Goal: Task Accomplishment & Management: Use online tool/utility

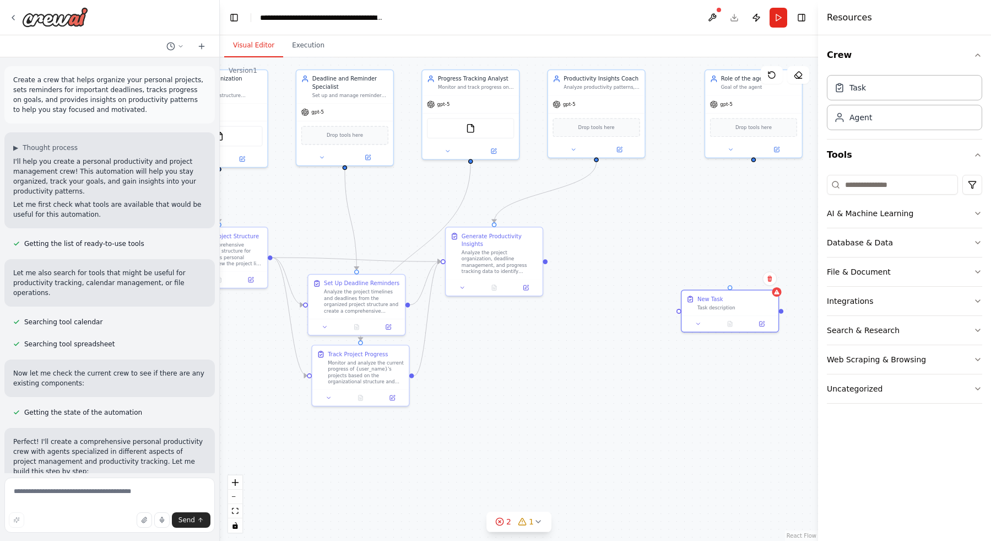
scroll to position [1027, 0]
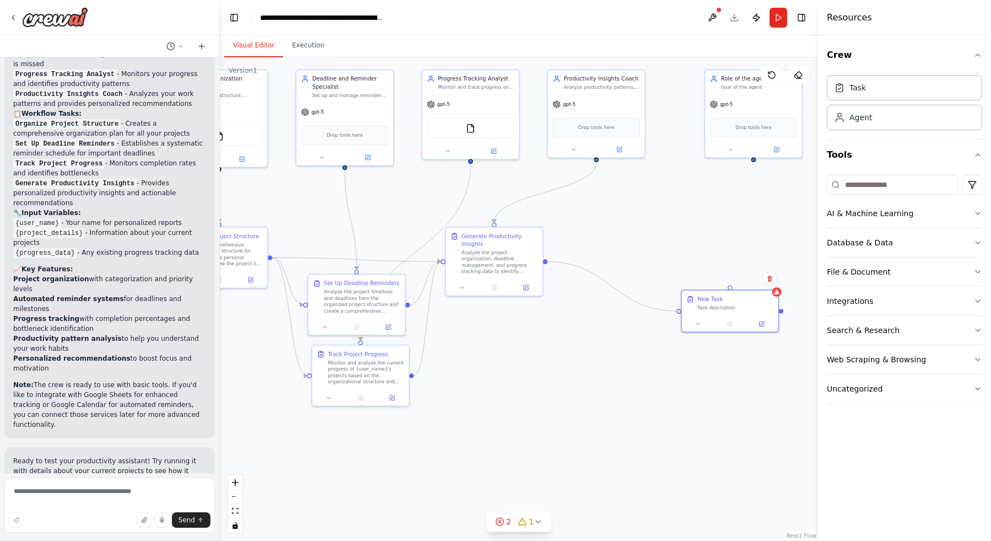
drag, startPoint x: 546, startPoint y: 259, endPoint x: 678, endPoint y: 314, distance: 143.3
click at [678, 314] on div ".deletable-edge-delete-btn { width: 20px; height: 20px; border: 0px solid #ffff…" at bounding box center [519, 298] width 598 height 483
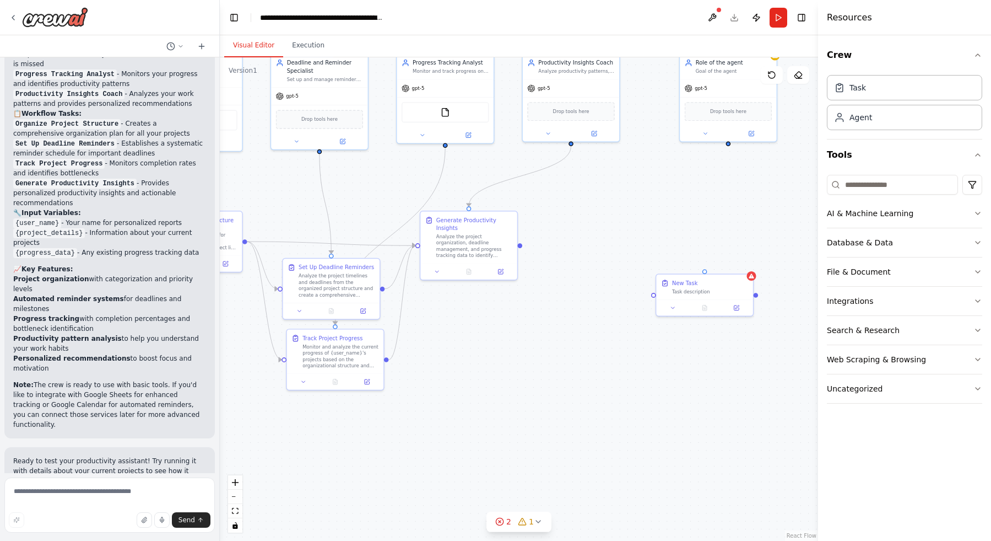
drag, startPoint x: 551, startPoint y: 260, endPoint x: 504, endPoint y: 241, distance: 50.2
click at [504, 241] on div ".deletable-edge-delete-btn { width: 20px; height: 20px; border: 0px solid #ffff…" at bounding box center [519, 298] width 598 height 483
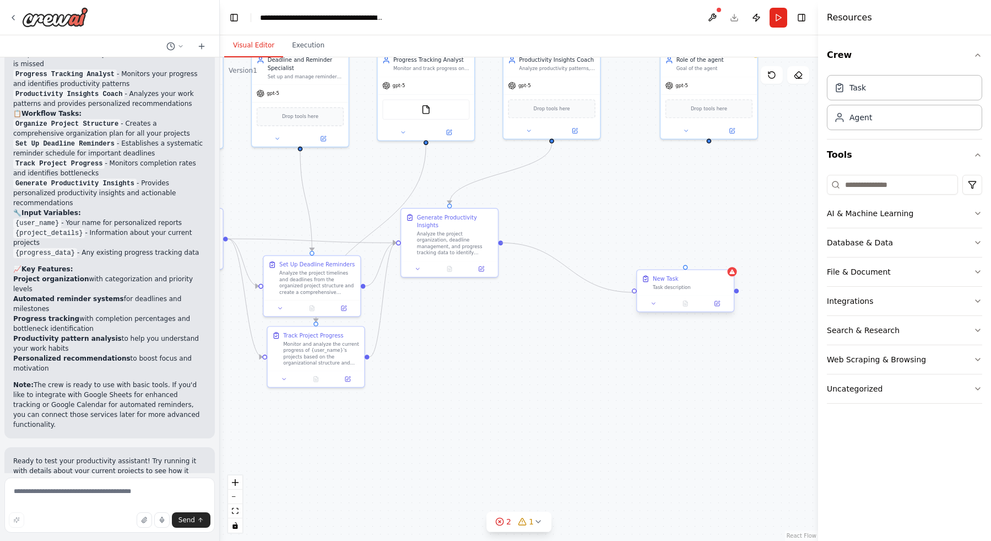
drag, startPoint x: 499, startPoint y: 241, endPoint x: 636, endPoint y: 296, distance: 147.9
click at [395, 296] on div "Triggers No triggers configured Event Schedule Manage Project Organization Mana…" at bounding box center [181, 183] width 427 height 345
drag, startPoint x: 634, startPoint y: 292, endPoint x: 502, endPoint y: 246, distance: 139.9
click at [502, 246] on div ".deletable-edge-delete-btn { width: 20px; height: 20px; border: 0px solid #ffff…" at bounding box center [519, 298] width 598 height 483
click at [652, 304] on icon at bounding box center [654, 303] width 6 height 6
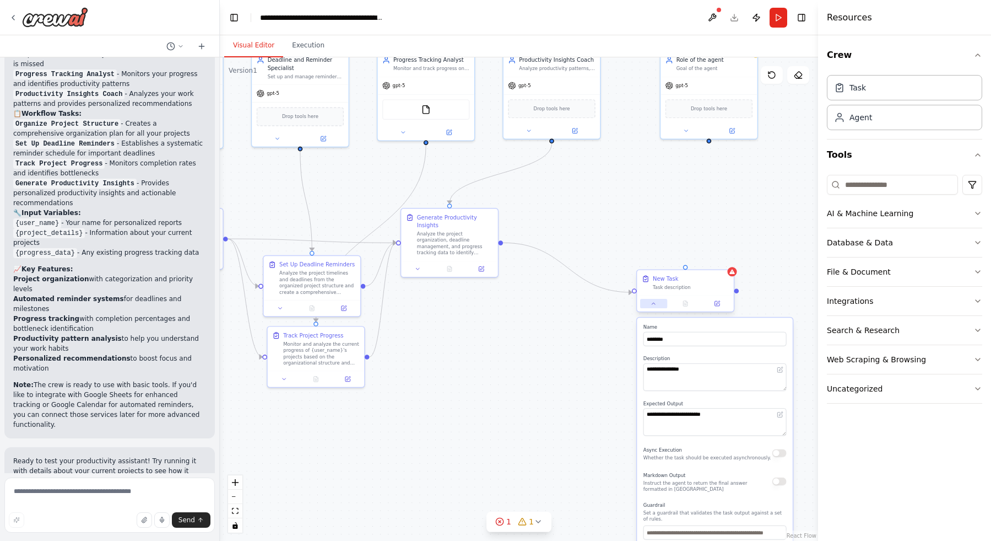
click at [652, 304] on icon at bounding box center [654, 303] width 6 height 6
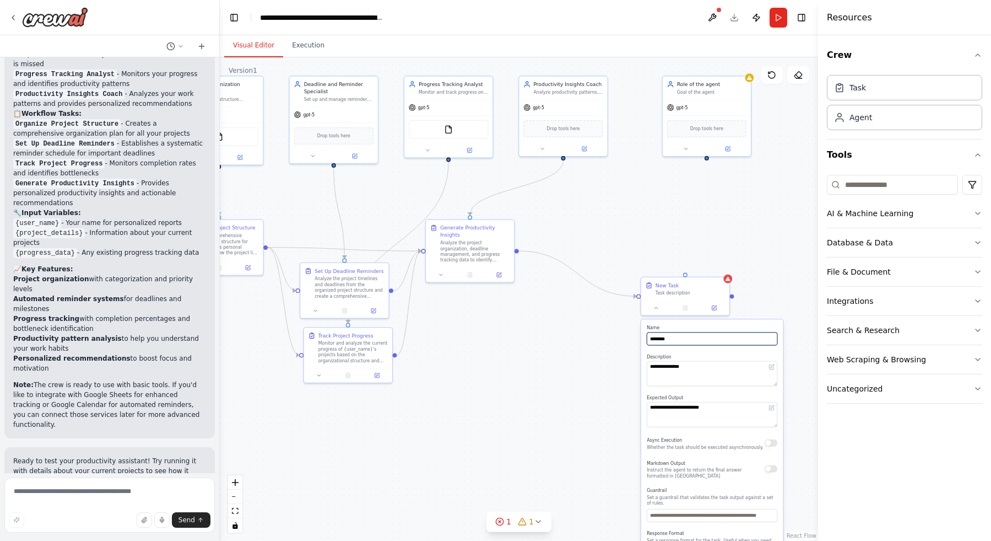
click at [694, 337] on input "********" at bounding box center [712, 338] width 131 height 13
drag, startPoint x: 707, startPoint y: 156, endPoint x: 685, endPoint y: 277, distance: 123.2
click at [420, 277] on div "Triggers No triggers configured Event Schedule Manage Project Organization Mana…" at bounding box center [226, 197] width 390 height 315
click at [694, 87] on div "Role of the agent Goal of the agent" at bounding box center [711, 86] width 69 height 14
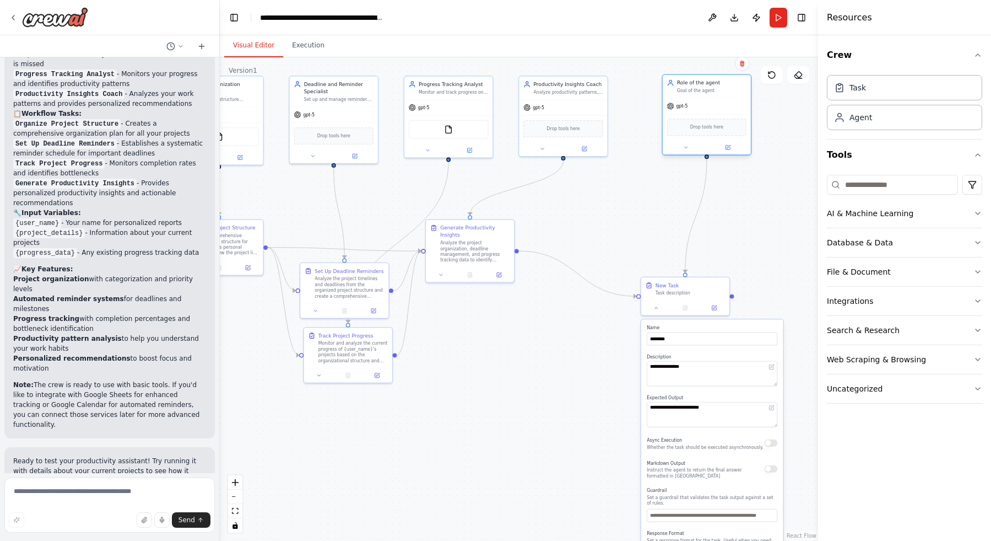
click at [694, 87] on div "Role of the agent Goal of the agent" at bounding box center [711, 86] width 69 height 14
click at [727, 148] on icon at bounding box center [728, 147] width 4 height 4
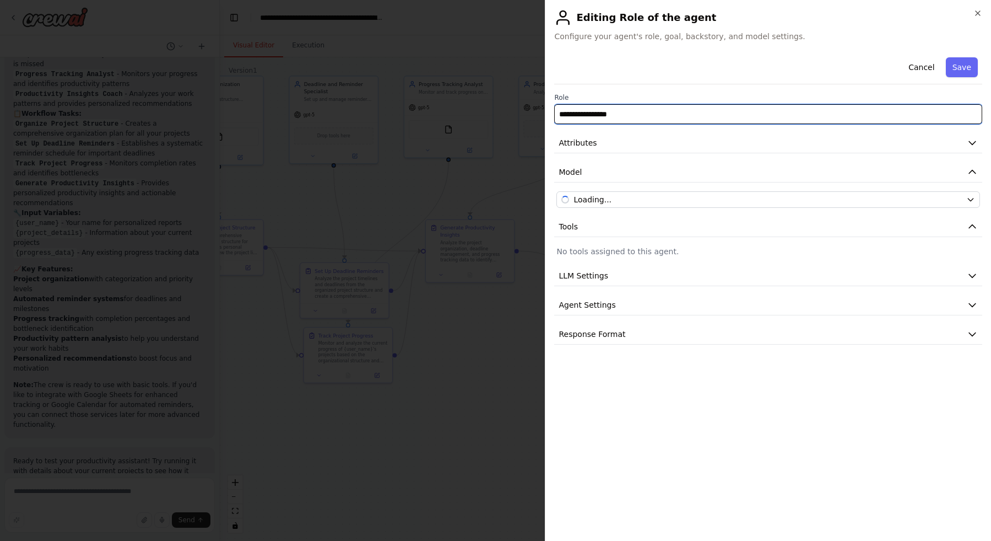
click at [710, 112] on input "**********" at bounding box center [768, 114] width 428 height 20
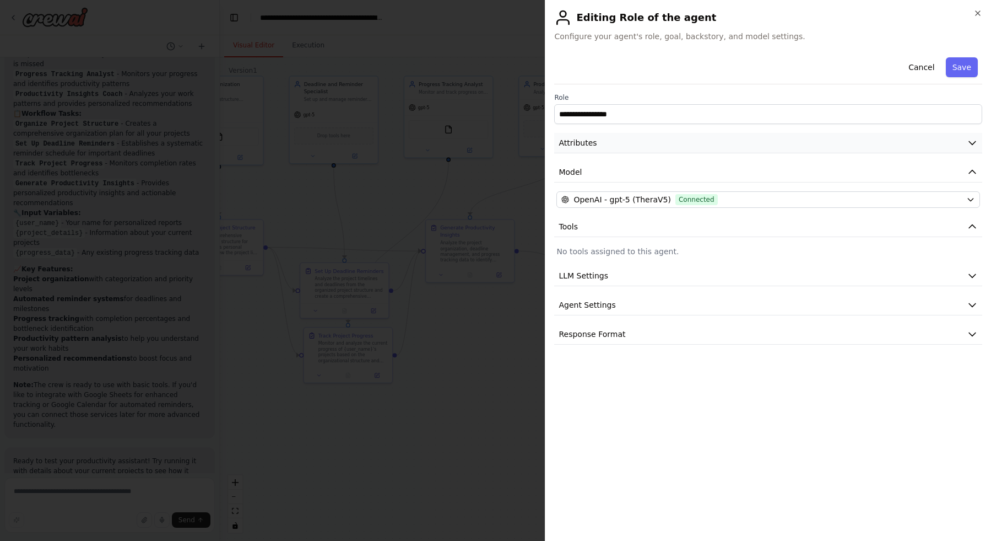
click at [857, 148] on button "Attributes" at bounding box center [768, 143] width 428 height 20
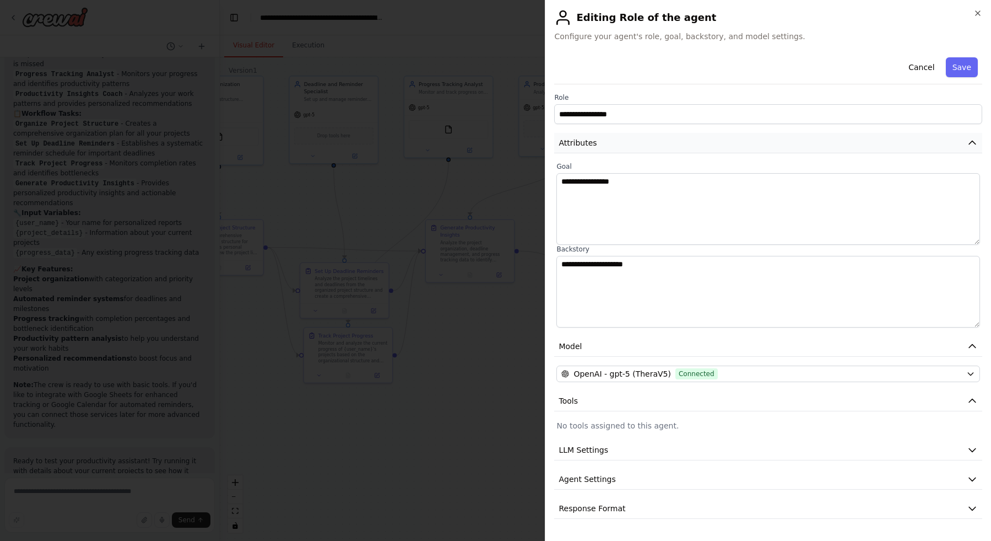
click at [852, 142] on button "Attributes" at bounding box center [768, 143] width 428 height 20
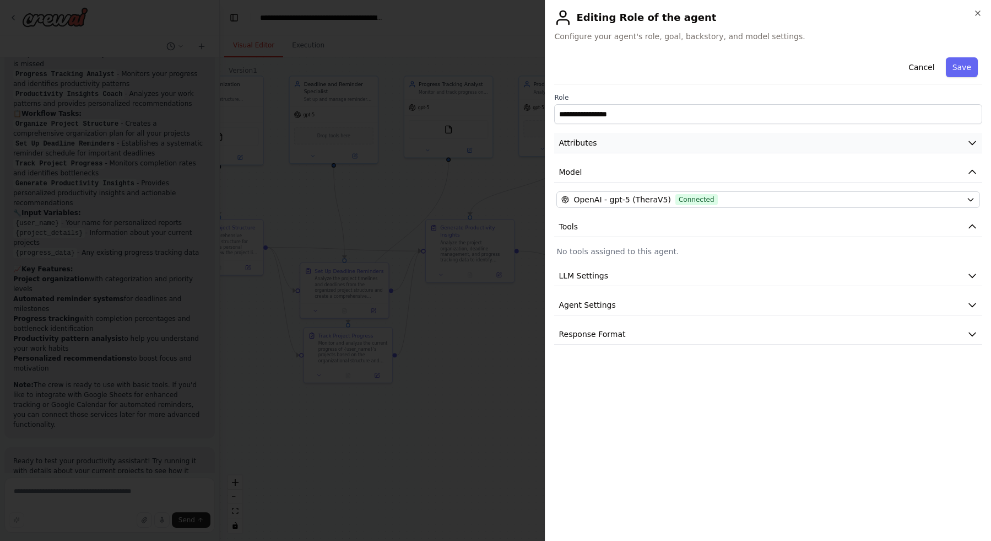
click at [856, 147] on button "Attributes" at bounding box center [768, 143] width 428 height 20
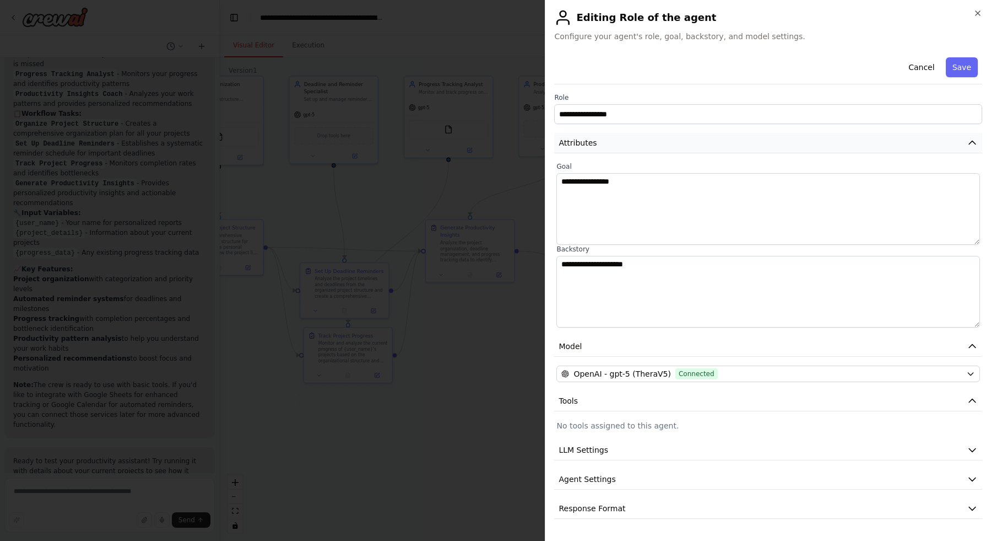
click at [834, 148] on button "Attributes" at bounding box center [768, 143] width 428 height 20
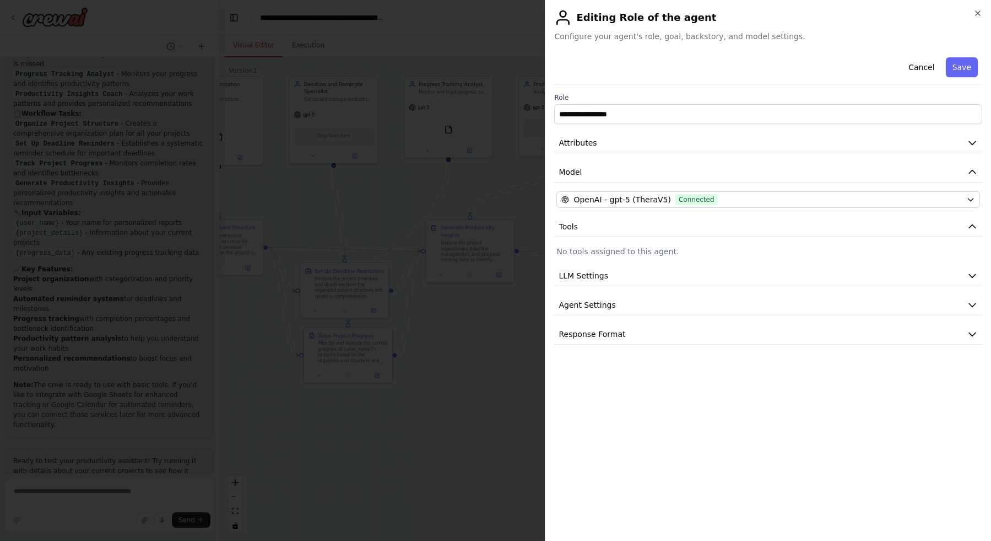
click at [751, 195] on div "OpenAI - gpt-5 (TheraV5) Connected" at bounding box center [761, 199] width 401 height 11
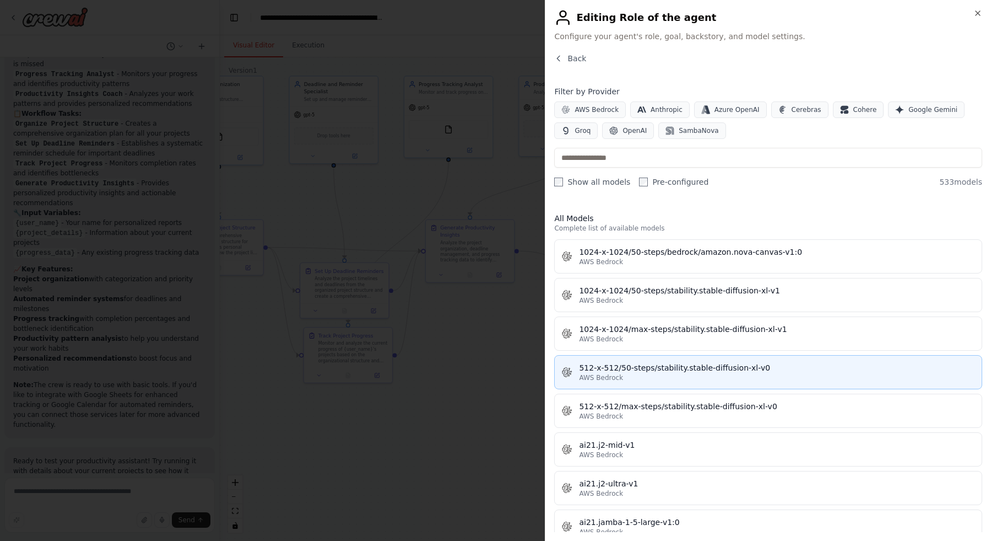
scroll to position [0, 0]
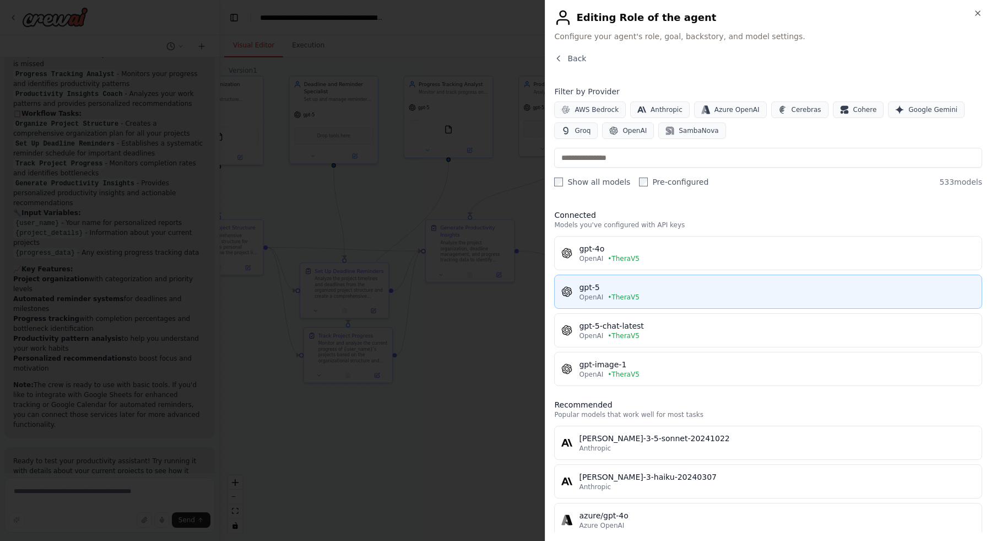
click at [693, 287] on div "gpt-5" at bounding box center [777, 287] width 396 height 11
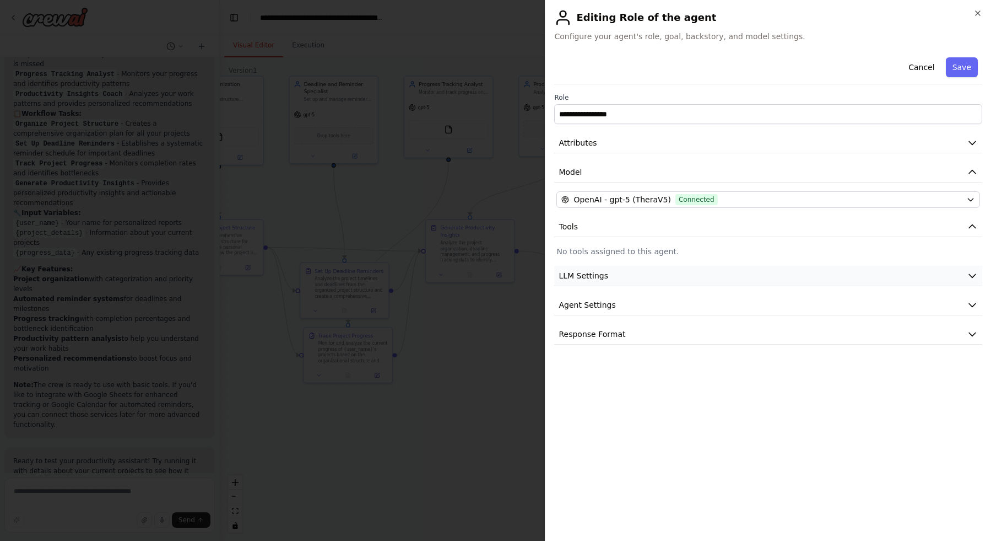
click at [709, 276] on button "LLM Settings" at bounding box center [768, 276] width 428 height 20
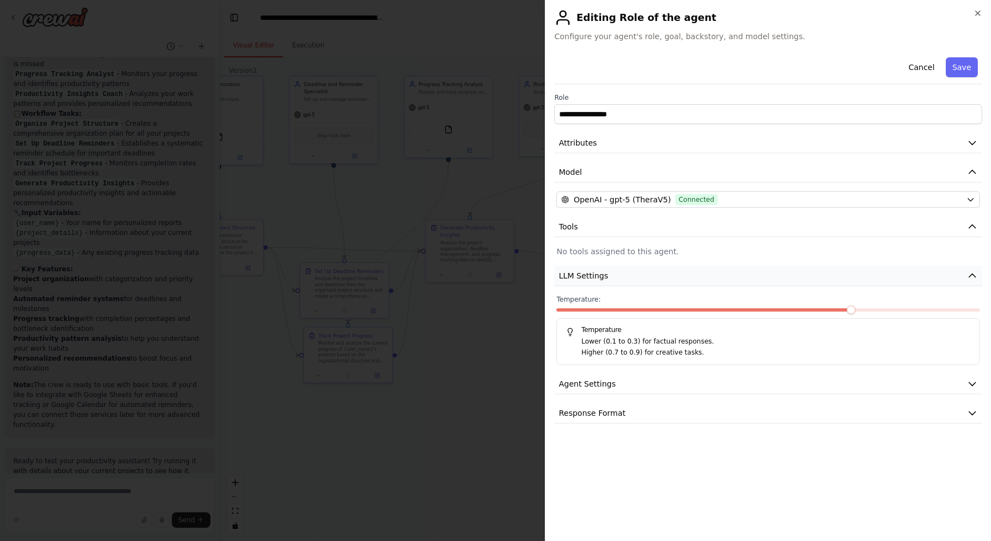
click at [708, 272] on button "LLM Settings" at bounding box center [768, 276] width 428 height 20
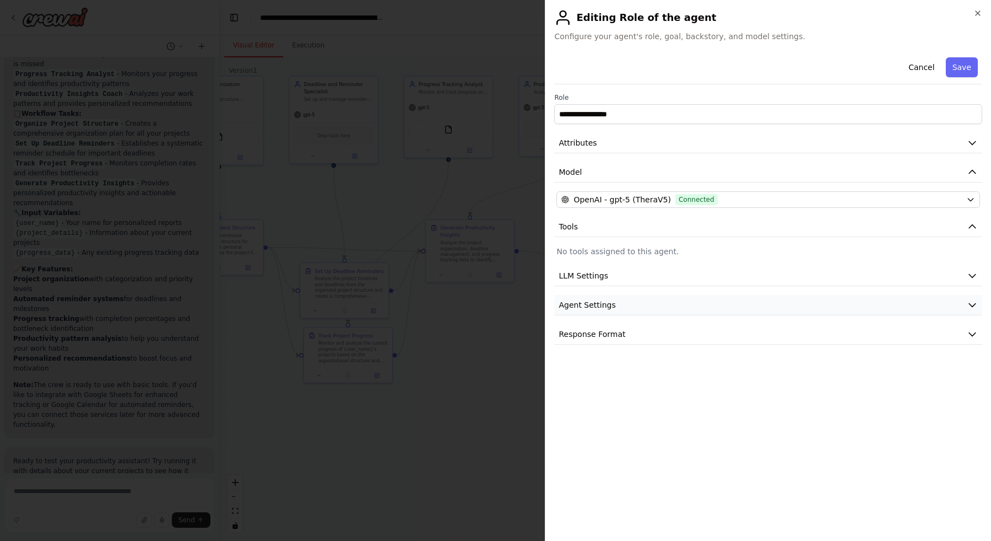
click at [703, 299] on button "Agent Settings" at bounding box center [768, 305] width 428 height 20
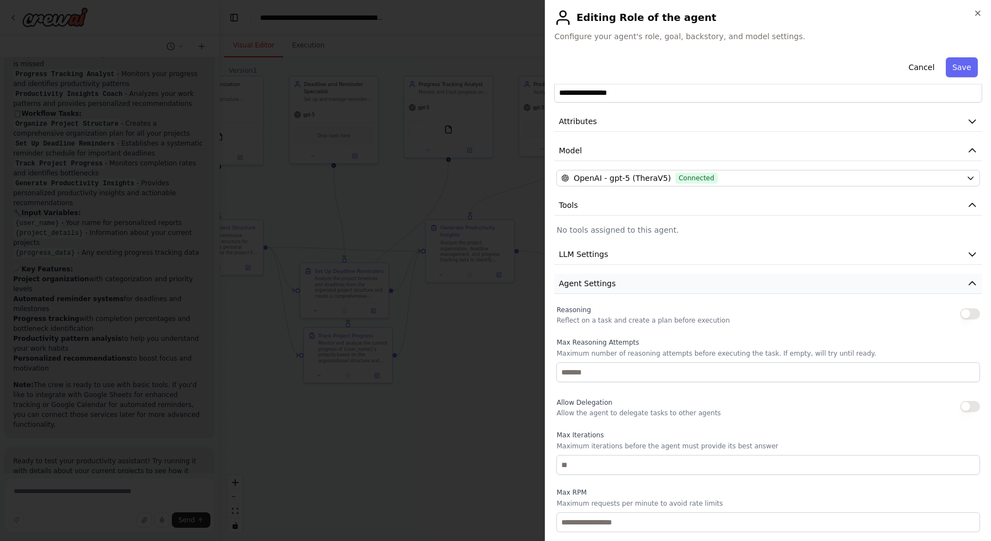
scroll to position [117, 0]
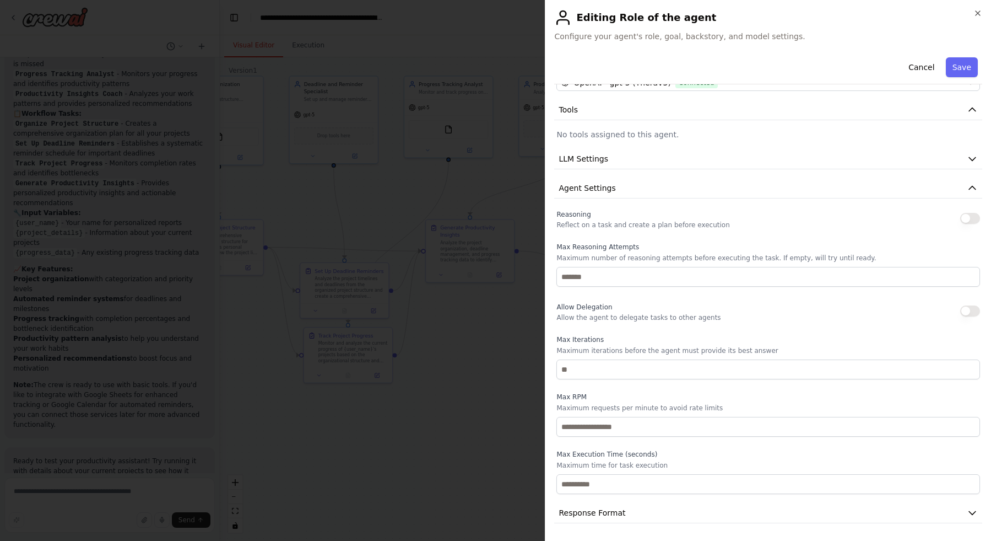
click at [709, 189] on button "Agent Settings" at bounding box center [768, 188] width 428 height 20
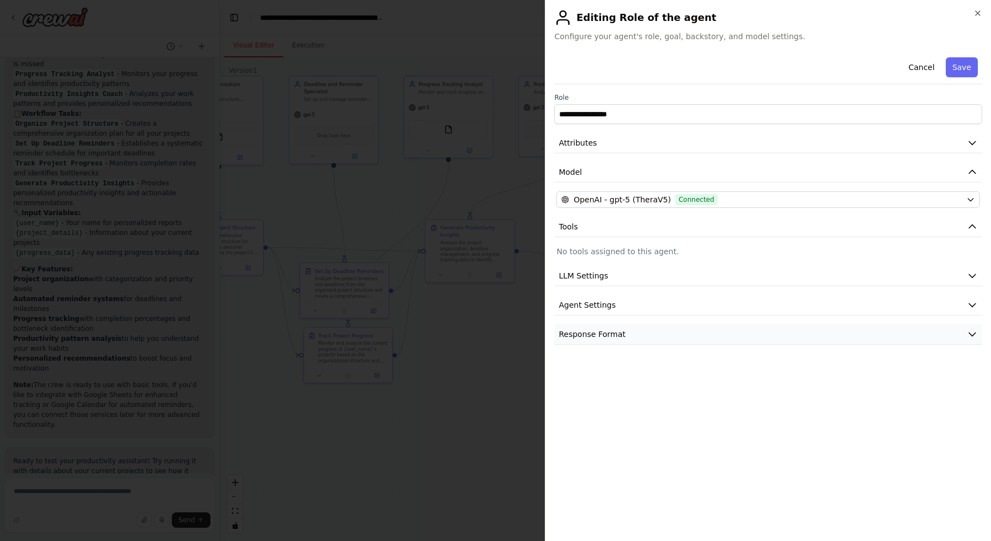
click at [700, 340] on button "Response Format" at bounding box center [768, 334] width 428 height 20
click at [700, 337] on button "Response Format" at bounding box center [768, 334] width 428 height 20
click at [702, 337] on button "Response Format" at bounding box center [768, 334] width 428 height 20
click at [703, 337] on button "Response Format" at bounding box center [768, 334] width 428 height 20
click at [760, 144] on button "Attributes" at bounding box center [768, 143] width 428 height 20
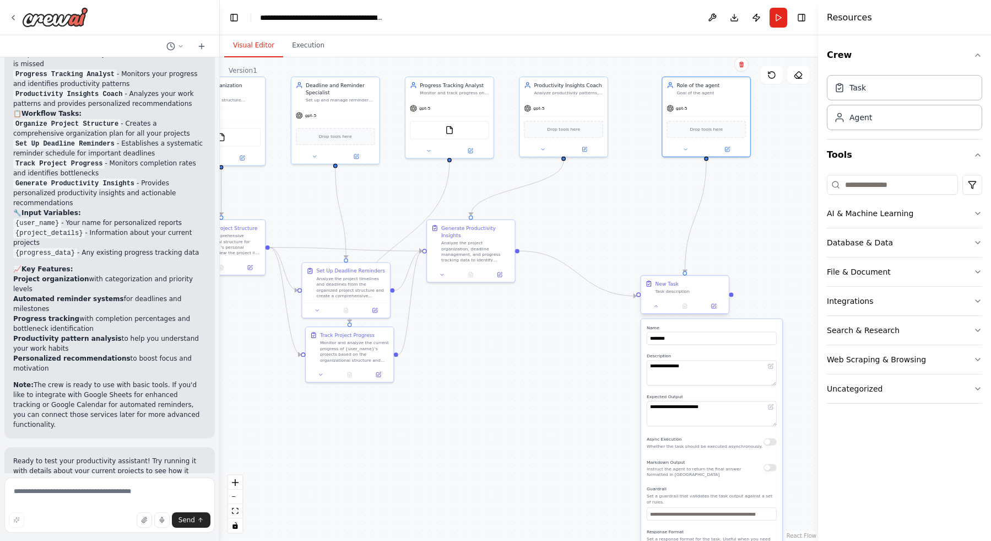
click at [698, 282] on div "New Task" at bounding box center [690, 283] width 69 height 7
click at [716, 266] on button at bounding box center [720, 265] width 14 height 14
click at [703, 261] on button "Confirm" at bounding box center [688, 264] width 39 height 13
click at [701, 259] on button "Confirm" at bounding box center [688, 264] width 39 height 13
click at [737, 102] on div "gpt-5" at bounding box center [706, 106] width 88 height 15
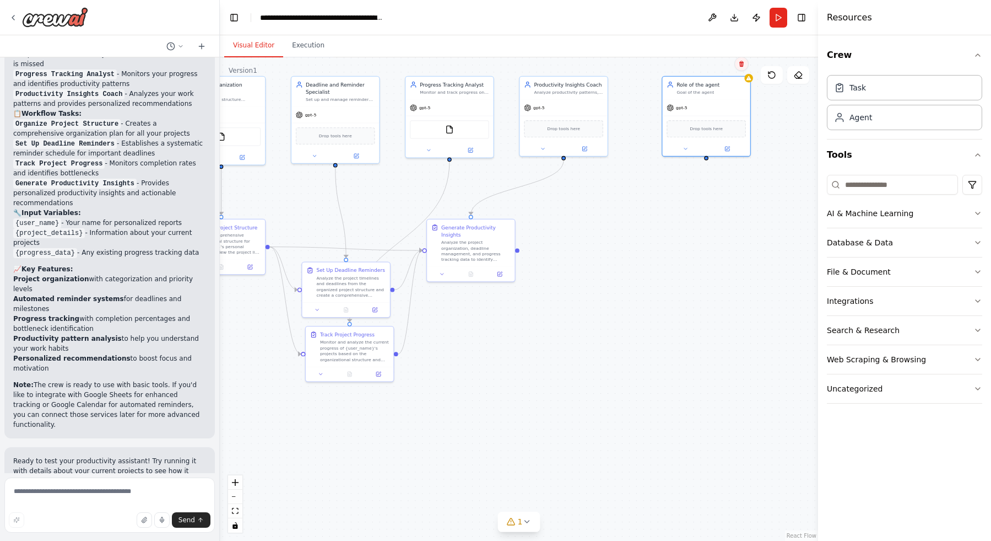
click at [740, 66] on icon at bounding box center [741, 64] width 7 height 7
click at [707, 67] on button "Confirm" at bounding box center [710, 63] width 39 height 13
click at [704, 66] on button "Confirm" at bounding box center [711, 62] width 39 height 13
click at [65, 482] on textarea at bounding box center [109, 504] width 210 height 55
drag, startPoint x: 741, startPoint y: 84, endPoint x: 728, endPoint y: 86, distance: 12.8
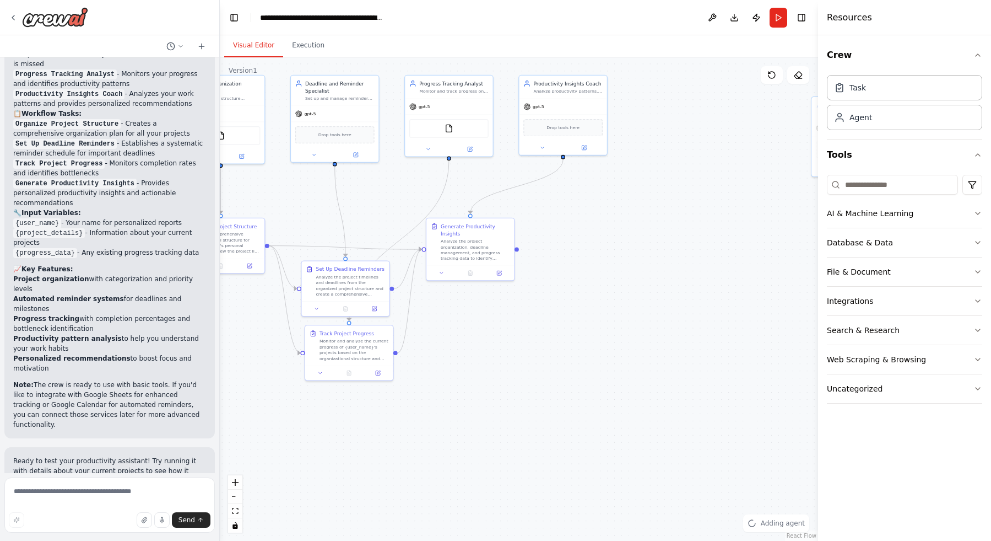
click at [728, 86] on div ".deletable-edge-delete-btn { width: 20px; height: 20px; border: 0px solid #ffff…" at bounding box center [519, 298] width 598 height 483
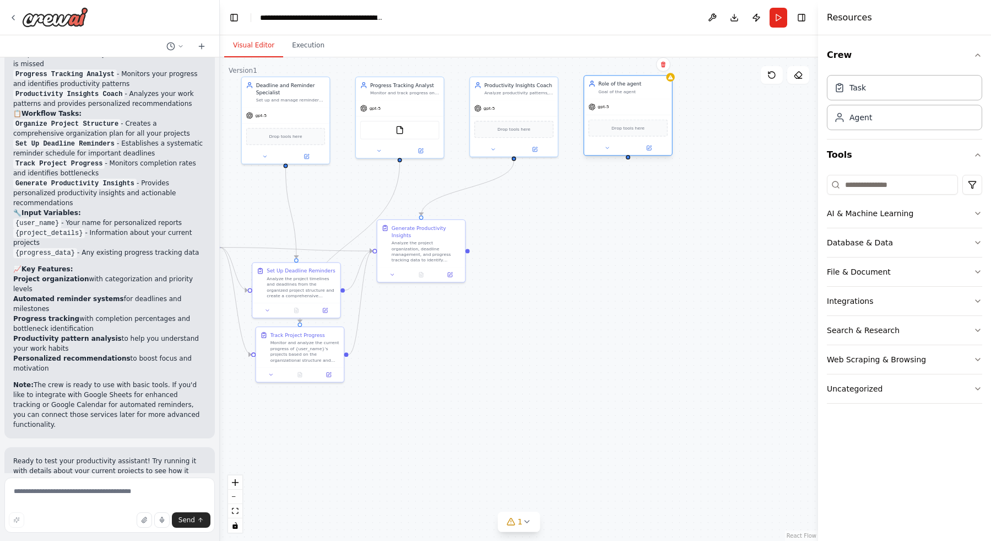
drag, startPoint x: 813, startPoint y: 112, endPoint x: 598, endPoint y: 94, distance: 216.2
click at [598, 94] on div "Role of the agent Goal of the agent" at bounding box center [627, 87] width 79 height 14
click at [620, 84] on div "Role of the agent" at bounding box center [632, 83] width 69 height 7
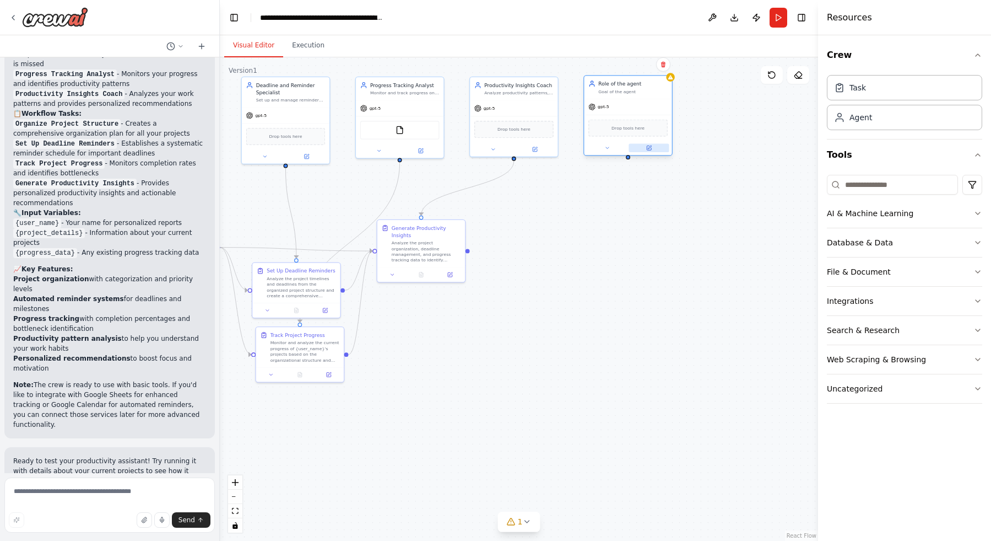
click at [650, 149] on icon at bounding box center [649, 147] width 4 height 4
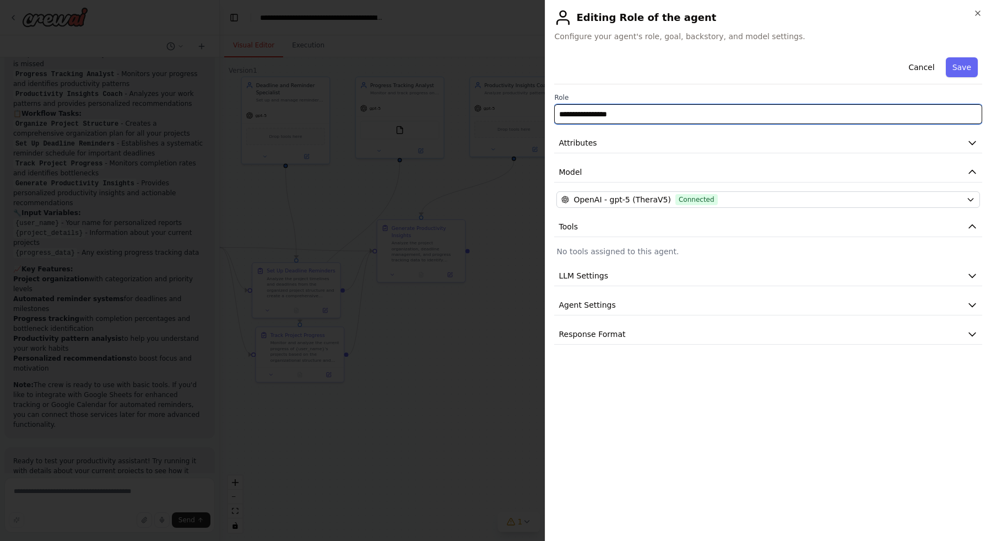
click at [649, 114] on input "**********" at bounding box center [768, 114] width 428 height 20
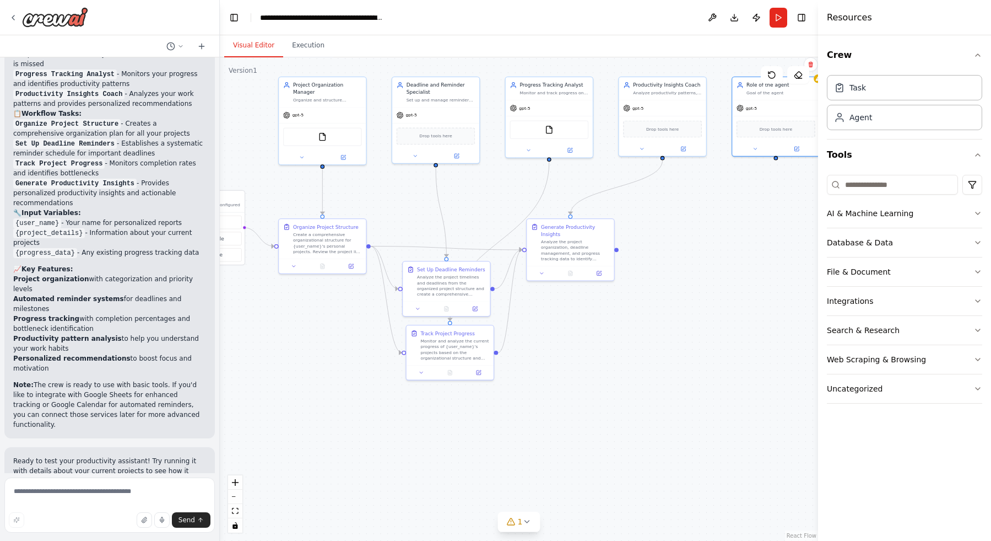
drag, startPoint x: 363, startPoint y: 181, endPoint x: 509, endPoint y: 181, distance: 146.6
click at [509, 181] on div ".deletable-edge-delete-btn { width: 20px; height: 20px; border: 0px solid #ffff…" at bounding box center [519, 298] width 598 height 483
click at [297, 264] on button at bounding box center [294, 264] width 24 height 8
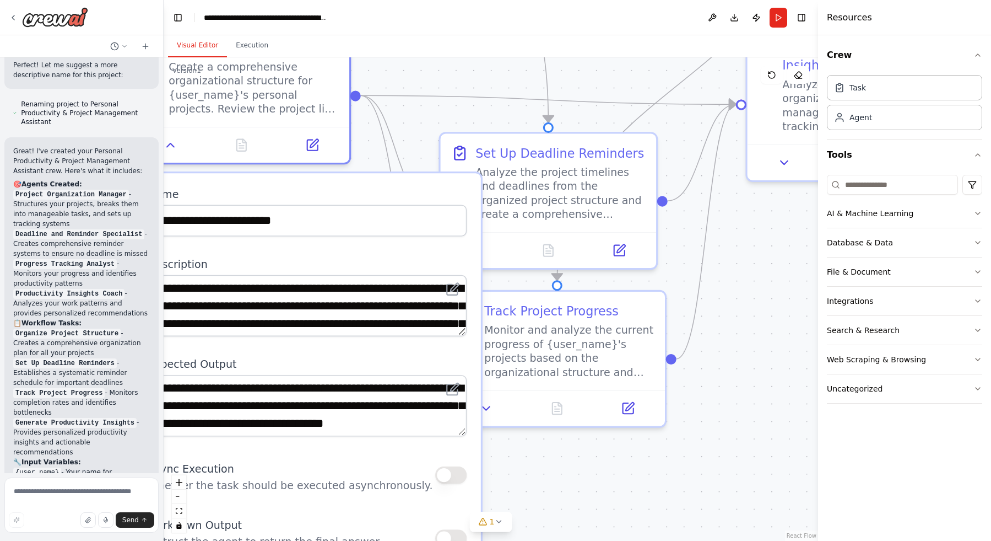
drag, startPoint x: 218, startPoint y: 317, endPoint x: 164, endPoint y: 319, distance: 54.0
click at [164, 319] on div "Create a crew that helps organize your personal projects, sets reminders for im…" at bounding box center [495, 270] width 991 height 541
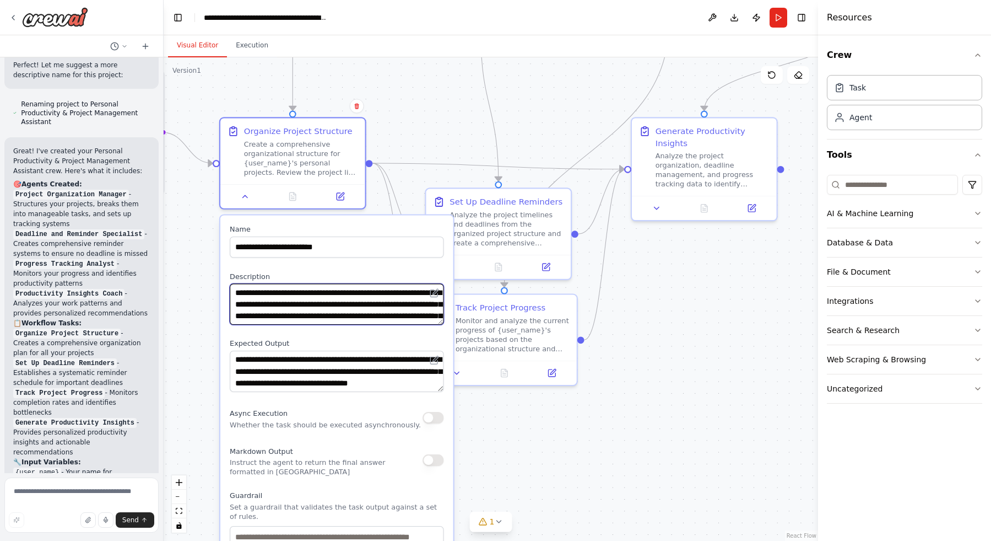
click at [375, 311] on textarea "**********" at bounding box center [337, 303] width 214 height 41
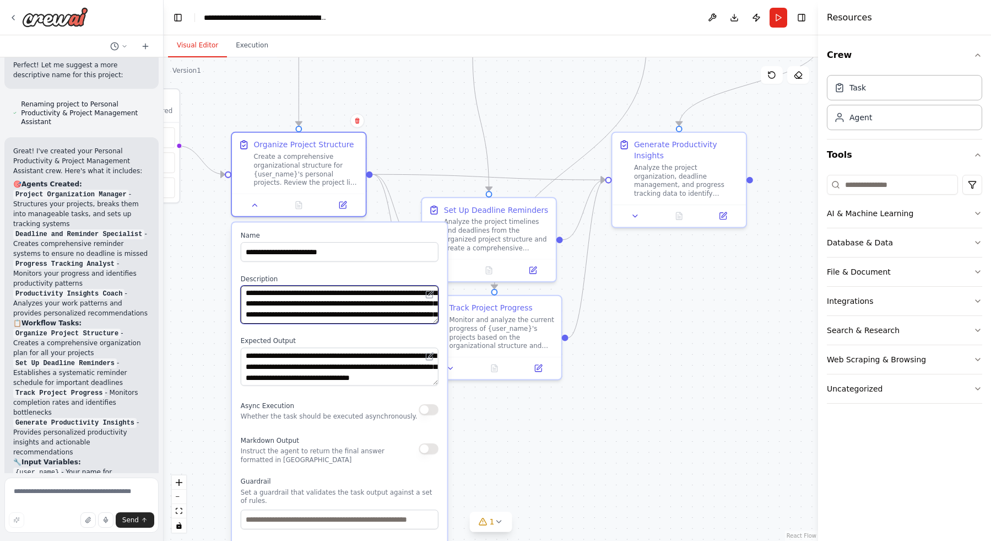
scroll to position [12, 0]
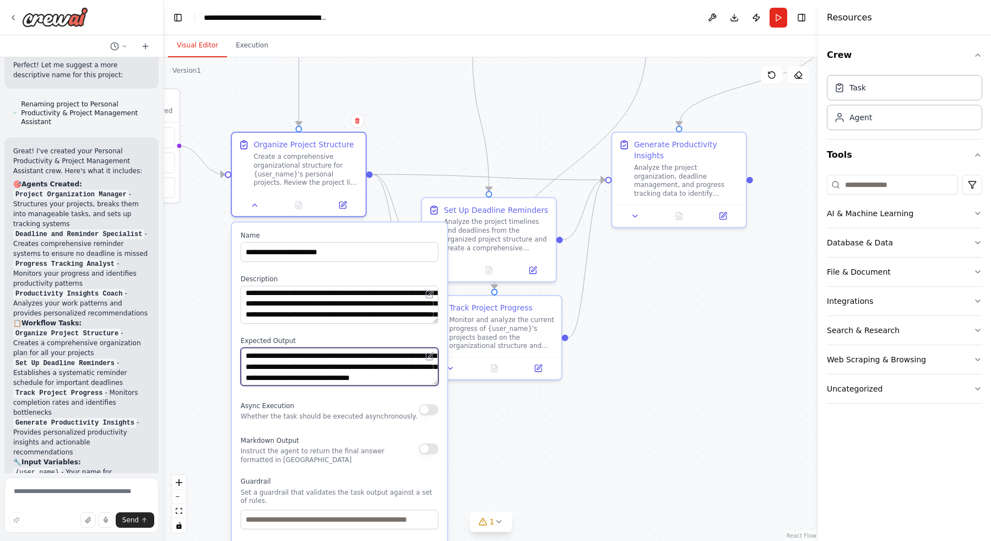
click at [283, 365] on textarea "**********" at bounding box center [340, 366] width 198 height 38
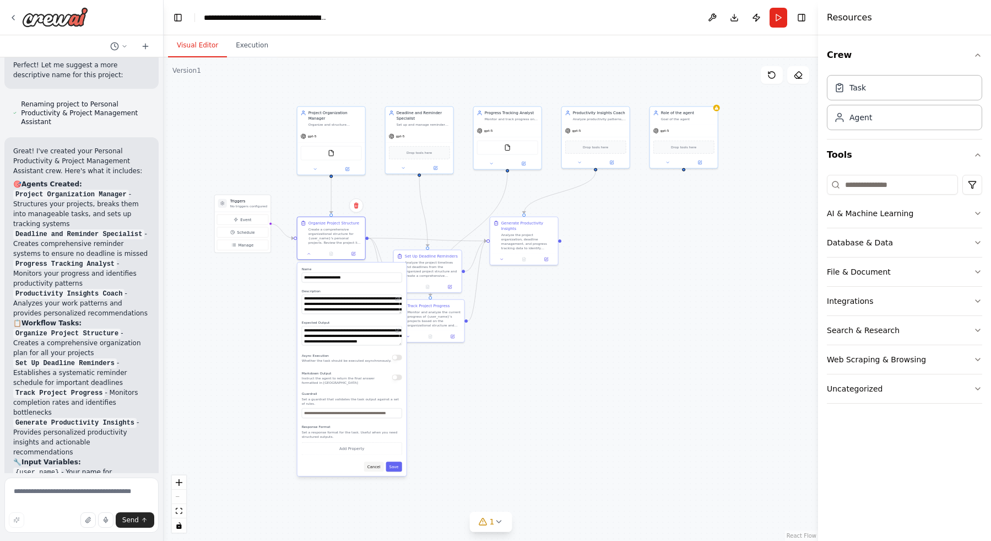
click at [377, 466] on button "Cancel" at bounding box center [374, 466] width 20 height 10
click at [377, 465] on button "Cancel" at bounding box center [374, 466] width 20 height 10
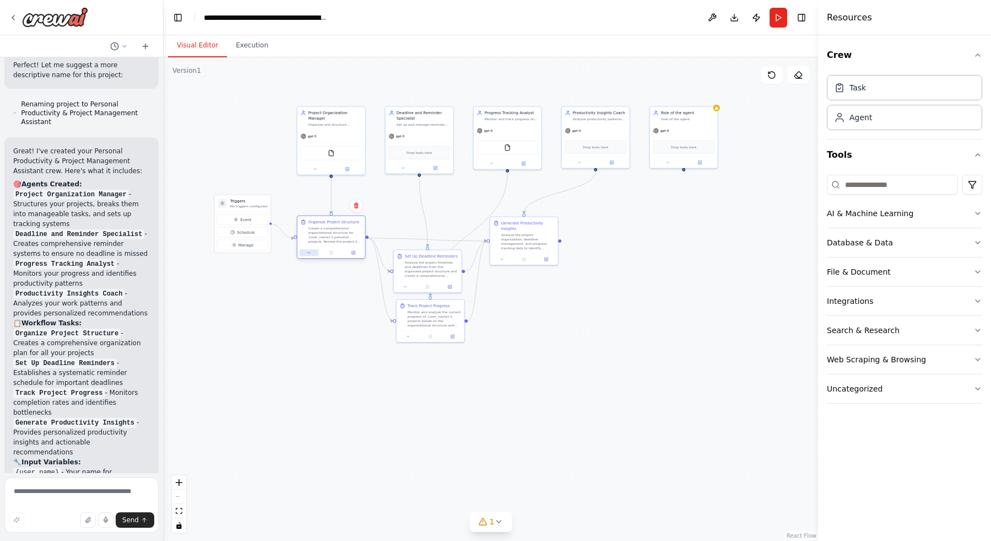
click at [309, 252] on icon at bounding box center [309, 252] width 2 height 1
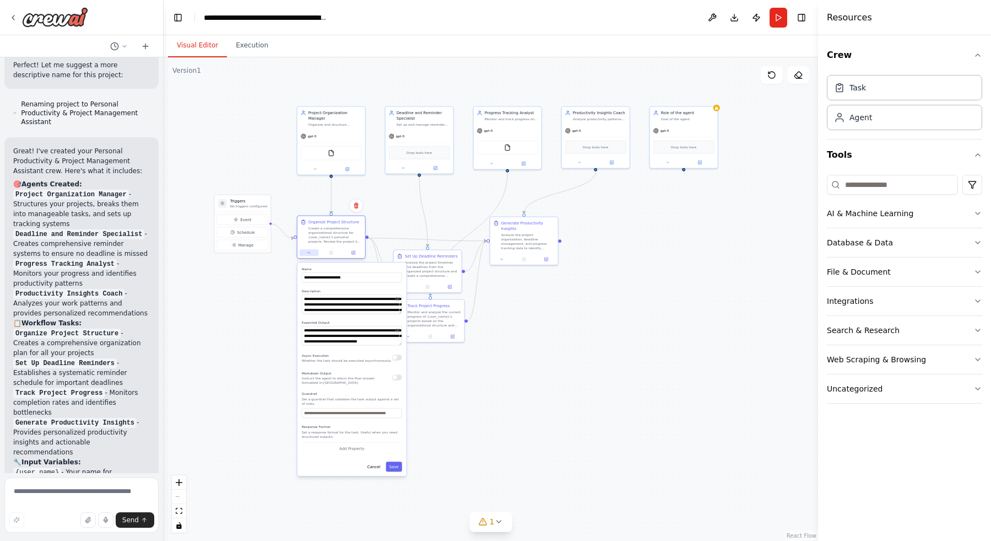
click at [309, 252] on icon at bounding box center [309, 252] width 4 height 4
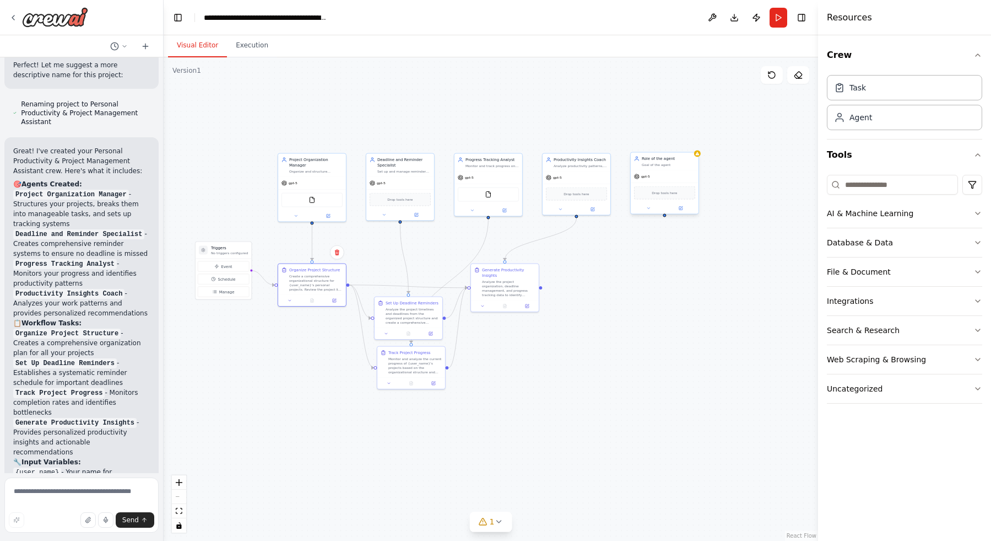
click at [655, 169] on div "Role of the agent Goal of the agent" at bounding box center [665, 162] width 68 height 18
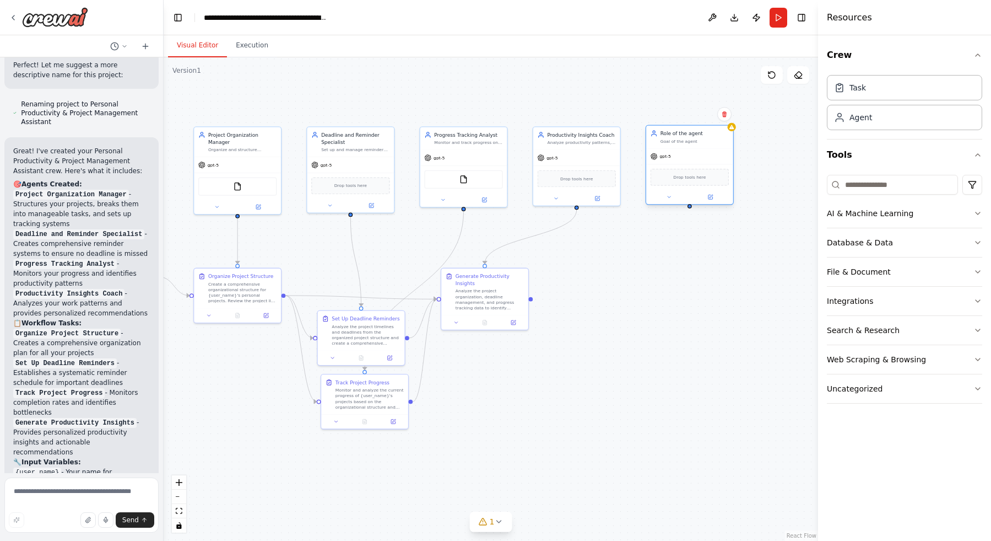
click at [688, 150] on div "gpt-5" at bounding box center [689, 156] width 87 height 15
click at [679, 198] on button at bounding box center [669, 197] width 40 height 8
click at [676, 197] on button at bounding box center [669, 197] width 40 height 8
click at [694, 231] on input "**********" at bounding box center [716, 229] width 128 height 13
click at [704, 231] on input "**********" at bounding box center [716, 229] width 128 height 13
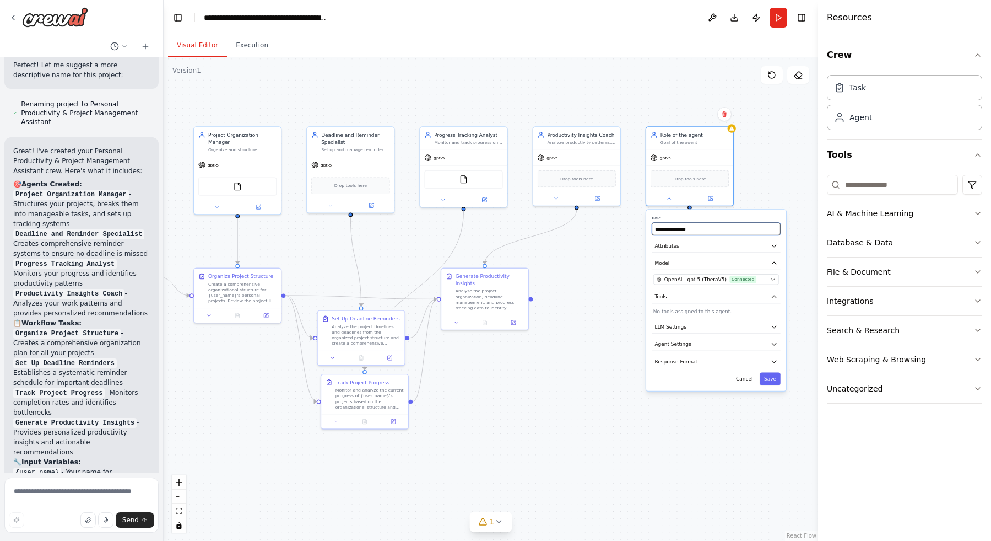
click at [704, 231] on input "**********" at bounding box center [716, 229] width 128 height 13
click at [705, 231] on input "**********" at bounding box center [716, 229] width 128 height 13
click at [705, 230] on input "**********" at bounding box center [716, 229] width 128 height 13
type input "*******"
click at [710, 246] on button "Attributes" at bounding box center [716, 245] width 128 height 13
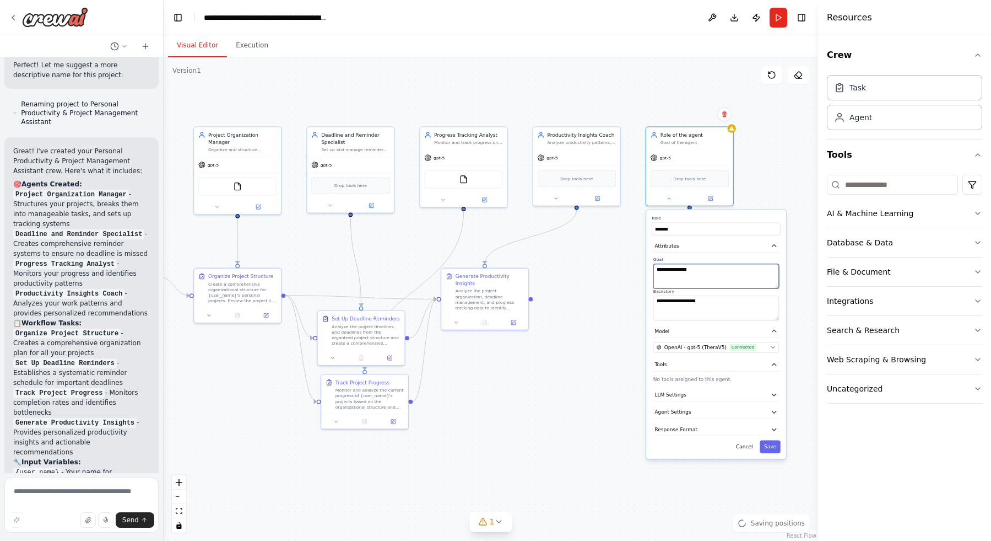
click at [709, 271] on textarea "**********" at bounding box center [716, 276] width 126 height 25
click at [707, 271] on textarea "**********" at bounding box center [716, 276] width 126 height 25
click at [707, 270] on textarea "**********" at bounding box center [716, 276] width 126 height 25
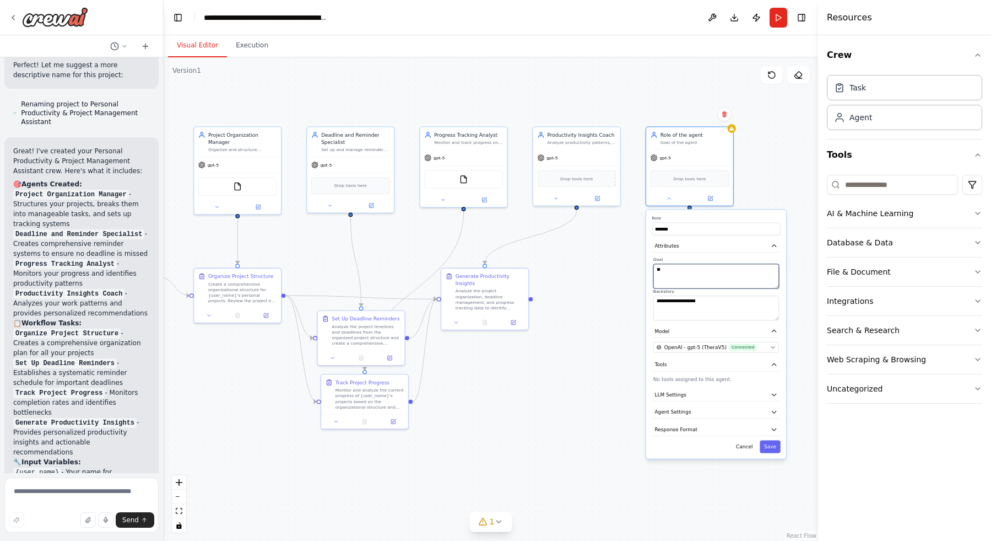
type textarea "*"
type textarea "********"
click at [477, 294] on div "Analyze the project organization, deadline management, and progress tracking da…" at bounding box center [490, 298] width 68 height 23
click at [461, 320] on button at bounding box center [456, 321] width 24 height 8
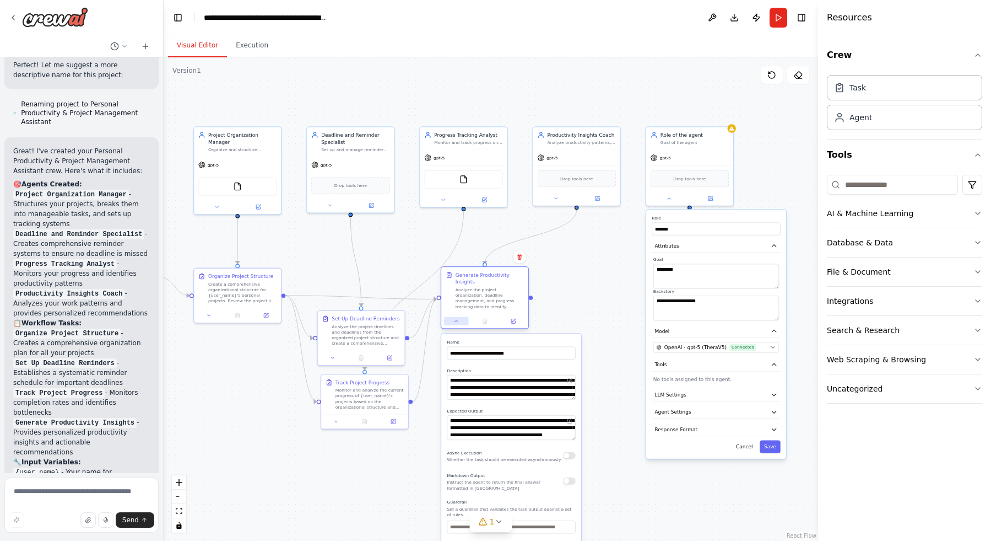
click at [461, 320] on button at bounding box center [456, 321] width 24 height 8
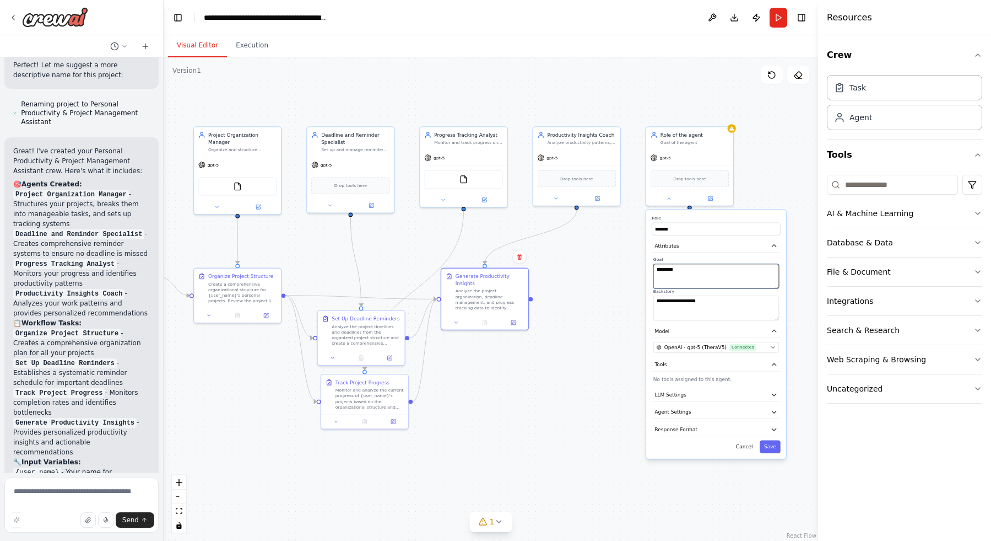
click at [681, 271] on textarea "********" at bounding box center [716, 276] width 126 height 25
type textarea "**********"
click at [740, 302] on textarea "**********" at bounding box center [716, 307] width 126 height 25
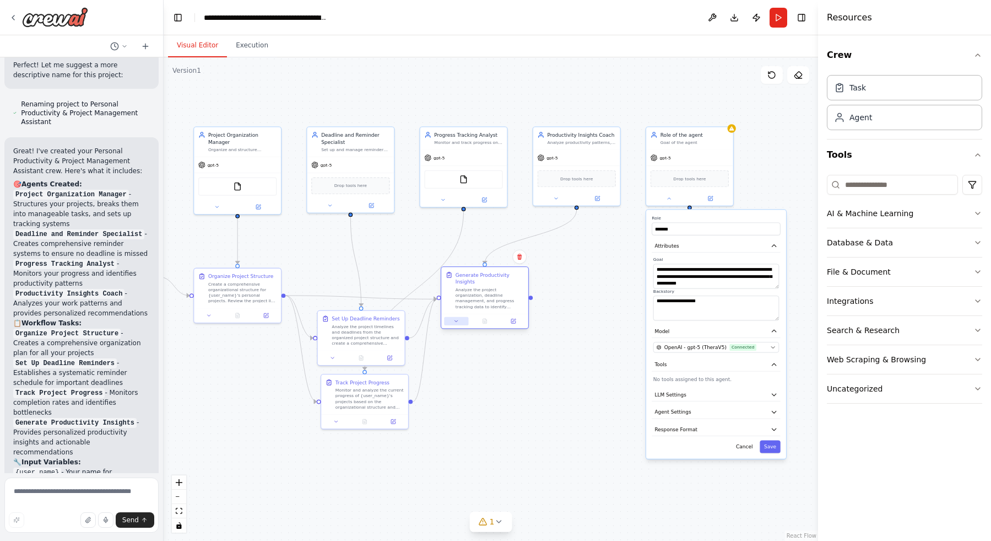
click at [455, 320] on icon at bounding box center [456, 321] width 6 height 6
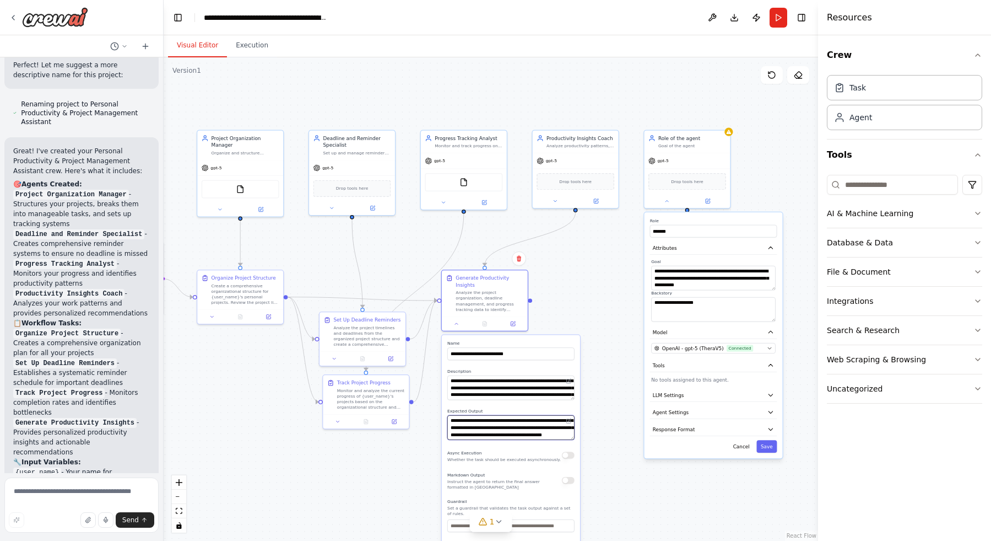
click at [478, 425] on textarea "**********" at bounding box center [510, 427] width 127 height 24
click at [667, 309] on textarea "**********" at bounding box center [713, 309] width 125 height 24
click at [461, 328] on div at bounding box center [485, 322] width 86 height 14
click at [461, 323] on button at bounding box center [457, 322] width 24 height 8
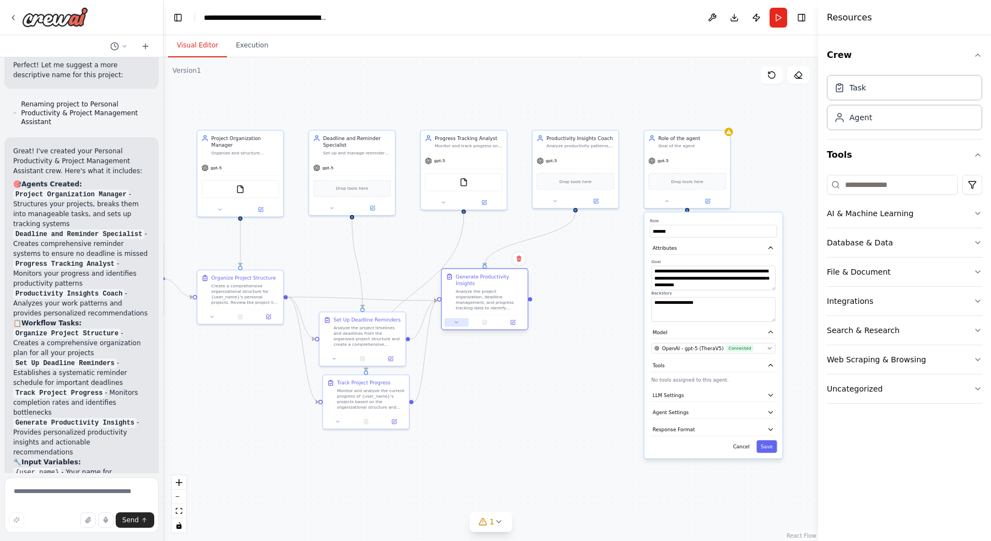
click at [455, 320] on icon at bounding box center [457, 323] width 6 height 6
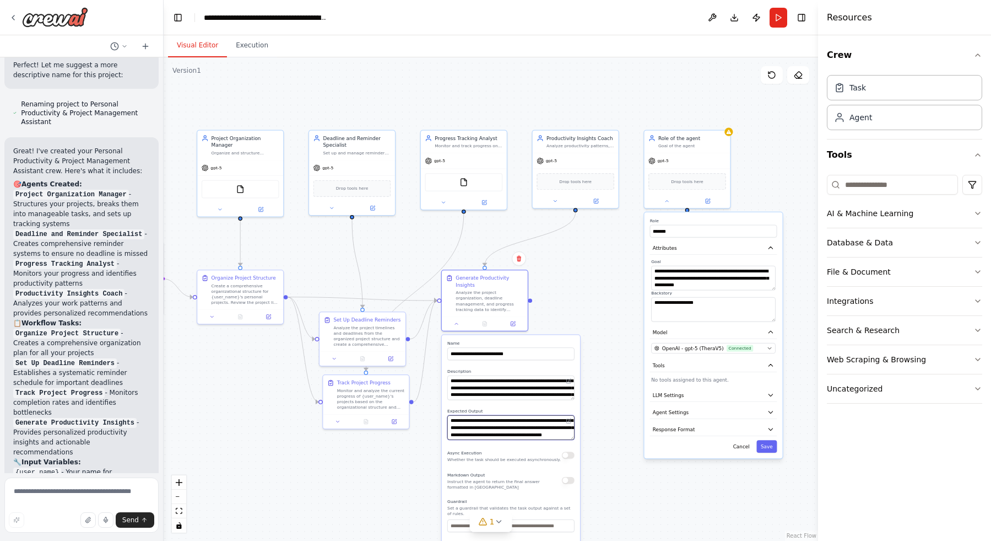
scroll to position [11, 0]
drag, startPoint x: 450, startPoint y: 420, endPoint x: 521, endPoint y: 451, distance: 77.2
click at [521, 451] on div "**********" at bounding box center [511, 469] width 138 height 271
click at [704, 310] on textarea "**********" at bounding box center [713, 309] width 125 height 24
click at [705, 309] on textarea "**********" at bounding box center [713, 309] width 125 height 24
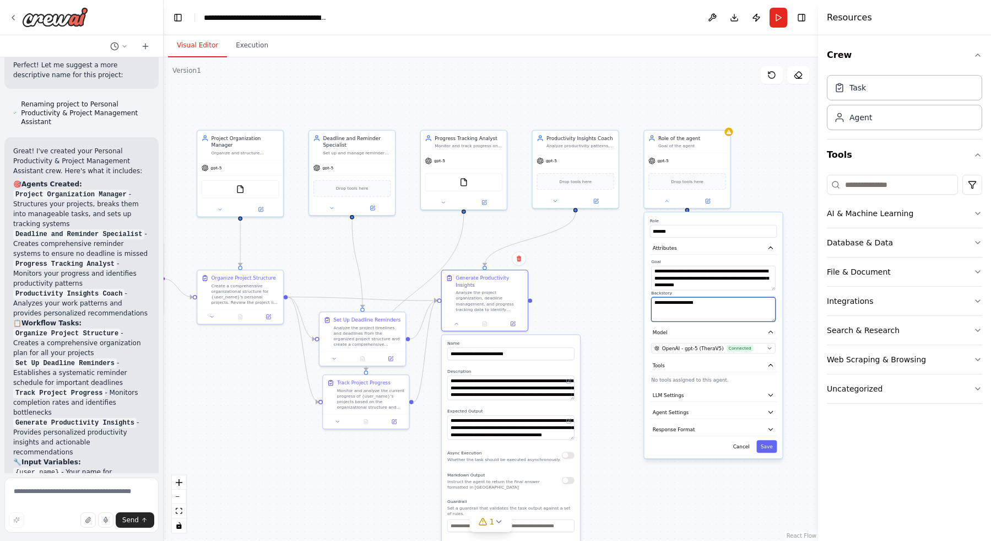
click at [705, 309] on textarea "**********" at bounding box center [713, 309] width 125 height 24
paste textarea "**********"
type textarea "**********"
click at [773, 448] on button "Save" at bounding box center [767, 446] width 20 height 13
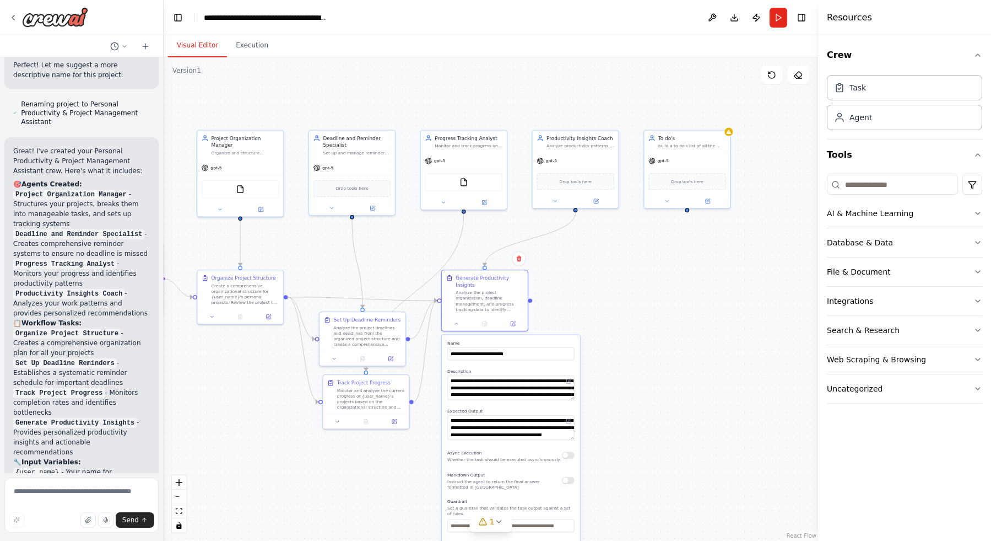
click at [589, 301] on div ".deletable-edge-delete-btn { width: 20px; height: 20px; border: 0px solid #ffff…" at bounding box center [491, 298] width 655 height 483
drag, startPoint x: 689, startPoint y: 210, endPoint x: 676, endPoint y: 294, distance: 85.3
click at [676, 294] on div ".deletable-edge-delete-btn { width: 20px; height: 20px; border: 0px solid #ffff…" at bounding box center [491, 298] width 655 height 483
click at [466, 328] on div at bounding box center [485, 322] width 86 height 14
click at [461, 322] on button at bounding box center [457, 322] width 24 height 8
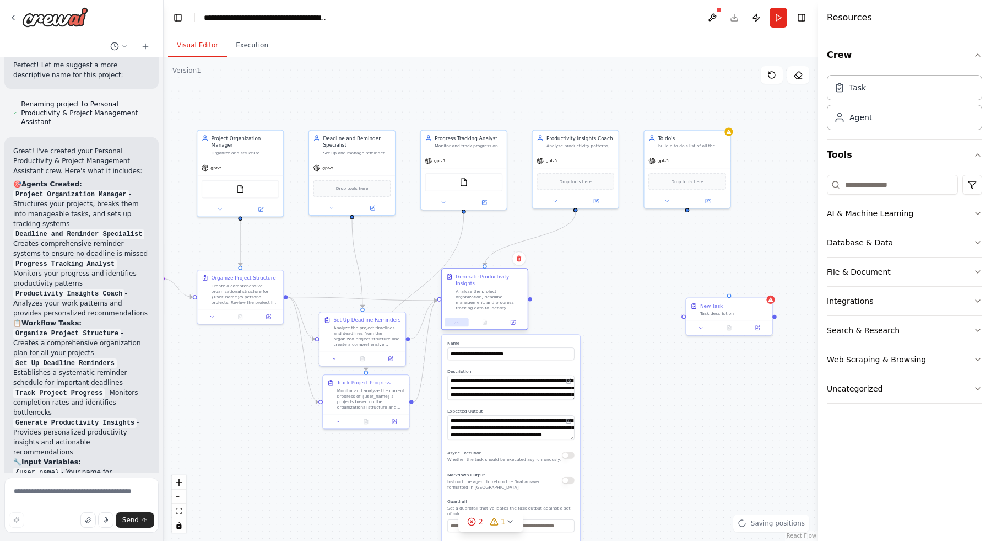
click at [460, 321] on button at bounding box center [457, 322] width 24 height 8
click at [453, 325] on button at bounding box center [457, 322] width 24 height 8
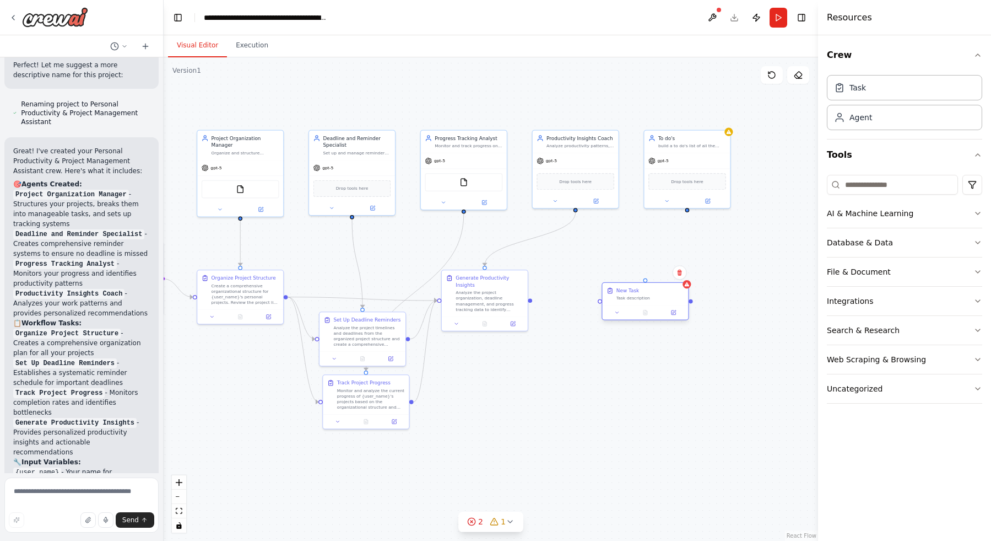
drag, startPoint x: 703, startPoint y: 306, endPoint x: 651, endPoint y: 295, distance: 53.5
click at [651, 294] on div "New Task Task description" at bounding box center [651, 294] width 68 height 14
drag, startPoint x: 686, startPoint y: 210, endPoint x: 646, endPoint y: 284, distance: 84.6
click at [472, 284] on div "Triggers No triggers configured Event Schedule Manage Project Organization Mana…" at bounding box center [264, 248] width 415 height 306
drag, startPoint x: 532, startPoint y: 300, endPoint x: 597, endPoint y: 305, distance: 65.7
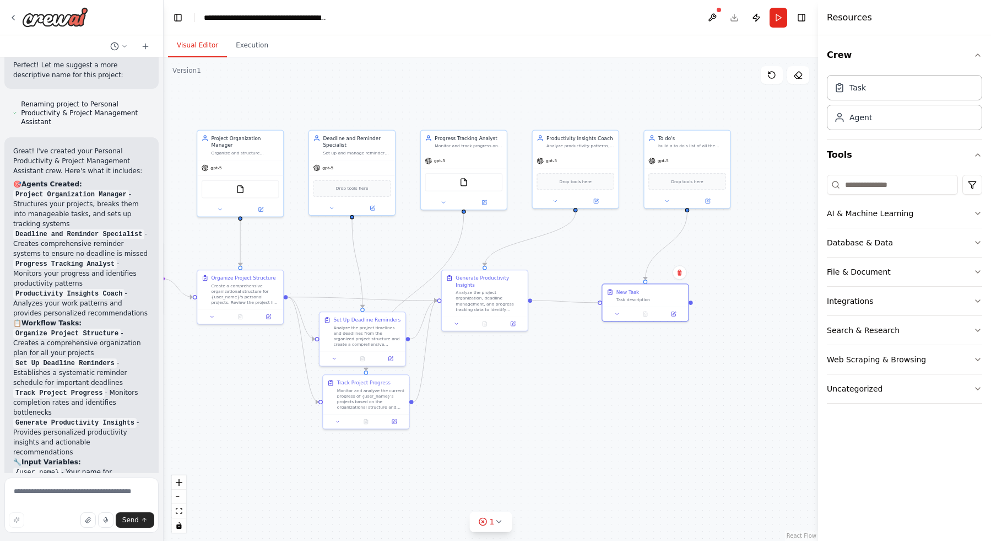
click at [597, 305] on div ".deletable-edge-delete-btn { width: 20px; height: 20px; border: 0px solid #ffff…" at bounding box center [491, 298] width 655 height 483
drag, startPoint x: 530, startPoint y: 300, endPoint x: 601, endPoint y: 303, distance: 70.6
click at [472, 303] on div "Triggers No triggers configured Event Schedule Manage Project Organization Mana…" at bounding box center [264, 248] width 415 height 306
click at [612, 312] on button at bounding box center [618, 312] width 24 height 8
click at [620, 314] on icon at bounding box center [617, 313] width 6 height 6
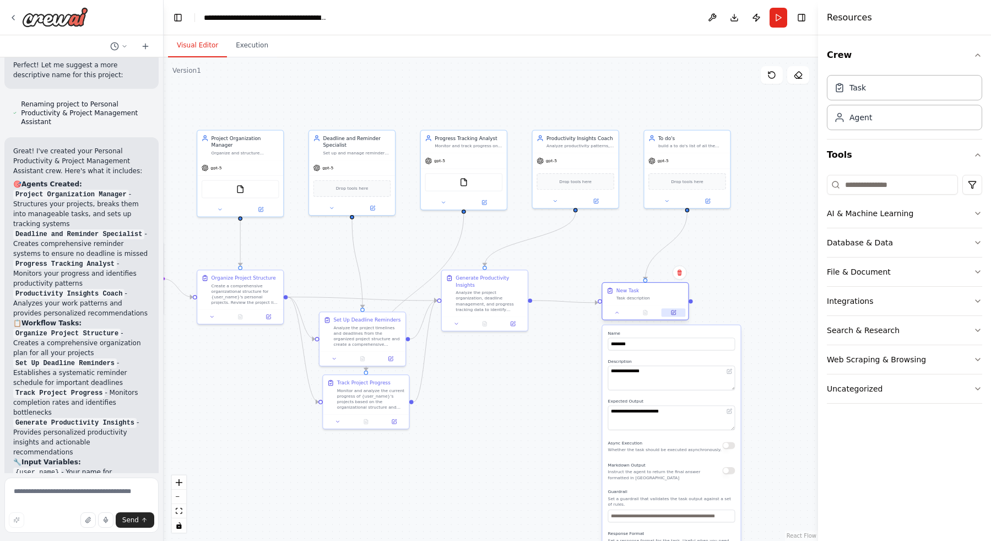
click at [669, 313] on button at bounding box center [674, 312] width 24 height 8
click at [700, 144] on div "build a to do's list of all the tasks needed to achieve the project generated b…" at bounding box center [692, 145] width 68 height 6
click at [706, 200] on icon at bounding box center [708, 199] width 4 height 4
click at [706, 198] on icon at bounding box center [708, 199] width 4 height 4
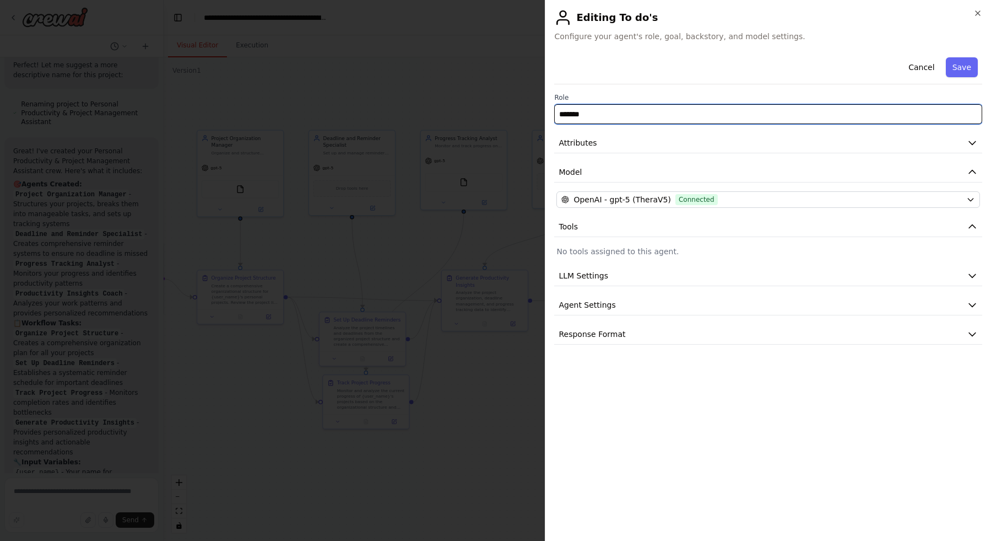
click at [627, 114] on input "*******" at bounding box center [768, 114] width 428 height 20
click at [627, 113] on input "*******" at bounding box center [768, 114] width 428 height 20
click at [625, 111] on input "*******" at bounding box center [768, 114] width 428 height 20
type input "**********"
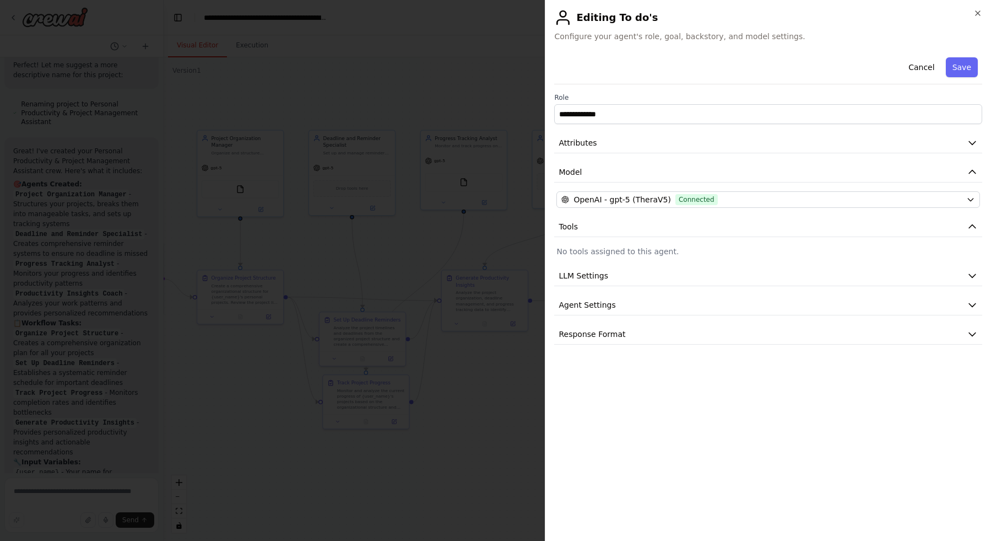
click at [958, 64] on button "Save" at bounding box center [962, 67] width 32 height 20
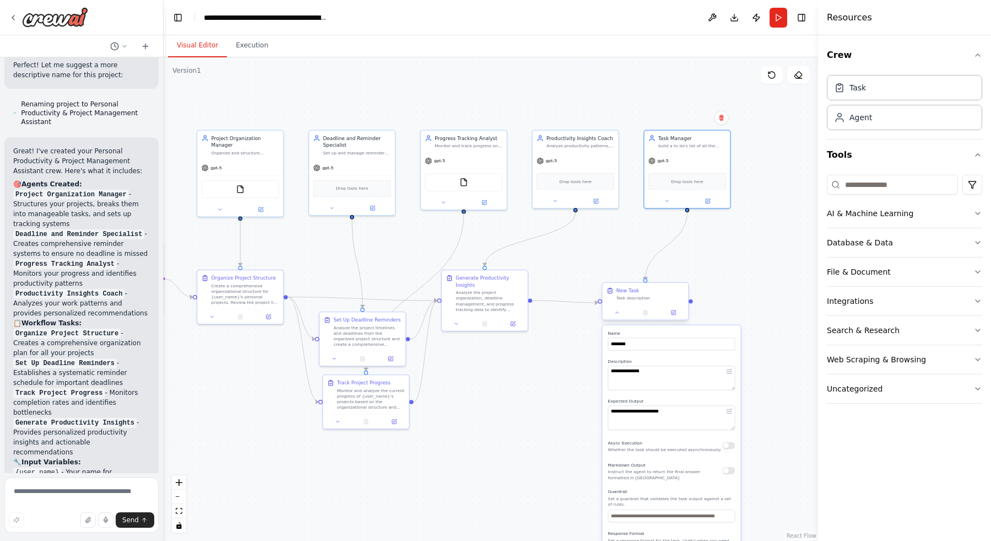
click at [645, 294] on div "New Task" at bounding box center [651, 290] width 68 height 7
click at [668, 310] on button at bounding box center [674, 312] width 24 height 8
click at [668, 309] on button at bounding box center [674, 312] width 24 height 8
click at [615, 311] on icon at bounding box center [617, 313] width 6 height 6
click at [623, 311] on button at bounding box center [618, 312] width 24 height 8
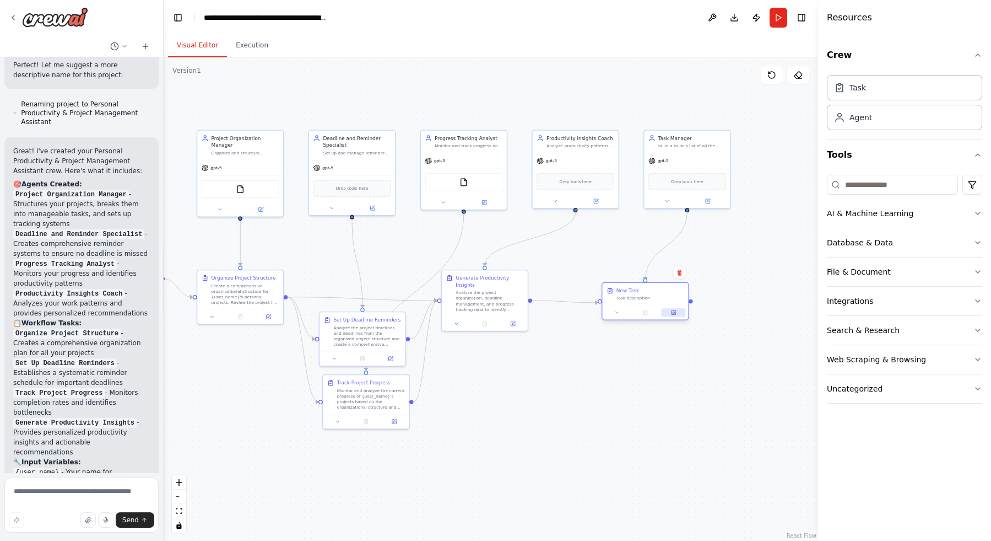
click at [666, 311] on button at bounding box center [674, 312] width 24 height 8
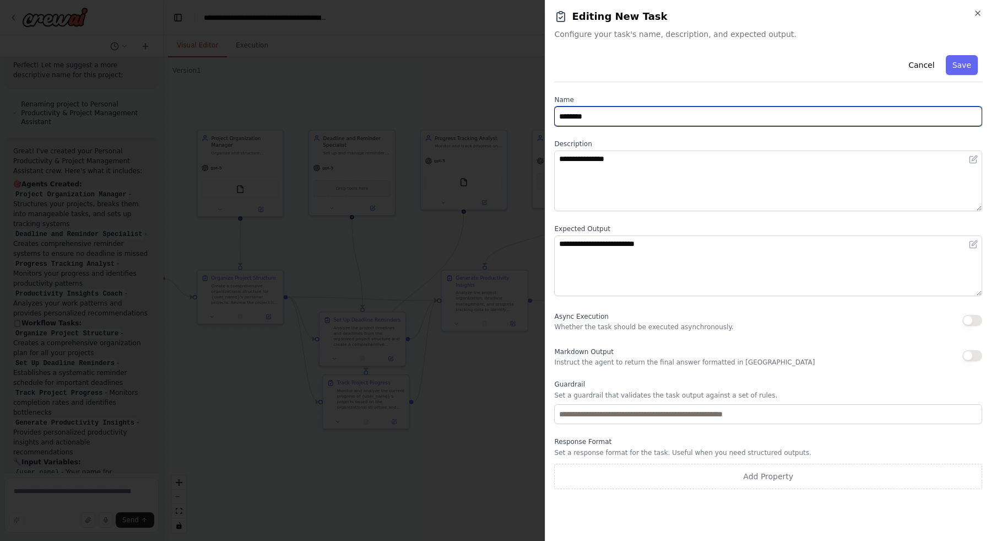
click at [598, 117] on input "********" at bounding box center [768, 116] width 428 height 20
click at [597, 117] on input "********" at bounding box center [768, 116] width 428 height 20
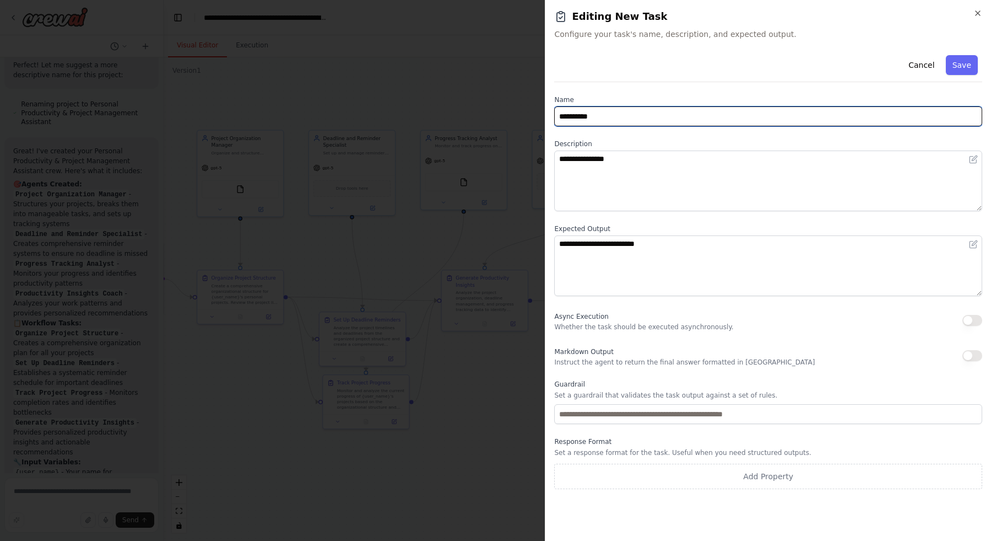
type input "*********"
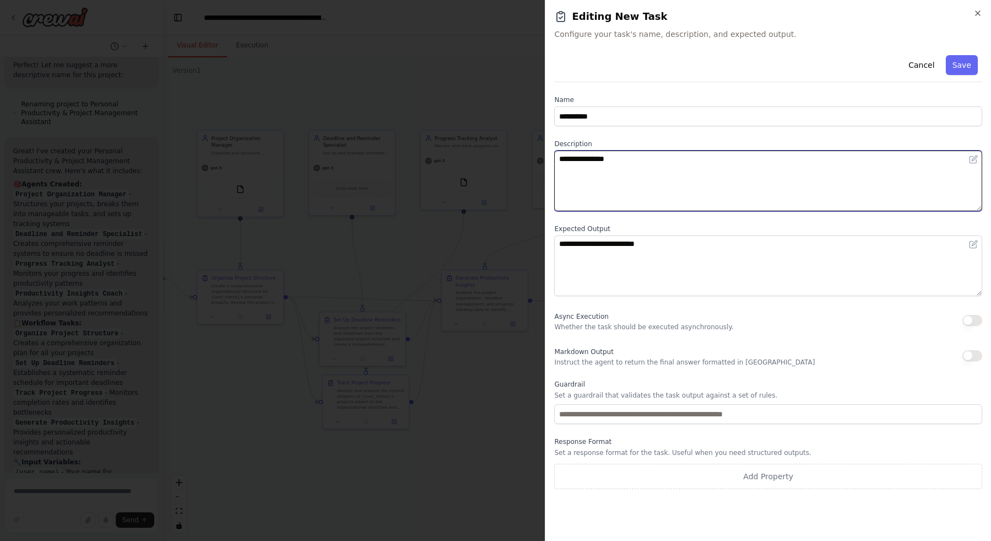
click at [700, 164] on textarea "**********" at bounding box center [768, 180] width 428 height 61
paste textarea "**********"
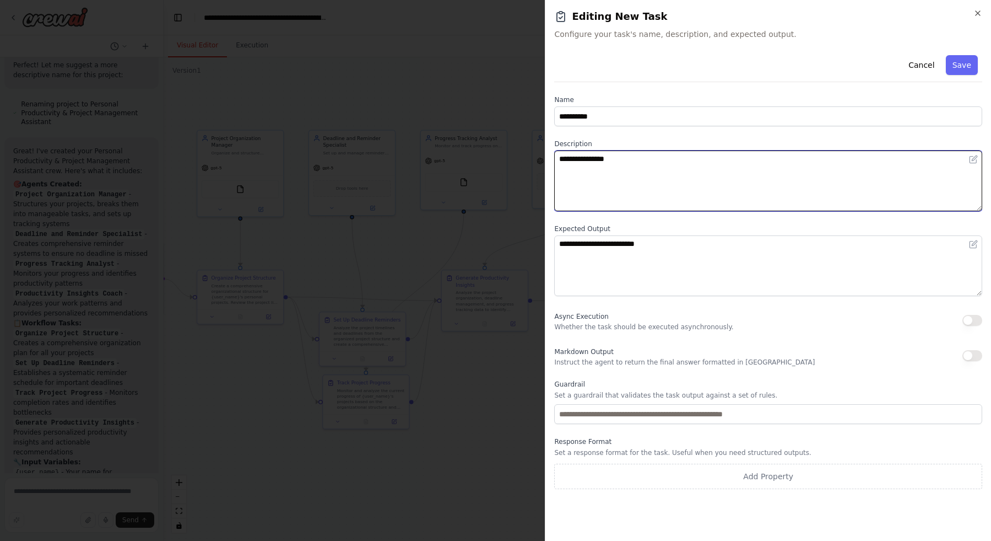
type textarea "**********"
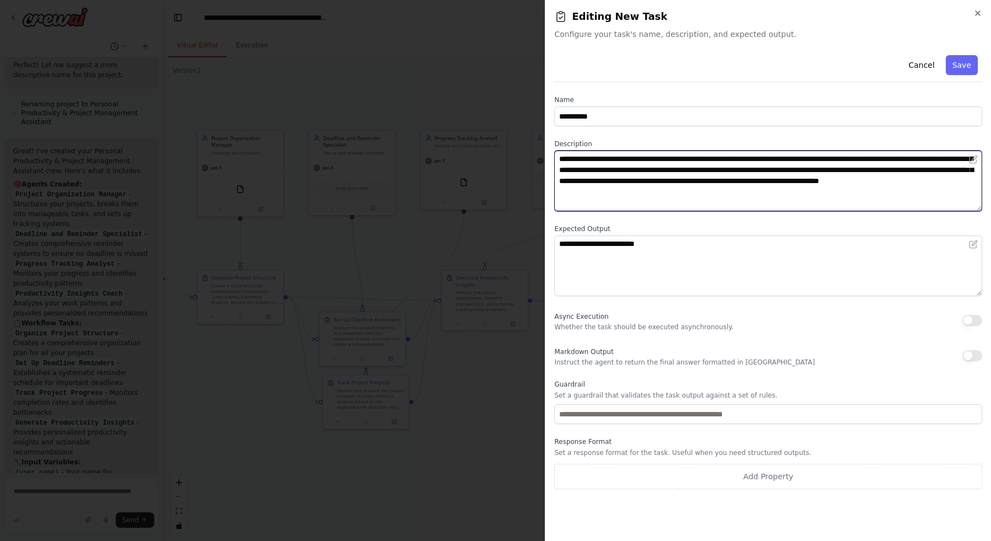
click at [680, 163] on textarea "**********" at bounding box center [768, 180] width 428 height 61
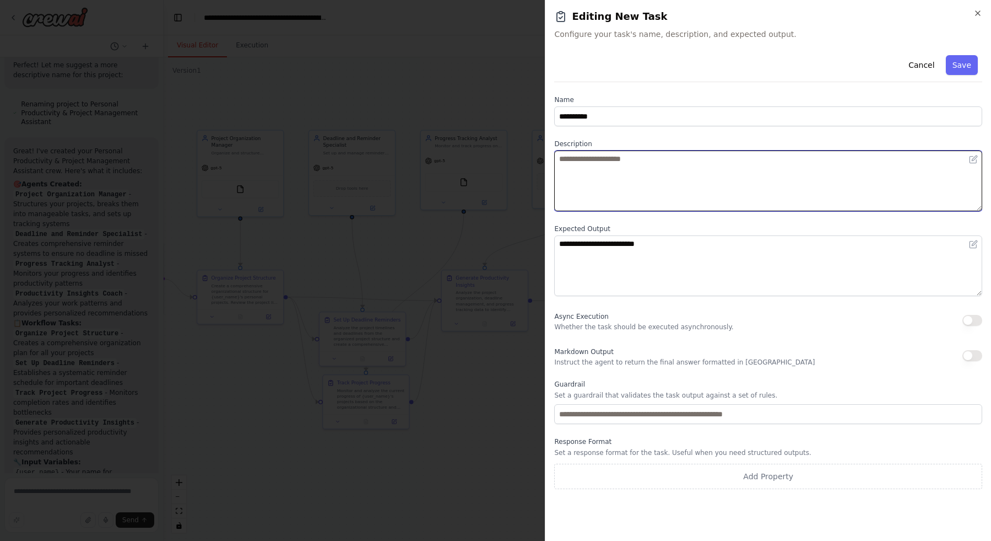
paste textarea "**********"
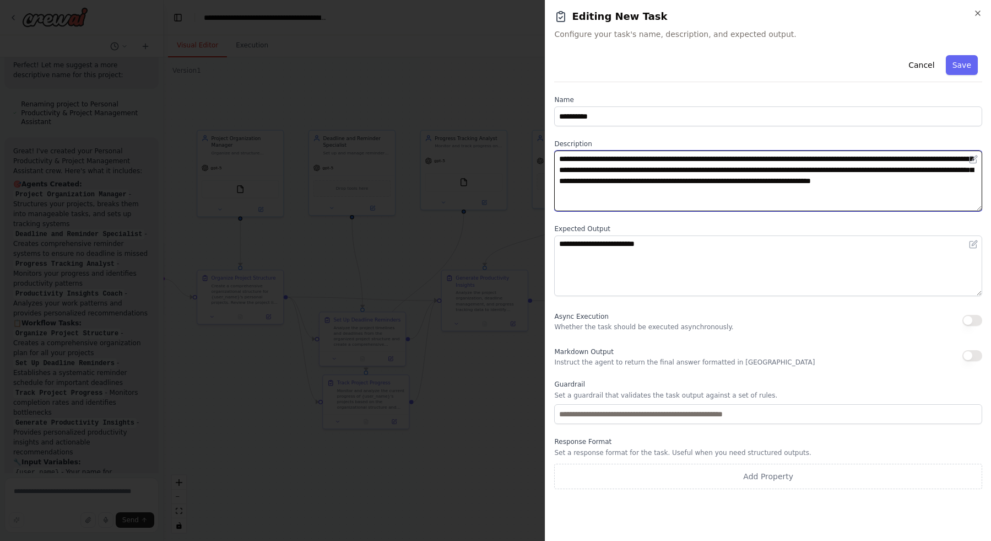
type textarea "**********"
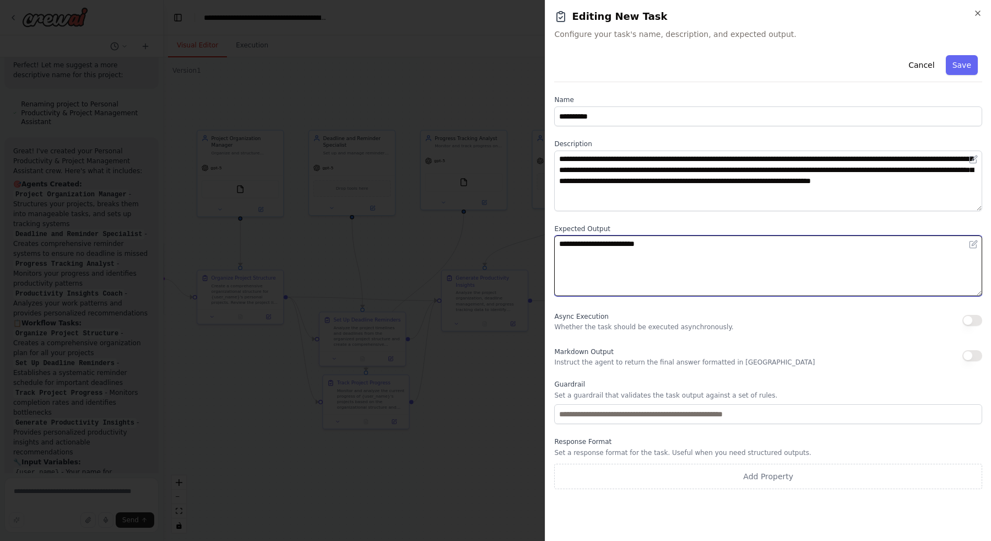
click at [622, 249] on textarea "**********" at bounding box center [768, 265] width 428 height 61
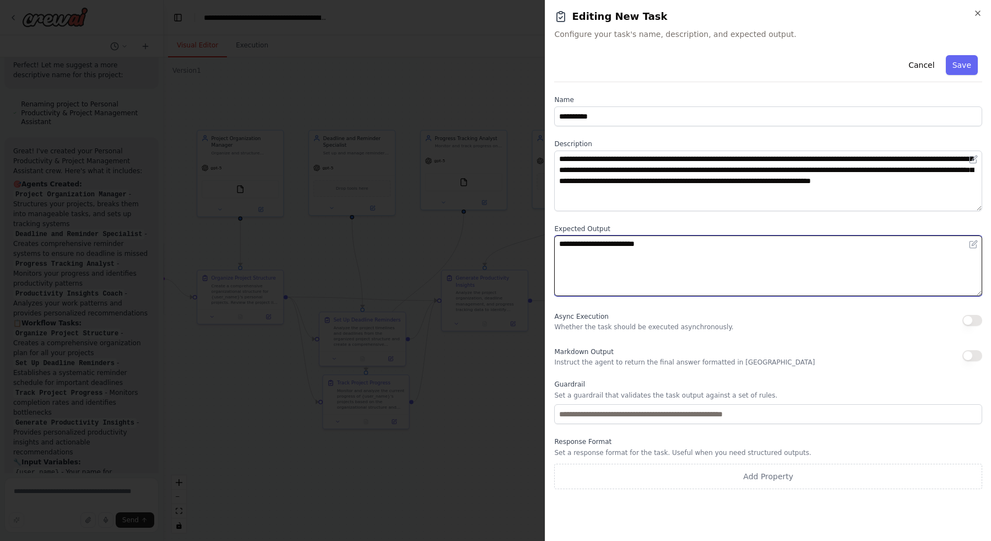
paste textarea "**********"
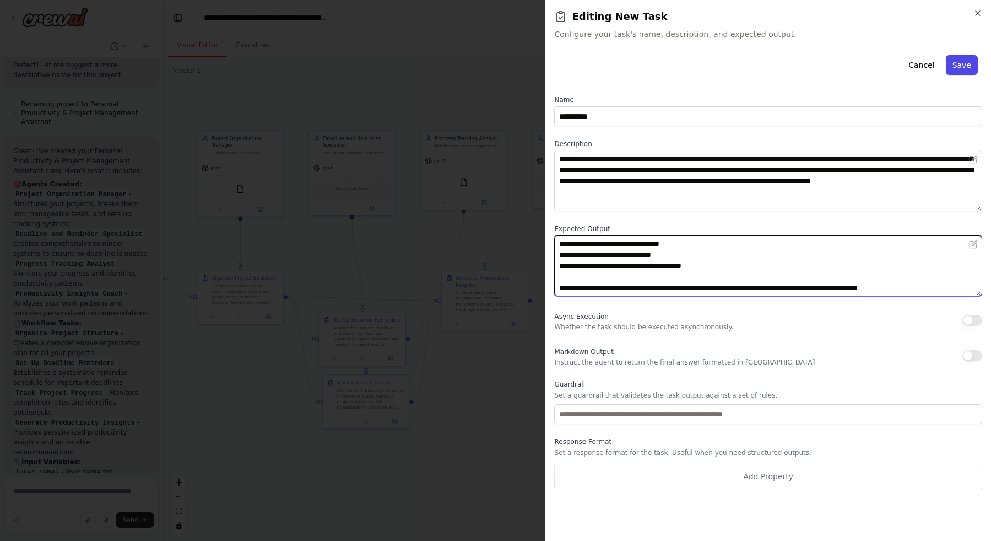
type textarea "**********"
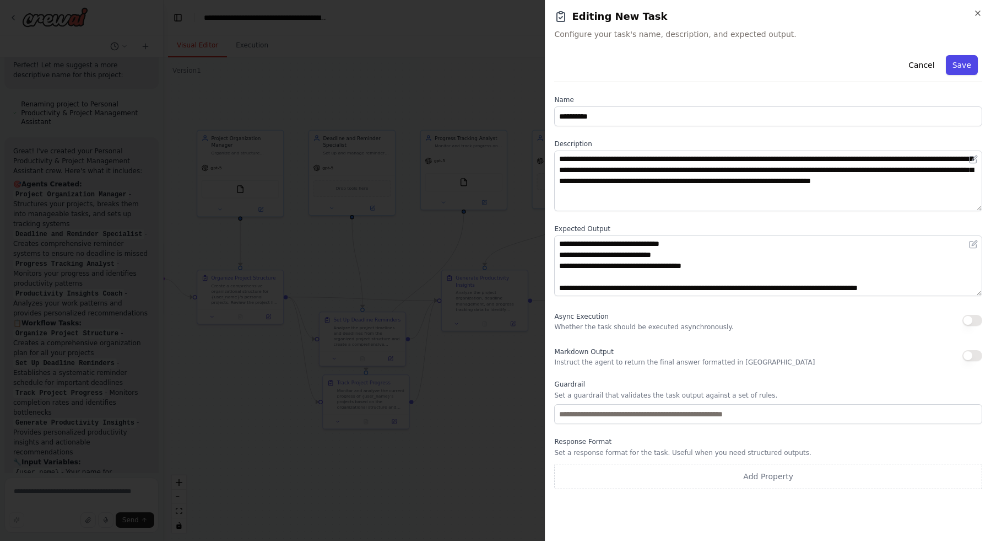
click at [956, 65] on button "Save" at bounding box center [962, 65] width 32 height 20
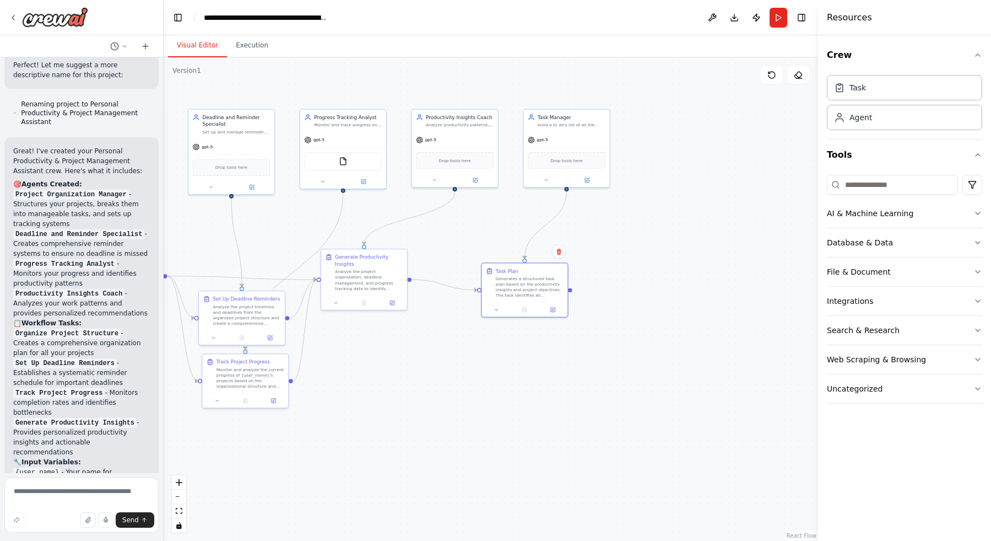
drag, startPoint x: 752, startPoint y: 251, endPoint x: 618, endPoint y: 222, distance: 137.5
click at [618, 222] on div ".deletable-edge-delete-btn { width: 20px; height: 20px; border: 0px solid #ffff…" at bounding box center [491, 298] width 655 height 483
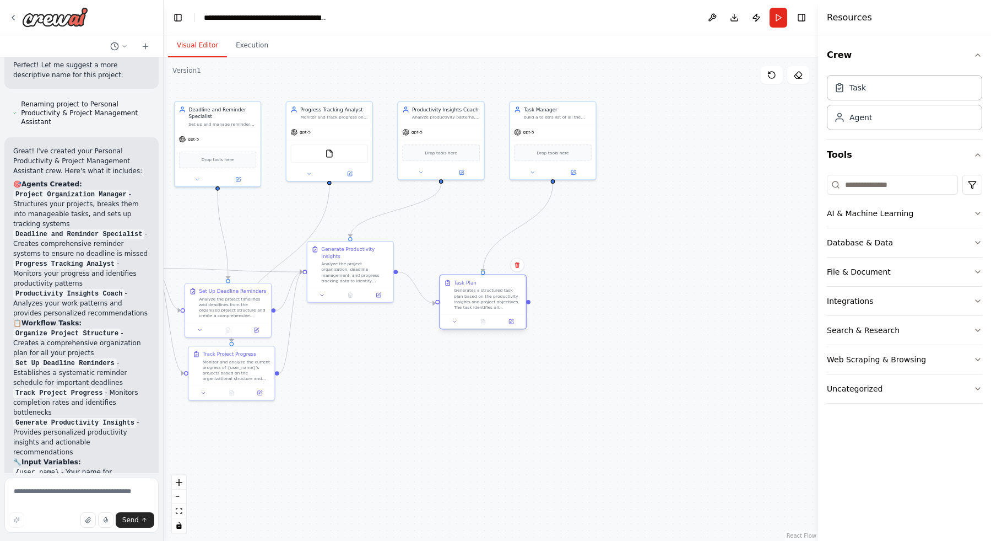
drag, startPoint x: 529, startPoint y: 283, endPoint x: 502, endPoint y: 306, distance: 35.9
click at [502, 306] on div "Generates a structured task plan based on the productivity insights and project…" at bounding box center [488, 299] width 68 height 23
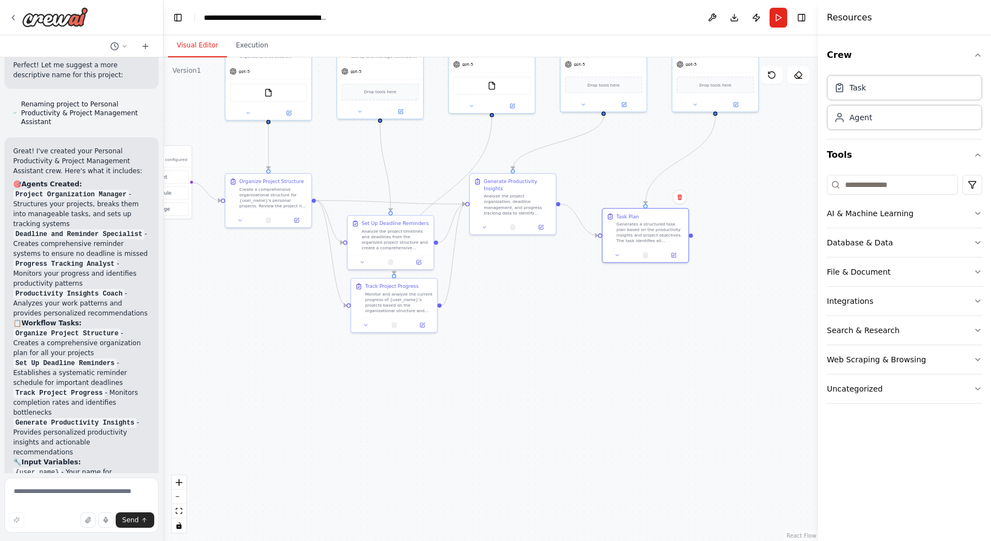
drag, startPoint x: 453, startPoint y: 357, endPoint x: 606, endPoint y: 294, distance: 165.0
click at [606, 294] on div ".deletable-edge-delete-btn { width: 20px; height: 20px; border: 0px solid #ffff…" at bounding box center [491, 298] width 655 height 483
drag, startPoint x: 408, startPoint y: 310, endPoint x: 374, endPoint y: 382, distance: 79.9
click at [355, 391] on div "Monitor and analyze the current progress of {user_name}'s projects based on the…" at bounding box center [343, 385] width 68 height 23
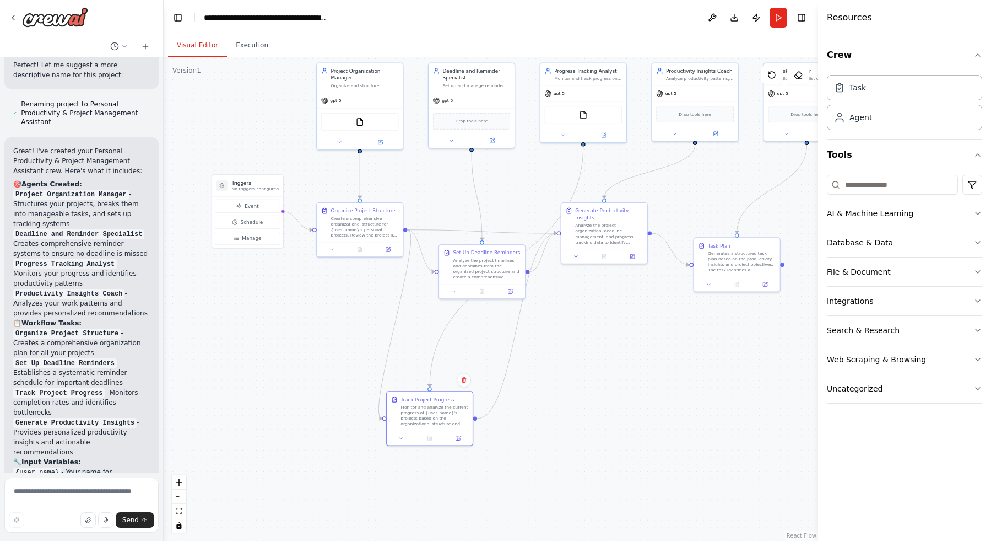
drag, startPoint x: 507, startPoint y: 280, endPoint x: 598, endPoint y: 309, distance: 96.0
click at [598, 309] on div ".deletable-edge-delete-btn { width: 20px; height: 20px; border: 0px solid #ffff…" at bounding box center [491, 298] width 655 height 483
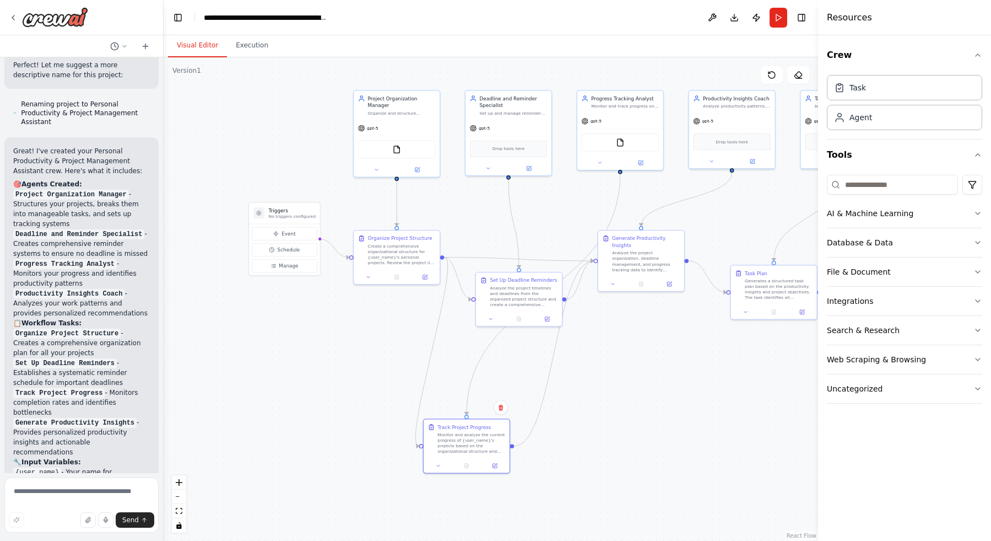
drag, startPoint x: 582, startPoint y: 311, endPoint x: 614, endPoint y: 337, distance: 41.1
click at [614, 337] on div ".deletable-edge-delete-btn { width: 20px; height: 20px; border: 0px solid #ffff…" at bounding box center [491, 298] width 655 height 483
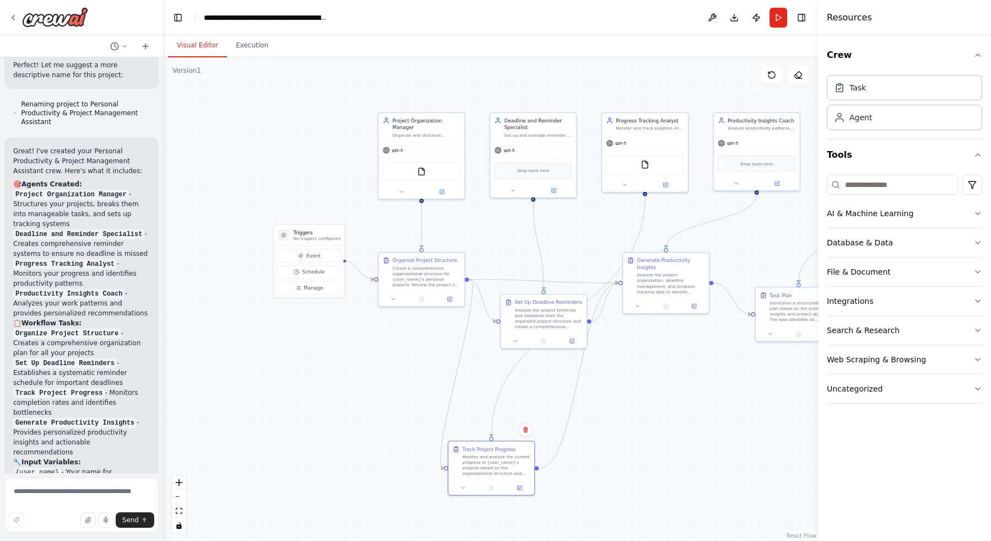
drag, startPoint x: 722, startPoint y: 304, endPoint x: 739, endPoint y: 323, distance: 25.0
click at [751, 328] on div ".deletable-edge-delete-btn { width: 20px; height: 20px; border: 0px solid #ffff…" at bounding box center [491, 298] width 655 height 483
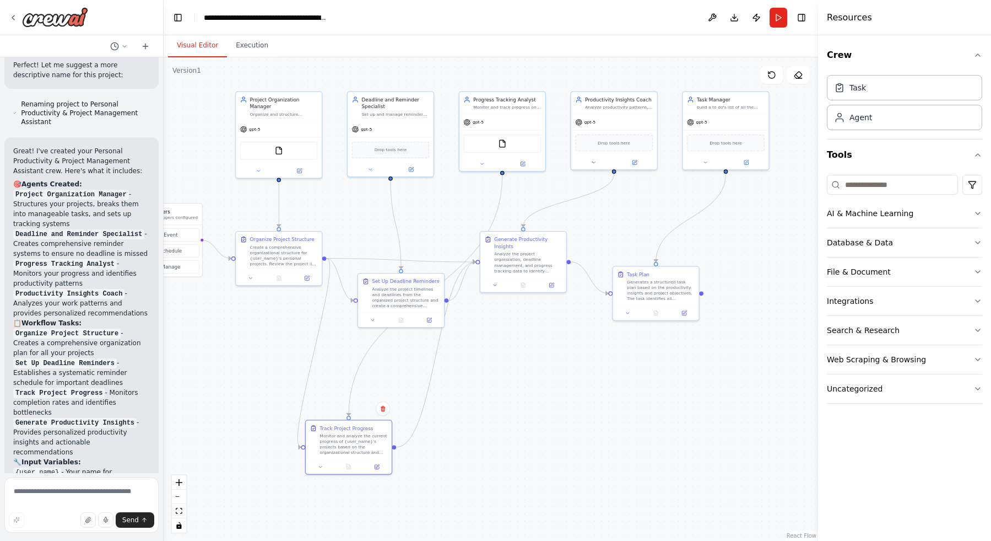
drag, startPoint x: 271, startPoint y: 322, endPoint x: 222, endPoint y: 310, distance: 50.7
click at [222, 310] on div ".deletable-edge-delete-btn { width: 20px; height: 20px; border: 0px solid #ffff…" at bounding box center [491, 298] width 655 height 483
drag, startPoint x: 766, startPoint y: 99, endPoint x: 793, endPoint y: 101, distance: 26.5
click at [793, 101] on div "Task Manager" at bounding box center [766, 98] width 68 height 7
click at [784, 20] on button "Run" at bounding box center [779, 18] width 18 height 20
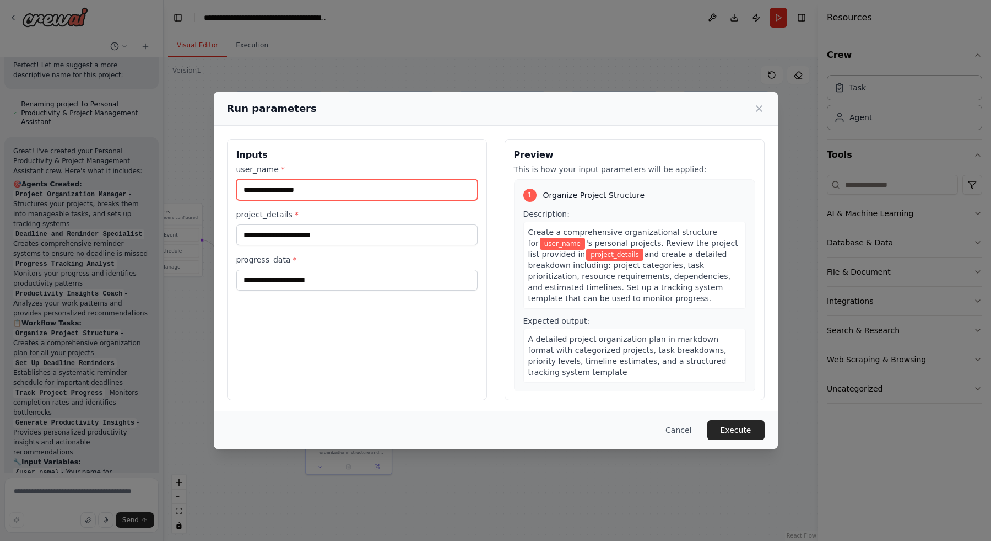
click at [374, 192] on input "user_name *" at bounding box center [356, 189] width 241 height 21
type input "****"
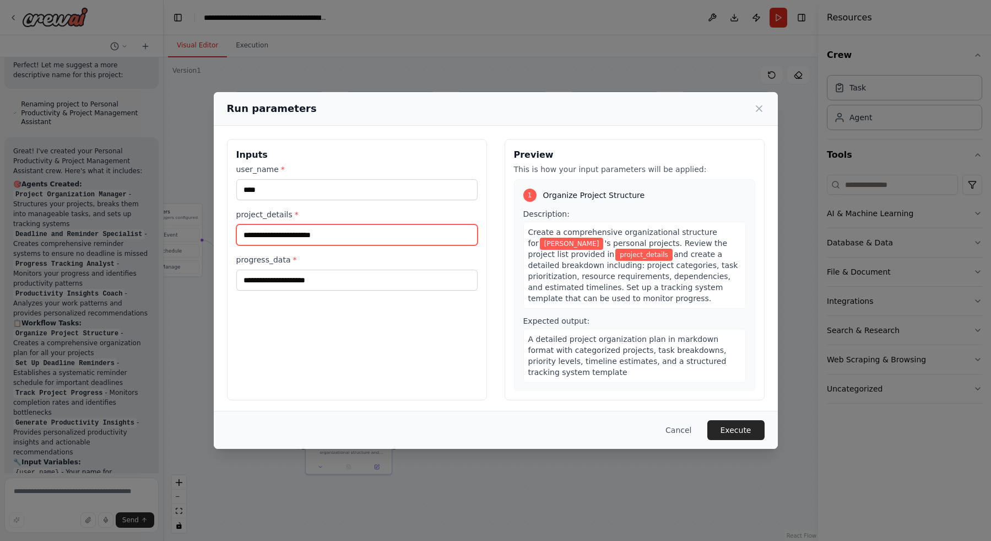
drag, startPoint x: 354, startPoint y: 215, endPoint x: 338, endPoint y: 231, distance: 22.6
click at [338, 231] on input "project_details *" at bounding box center [356, 234] width 241 height 21
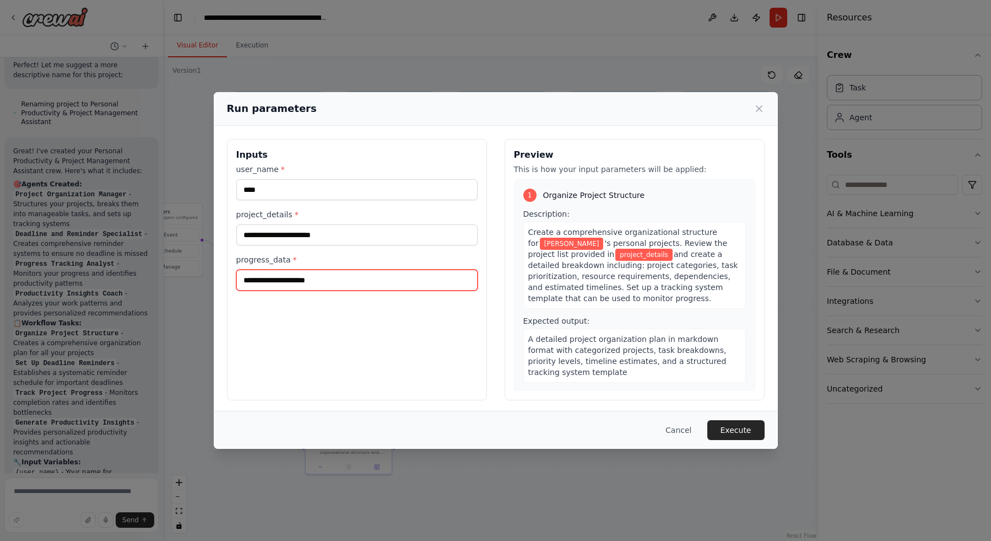
click at [340, 272] on input "progress_data *" at bounding box center [356, 279] width 241 height 21
click at [697, 428] on button "Cancel" at bounding box center [679, 430] width 44 height 20
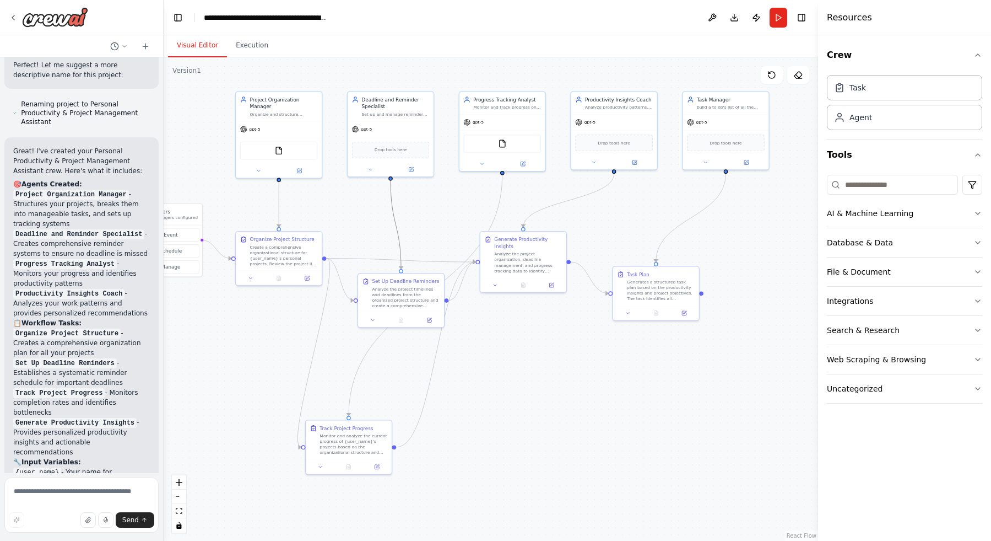
drag, startPoint x: 393, startPoint y: 203, endPoint x: 494, endPoint y: 194, distance: 101.3
click at [504, 190] on div ".deletable-edge-delete-btn { width: 20px; height: 20px; border: 0px solid #ffff…" at bounding box center [491, 298] width 655 height 483
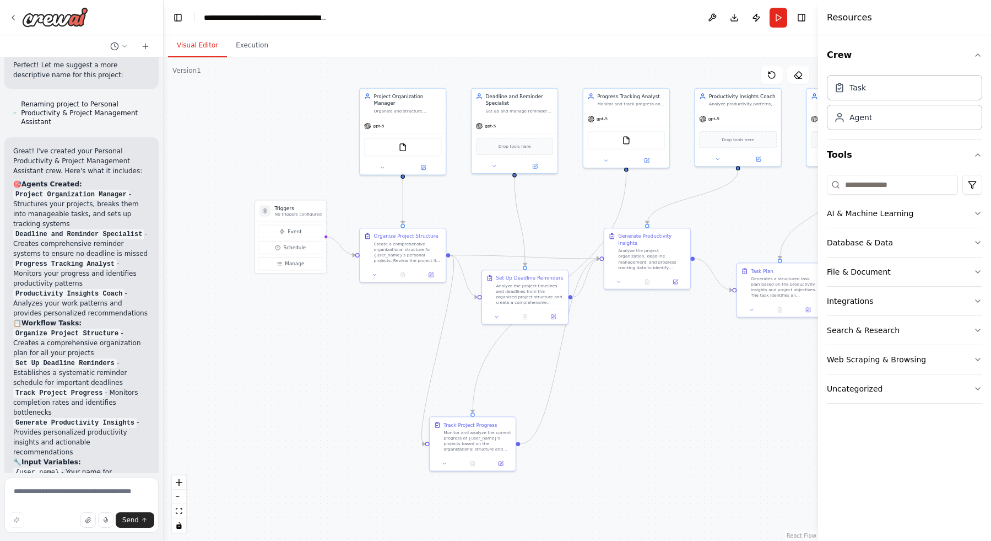
drag, startPoint x: 498, startPoint y: 193, endPoint x: 533, endPoint y: 204, distance: 37.1
click at [583, 195] on div ".deletable-edge-delete-btn { width: 20px; height: 20px; border: 0px solid #ffff…" at bounding box center [491, 298] width 655 height 483
click at [396, 150] on div "FileReadTool" at bounding box center [405, 146] width 78 height 18
click at [397, 149] on div "FileReadTool" at bounding box center [405, 146] width 78 height 18
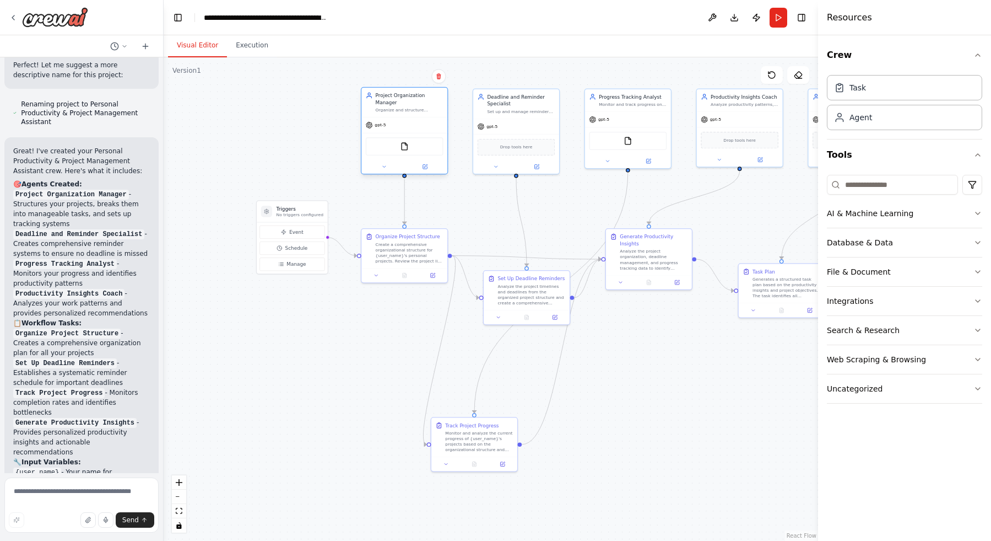
click at [397, 149] on div "FileReadTool" at bounding box center [405, 146] width 78 height 18
click at [178, 23] on button "Toggle Left Sidebar" at bounding box center [177, 17] width 15 height 15
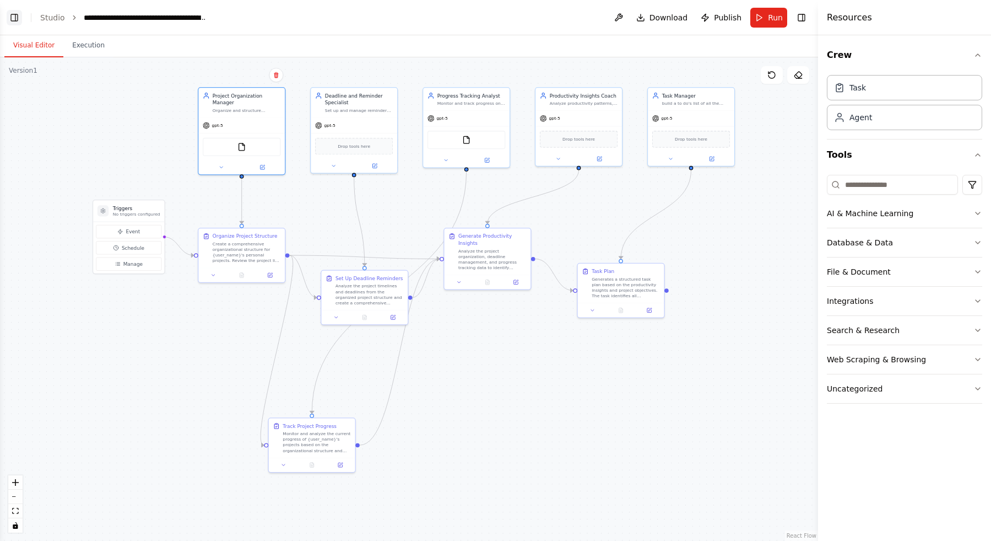
click at [12, 15] on button "Toggle Left Sidebar" at bounding box center [14, 17] width 15 height 15
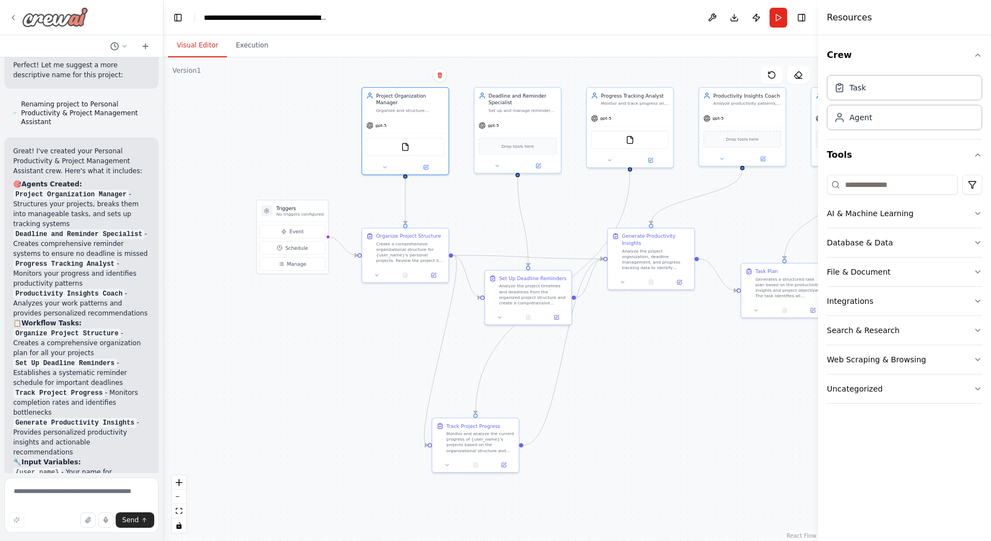
click at [15, 17] on icon at bounding box center [13, 17] width 9 height 9
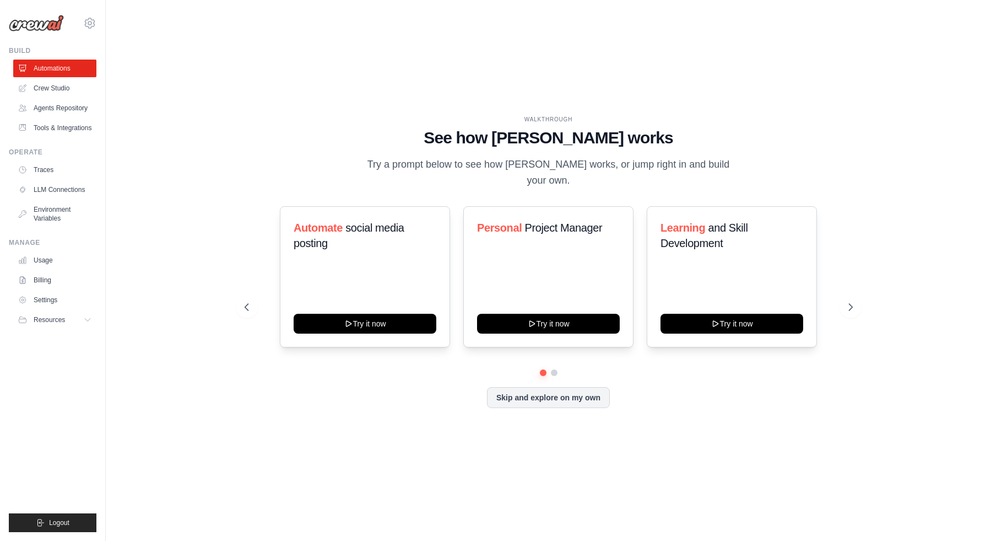
click at [67, 92] on link "Crew Studio" at bounding box center [54, 88] width 83 height 18
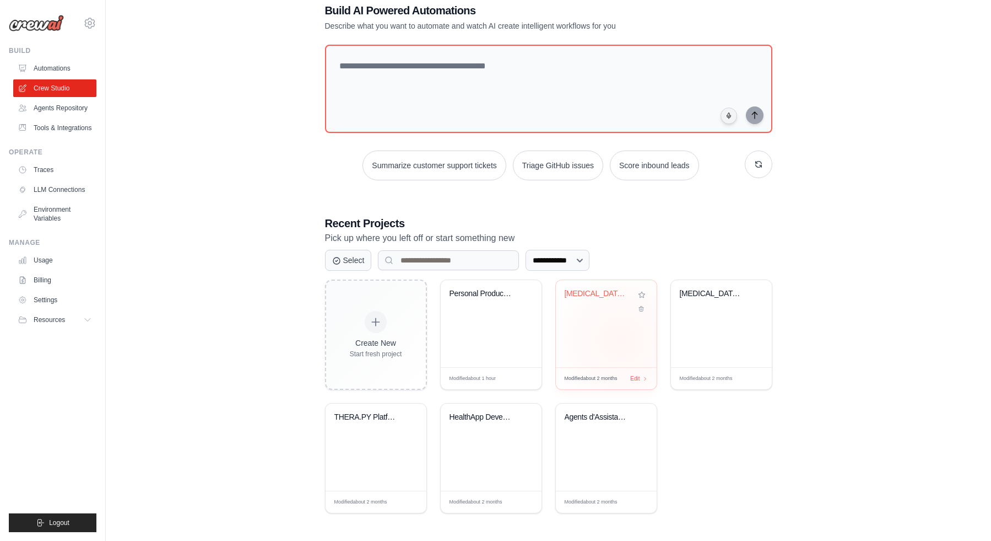
scroll to position [26, 0]
click at [368, 426] on div "THERA.PY Platform Development Team" at bounding box center [375, 424] width 83 height 25
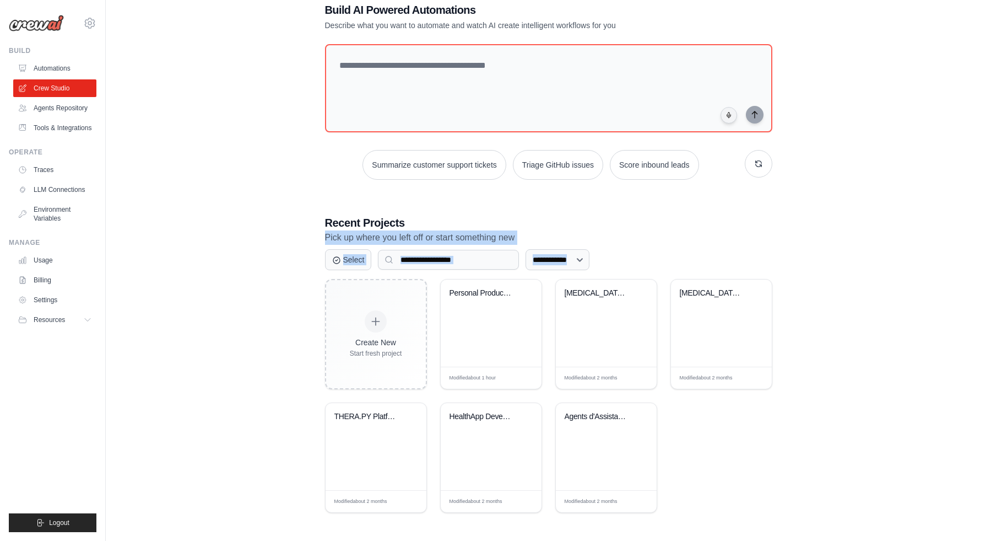
drag, startPoint x: 283, startPoint y: 266, endPoint x: 293, endPoint y: 242, distance: 25.7
click at [290, 240] on div "**********" at bounding box center [548, 257] width 850 height 545
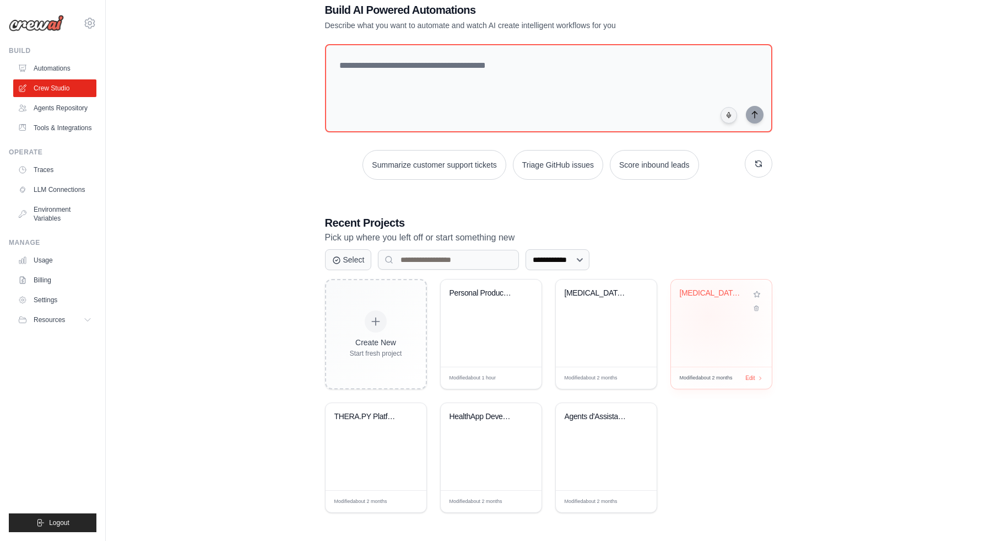
click at [709, 316] on div "Osteopathic Expert Consortium - JSO..." at bounding box center [721, 322] width 101 height 87
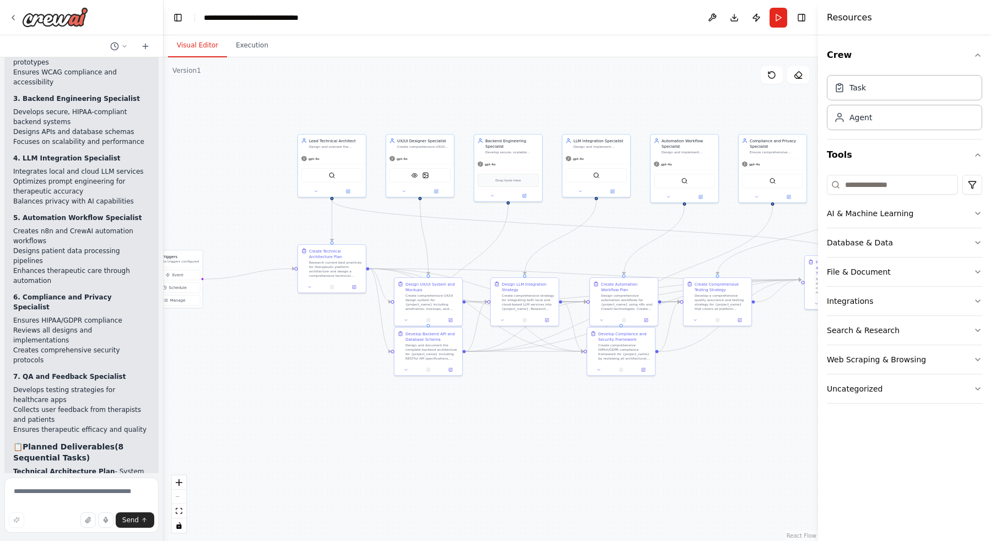
scroll to position [2673, 0]
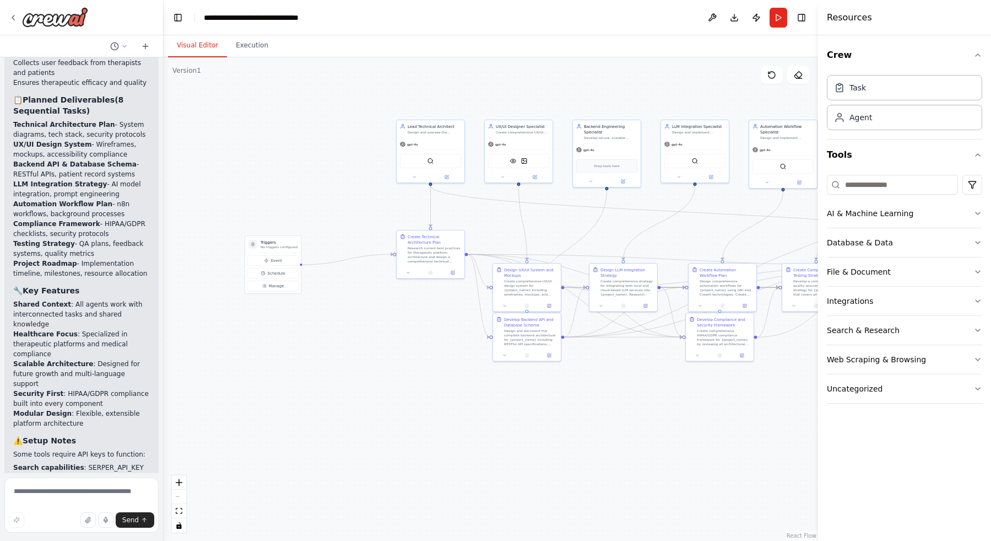
drag, startPoint x: 532, startPoint y: 249, endPoint x: 574, endPoint y: 234, distance: 43.7
click at [581, 234] on div ".deletable-edge-delete-btn { width: 20px; height: 20px; border: 0px solid #ffff…" at bounding box center [491, 298] width 655 height 483
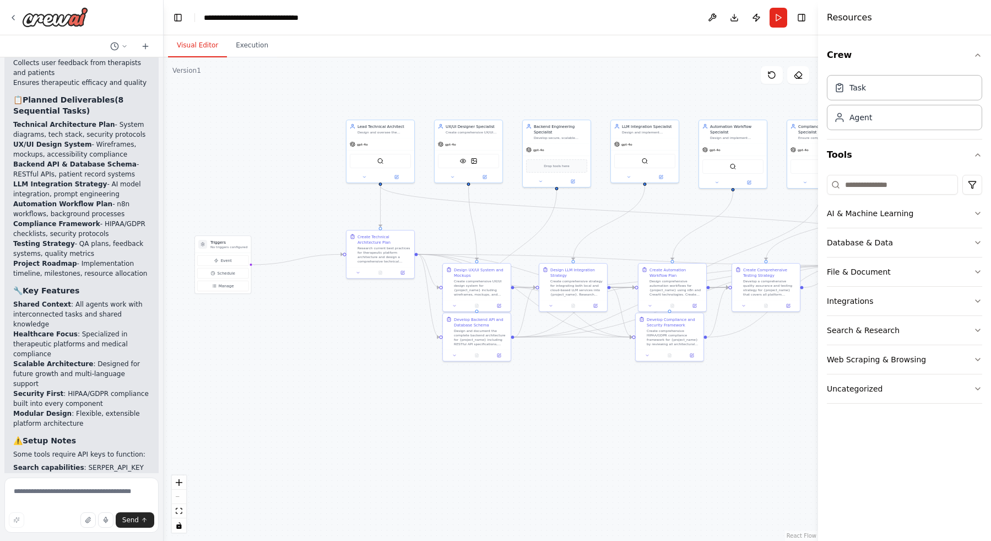
click at [570, 234] on div ".deletable-edge-delete-btn { width: 20px; height: 20px; border: 0px solid #ffff…" at bounding box center [491, 298] width 655 height 483
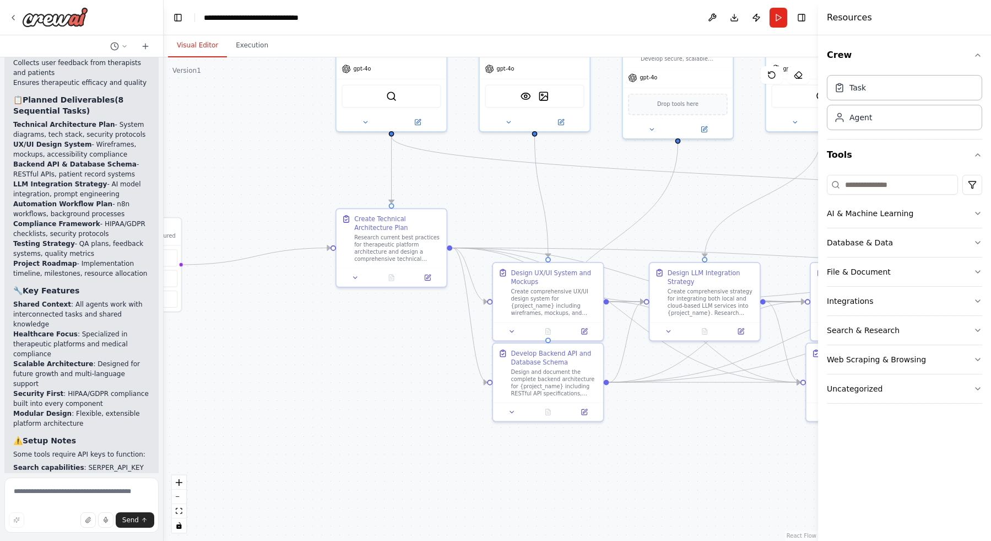
drag, startPoint x: 417, startPoint y: 222, endPoint x: 423, endPoint y: 204, distance: 18.1
click at [431, 197] on div ".deletable-edge-delete-btn { width: 20px; height: 20px; border: 0px solid #ffff…" at bounding box center [491, 298] width 655 height 483
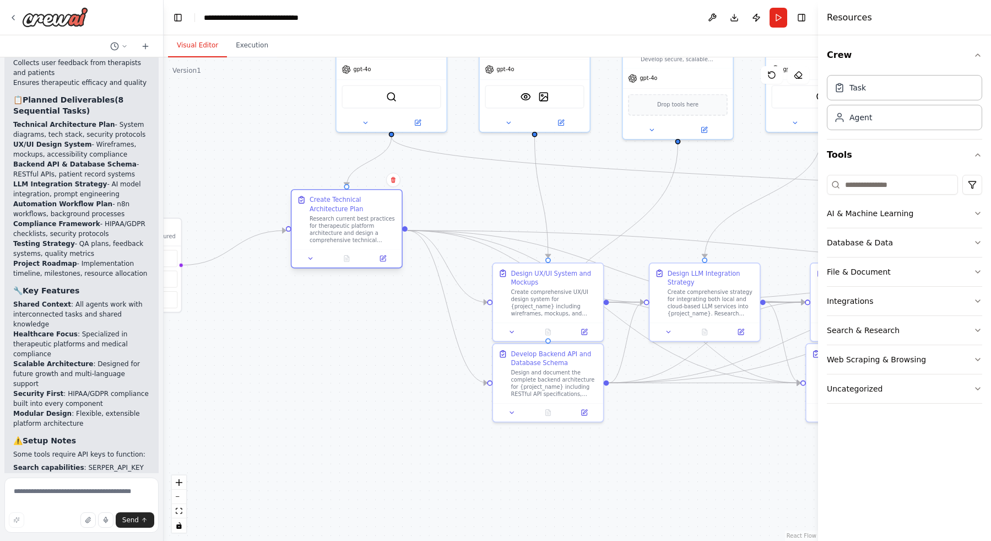
drag, startPoint x: 402, startPoint y: 245, endPoint x: 364, endPoint y: 218, distance: 47.0
click at [364, 218] on div "Research current best practices for therapeutic platform architecture and desig…" at bounding box center [353, 229] width 87 height 29
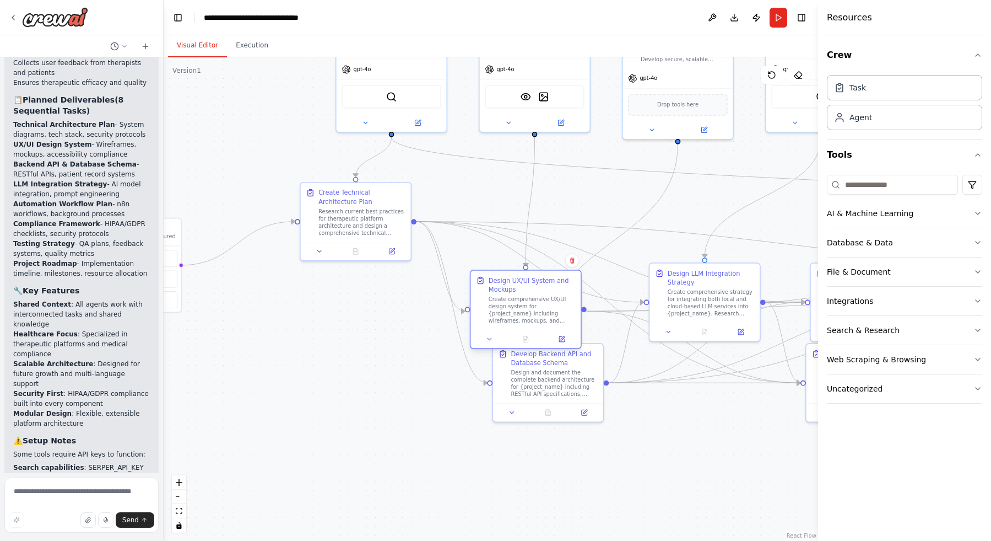
drag, startPoint x: 521, startPoint y: 294, endPoint x: 482, endPoint y: 305, distance: 40.8
click at [489, 305] on div "Create comprehensive UX/UI design system for {project_name} including wireframe…" at bounding box center [532, 309] width 87 height 29
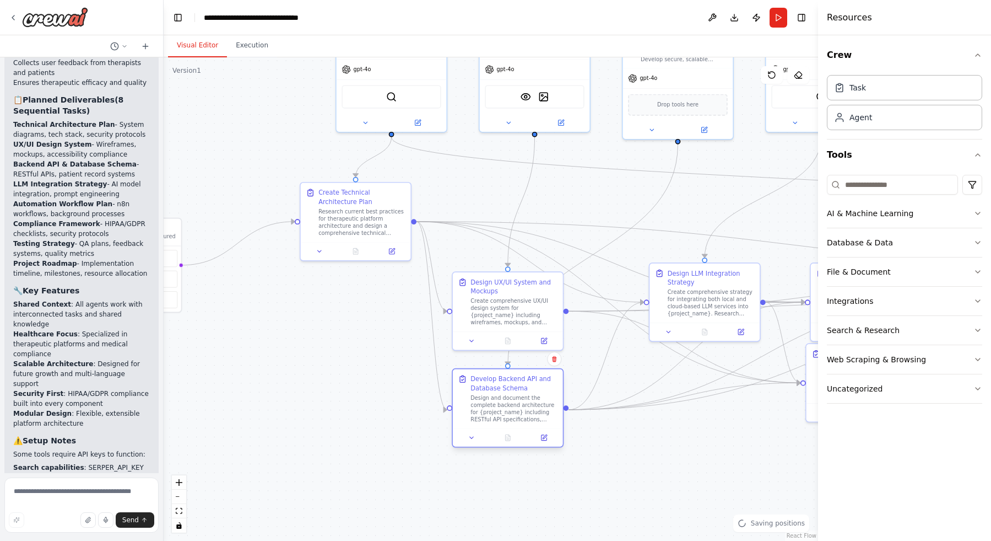
drag, startPoint x: 526, startPoint y: 370, endPoint x: 487, endPoint y: 400, distance: 48.7
click at [487, 400] on div "Design and document the complete backend architecture for {project_name} includ…" at bounding box center [514, 408] width 87 height 29
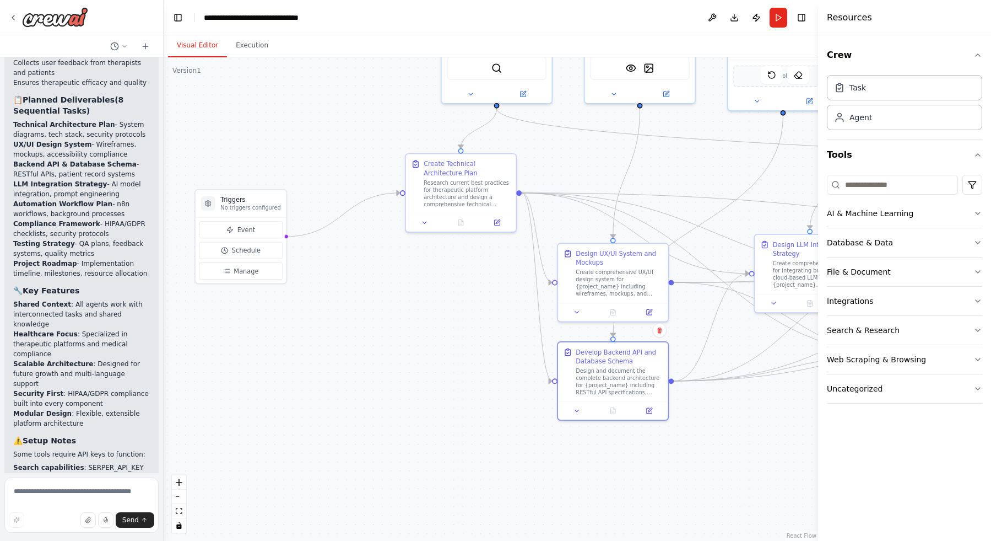
drag, startPoint x: 323, startPoint y: 314, endPoint x: 414, endPoint y: 290, distance: 93.3
click at [414, 290] on div ".deletable-edge-delete-btn { width: 20px; height: 20px; border: 0px solid #ffff…" at bounding box center [491, 298] width 655 height 483
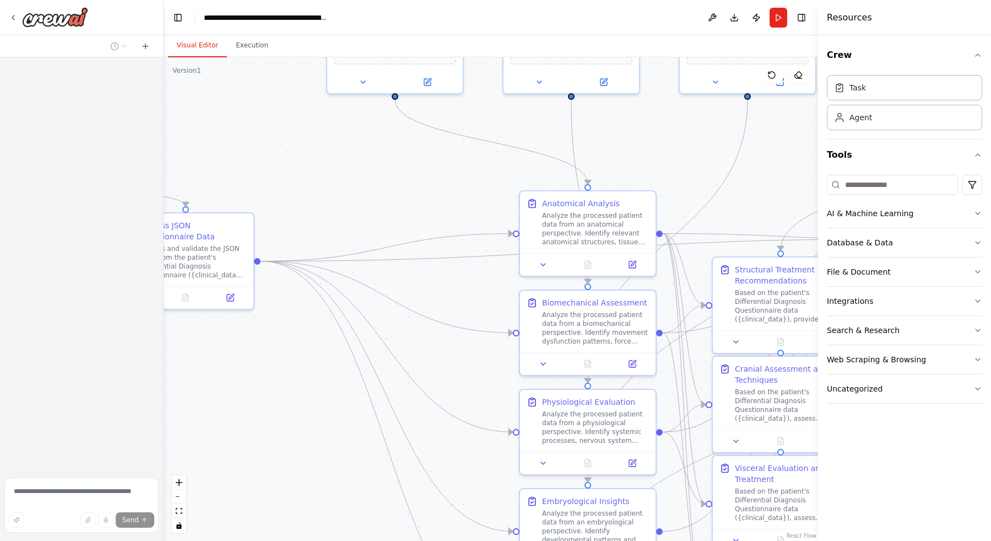
drag, startPoint x: 357, startPoint y: 305, endPoint x: 465, endPoint y: 167, distance: 175.4
click at [469, 161] on div ".deletable-edge-delete-btn { width: 20px; height: 20px; border: 0px solid #ffff…" at bounding box center [491, 298] width 655 height 483
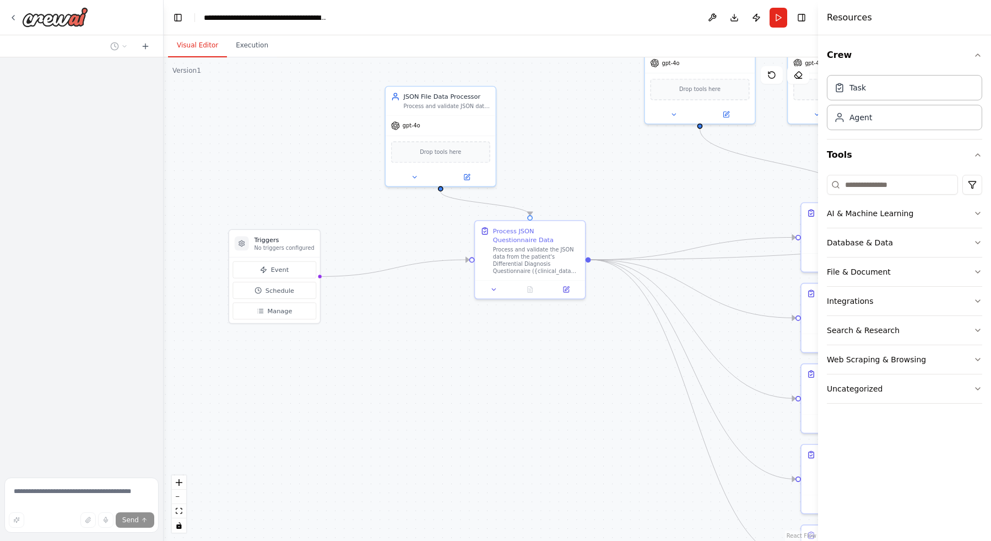
drag, startPoint x: 531, startPoint y: 195, endPoint x: 639, endPoint y: 207, distance: 109.2
click at [641, 206] on div ".deletable-edge-delete-btn { width: 20px; height: 20px; border: 0px solid #ffff…" at bounding box center [491, 298] width 655 height 483
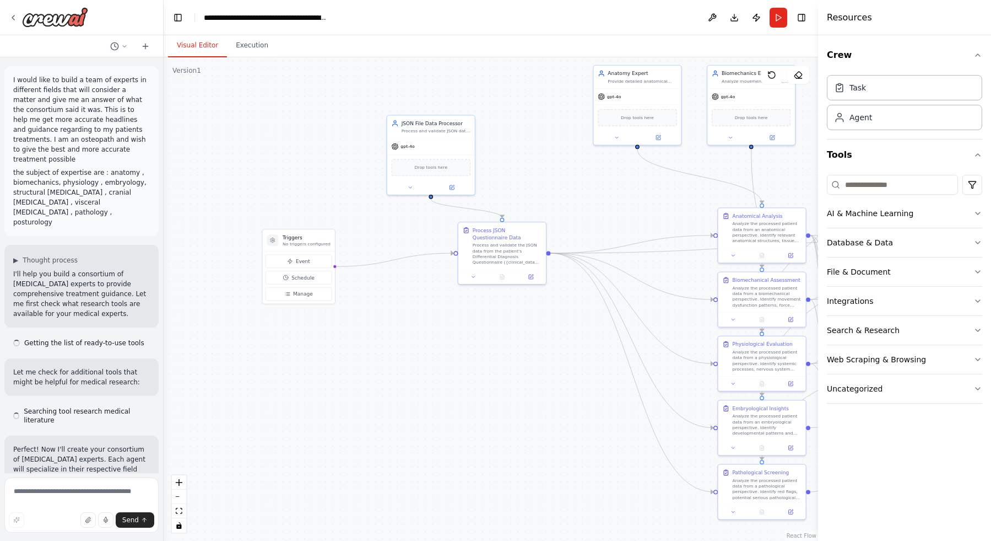
drag, startPoint x: 594, startPoint y: 160, endPoint x: 576, endPoint y: 174, distance: 23.1
click at [576, 174] on div ".deletable-edge-delete-btn { width: 20px; height: 20px; border: 0px solid #ffff…" at bounding box center [491, 298] width 655 height 483
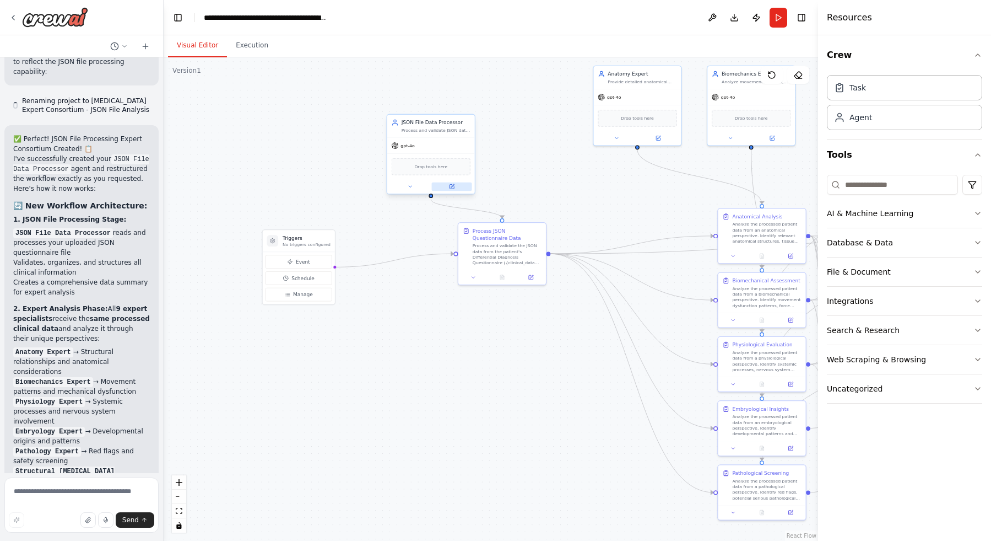
scroll to position [7483, 0]
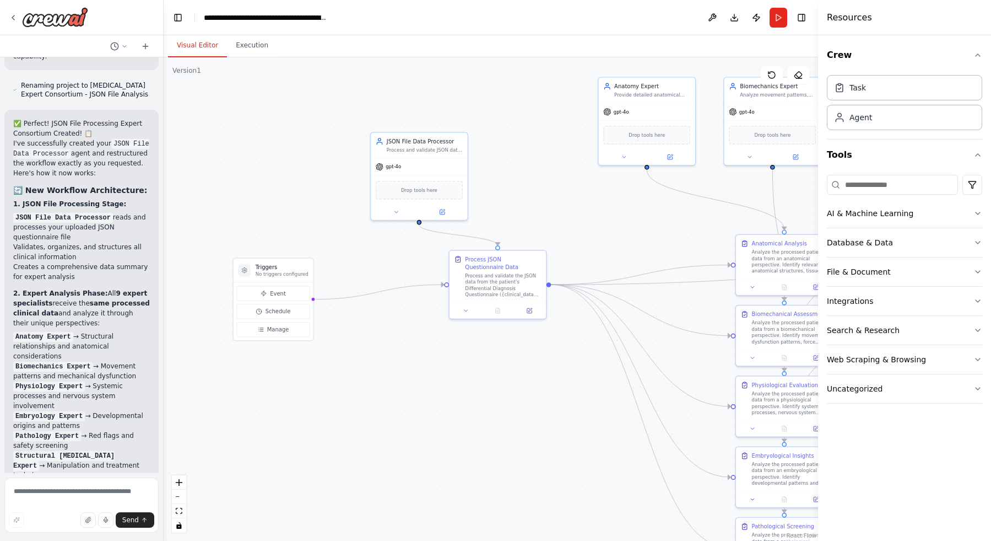
drag, startPoint x: 403, startPoint y: 214, endPoint x: 401, endPoint y: 251, distance: 36.5
click at [401, 251] on div ".deletable-edge-delete-btn { width: 20px; height: 20px; border: 0px solid #ffff…" at bounding box center [491, 298] width 655 height 483
click at [428, 166] on div "gpt-4o" at bounding box center [419, 166] width 96 height 17
click at [444, 210] on icon at bounding box center [443, 211] width 4 height 4
click at [399, 209] on icon at bounding box center [396, 212] width 6 height 6
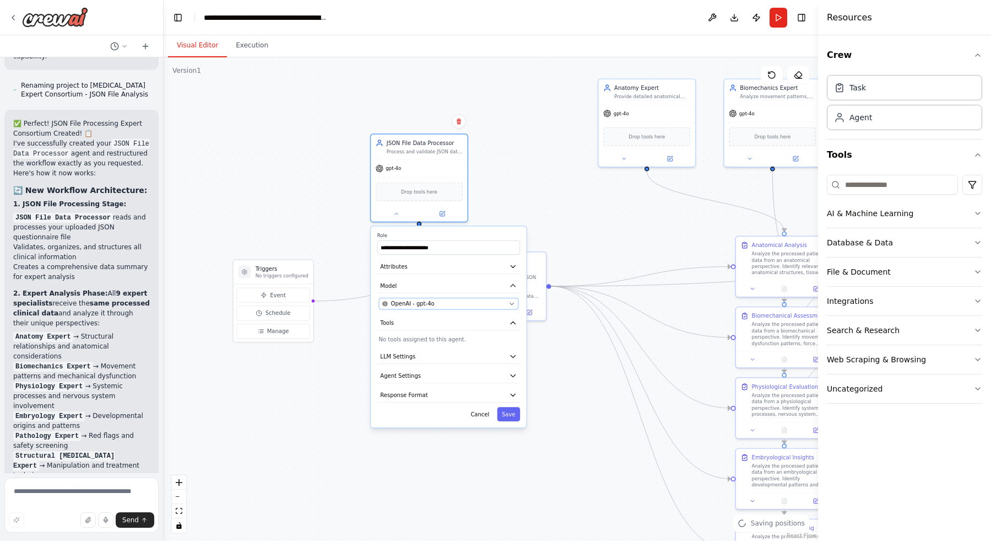
click at [478, 306] on div "OpenAI - gpt-4o" at bounding box center [443, 304] width 123 height 8
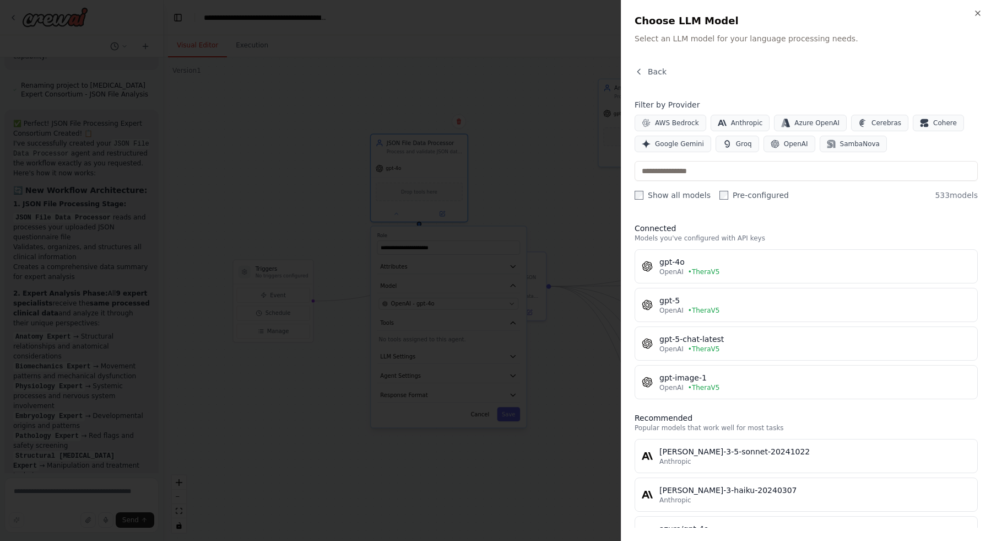
click at [697, 311] on span "• TheraV5" at bounding box center [704, 310] width 32 height 9
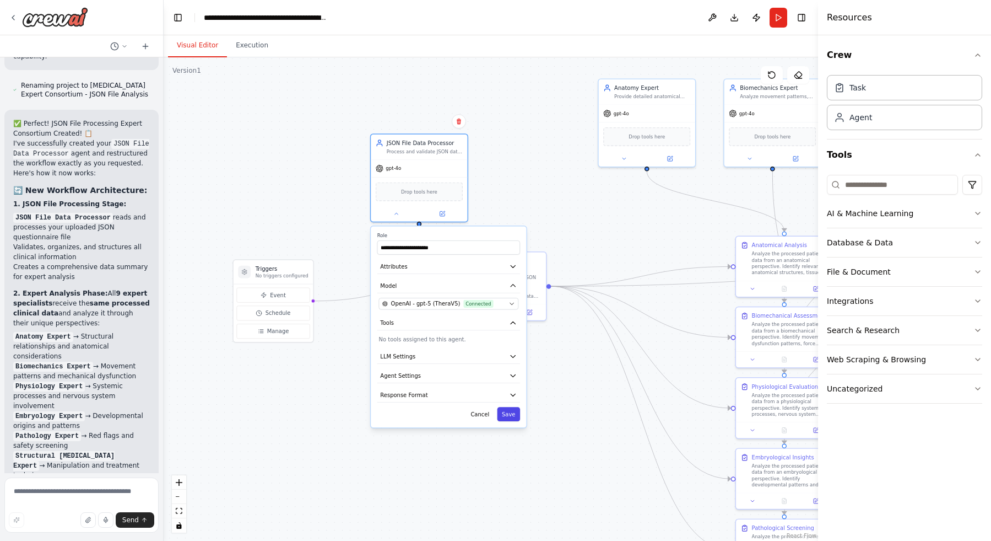
click at [511, 414] on button "Save" at bounding box center [508, 414] width 23 height 14
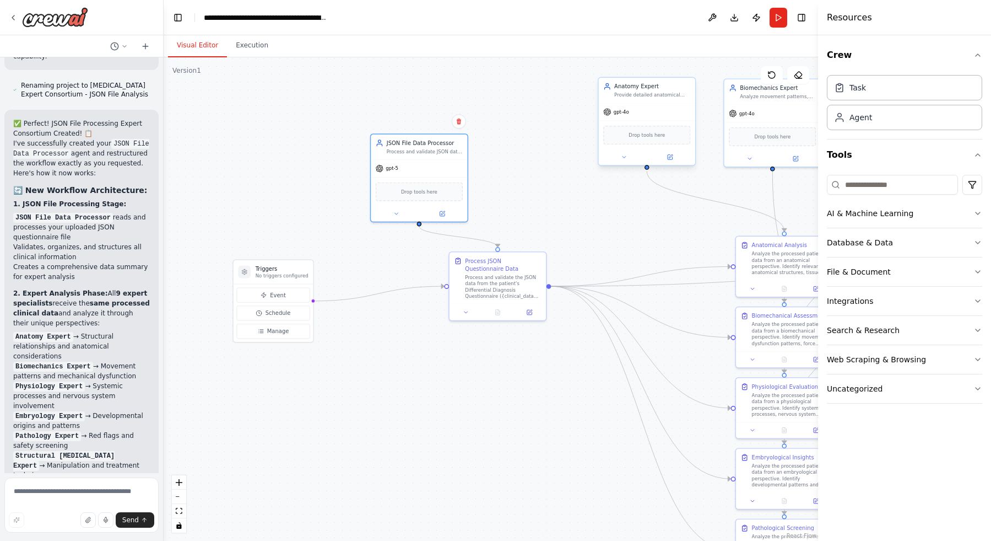
click at [622, 111] on span "gpt-4o" at bounding box center [621, 112] width 15 height 6
click at [622, 112] on span "gpt-4o" at bounding box center [621, 112] width 15 height 6
click at [629, 155] on button at bounding box center [624, 156] width 45 height 9
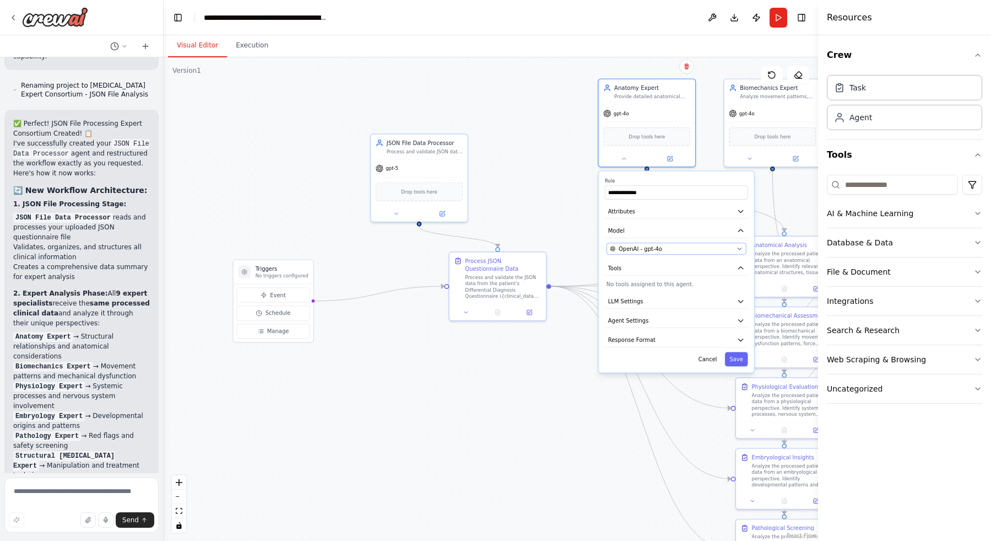
click at [656, 249] on span "OpenAI - gpt-4o" at bounding box center [641, 249] width 44 height 8
click at [683, 249] on div "OpenAI - gpt-4o" at bounding box center [671, 249] width 123 height 8
click at [667, 247] on div "OpenAI - gpt-4o" at bounding box center [671, 249] width 123 height 8
click at [667, 248] on div "OpenAI - gpt-4o" at bounding box center [671, 249] width 123 height 8
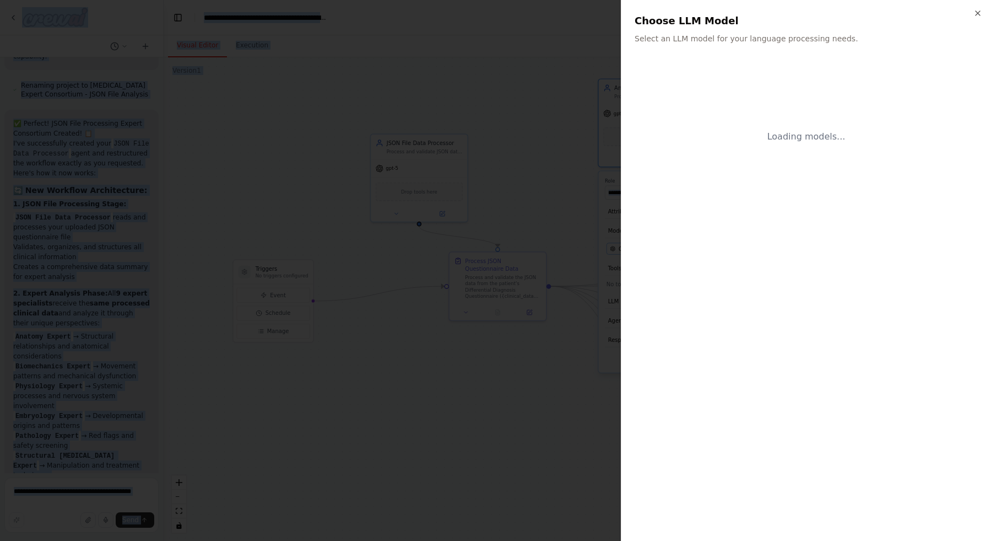
click at [667, 248] on div at bounding box center [495, 270] width 991 height 541
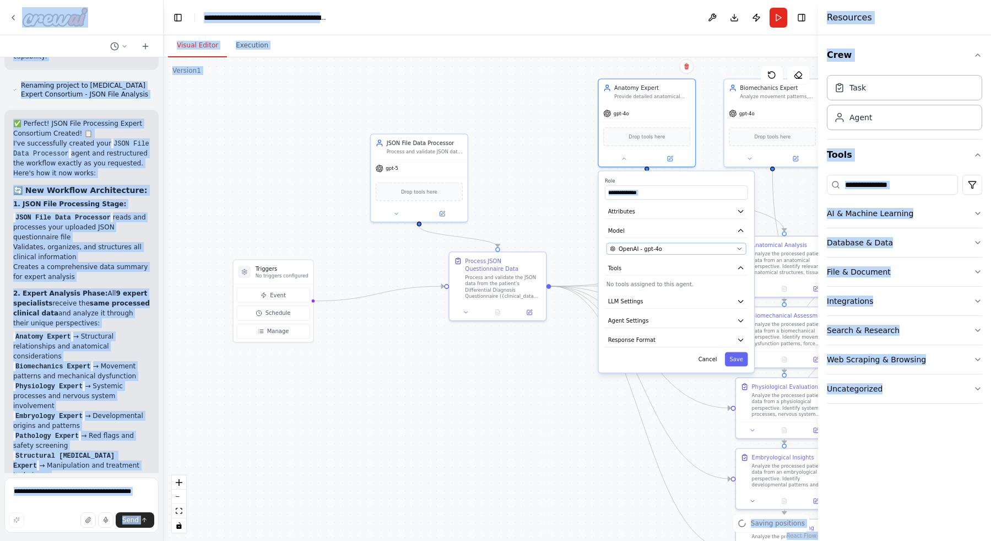
click at [667, 248] on div "OpenAI - gpt-4o" at bounding box center [671, 249] width 123 height 8
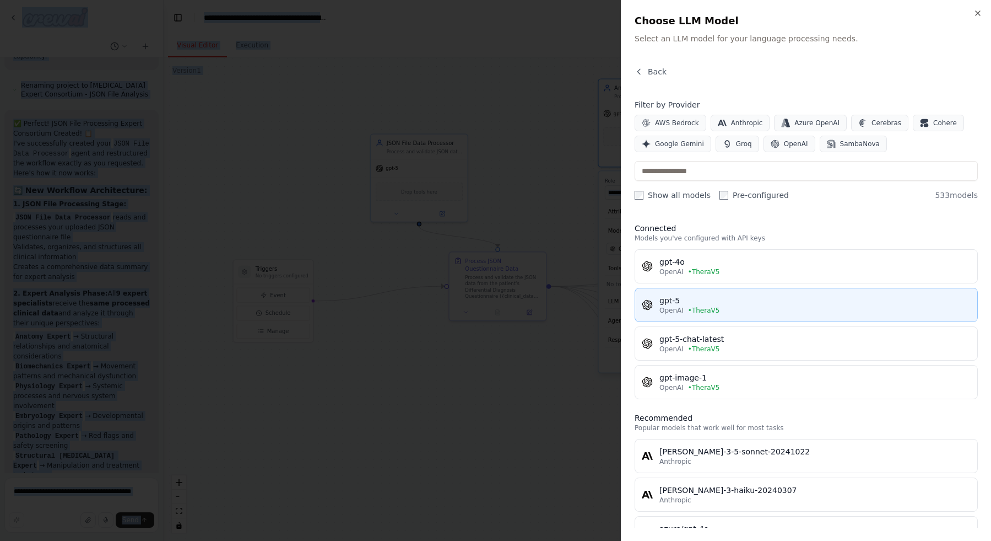
click at [748, 308] on div "OpenAI • TheraV5" at bounding box center [815, 310] width 311 height 9
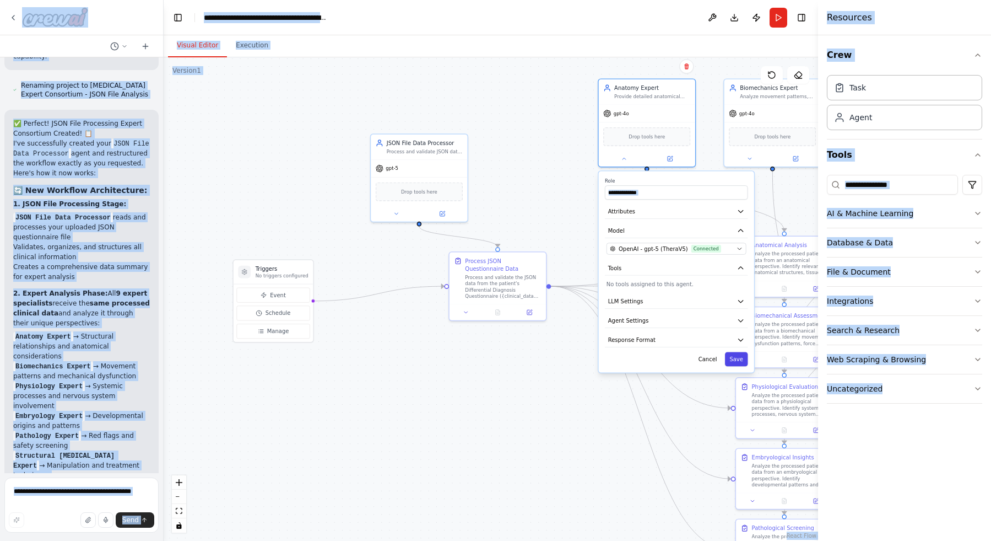
click at [737, 360] on button "Save" at bounding box center [736, 359] width 23 height 14
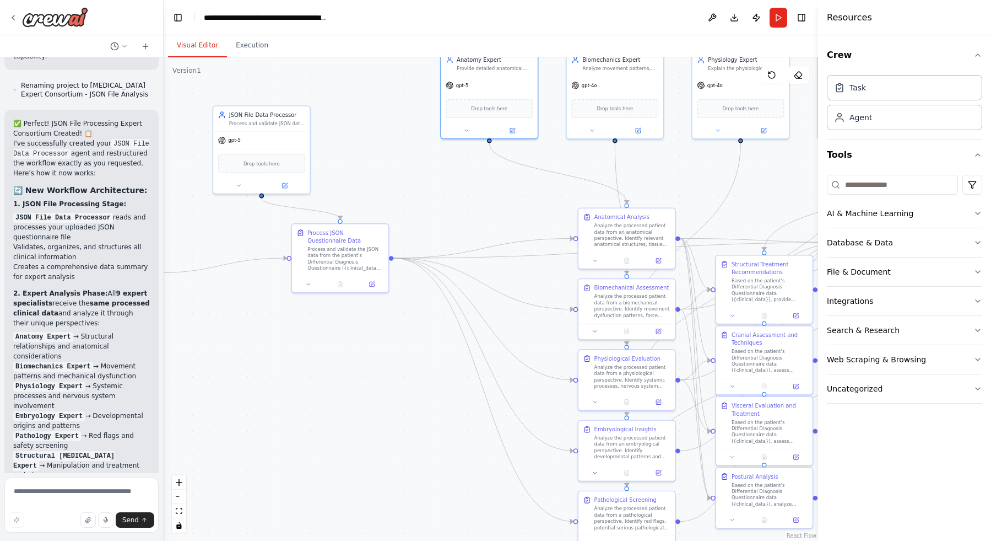
drag, startPoint x: 630, startPoint y: 219, endPoint x: 503, endPoint y: 183, distance: 132.2
click at [503, 183] on div ".deletable-edge-delete-btn { width: 20px; height: 20px; border: 0px solid #ffff…" at bounding box center [491, 298] width 655 height 483
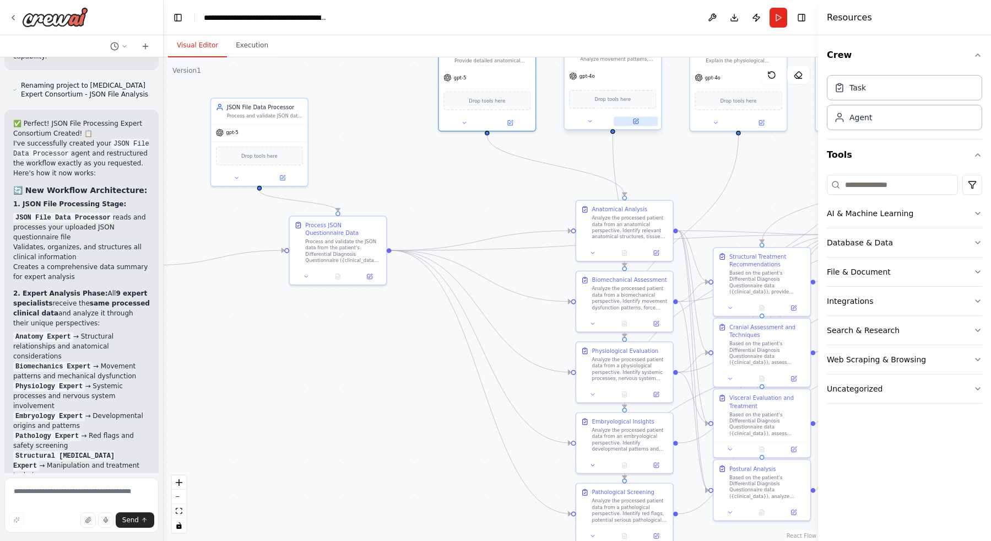
click at [636, 122] on icon at bounding box center [637, 120] width 4 height 4
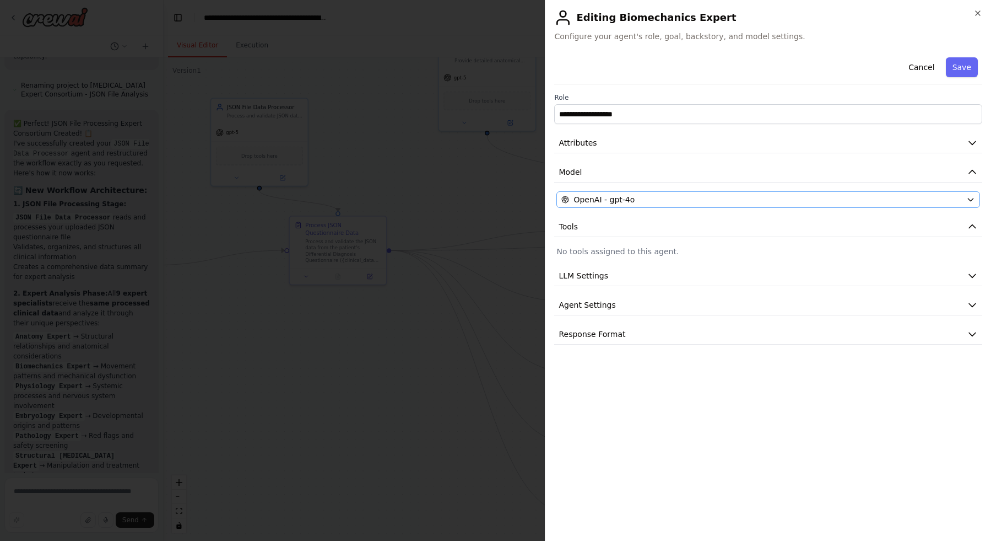
click at [689, 196] on div "OpenAI - gpt-4o" at bounding box center [761, 199] width 401 height 11
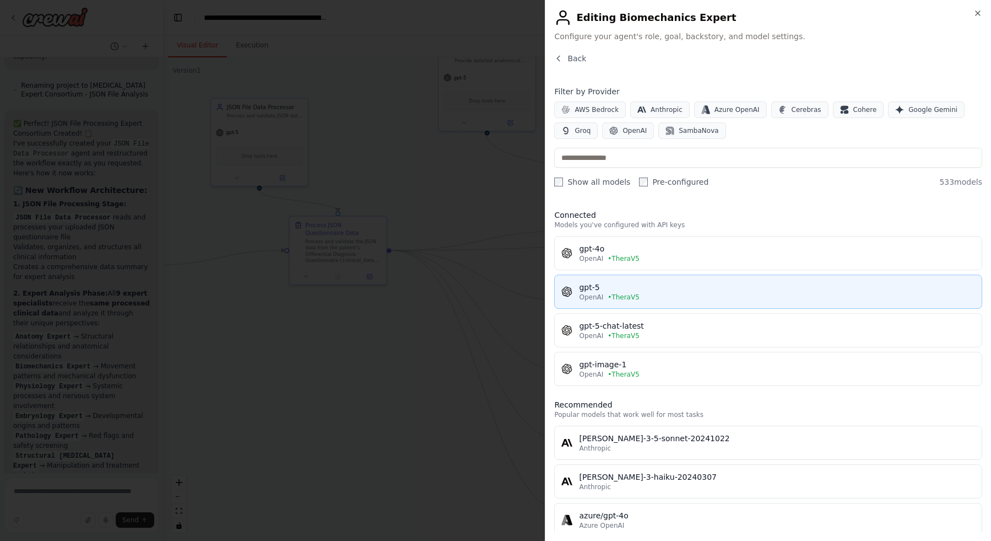
click at [647, 299] on div "OpenAI • TheraV5" at bounding box center [777, 297] width 396 height 9
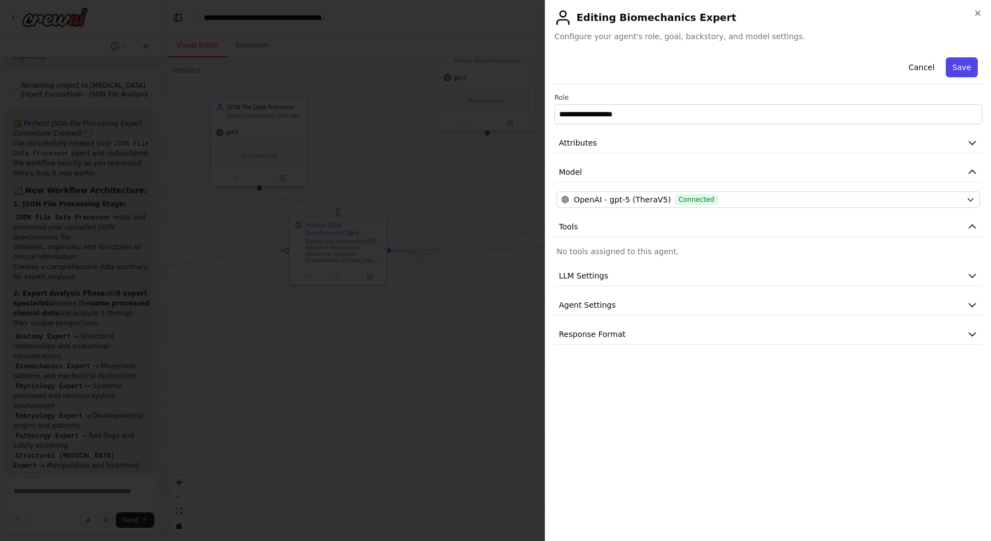
click at [961, 72] on button "Save" at bounding box center [962, 67] width 32 height 20
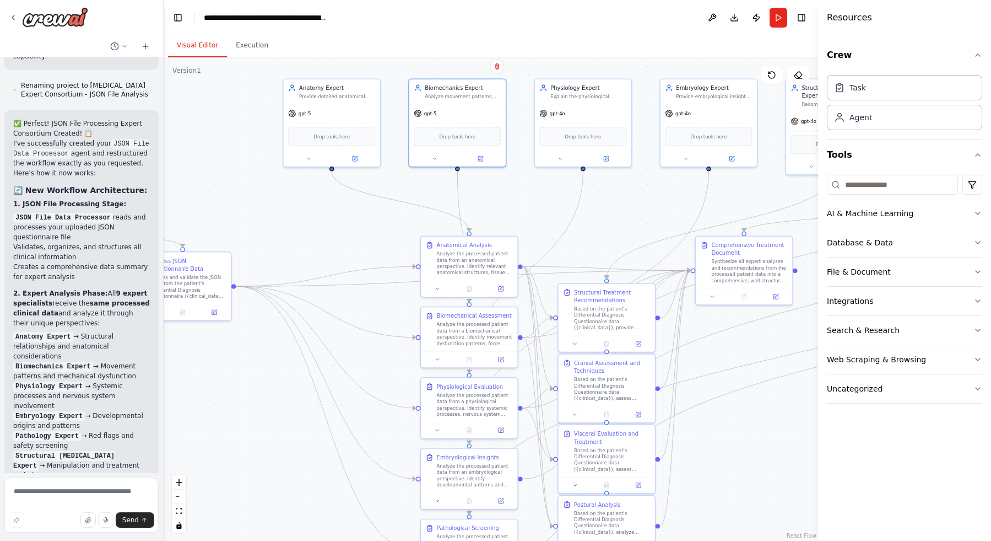
drag, startPoint x: 738, startPoint y: 169, endPoint x: 537, endPoint y: 218, distance: 206.3
click at [537, 220] on div ".deletable-edge-delete-btn { width: 20px; height: 20px; border: 0px solid #ffff…" at bounding box center [491, 298] width 655 height 483
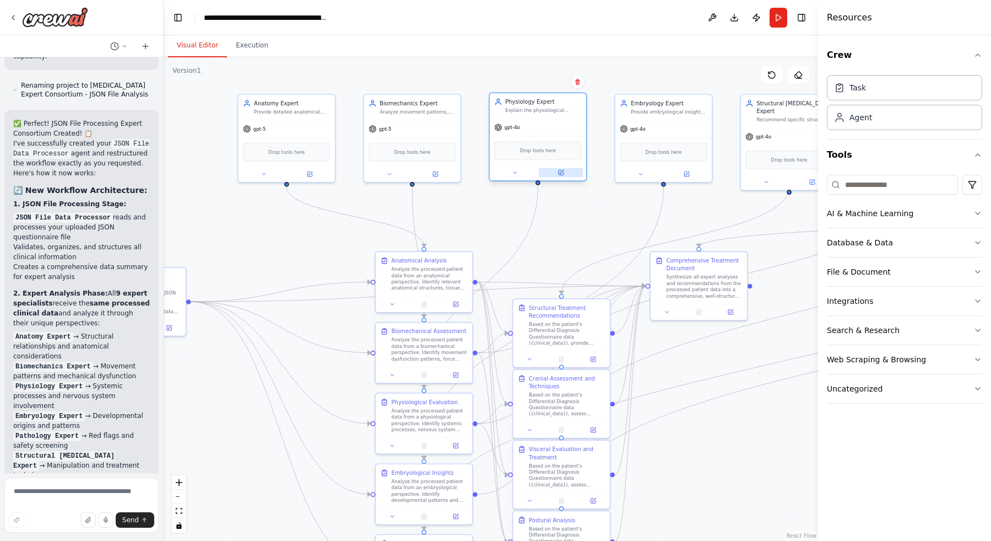
click at [554, 172] on button at bounding box center [561, 172] width 45 height 9
click at [555, 174] on button at bounding box center [561, 172] width 45 height 9
click at [557, 174] on button at bounding box center [561, 172] width 45 height 9
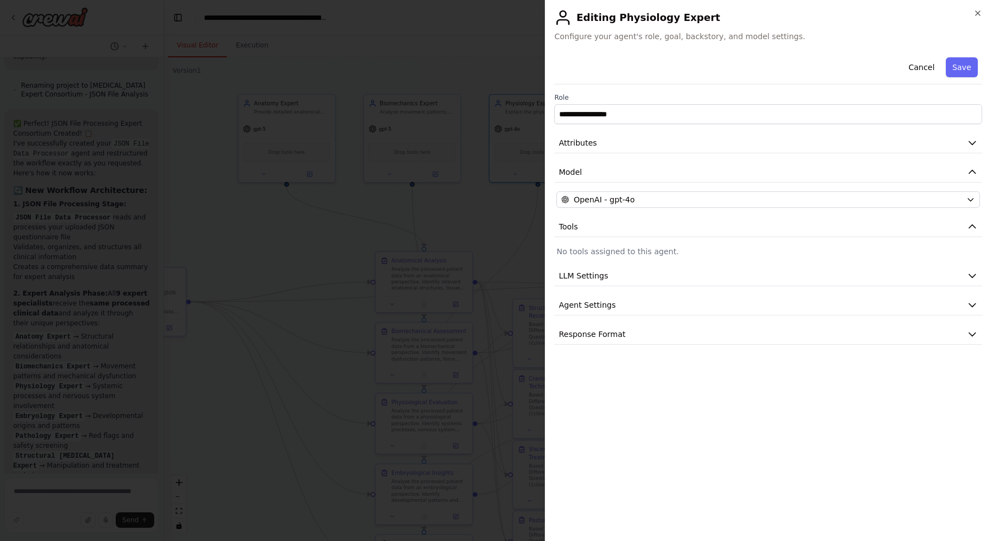
click at [604, 201] on span "OpenAI - gpt-4o" at bounding box center [604, 199] width 61 height 11
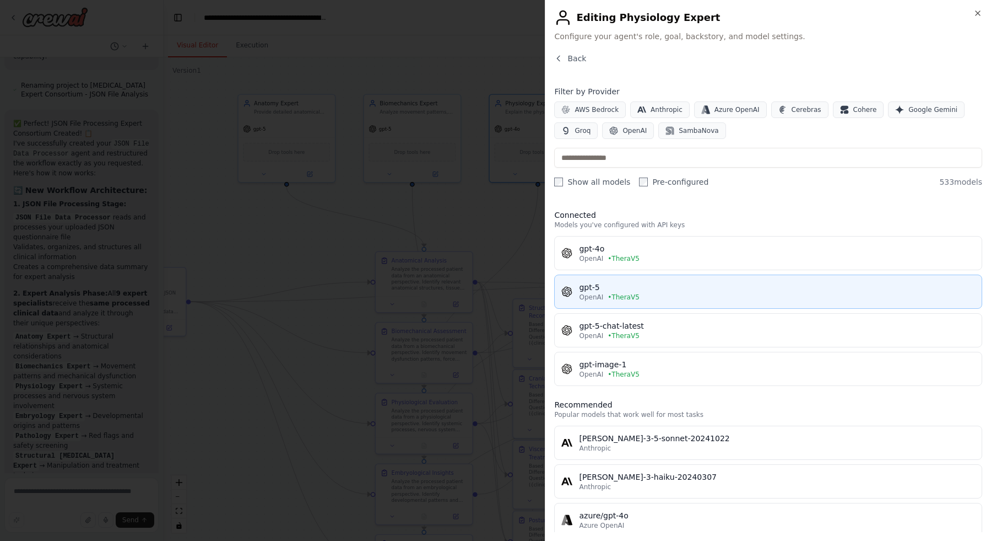
click at [622, 285] on div "gpt-5" at bounding box center [777, 287] width 396 height 11
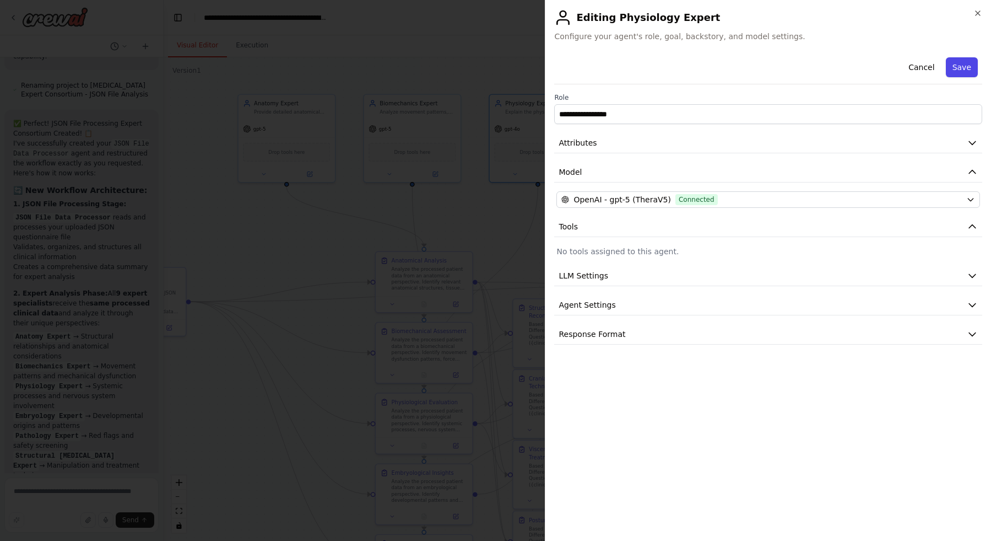
click at [949, 68] on button "Save" at bounding box center [962, 67] width 32 height 20
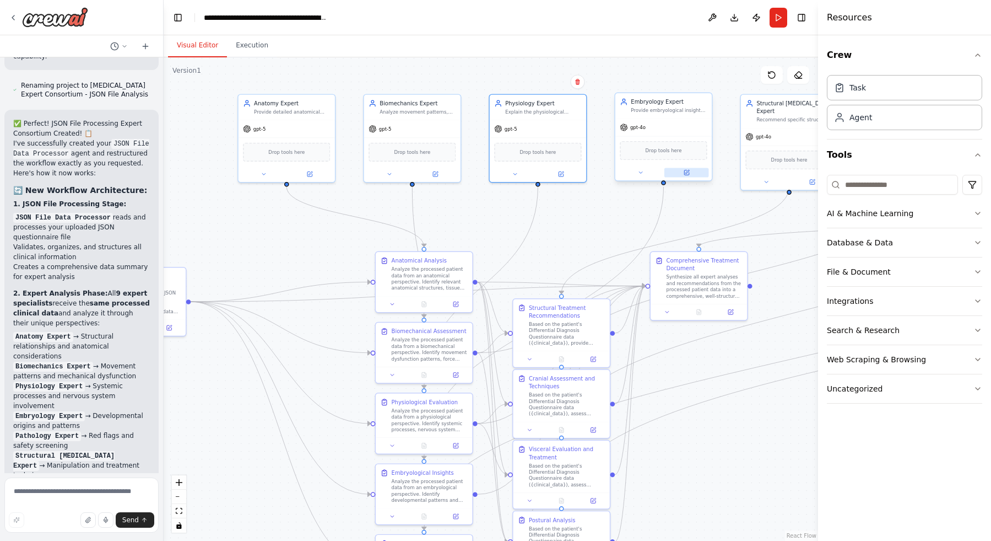
click at [693, 176] on button at bounding box center [687, 172] width 45 height 9
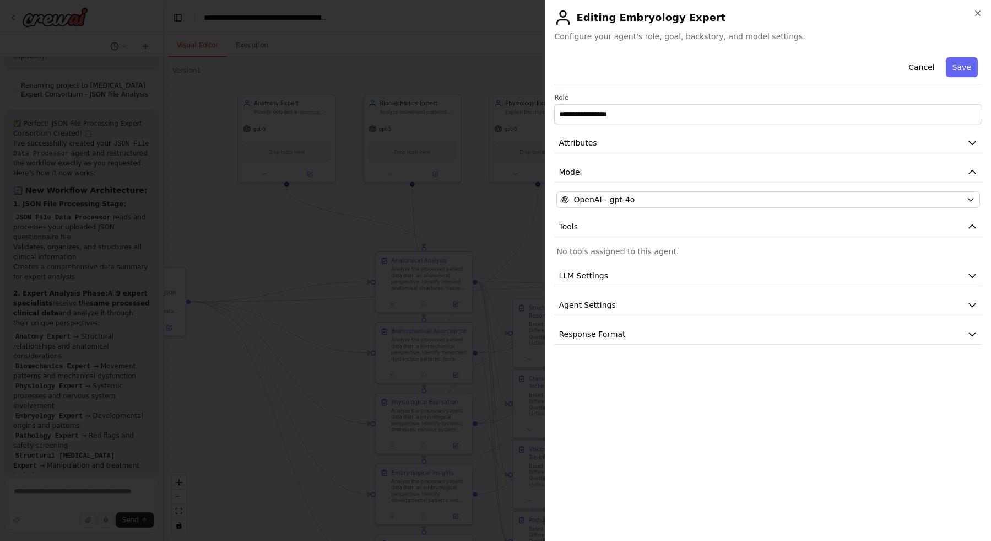
click at [708, 195] on div "OpenAI - gpt-4o" at bounding box center [761, 199] width 401 height 11
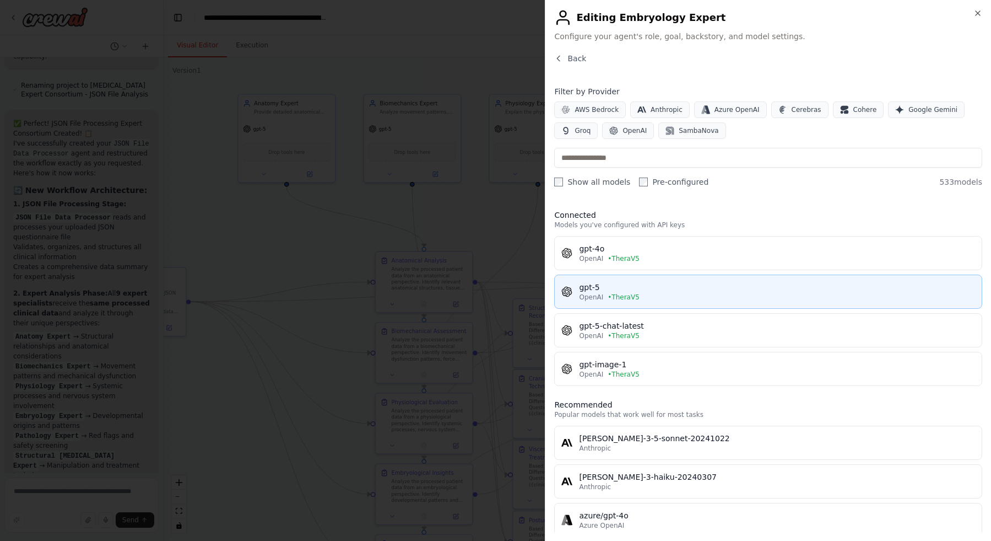
click at [824, 277] on button "gpt-5 OpenAI • TheraV5" at bounding box center [768, 291] width 428 height 34
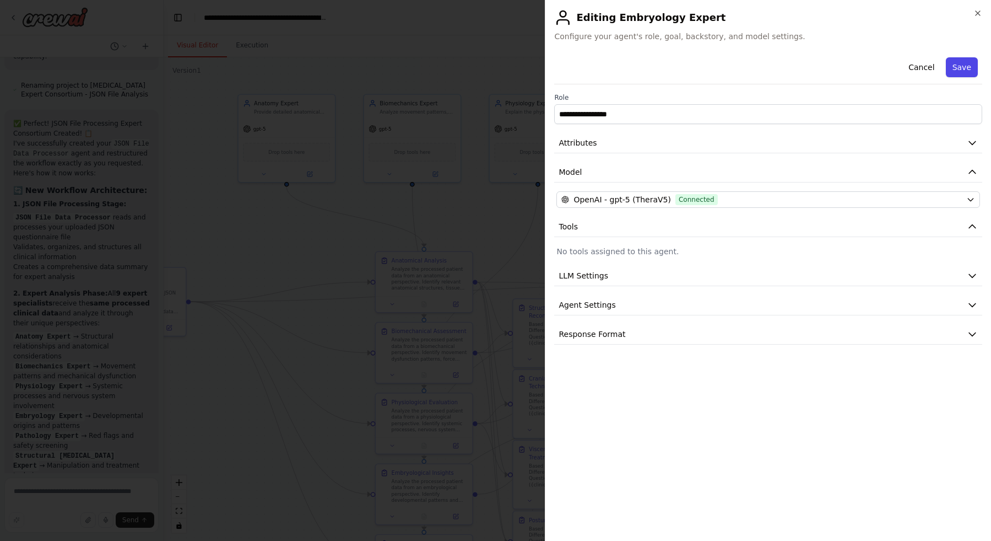
click at [955, 71] on button "Save" at bounding box center [962, 67] width 32 height 20
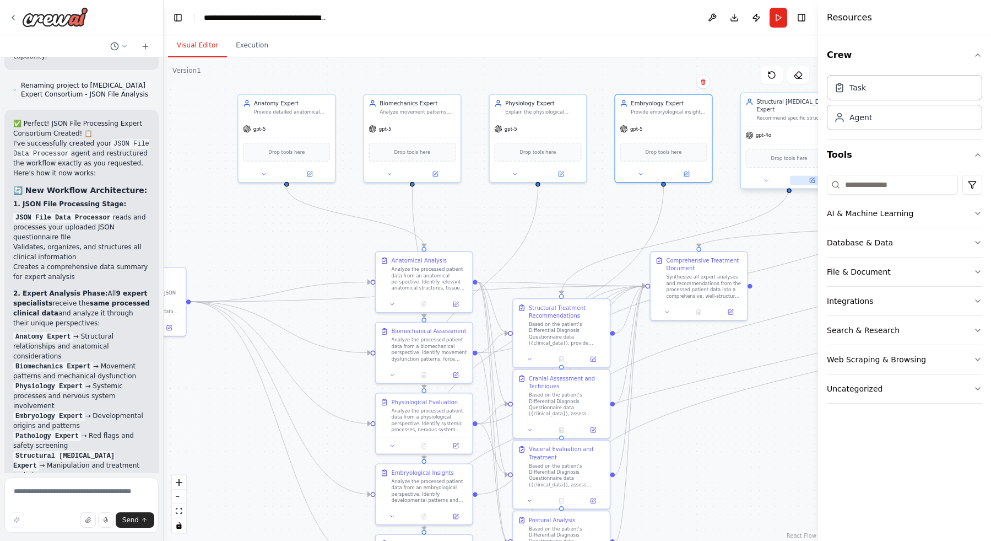
click at [802, 176] on button at bounding box center [812, 180] width 45 height 9
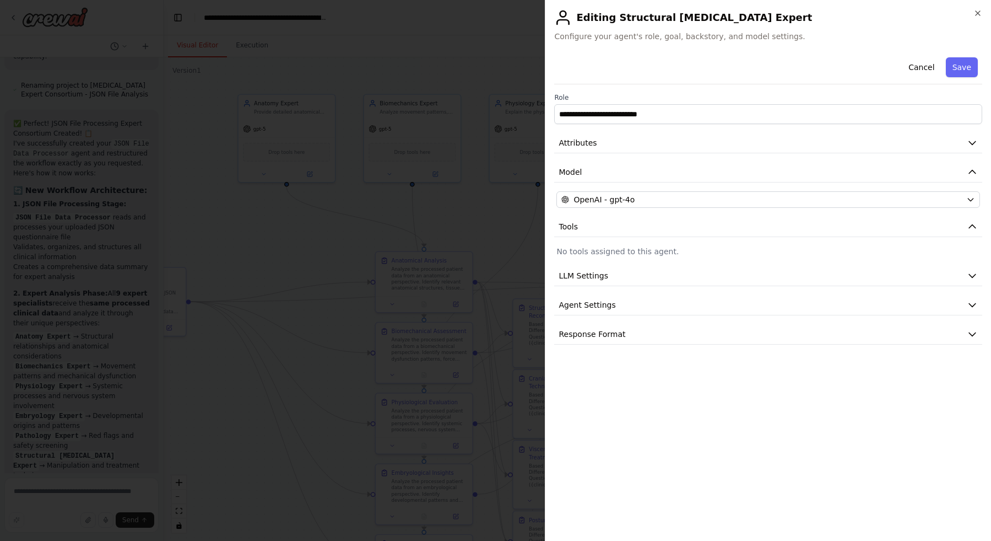
click at [803, 188] on div "**********" at bounding box center [768, 198] width 428 height 291
click at [803, 199] on div "OpenAI - gpt-4o" at bounding box center [761, 199] width 401 height 11
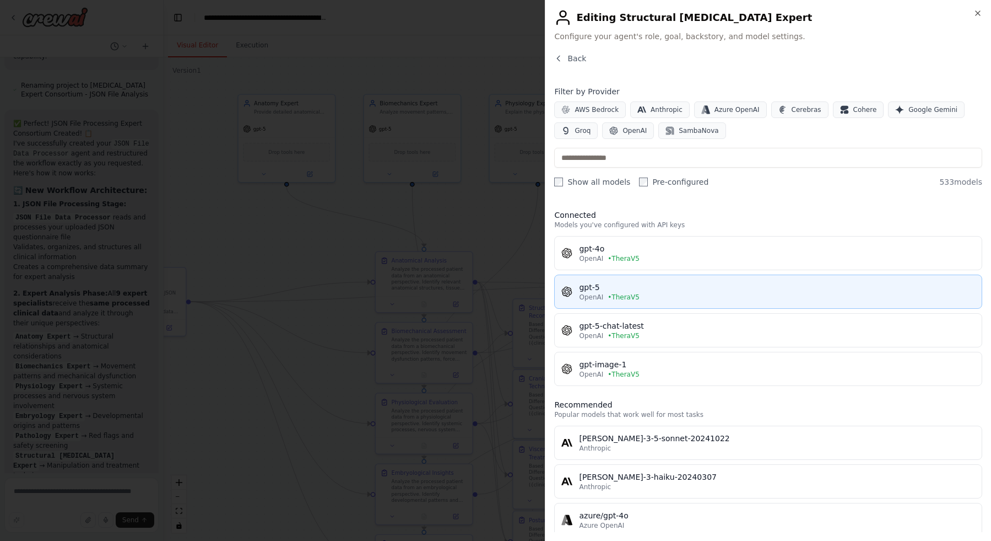
click at [775, 284] on div "gpt-5" at bounding box center [777, 287] width 396 height 11
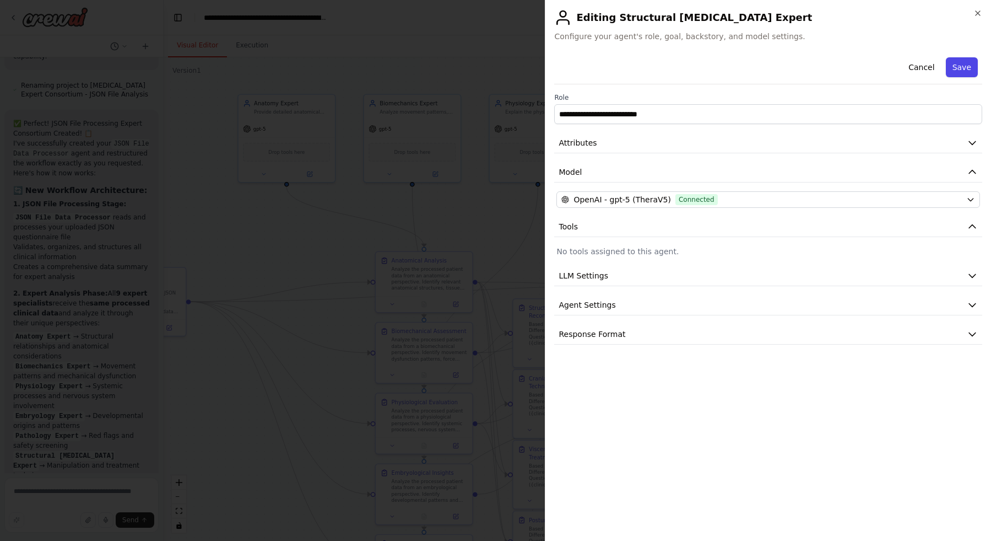
click at [955, 72] on button "Save" at bounding box center [962, 67] width 32 height 20
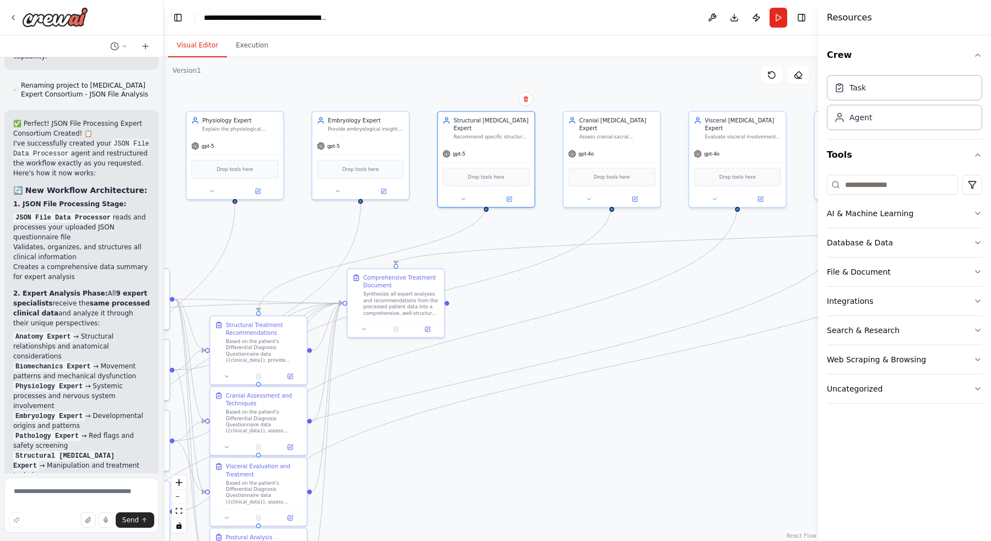
drag, startPoint x: 778, startPoint y: 215, endPoint x: 475, endPoint y: 233, distance: 303.5
click at [475, 233] on div ".deletable-edge-delete-btn { width: 20px; height: 20px; border: 0px solid #ffff…" at bounding box center [491, 298] width 655 height 483
click at [636, 195] on icon at bounding box center [635, 197] width 5 height 5
click at [647, 193] on button at bounding box center [635, 197] width 45 height 9
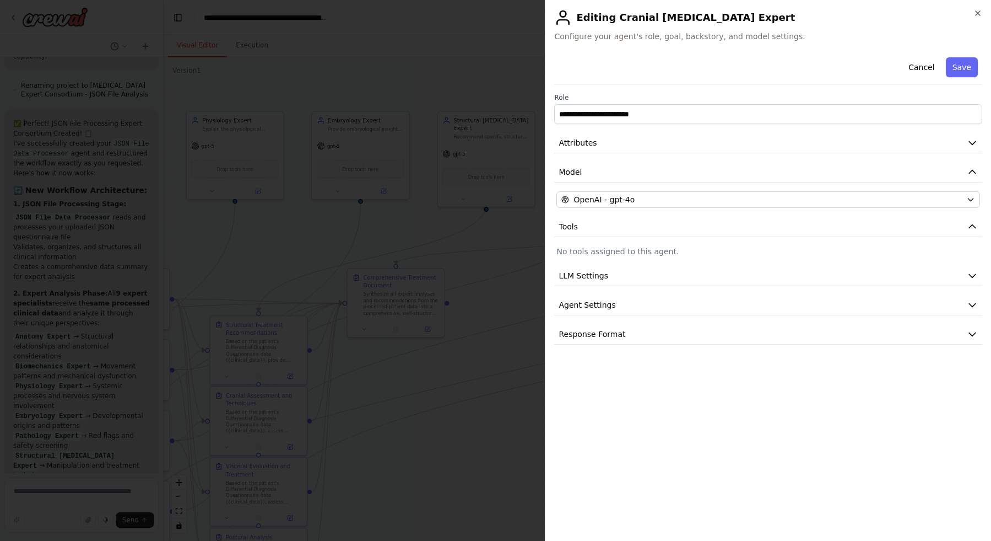
click at [789, 206] on button "OpenAI - gpt-4o" at bounding box center [769, 199] width 424 height 17
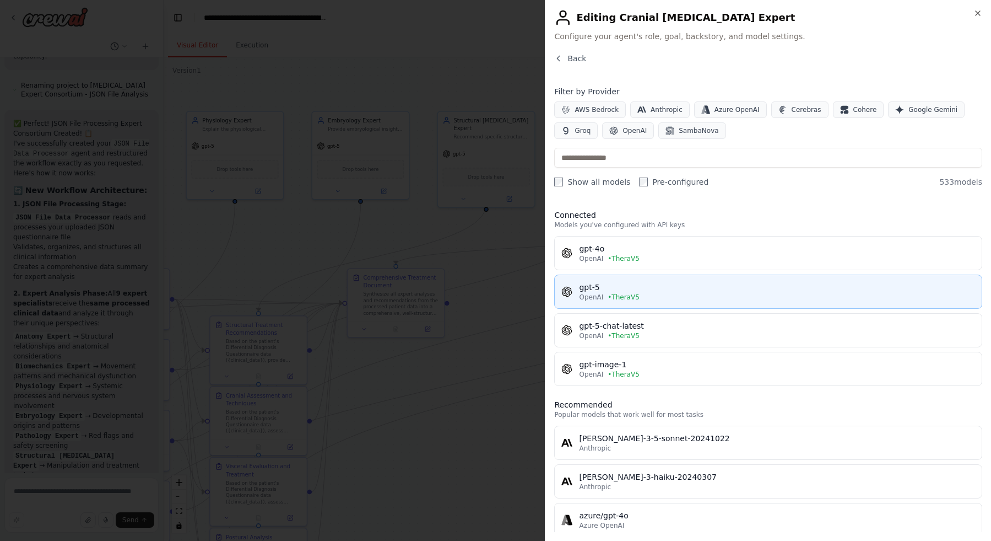
click at [788, 291] on div "gpt-5" at bounding box center [777, 287] width 396 height 11
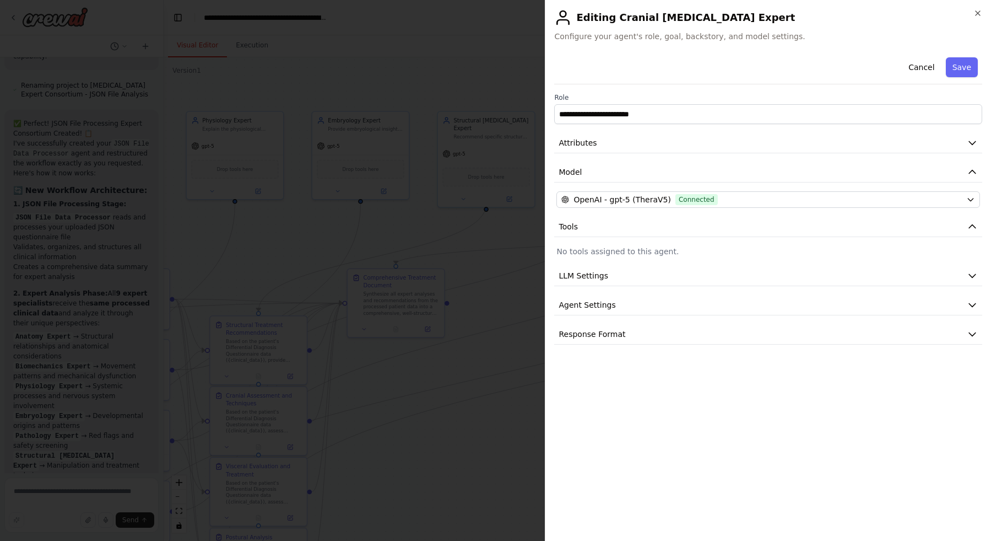
click at [954, 69] on button "Save" at bounding box center [962, 67] width 32 height 20
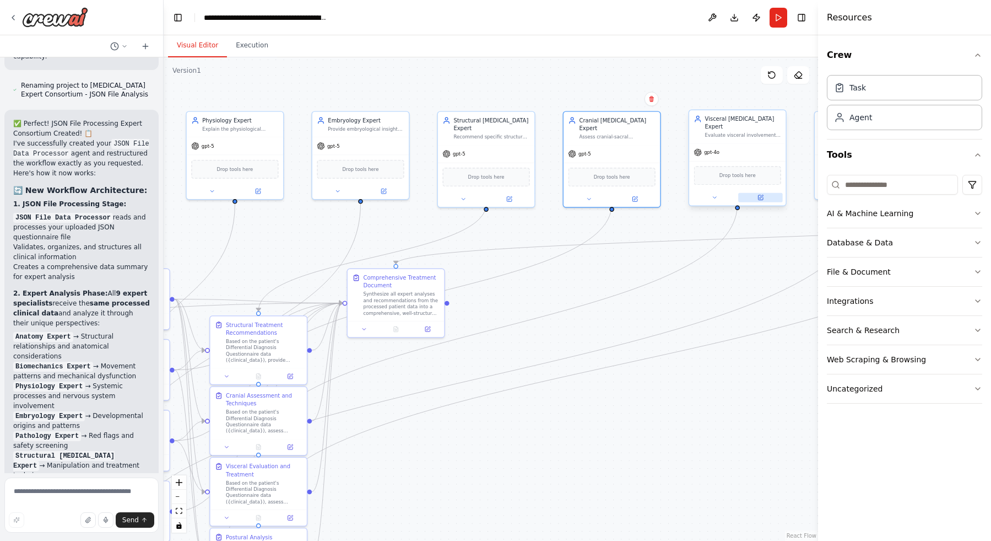
click at [755, 193] on button at bounding box center [760, 197] width 45 height 9
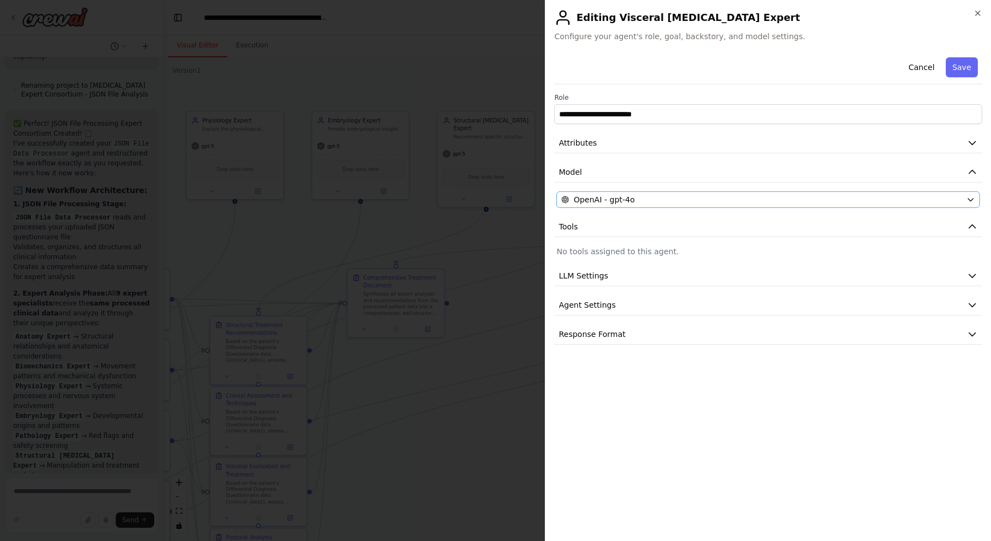
click at [758, 195] on div "OpenAI - gpt-4o" at bounding box center [761, 199] width 401 height 11
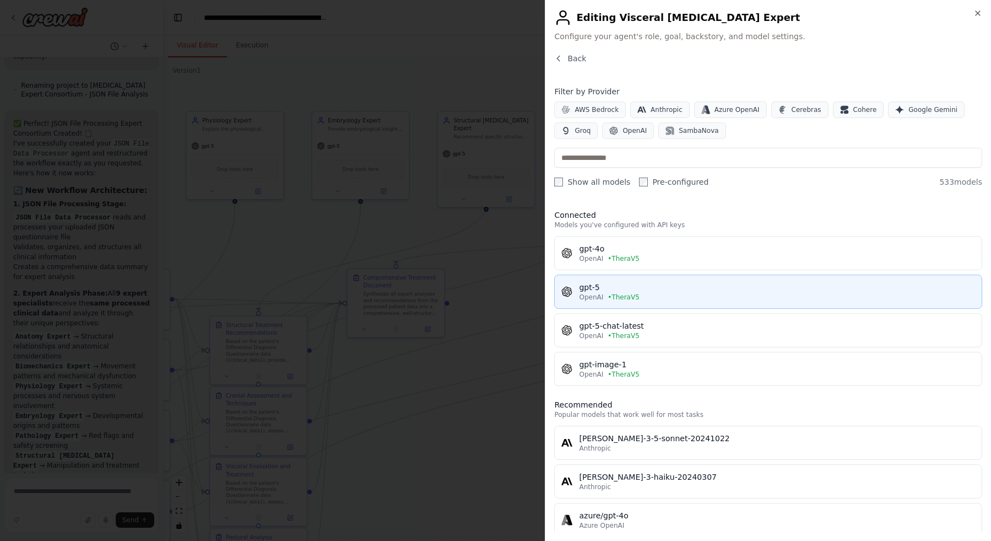
click at [750, 282] on div "gpt-5" at bounding box center [777, 287] width 396 height 11
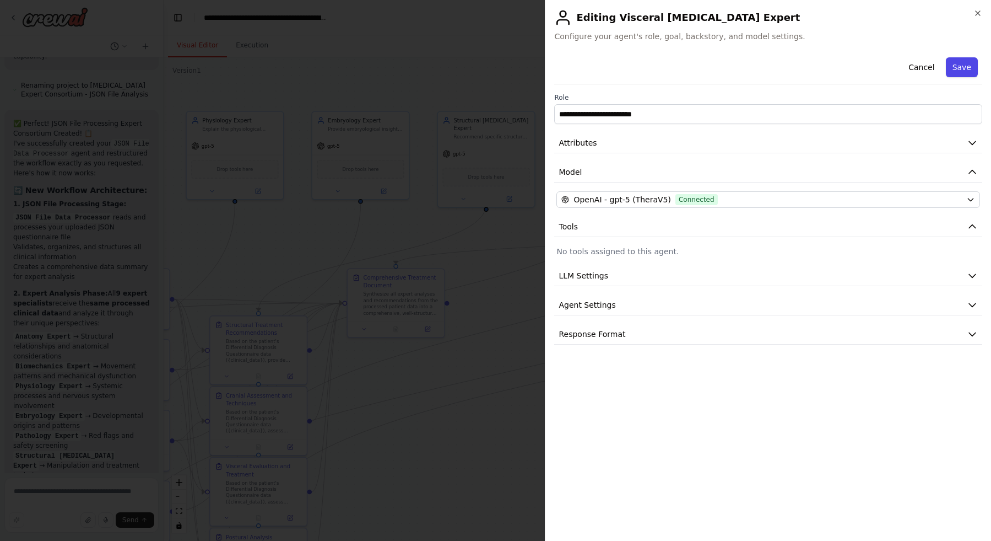
click at [959, 73] on button "Save" at bounding box center [962, 67] width 32 height 20
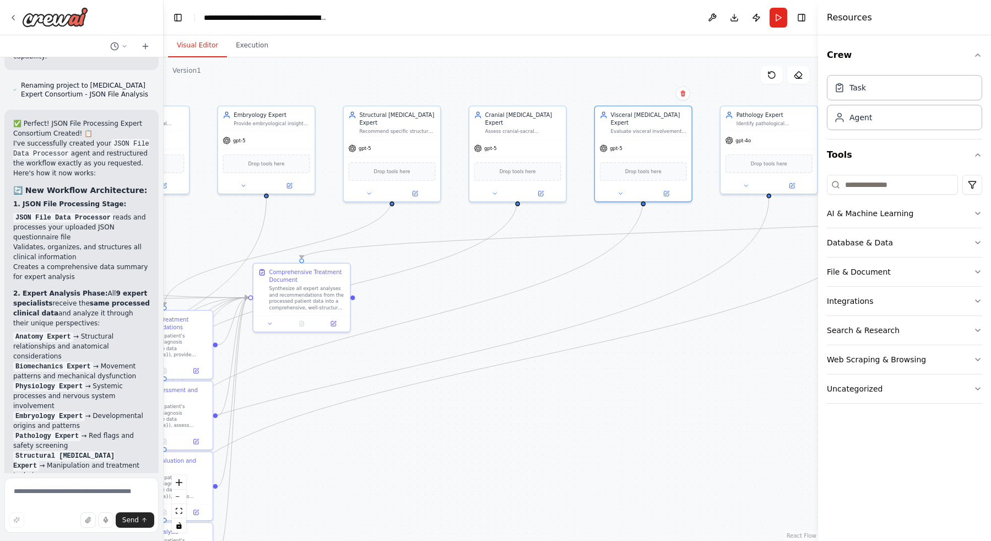
drag, startPoint x: 729, startPoint y: 261, endPoint x: 679, endPoint y: 250, distance: 51.5
click at [679, 250] on div ".deletable-edge-delete-btn { width: 20px; height: 20px; border: 0px solid #ffff…" at bounding box center [491, 298] width 655 height 483
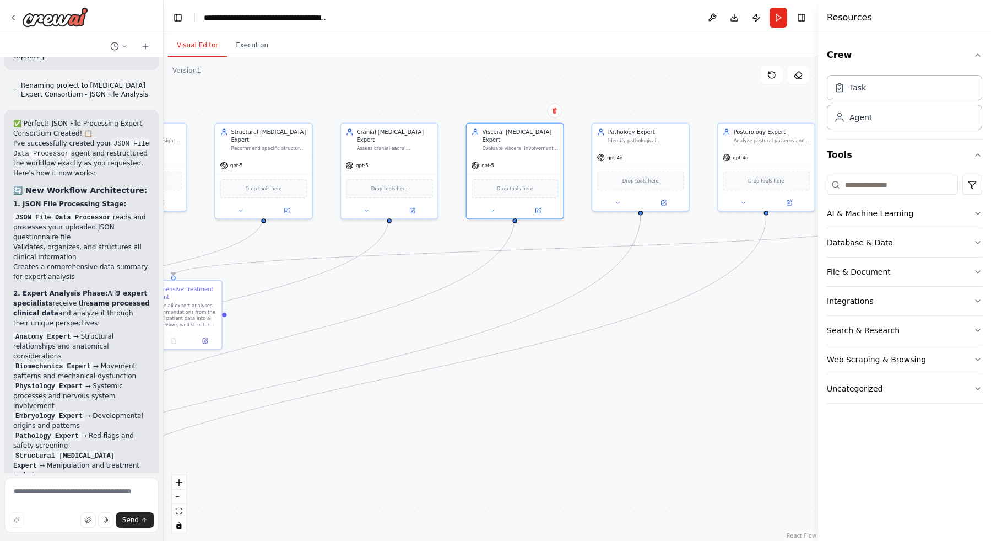
drag, startPoint x: 667, startPoint y: 261, endPoint x: 565, endPoint y: 268, distance: 102.2
click at [552, 276] on div ".deletable-edge-delete-btn { width: 20px; height: 20px; border: 0px solid #ffff…" at bounding box center [491, 298] width 655 height 483
click at [672, 204] on div at bounding box center [646, 199] width 96 height 16
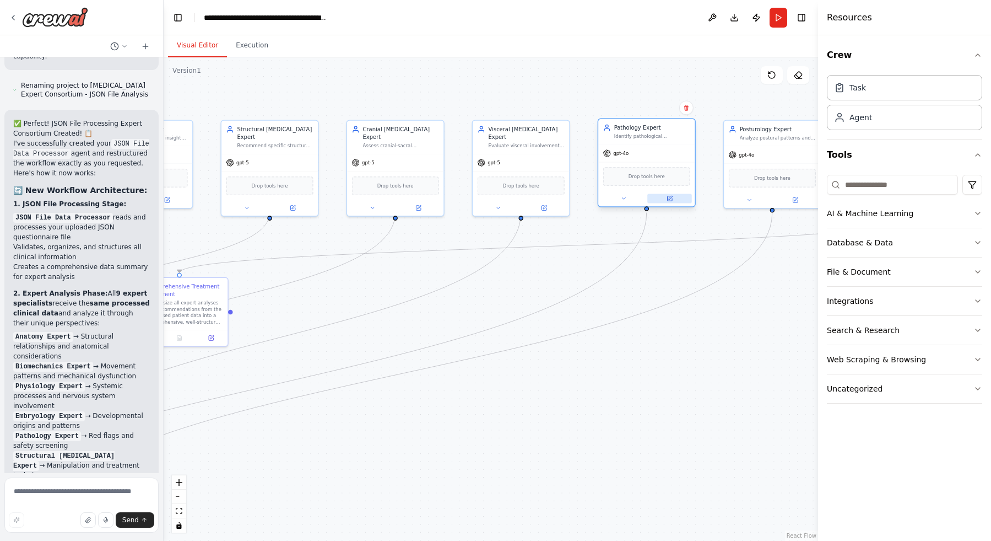
click at [673, 202] on button at bounding box center [669, 197] width 45 height 9
click at [676, 201] on button at bounding box center [669, 197] width 45 height 9
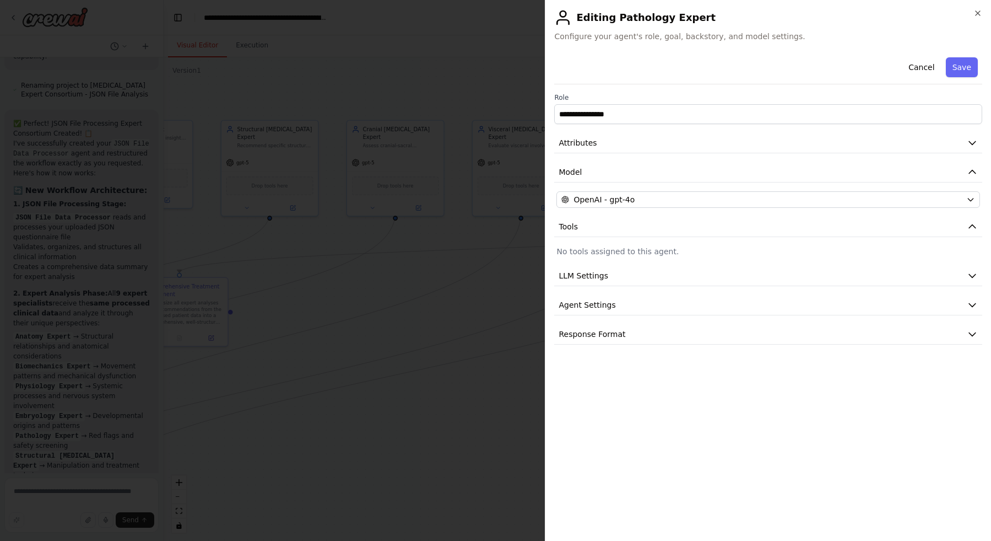
click at [723, 203] on div "OpenAI - gpt-4o" at bounding box center [761, 199] width 401 height 11
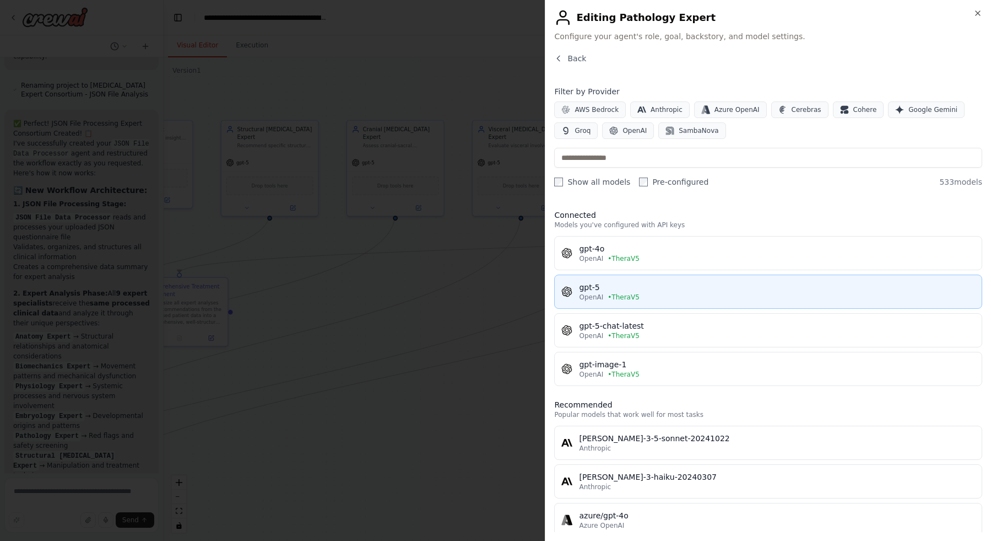
click at [628, 277] on button "gpt-5 OpenAI • TheraV5" at bounding box center [768, 291] width 428 height 34
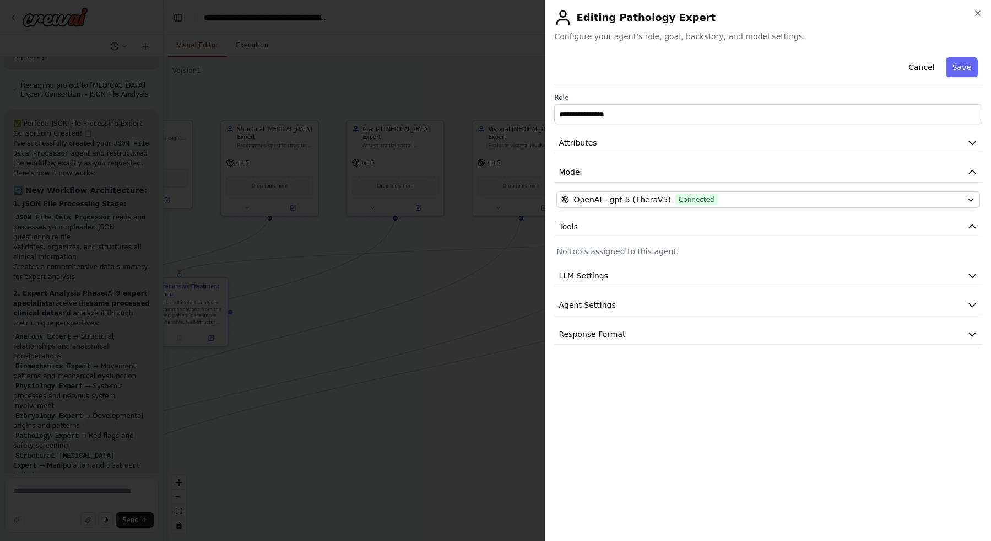
click at [972, 71] on button "Save" at bounding box center [962, 67] width 32 height 20
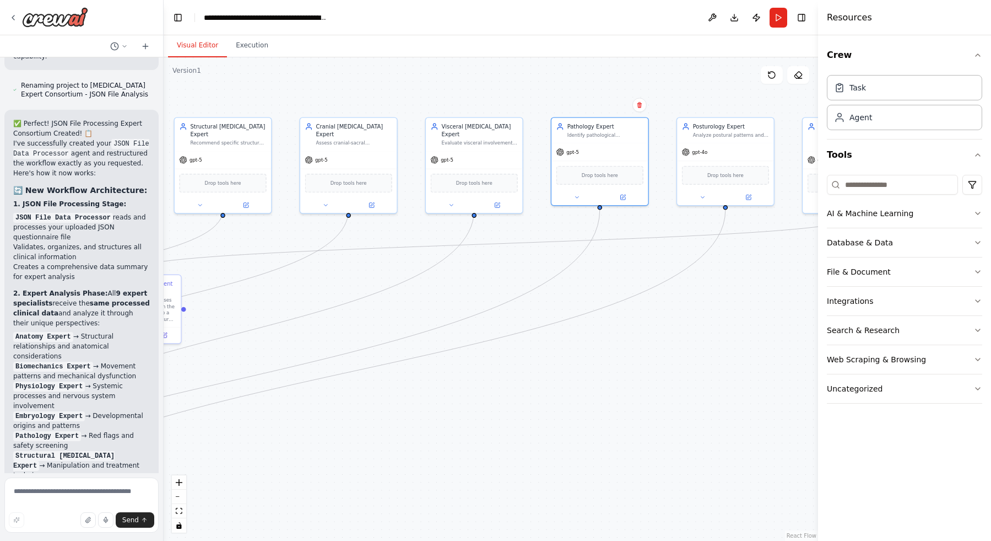
drag, startPoint x: 782, startPoint y: 252, endPoint x: 687, endPoint y: 238, distance: 95.8
click at [687, 238] on div ".deletable-edge-delete-btn { width: 20px; height: 20px; border: 0px solid #ffff…" at bounding box center [491, 298] width 655 height 483
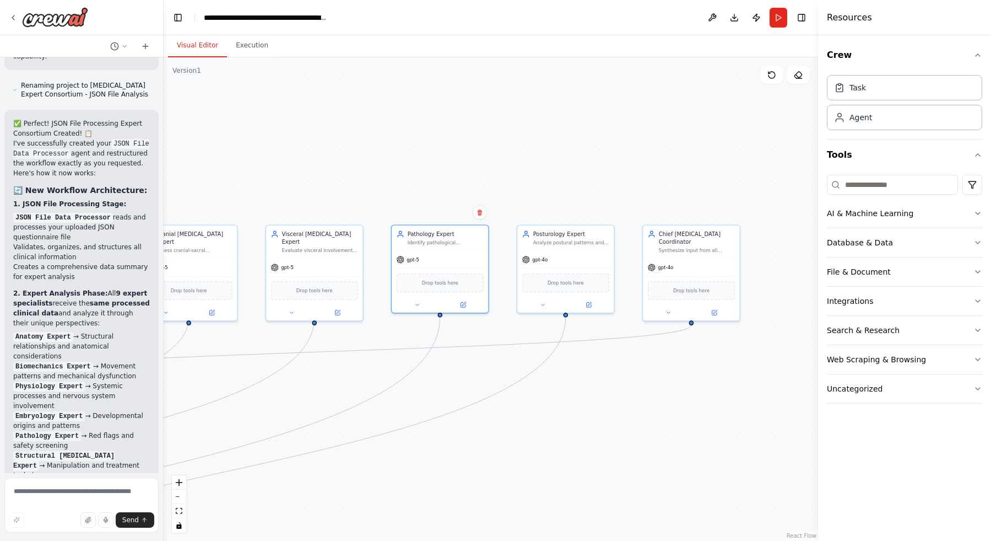
drag, startPoint x: 624, startPoint y: 304, endPoint x: 585, endPoint y: 341, distance: 53.8
click at [577, 355] on div ".deletable-edge-delete-btn { width: 20px; height: 20px; border: 0px solid #ffff…" at bounding box center [491, 298] width 655 height 483
click at [594, 298] on button at bounding box center [590, 299] width 45 height 9
click at [586, 305] on div at bounding box center [567, 301] width 96 height 16
click at [592, 301] on icon at bounding box center [590, 300] width 5 height 5
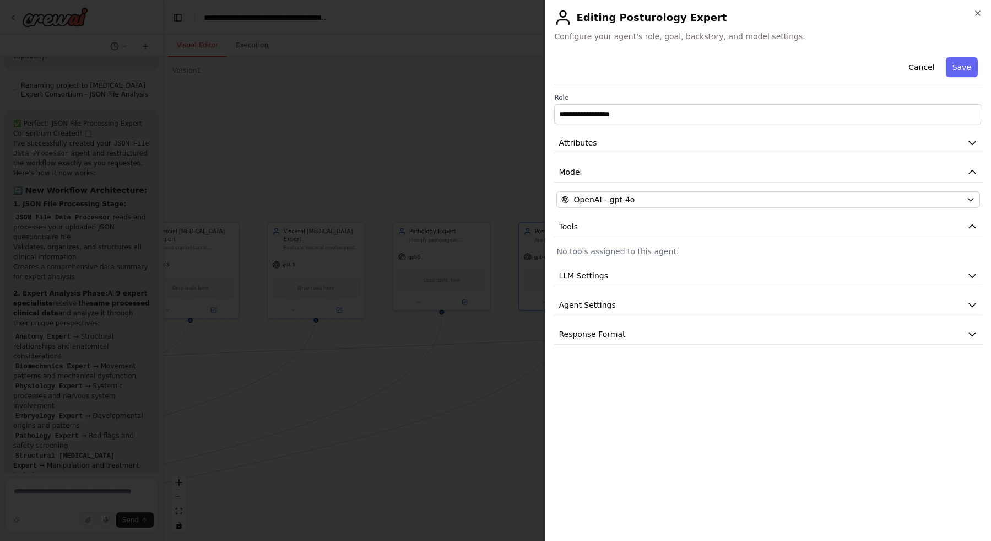
click at [692, 205] on button "OpenAI - gpt-4o" at bounding box center [769, 199] width 424 height 17
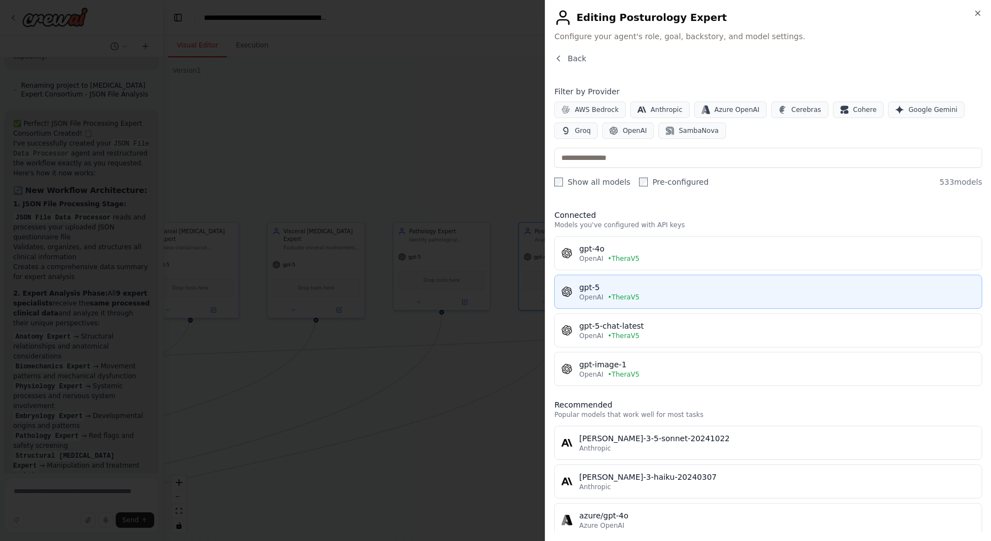
click at [727, 302] on button "gpt-5 OpenAI • TheraV5" at bounding box center [768, 291] width 428 height 34
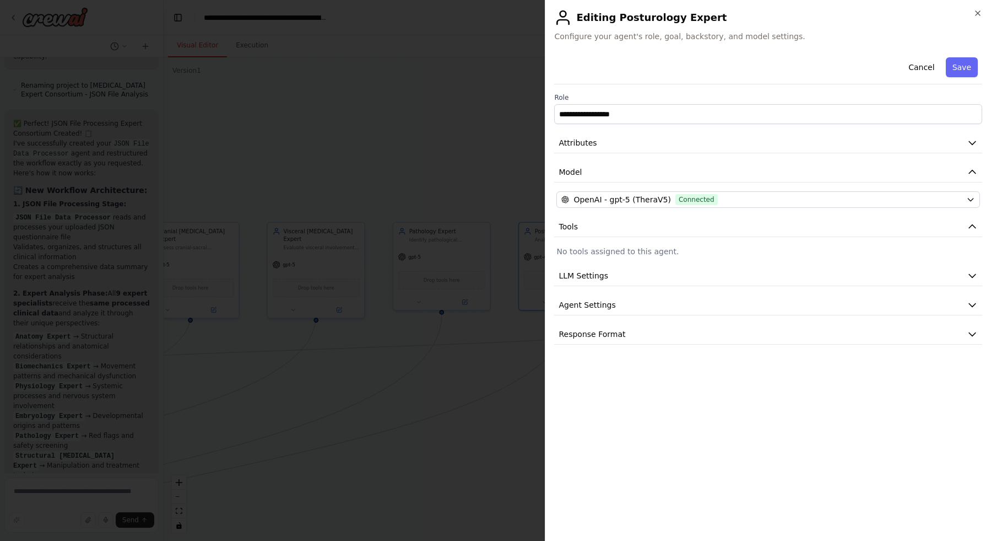
click at [958, 58] on button "Save" at bounding box center [962, 67] width 32 height 20
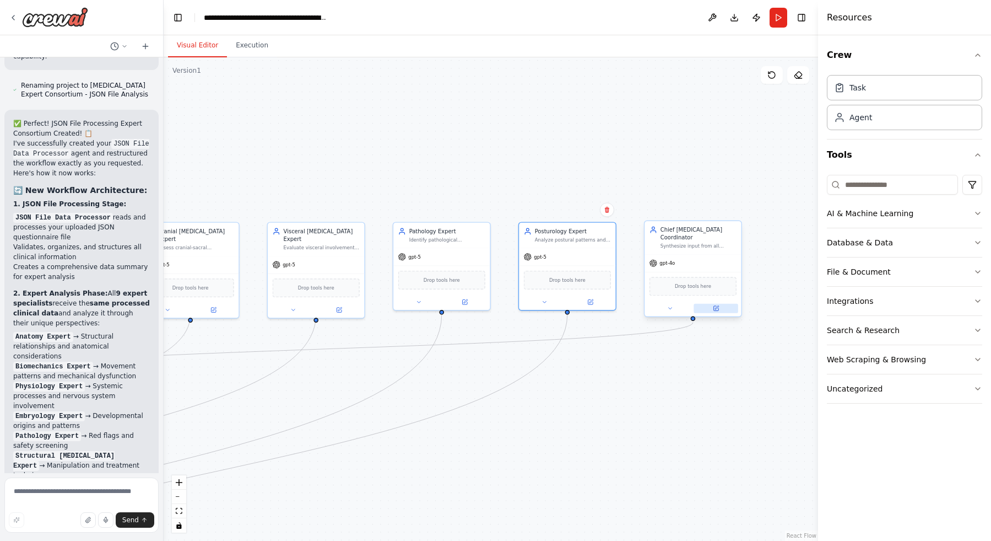
click at [715, 311] on button at bounding box center [716, 308] width 45 height 9
click at [714, 310] on icon at bounding box center [716, 308] width 5 height 5
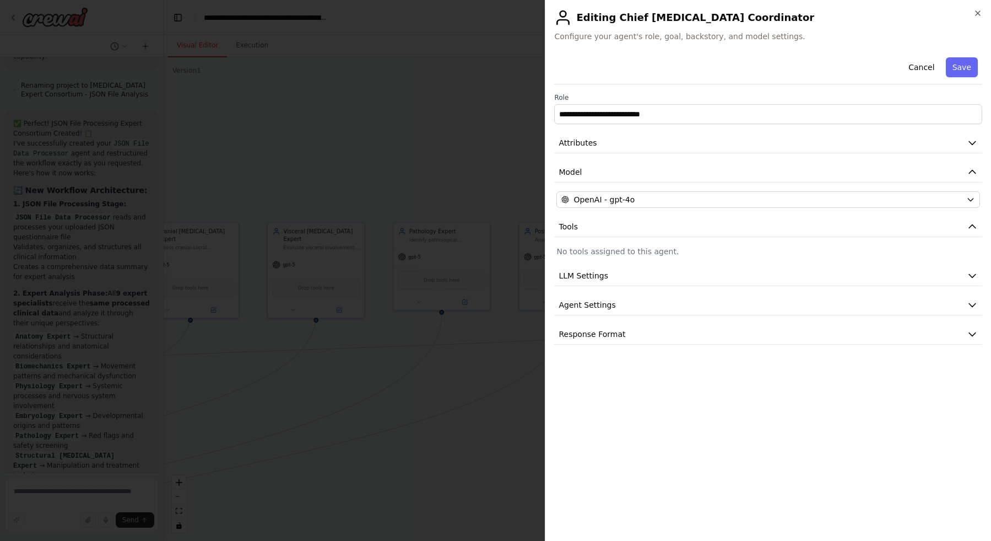
click at [738, 200] on div "OpenAI - gpt-4o" at bounding box center [761, 199] width 401 height 11
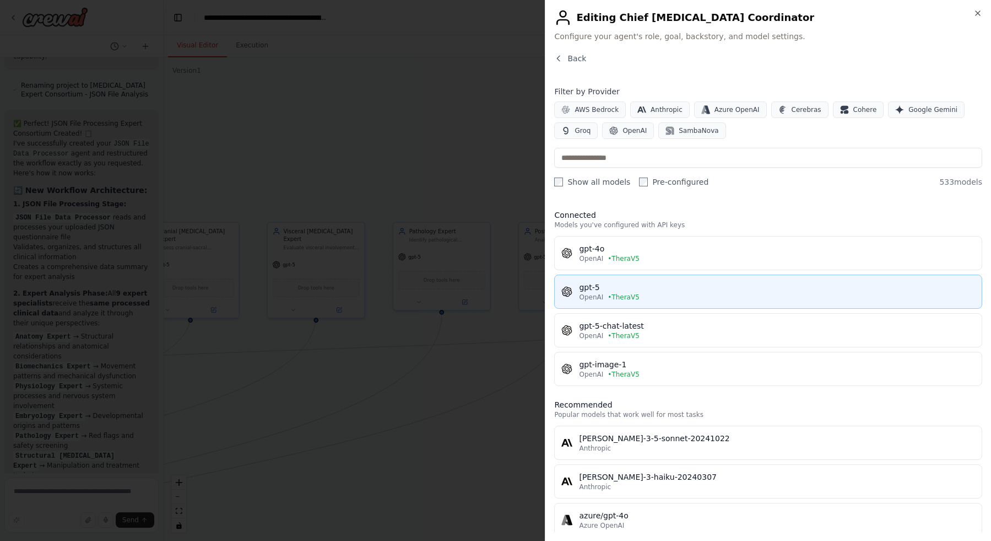
click at [711, 297] on div "OpenAI • TheraV5" at bounding box center [777, 297] width 396 height 9
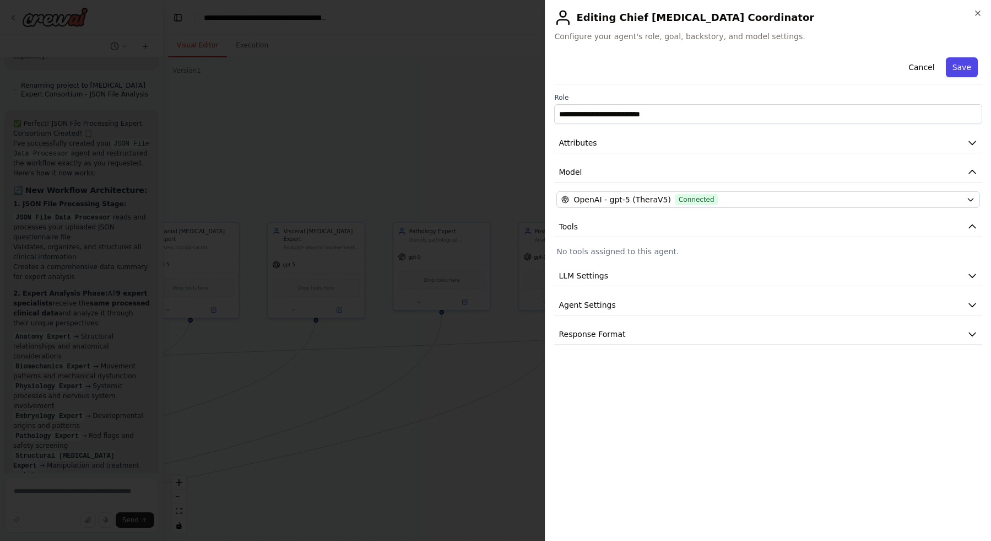
click at [953, 75] on button "Save" at bounding box center [962, 67] width 32 height 20
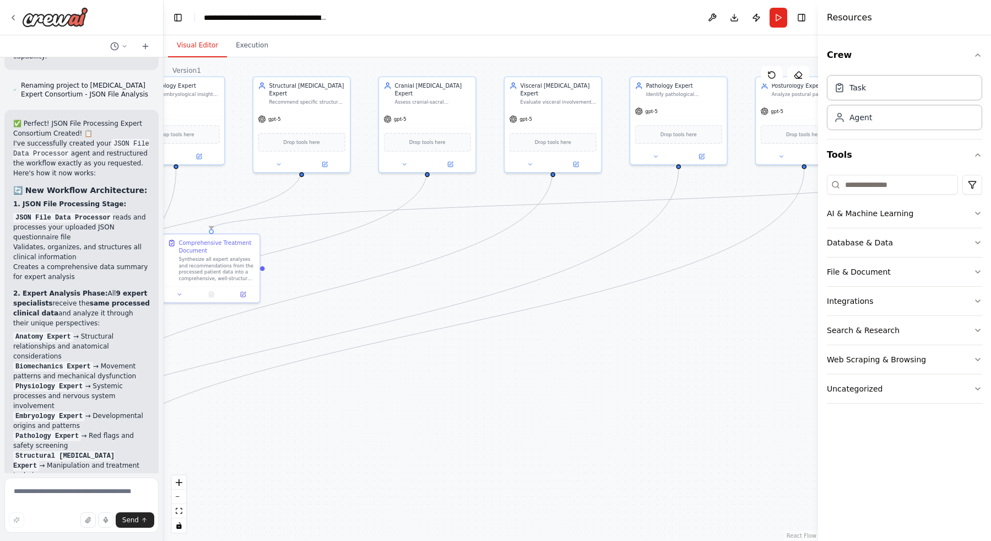
drag, startPoint x: 541, startPoint y: 425, endPoint x: 779, endPoint y: 280, distance: 279.1
click at [780, 280] on div ".deletable-edge-delete-btn { width: 20px; height: 20px; border: 0px solid #ffff…" at bounding box center [491, 298] width 655 height 483
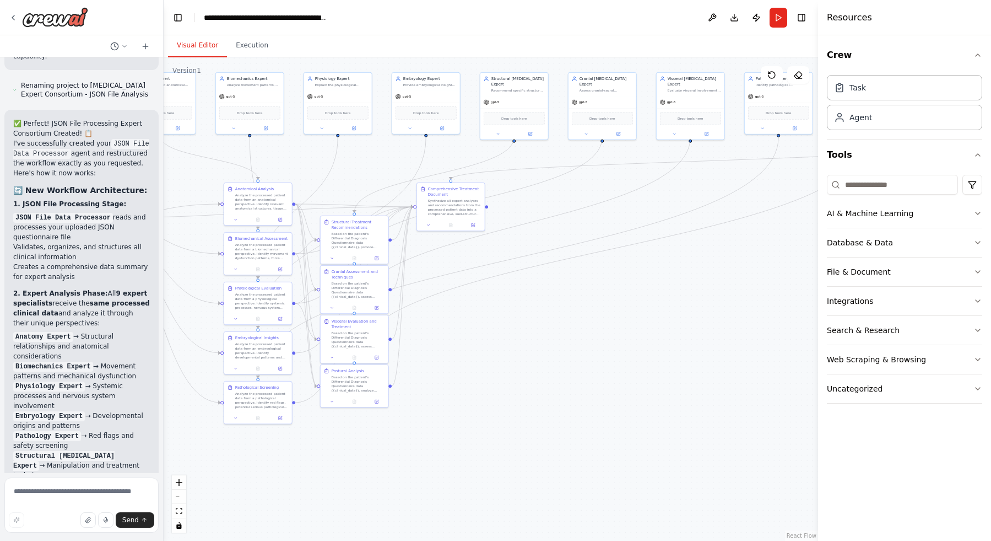
drag, startPoint x: 509, startPoint y: 331, endPoint x: 557, endPoint y: 263, distance: 82.7
click at [557, 263] on div ".deletable-edge-delete-btn { width: 20px; height: 20px; border: 0px solid #ffff…" at bounding box center [491, 298] width 655 height 483
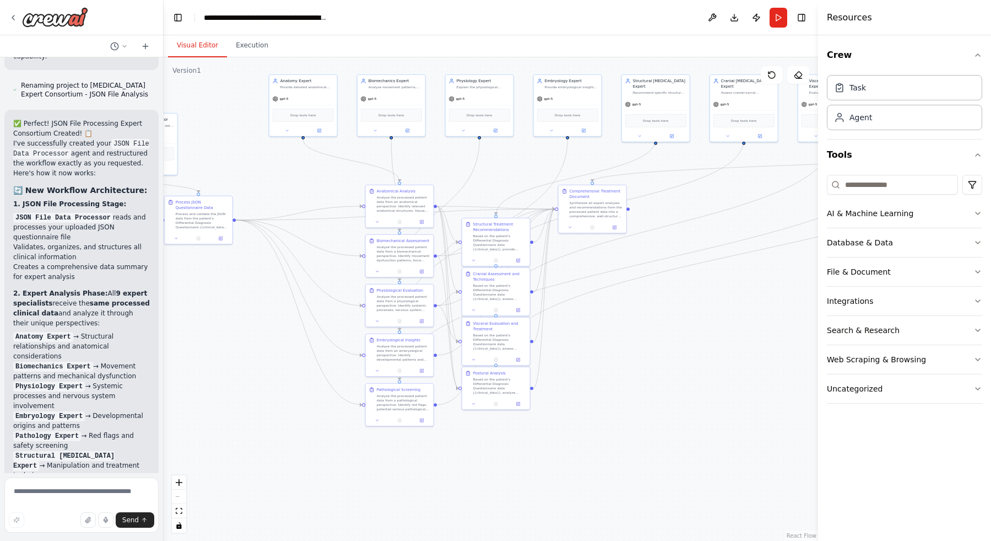
drag, startPoint x: 425, startPoint y: 345, endPoint x: 569, endPoint y: 348, distance: 144.4
click at [569, 348] on div ".deletable-edge-delete-btn { width: 20px; height: 20px; border: 0px solid #ffff…" at bounding box center [491, 298] width 655 height 483
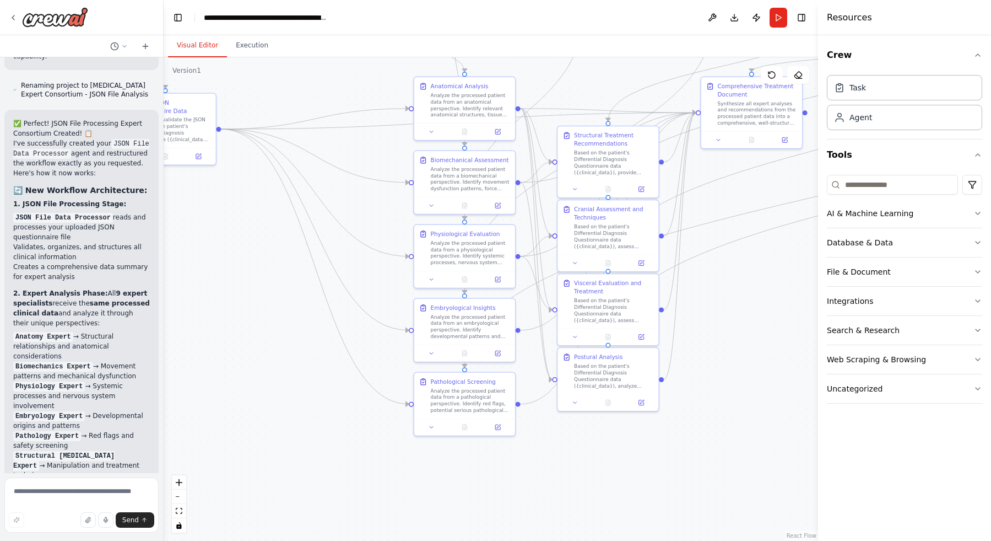
drag, startPoint x: 362, startPoint y: 290, endPoint x: 379, endPoint y: 198, distance: 93.6
click at [379, 198] on div ".deletable-edge-delete-btn { width: 20px; height: 20px; border: 0px solid #ffff…" at bounding box center [491, 298] width 655 height 483
drag, startPoint x: 741, startPoint y: 168, endPoint x: 719, endPoint y: 179, distance: 24.9
click at [719, 179] on icon "Edge from c208b77b-4c60-47d4-9d7f-654d84caf7d3 to 95b423c1-04a5-46bf-8b0a-71e88…" at bounding box center [858, 139] width 500 height 260
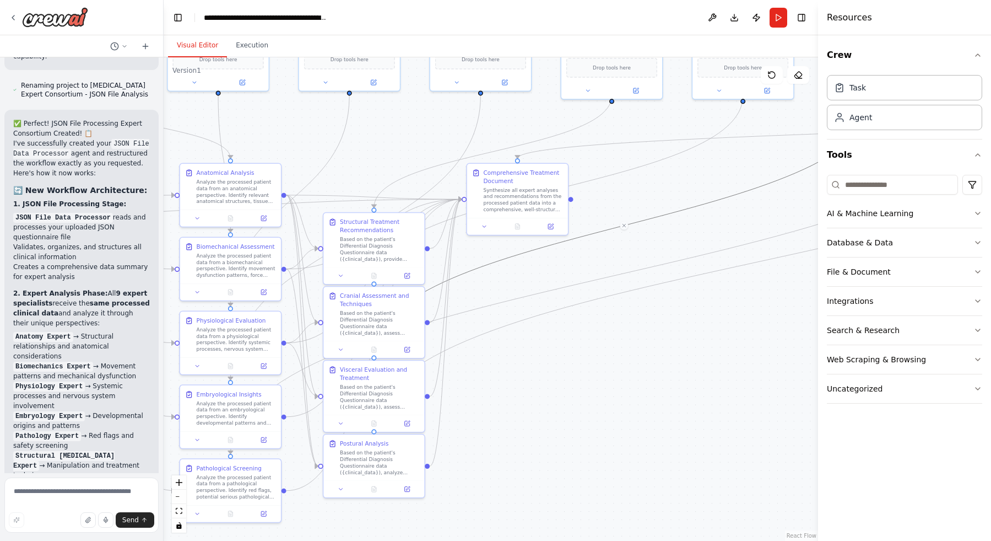
drag, startPoint x: 709, startPoint y: 164, endPoint x: 478, endPoint y: 251, distance: 247.3
click at [475, 251] on div ".deletable-edge-delete-btn { width: 20px; height: 20px; border: 0px solid #ffff…" at bounding box center [491, 298] width 655 height 483
drag, startPoint x: 503, startPoint y: 204, endPoint x: 729, endPoint y: 162, distance: 229.9
click at [729, 162] on div "Synthesize all expert analyses and recommendations from the processed patient d…" at bounding box center [747, 158] width 79 height 26
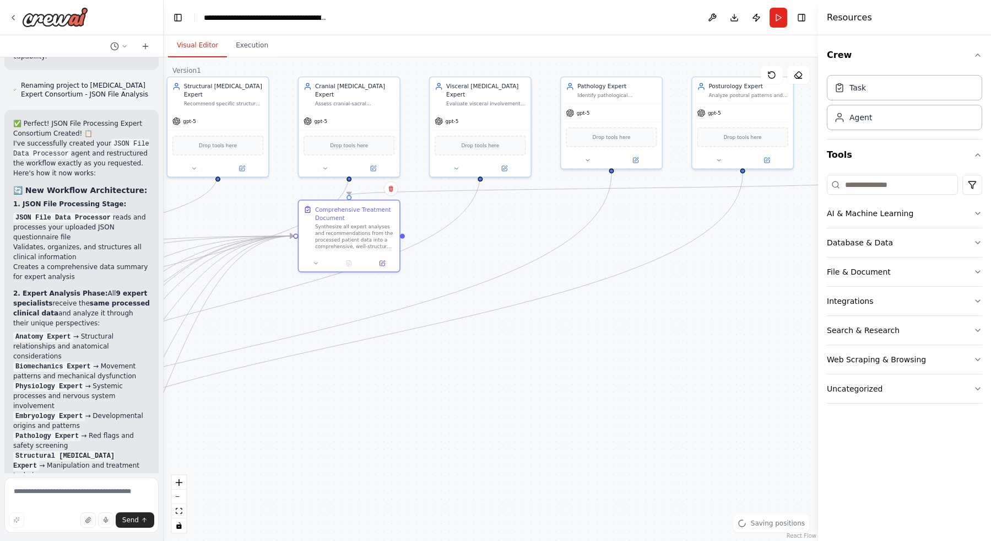
drag, startPoint x: 770, startPoint y: 356, endPoint x: 390, endPoint y: 427, distance: 386.2
click at [391, 432] on div ".deletable-edge-delete-btn { width: 20px; height: 20px; border: 0px solid #ffff…" at bounding box center [491, 298] width 655 height 483
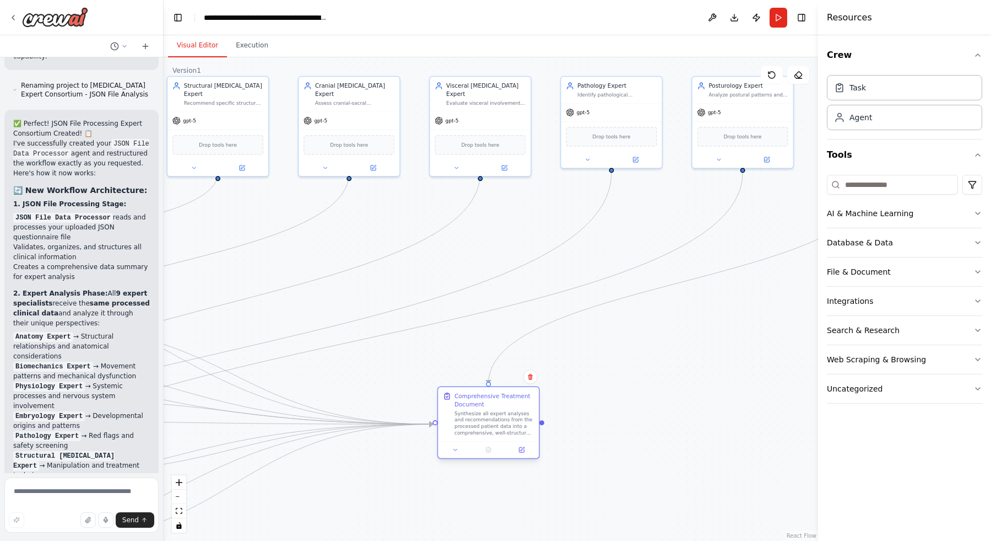
drag, startPoint x: 357, startPoint y: 244, endPoint x: 492, endPoint y: 431, distance: 230.8
click at [492, 431] on div "Synthesize all expert analyses and recommendations from the processed patient d…" at bounding box center [494, 423] width 79 height 26
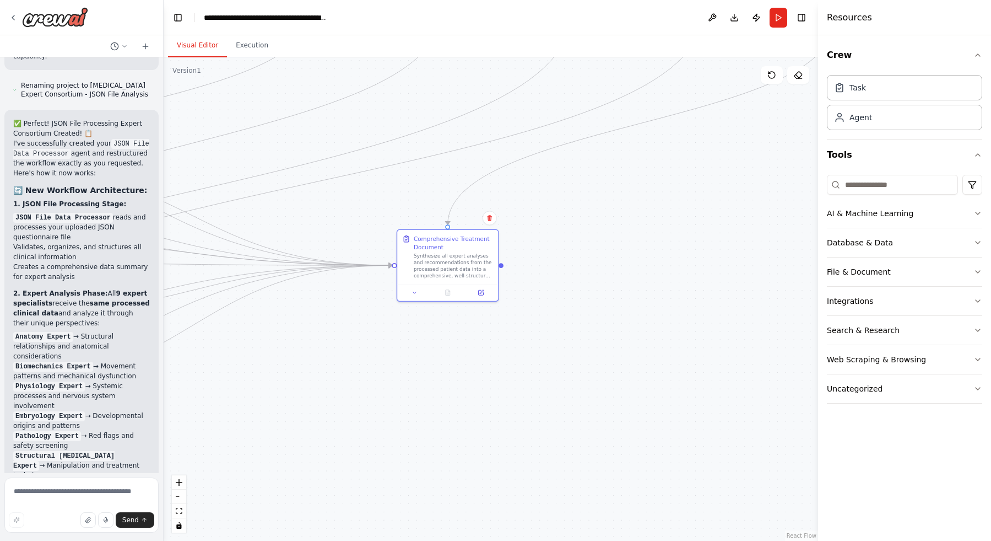
drag, startPoint x: 303, startPoint y: 494, endPoint x: 257, endPoint y: 335, distance: 165.1
click at [252, 335] on div ".deletable-edge-delete-btn { width: 20px; height: 20px; border: 0px solid #ffff…" at bounding box center [491, 298] width 655 height 483
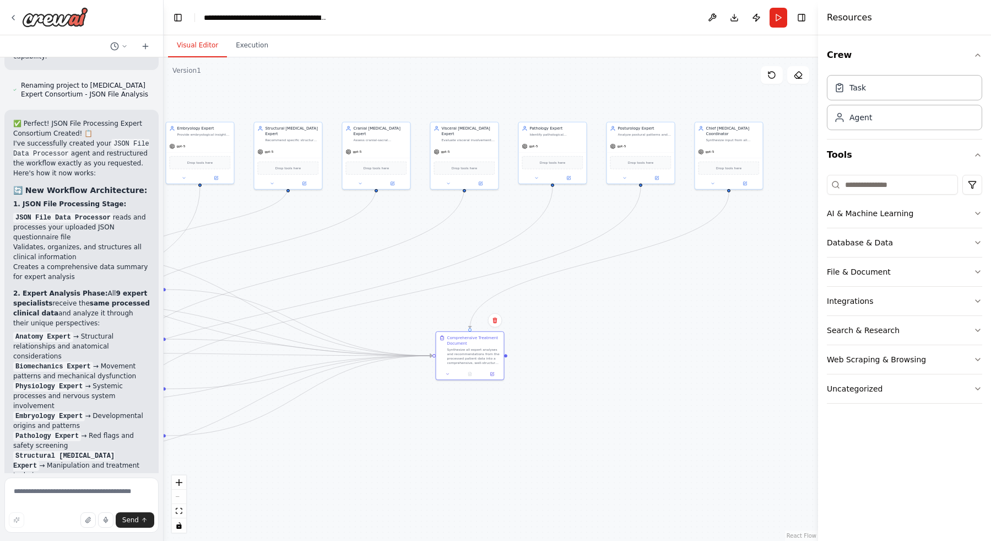
drag, startPoint x: 579, startPoint y: 289, endPoint x: 559, endPoint y: 370, distance: 83.4
click at [559, 370] on div ".deletable-edge-delete-btn { width: 20px; height: 20px; border: 0px solid #ffff…" at bounding box center [491, 298] width 655 height 483
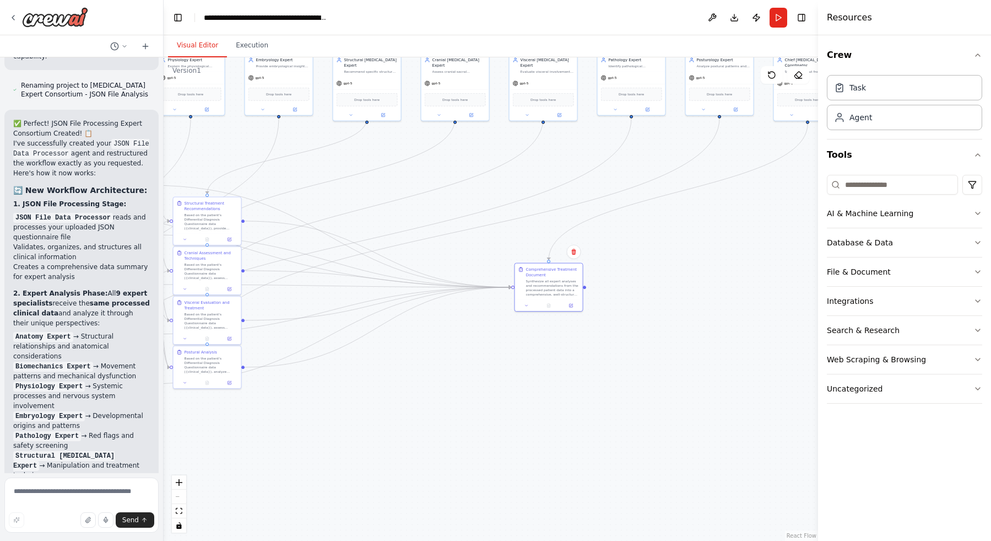
drag, startPoint x: 269, startPoint y: 435, endPoint x: 505, endPoint y: 321, distance: 261.7
click at [505, 321] on div ".deletable-edge-delete-btn { width: 20px; height: 20px; border: 0px solid #ffff…" at bounding box center [491, 298] width 655 height 483
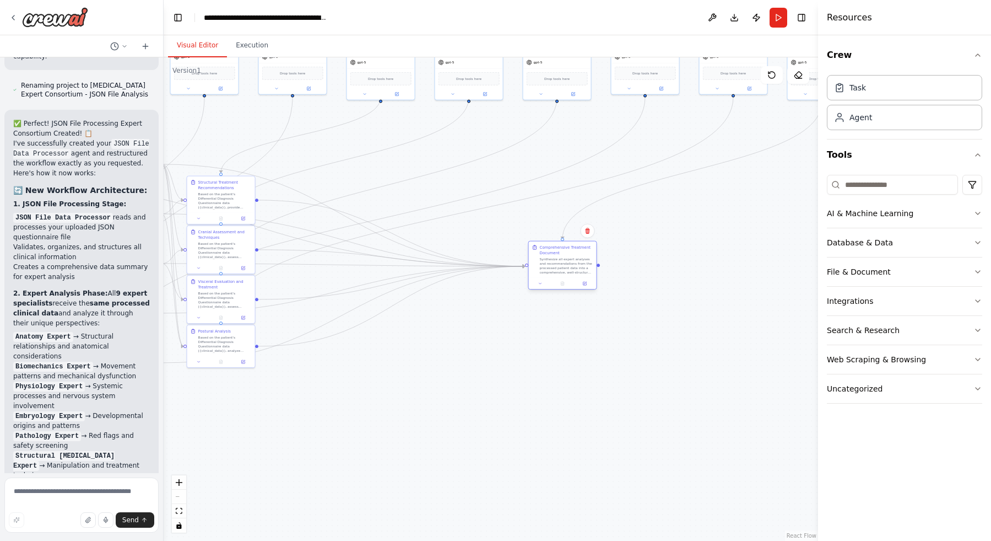
click at [543, 287] on button at bounding box center [540, 283] width 19 height 7
click at [541, 282] on icon at bounding box center [540, 283] width 4 height 4
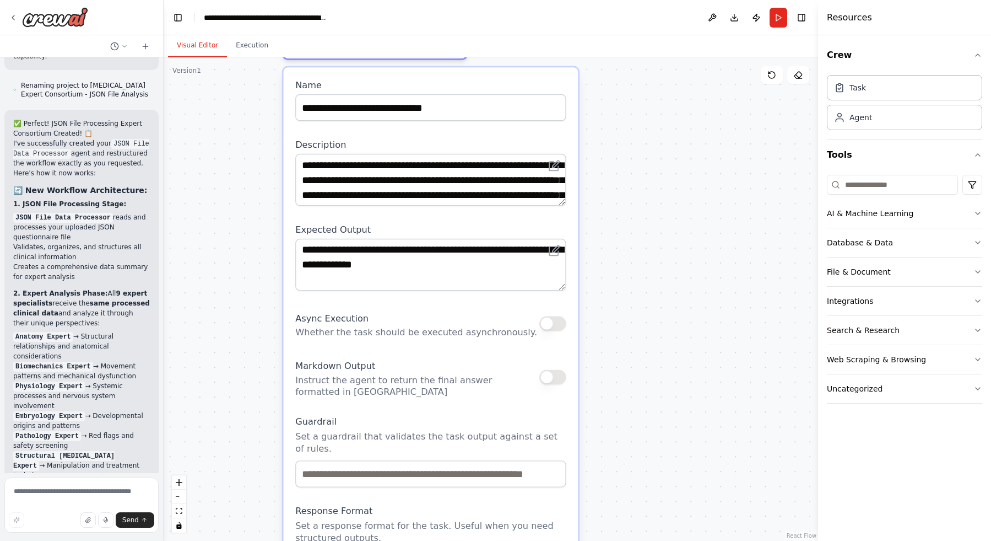
drag, startPoint x: 428, startPoint y: 229, endPoint x: 208, endPoint y: 190, distance: 223.3
click at [208, 190] on div ".deletable-edge-delete-btn { width: 20px; height: 20px; border: 0px solid #ffff…" at bounding box center [491, 298] width 655 height 483
click at [521, 191] on textarea "**********" at bounding box center [430, 180] width 271 height 52
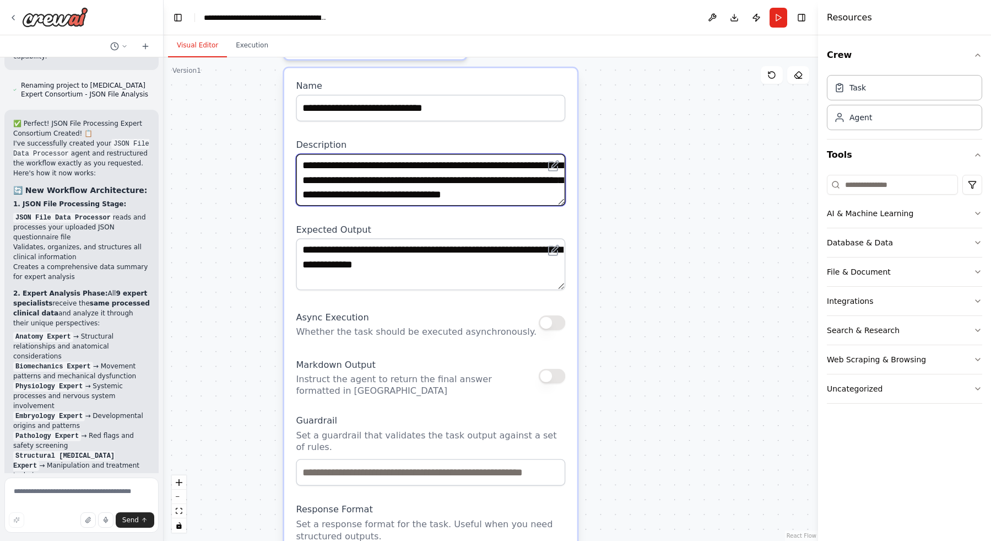
scroll to position [30, 0]
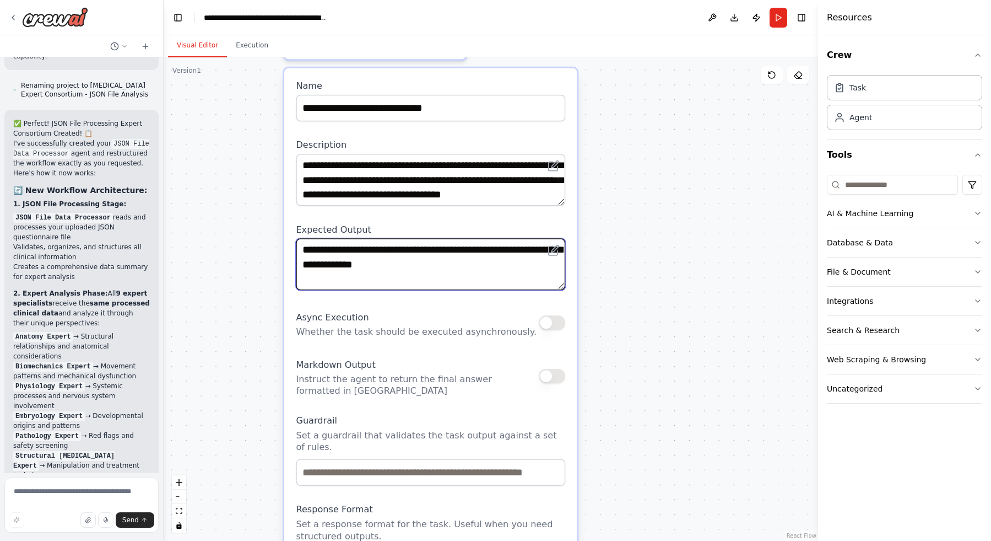
click at [482, 261] on textarea "**********" at bounding box center [430, 264] width 269 height 52
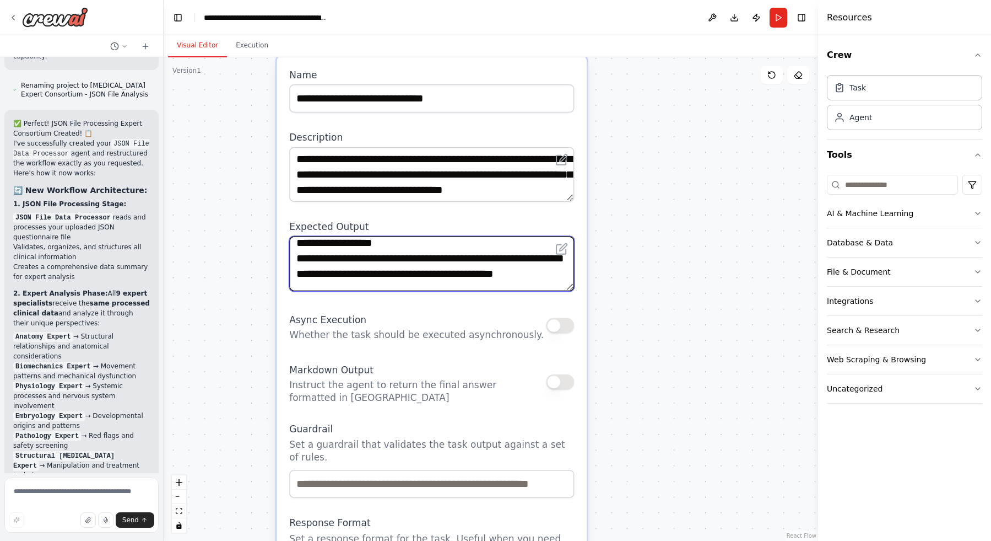
scroll to position [0, 0]
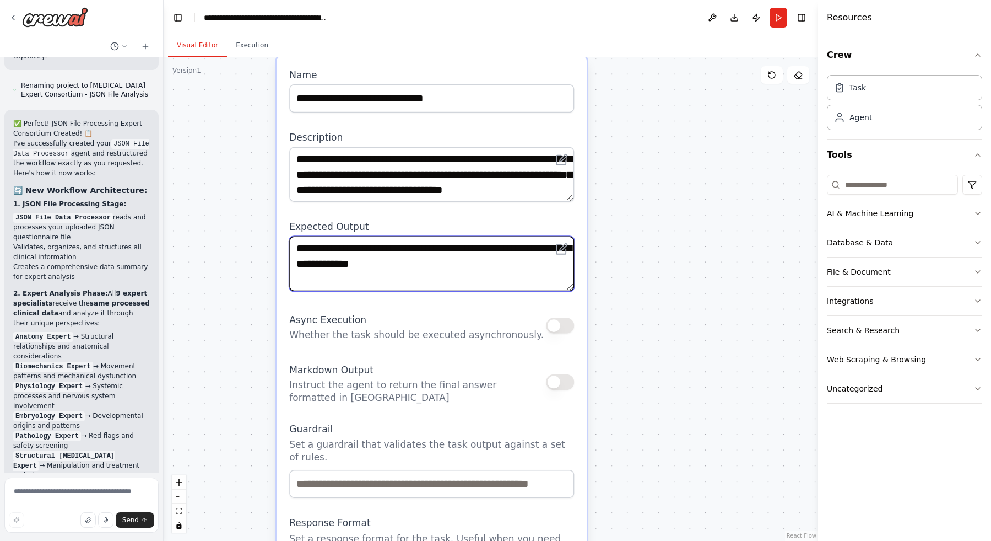
drag, startPoint x: 495, startPoint y: 283, endPoint x: 453, endPoint y: 193, distance: 99.3
click at [453, 193] on div "**********" at bounding box center [432, 359] width 310 height 606
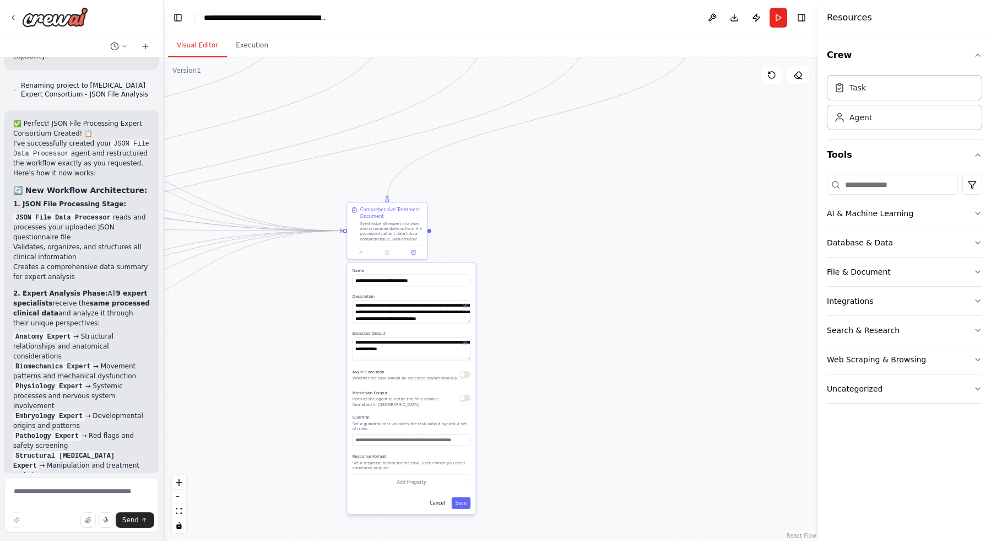
drag, startPoint x: 247, startPoint y: 327, endPoint x: 323, endPoint y: 309, distance: 78.3
click at [324, 309] on div ".deletable-edge-delete-btn { width: 20px; height: 20px; border: 0px solid #ffff…" at bounding box center [491, 298] width 655 height 483
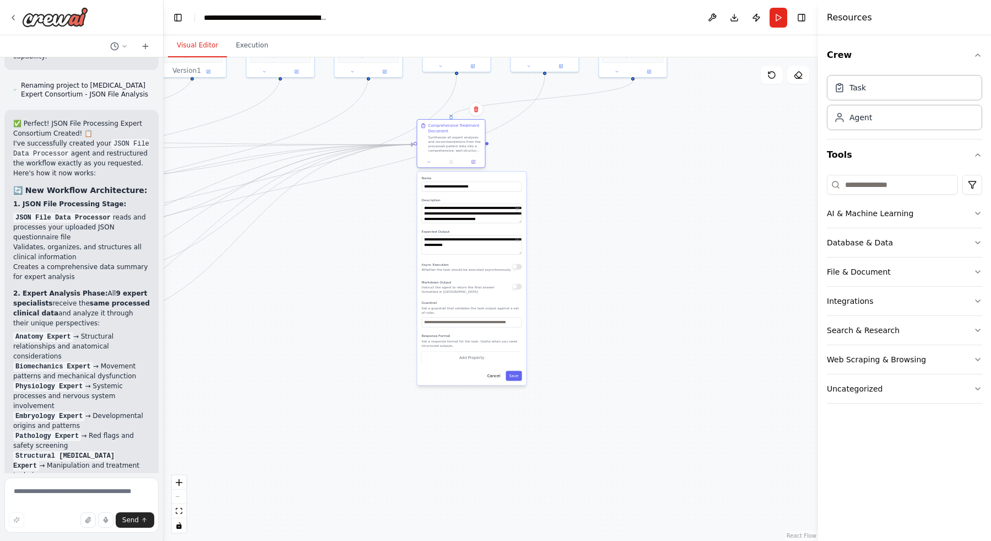
drag, startPoint x: 372, startPoint y: 239, endPoint x: 450, endPoint y: 142, distance: 124.7
click at [450, 142] on div "Synthesize all expert analyses and recommendations from the processed patient d…" at bounding box center [454, 144] width 53 height 18
click at [398, 180] on div ".deletable-edge-delete-btn { width: 20px; height: 20px; border: 0px solid #ffff…" at bounding box center [491, 298] width 655 height 483
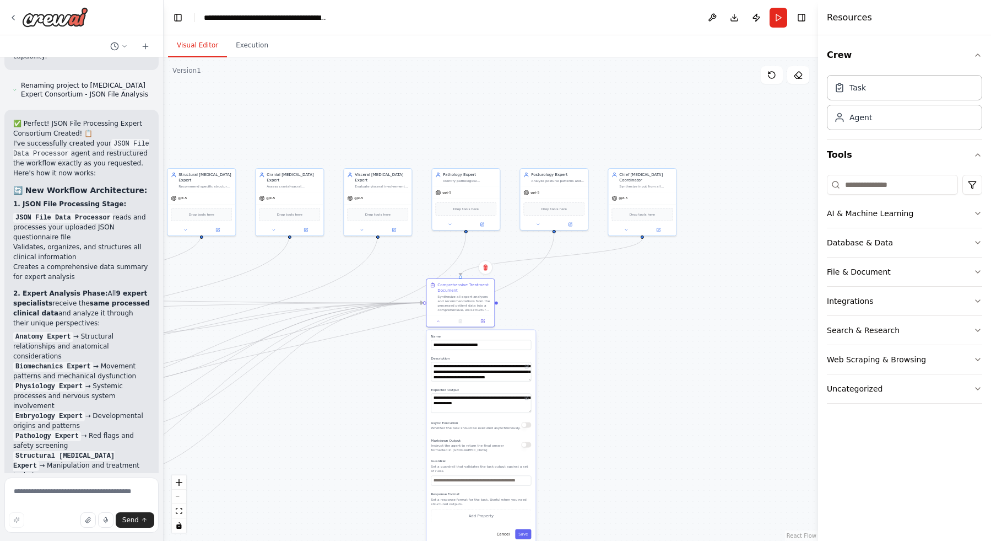
drag, startPoint x: 402, startPoint y: 175, endPoint x: 413, endPoint y: 324, distance: 149.1
click at [413, 324] on div ".deletable-edge-delete-btn { width: 20px; height: 20px; border: 0px solid #ffff…" at bounding box center [491, 298] width 655 height 483
click at [480, 404] on textarea "**********" at bounding box center [481, 402] width 100 height 19
paste textarea
type textarea "**********"
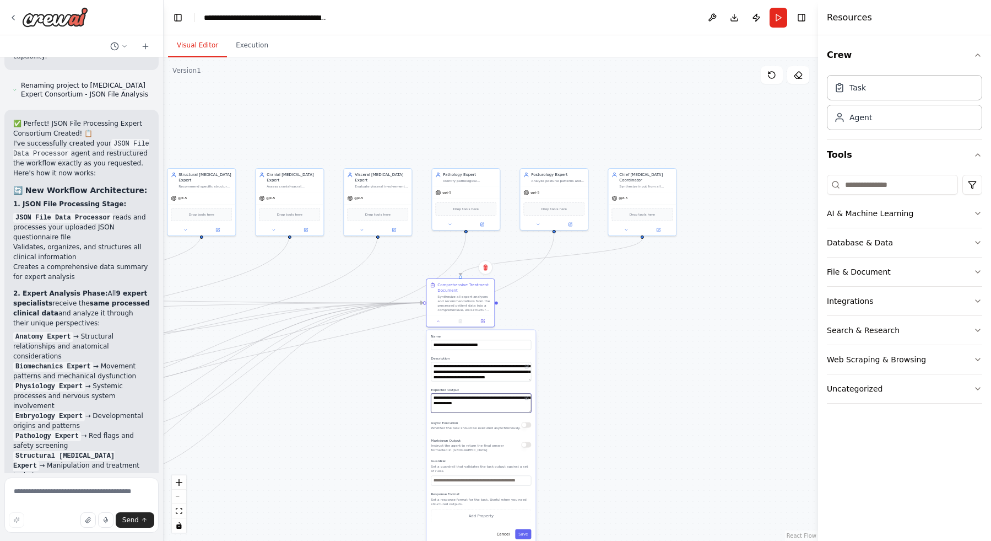
click at [477, 405] on textarea "**********" at bounding box center [481, 402] width 100 height 19
click at [543, 369] on div ".deletable-edge-delete-btn { width: 20px; height: 20px; border: 0px solid #ffff…" at bounding box center [491, 298] width 655 height 483
click at [442, 321] on button at bounding box center [438, 318] width 19 height 7
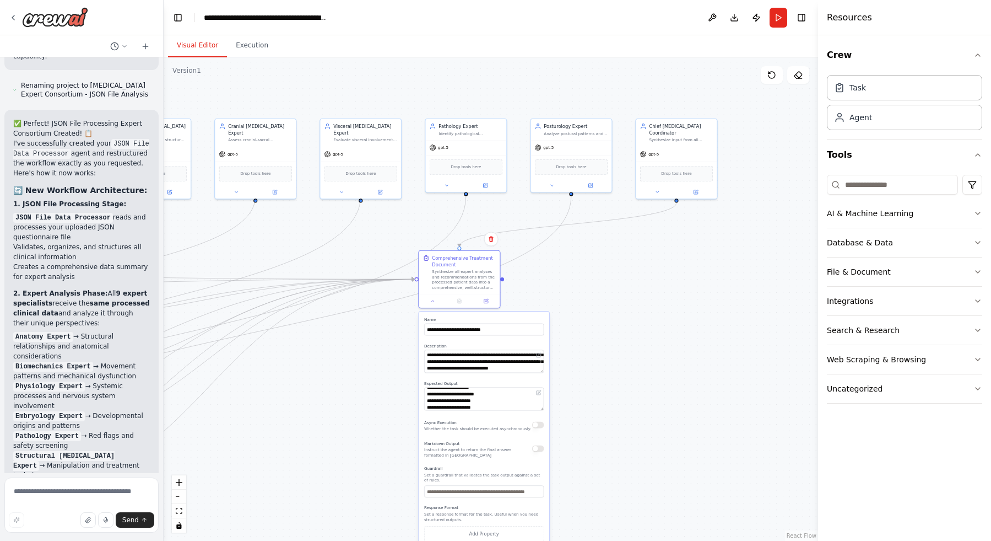
click at [407, 402] on div ".deletable-edge-delete-btn { width: 20px; height: 20px; border: 0px solid #ffff…" at bounding box center [491, 298] width 655 height 483
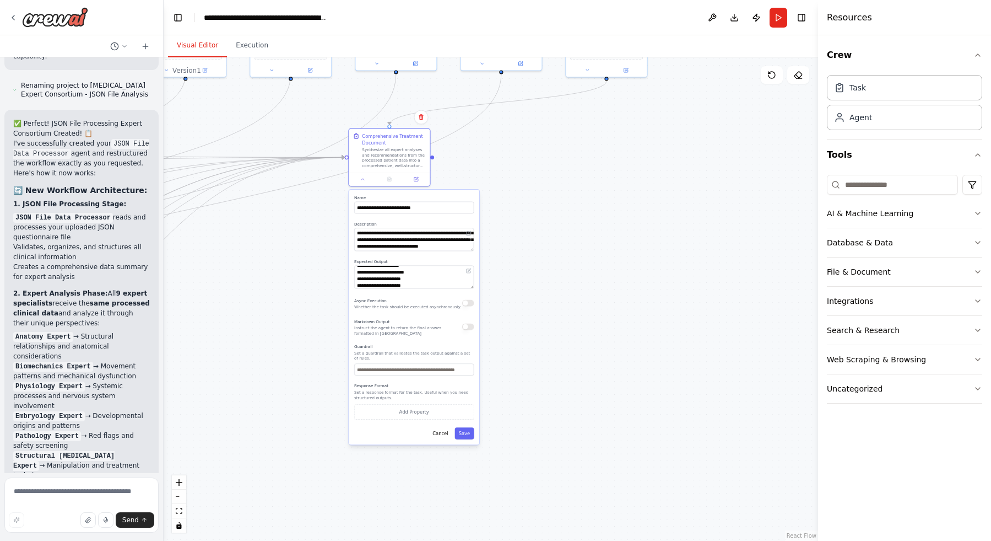
drag, startPoint x: 572, startPoint y: 415, endPoint x: 504, endPoint y: 300, distance: 133.9
click at [504, 300] on div ".deletable-edge-delete-btn { width: 20px; height: 20px; border: 0px solid #ffff…" at bounding box center [491, 298] width 655 height 483
click at [439, 428] on button "Cancel" at bounding box center [441, 433] width 24 height 12
click at [439, 432] on button "Cancel" at bounding box center [441, 433] width 24 height 12
click at [439, 431] on button "Cancel" at bounding box center [441, 433] width 24 height 12
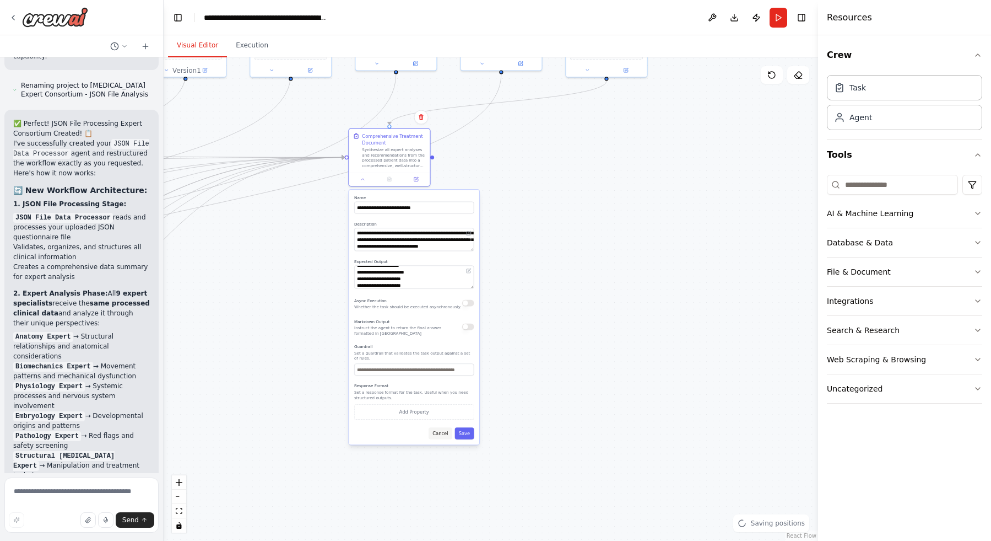
click at [439, 431] on button "Cancel" at bounding box center [441, 433] width 24 height 12
click at [362, 183] on div at bounding box center [389, 177] width 81 height 13
click at [365, 180] on icon at bounding box center [363, 178] width 6 height 6
click at [365, 179] on icon at bounding box center [363, 178] width 6 height 6
click at [363, 177] on icon at bounding box center [363, 178] width 6 height 6
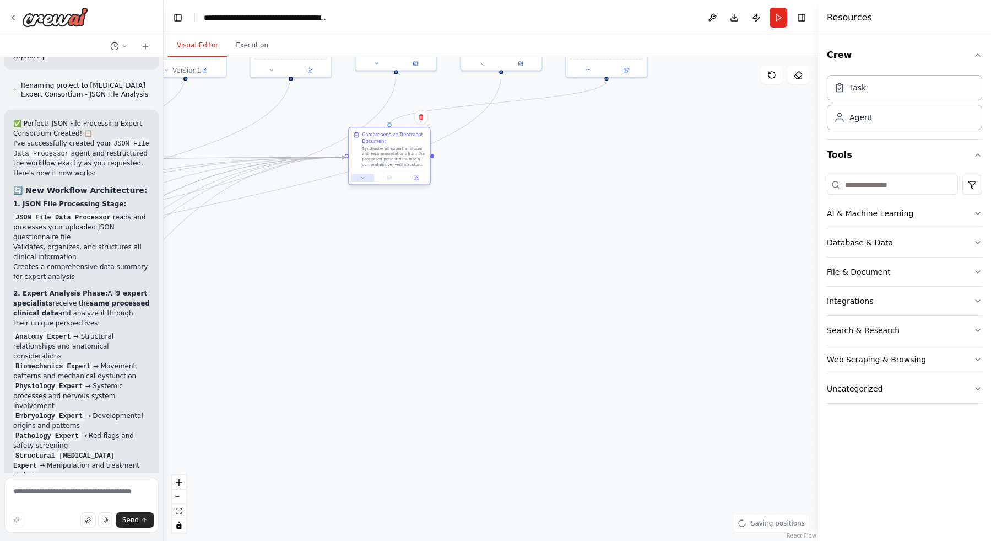
click at [363, 177] on icon at bounding box center [363, 178] width 6 height 6
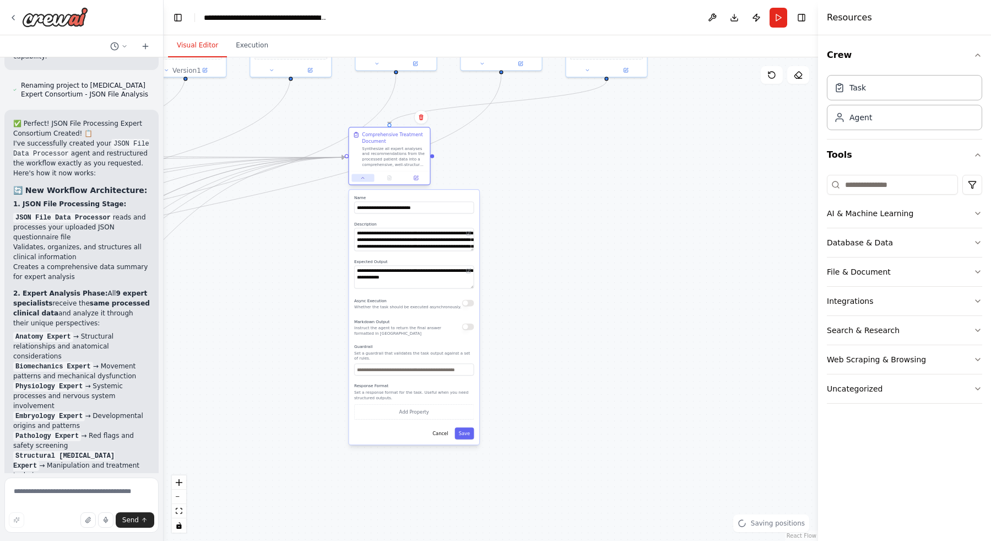
click at [363, 177] on icon at bounding box center [363, 178] width 6 height 6
click at [359, 178] on button at bounding box center [363, 178] width 23 height 8
click at [369, 176] on button at bounding box center [363, 178] width 23 height 8
click at [365, 178] on icon at bounding box center [363, 178] width 6 height 6
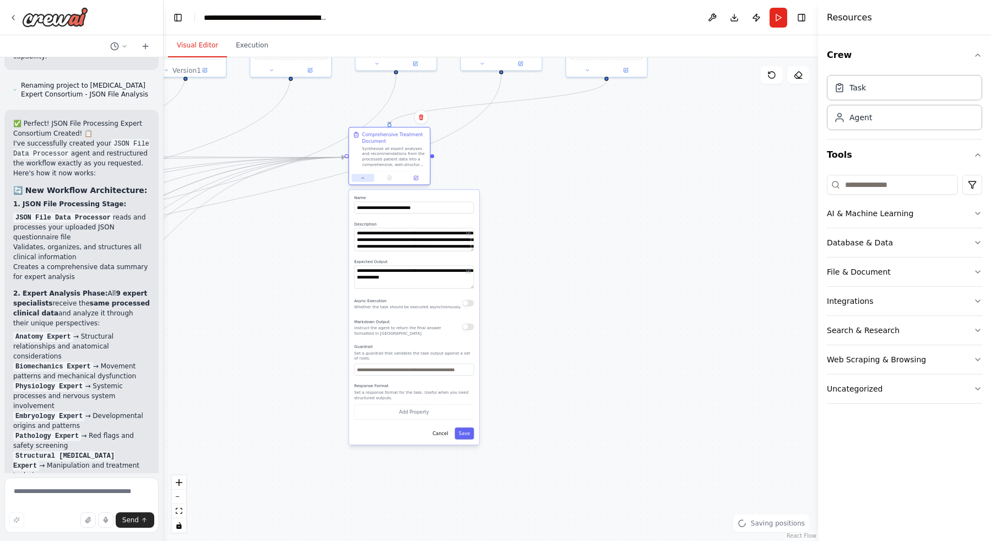
click at [364, 177] on icon at bounding box center [363, 178] width 6 height 6
click at [364, 177] on icon at bounding box center [362, 177] width 3 height 1
click at [365, 178] on icon at bounding box center [363, 178] width 6 height 6
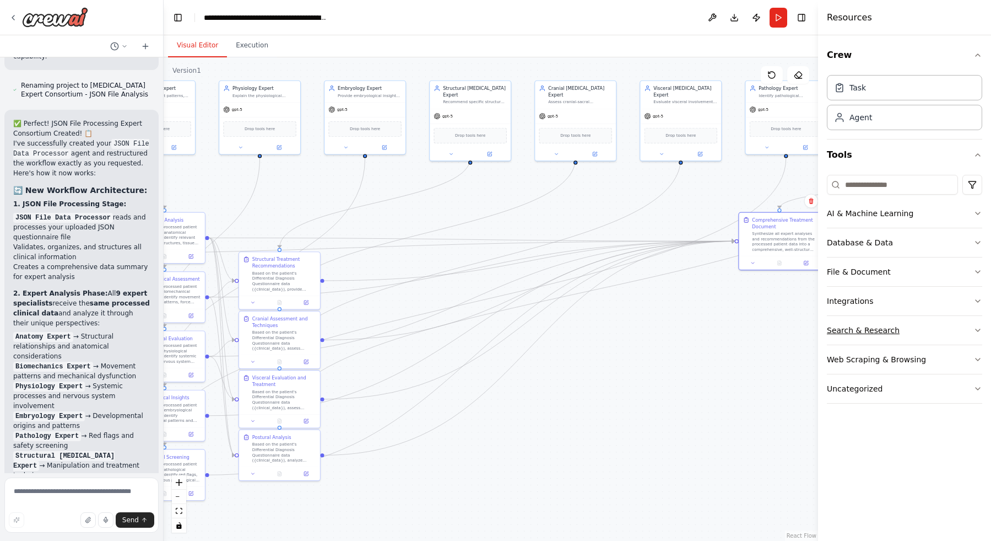
drag, startPoint x: 487, startPoint y: 250, endPoint x: 839, endPoint y: 320, distance: 359.1
click at [839, 320] on div "I would like to build a team of experts in different fields that will consider …" at bounding box center [495, 270] width 991 height 541
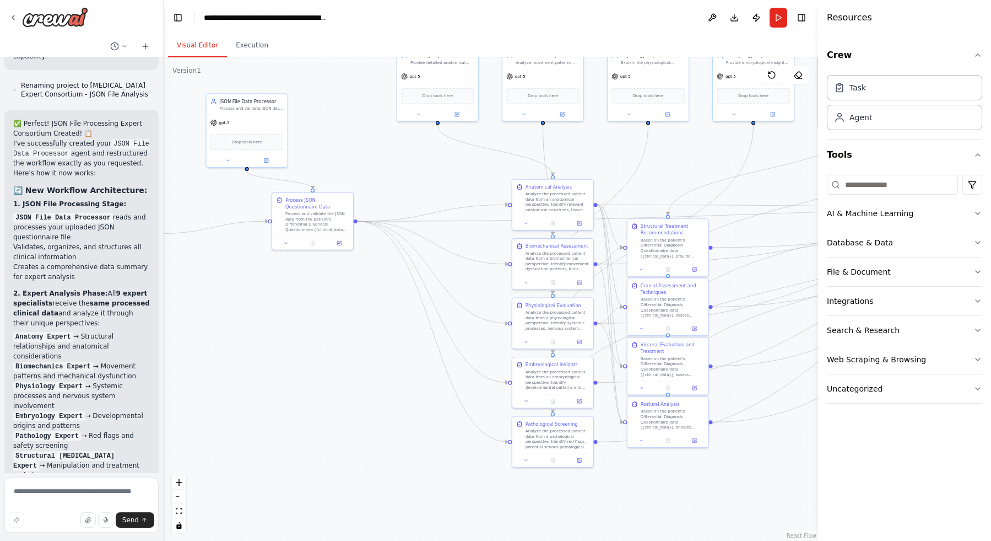
drag, startPoint x: 787, startPoint y: 147, endPoint x: 813, endPoint y: 141, distance: 26.7
click at [930, 150] on div "I would like to build a team of experts in different fields that will consider …" at bounding box center [495, 270] width 991 height 541
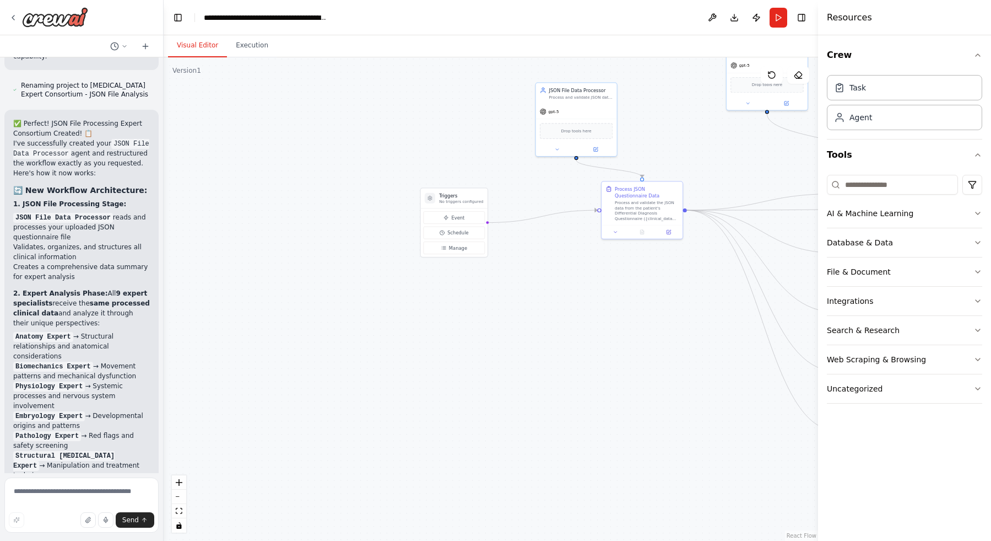
drag, startPoint x: 476, startPoint y: 151, endPoint x: 765, endPoint y: 156, distance: 289.3
click at [765, 156] on div ".deletable-edge-delete-btn { width: 20px; height: 20px; border: 0px solid #ffff…" at bounding box center [491, 298] width 655 height 483
click at [453, 212] on button "Event" at bounding box center [454, 217] width 61 height 13
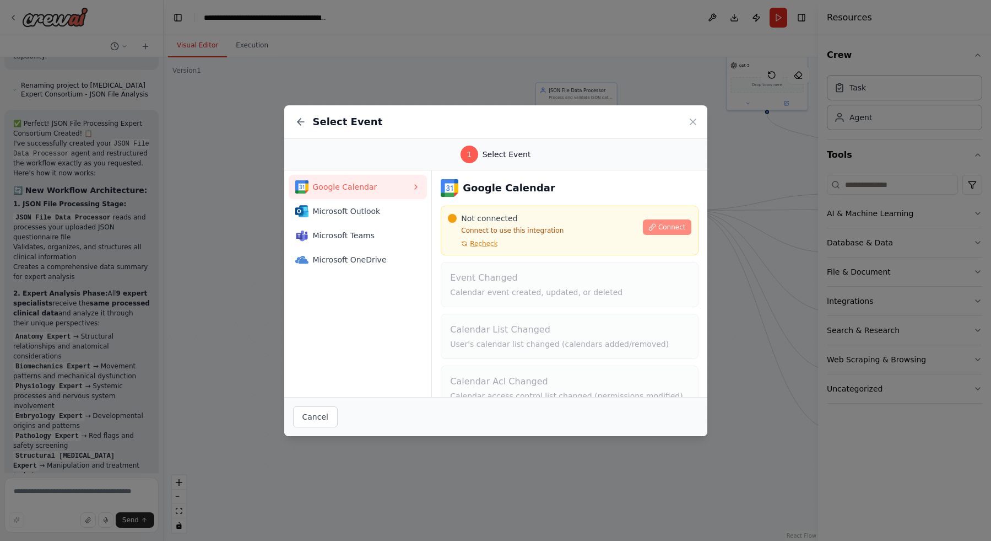
click at [662, 224] on span "Connect" at bounding box center [672, 227] width 28 height 9
click at [665, 228] on span "Connect" at bounding box center [672, 227] width 28 height 9
click at [684, 227] on span "Connect" at bounding box center [672, 227] width 28 height 9
click at [682, 227] on span "Connect" at bounding box center [672, 227] width 28 height 9
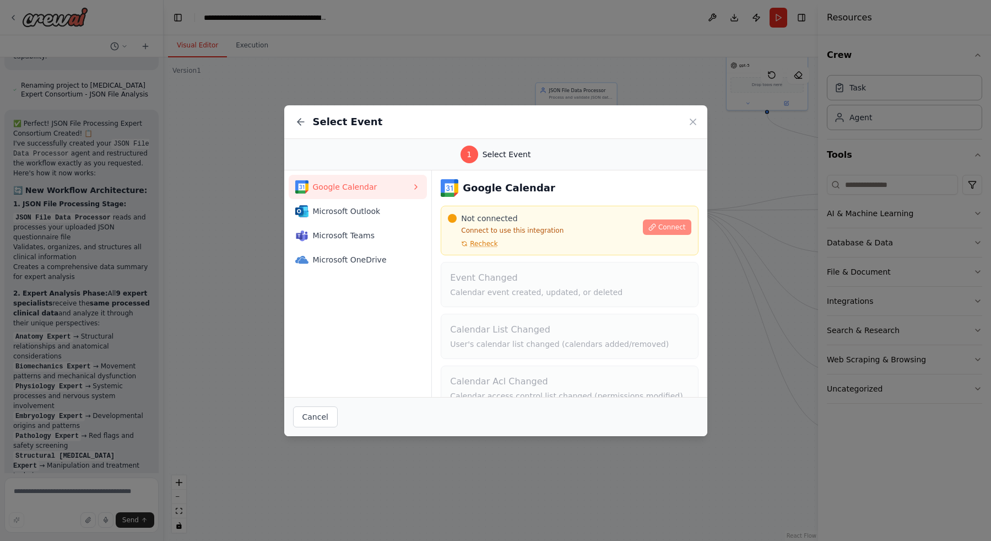
click at [682, 226] on span "Connect" at bounding box center [672, 227] width 28 height 9
click at [681, 226] on span "Connect" at bounding box center [672, 227] width 28 height 9
click at [680, 226] on span "Connect" at bounding box center [672, 227] width 28 height 9
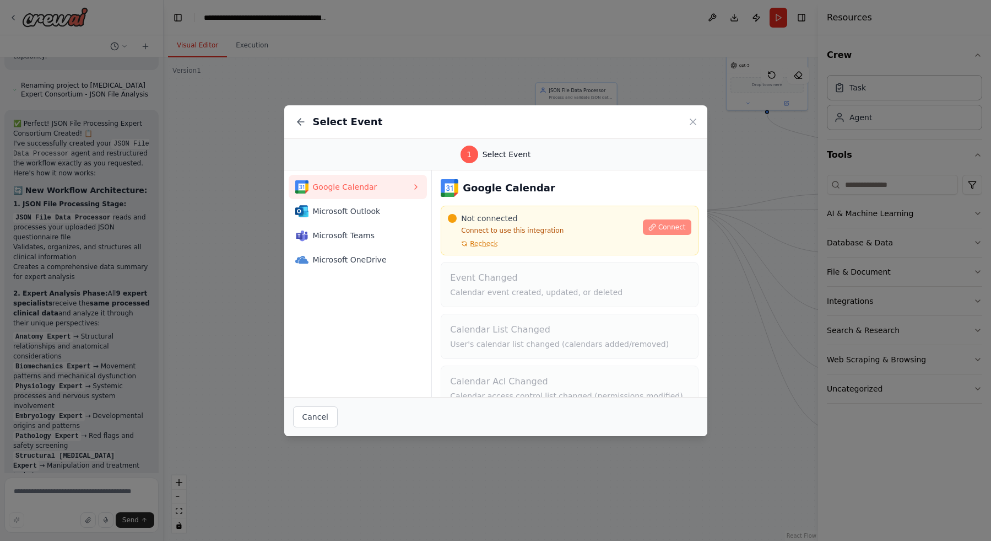
click at [679, 226] on span "Connect" at bounding box center [672, 227] width 28 height 9
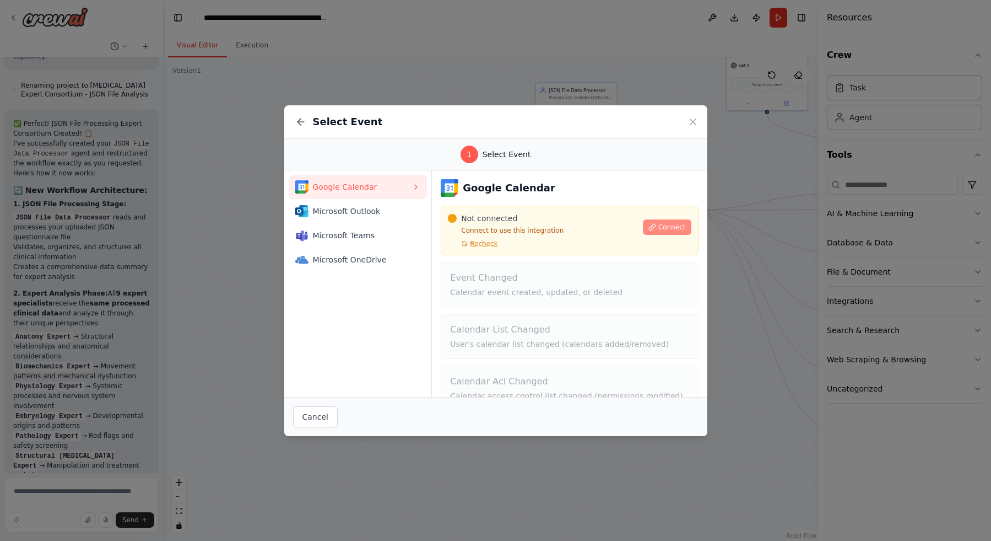
click at [679, 226] on span "Connect" at bounding box center [672, 227] width 28 height 9
click at [678, 226] on span "Connect" at bounding box center [672, 227] width 28 height 9
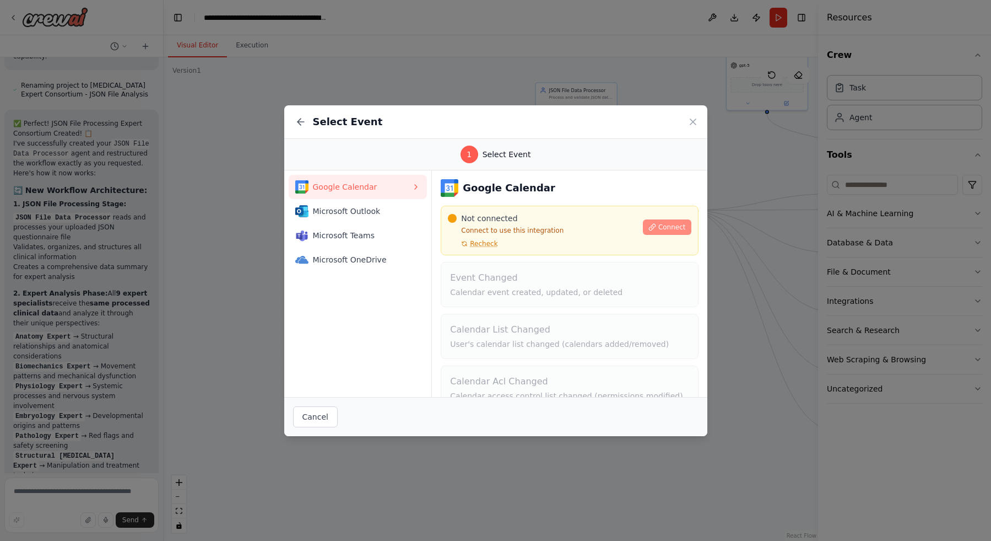
click at [677, 226] on span "Connect" at bounding box center [672, 227] width 28 height 9
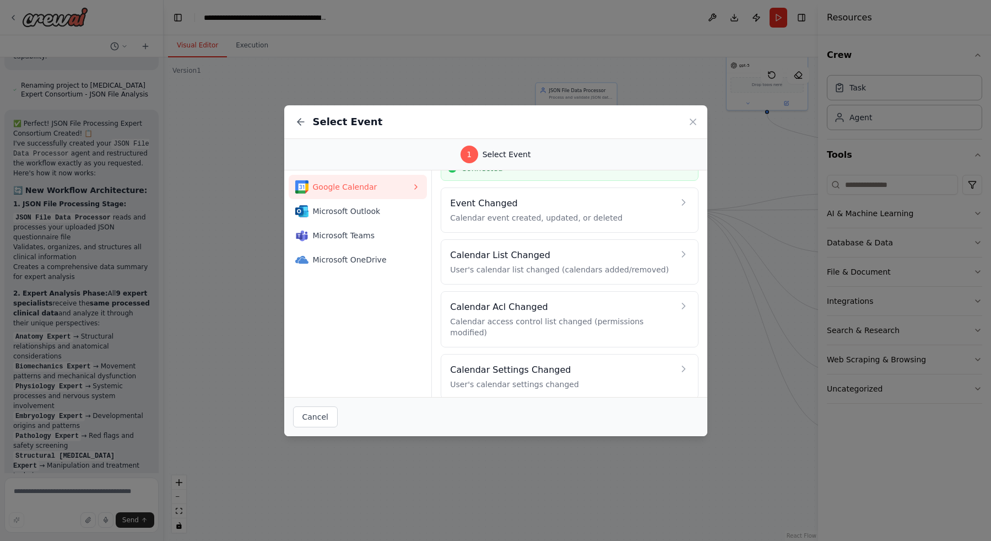
scroll to position [0, 0]
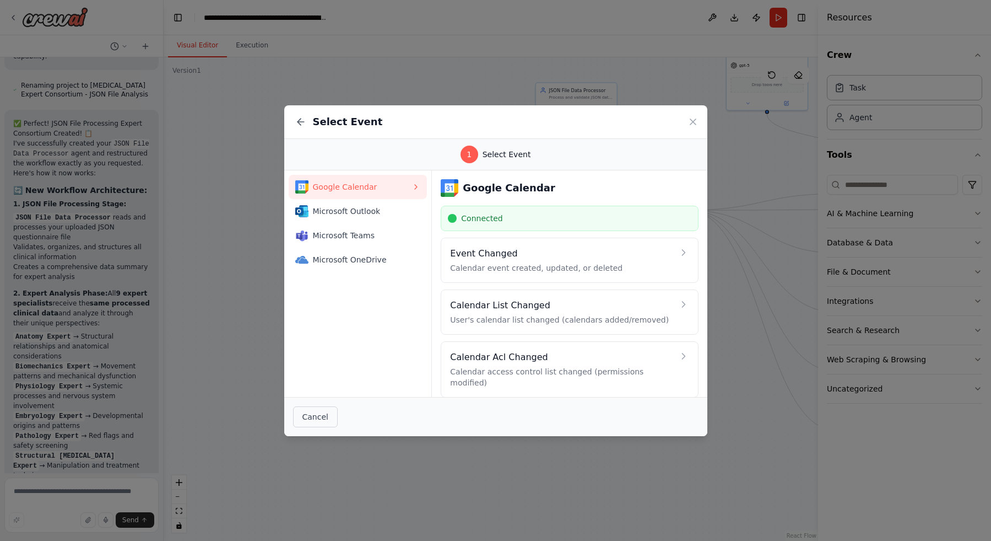
click at [316, 412] on button "Cancel" at bounding box center [315, 416] width 45 height 21
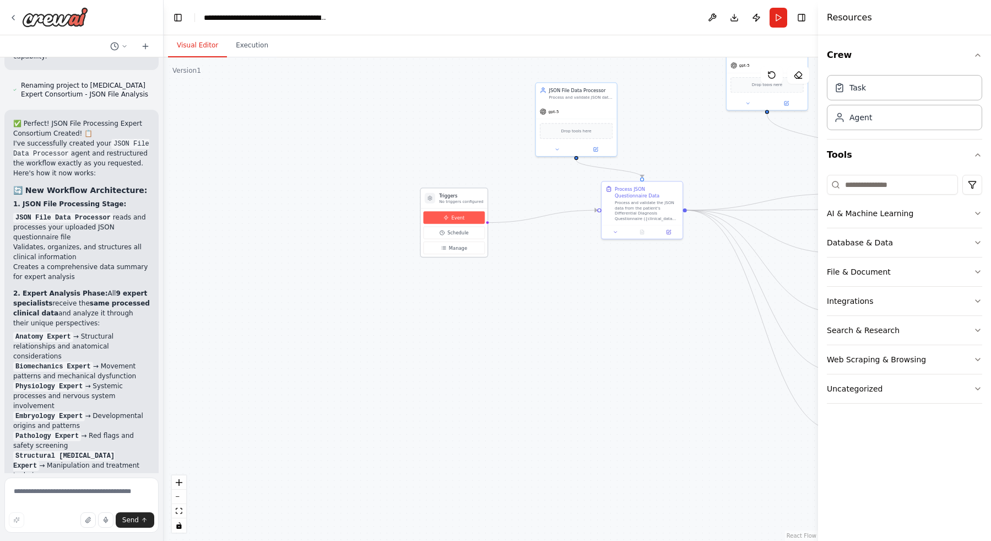
click at [461, 218] on span "Event" at bounding box center [457, 217] width 13 height 7
click at [461, 218] on span "Event" at bounding box center [461, 217] width 13 height 7
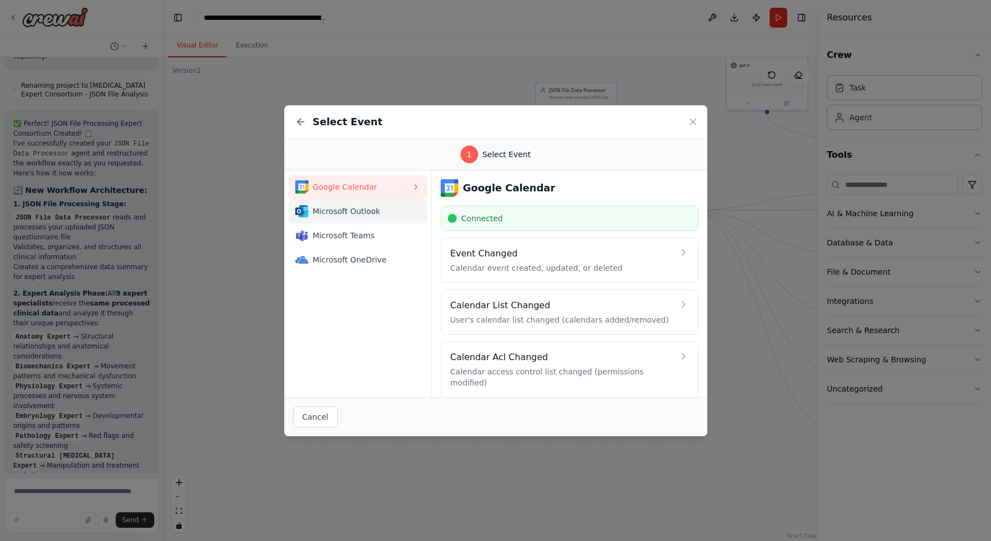
click at [398, 219] on button "Microsoft Outlook" at bounding box center [358, 211] width 139 height 24
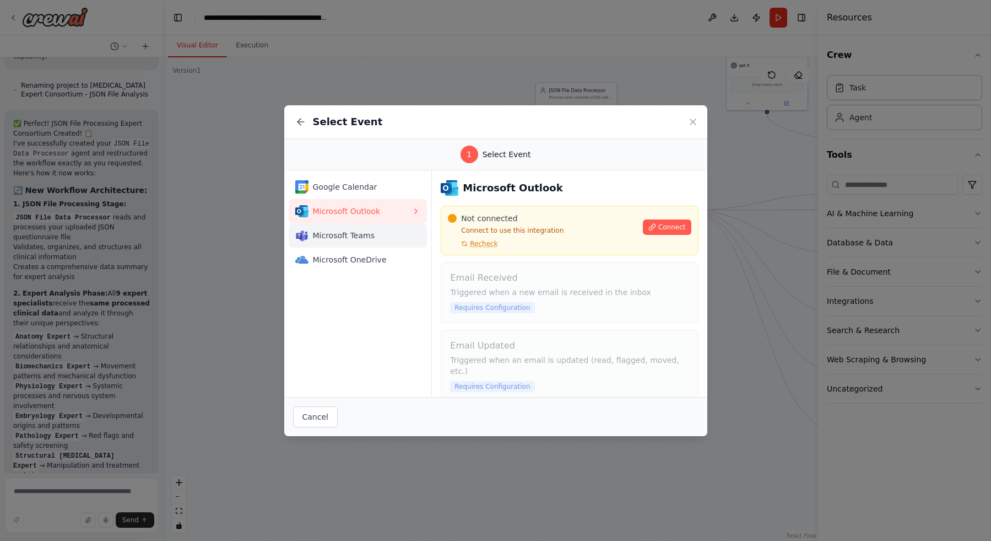
click at [397, 235] on span "Microsoft Teams" at bounding box center [362, 235] width 99 height 11
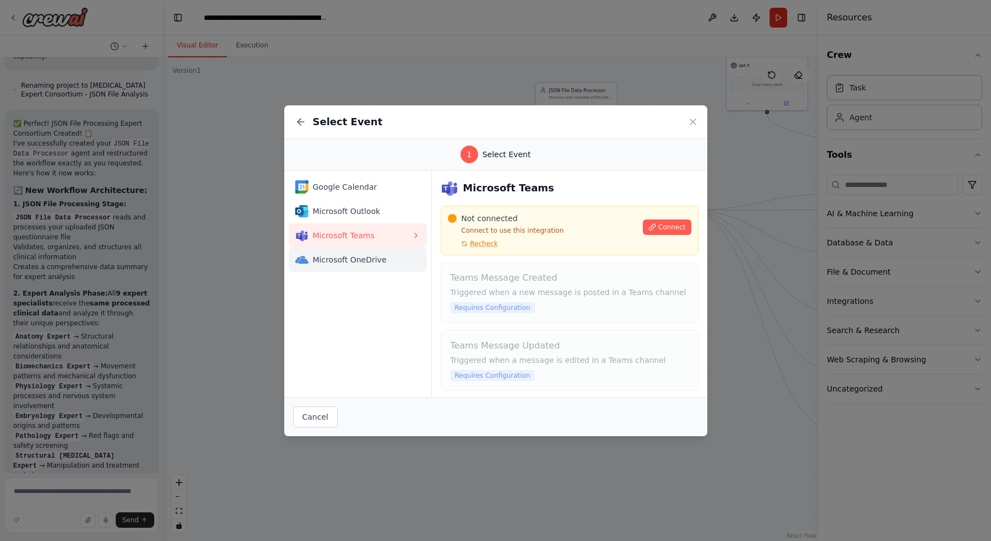
click at [395, 253] on div "Microsoft OneDrive" at bounding box center [353, 259] width 117 height 13
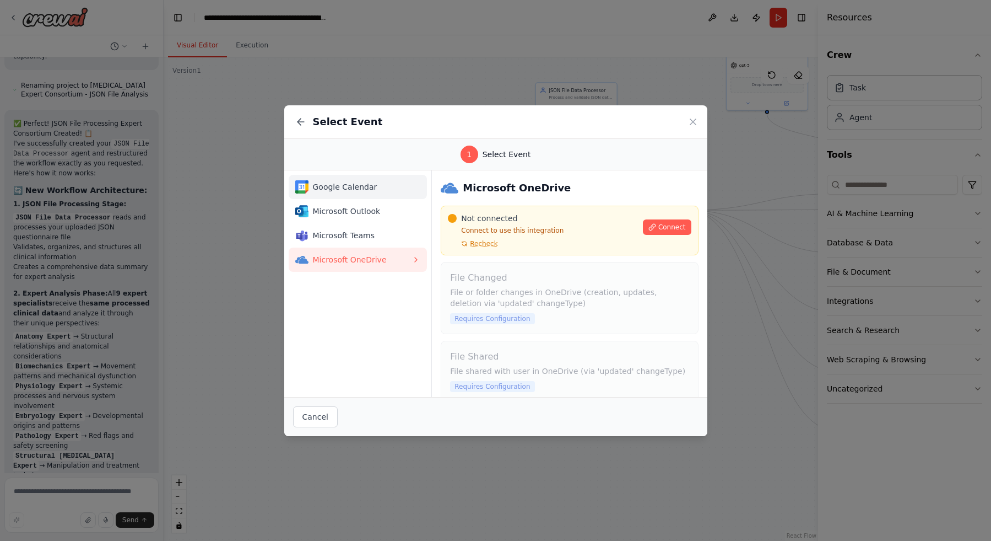
click at [408, 187] on span "Google Calendar" at bounding box center [362, 186] width 99 height 11
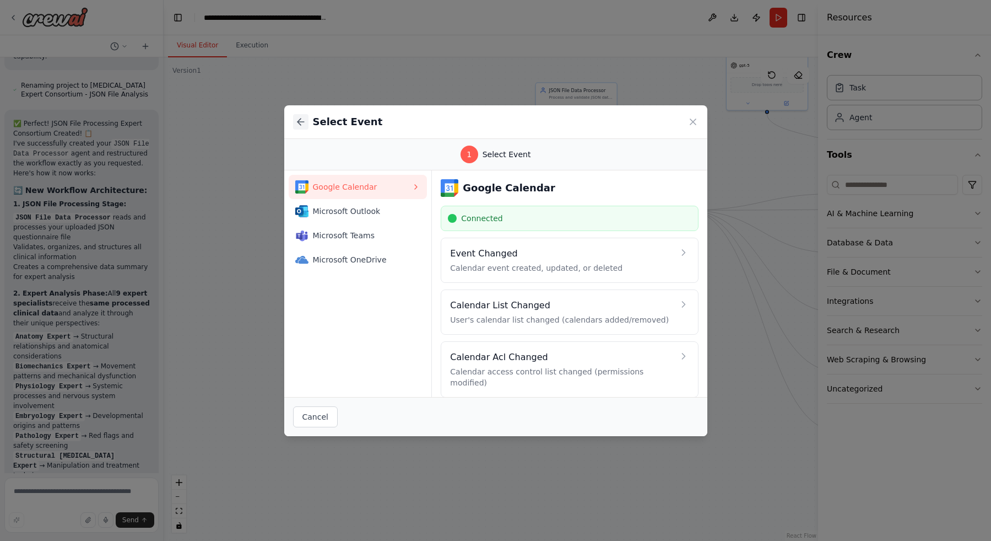
click at [301, 122] on icon at bounding box center [300, 121] width 11 height 11
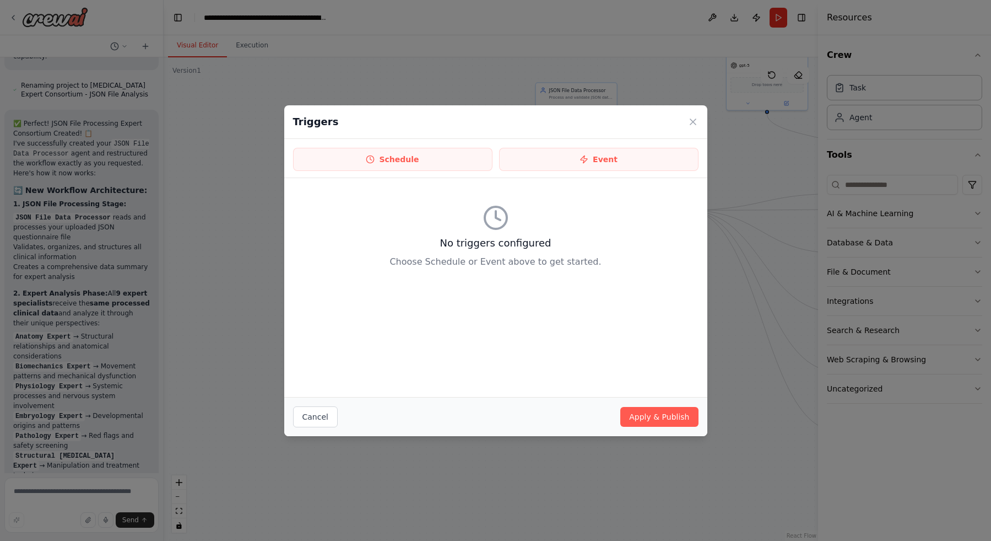
click at [451, 252] on div "No triggers configured Choose Schedule or Event above to get started." at bounding box center [496, 236] width 406 height 99
click at [447, 256] on p "Choose Schedule or Event above to get started." at bounding box center [496, 261] width 406 height 13
click at [413, 156] on button "Schedule" at bounding box center [392, 159] width 199 height 23
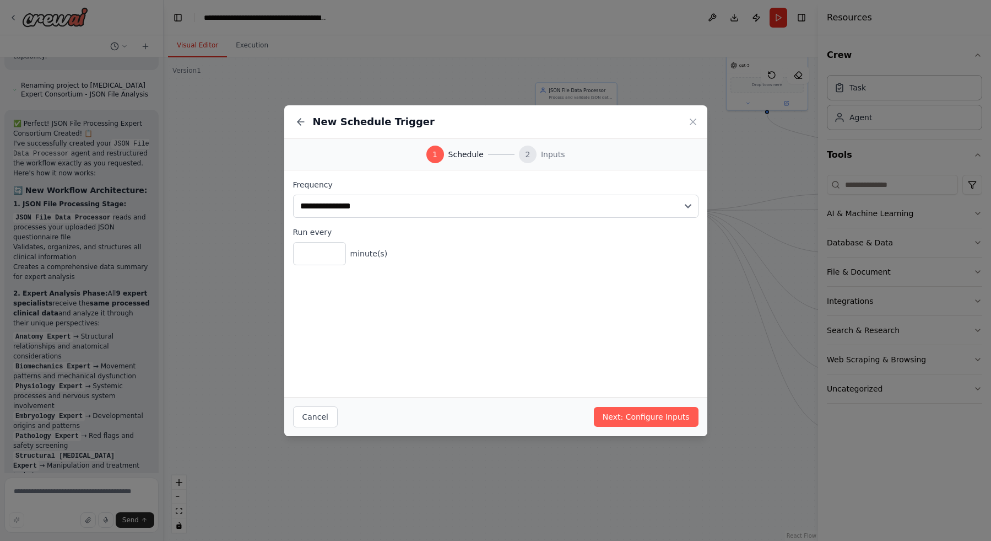
click at [255, 150] on div "**********" at bounding box center [495, 270] width 991 height 541
click at [321, 415] on button "Cancel" at bounding box center [315, 416] width 45 height 21
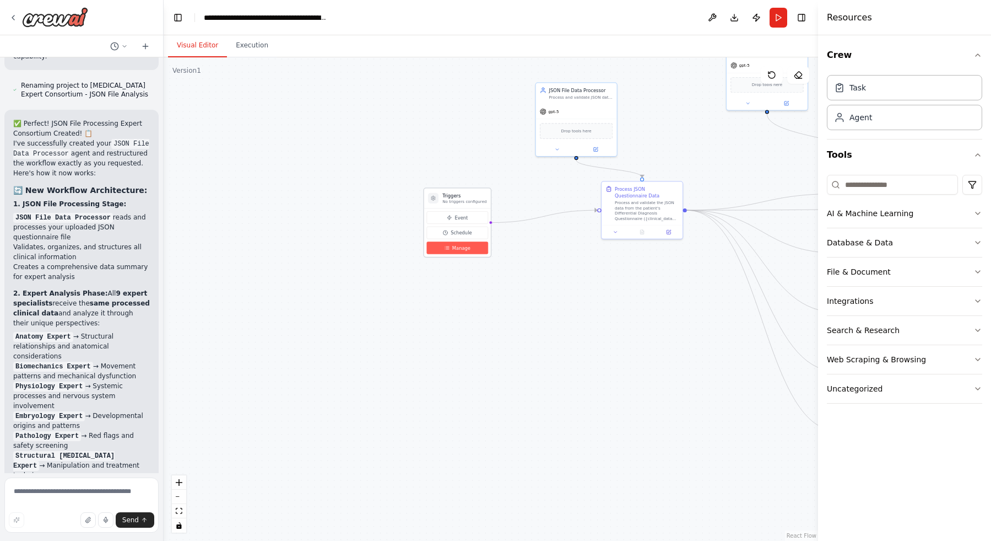
click at [447, 243] on button "Manage" at bounding box center [456, 247] width 61 height 13
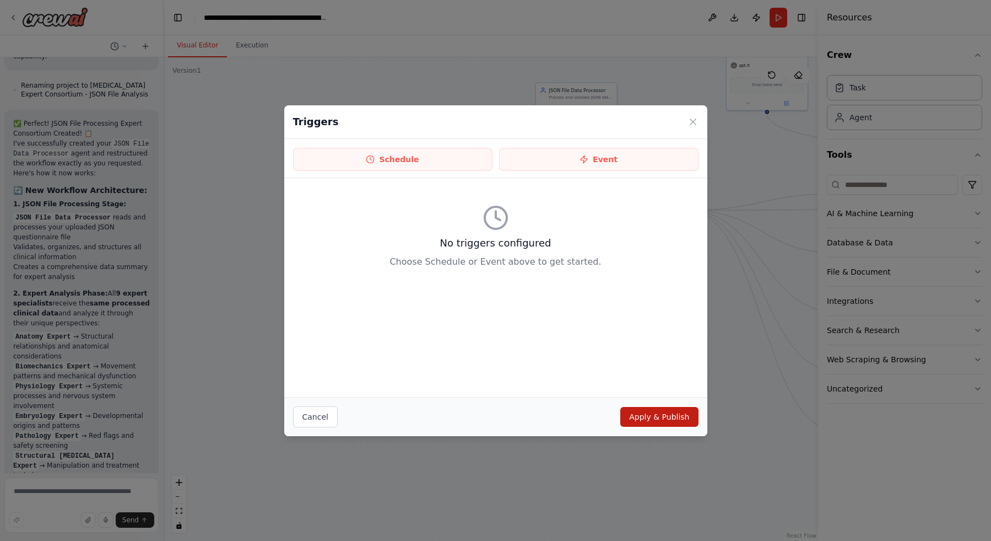
click at [662, 412] on button "Apply & Publish" at bounding box center [659, 417] width 78 height 20
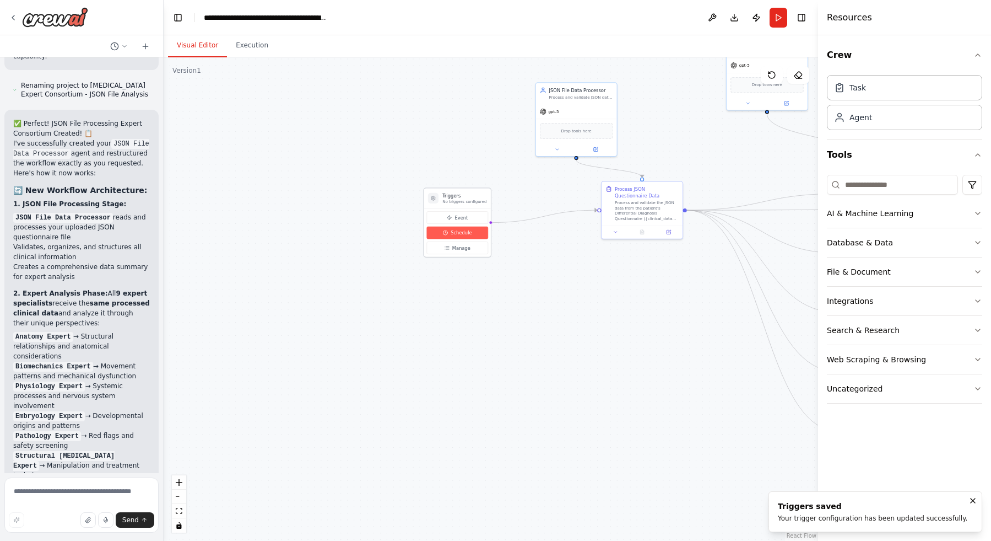
click at [473, 233] on button "Schedule" at bounding box center [456, 232] width 61 height 13
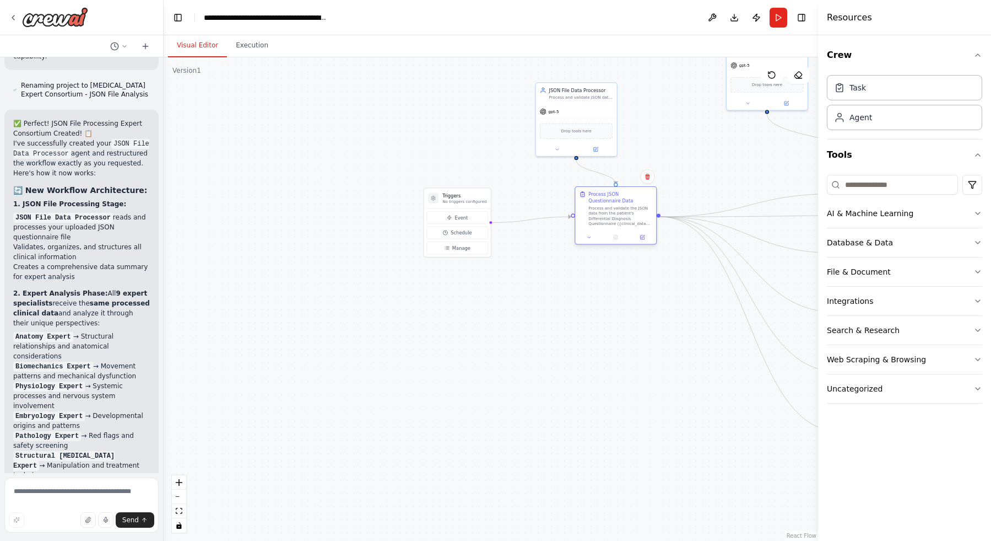
drag, startPoint x: 648, startPoint y: 199, endPoint x: 621, endPoint y: 203, distance: 27.3
click at [621, 203] on div "Process JSON Questionnaire Data Process and validate the JSON data from the pat…" at bounding box center [620, 208] width 64 height 35
click at [455, 219] on span "Event" at bounding box center [461, 217] width 13 height 7
click at [457, 215] on span "Event" at bounding box center [461, 217] width 13 height 7
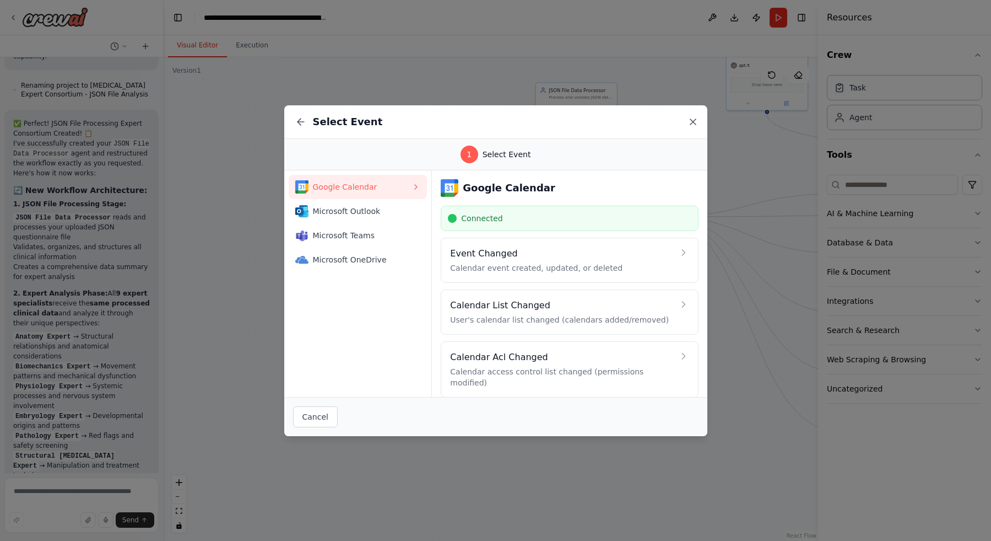
click at [688, 120] on icon at bounding box center [693, 121] width 11 height 11
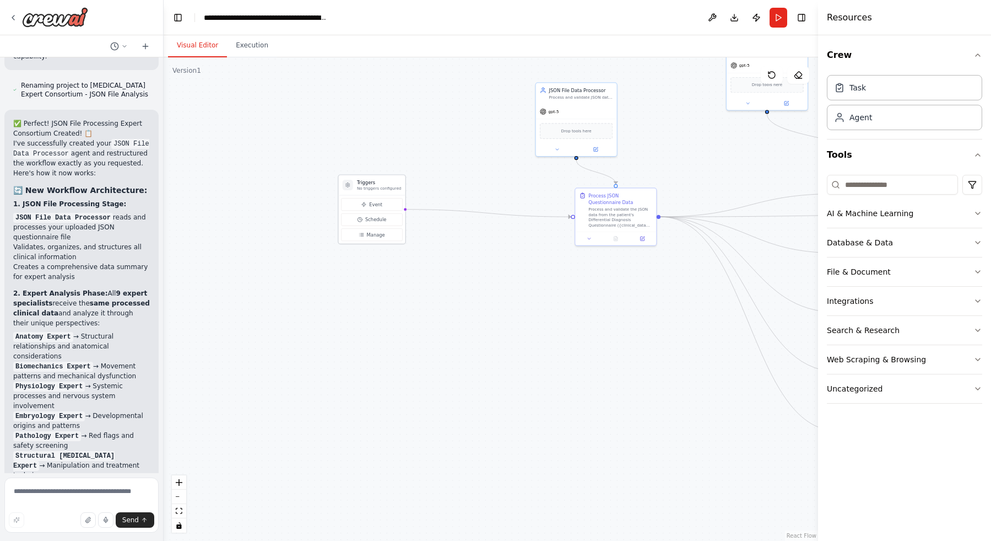
drag, startPoint x: 453, startPoint y: 192, endPoint x: 365, endPoint y: 181, distance: 88.3
click at [365, 181] on h3 "Triggers" at bounding box center [379, 182] width 44 height 7
click at [493, 183] on div ".deletable-edge-delete-btn { width: 20px; height: 20px; border: 0px solid #ffff…" at bounding box center [491, 298] width 655 height 483
click at [506, 249] on div ".deletable-edge-delete-btn { width: 20px; height: 20px; border: 0px solid #ffff…" at bounding box center [491, 298] width 655 height 483
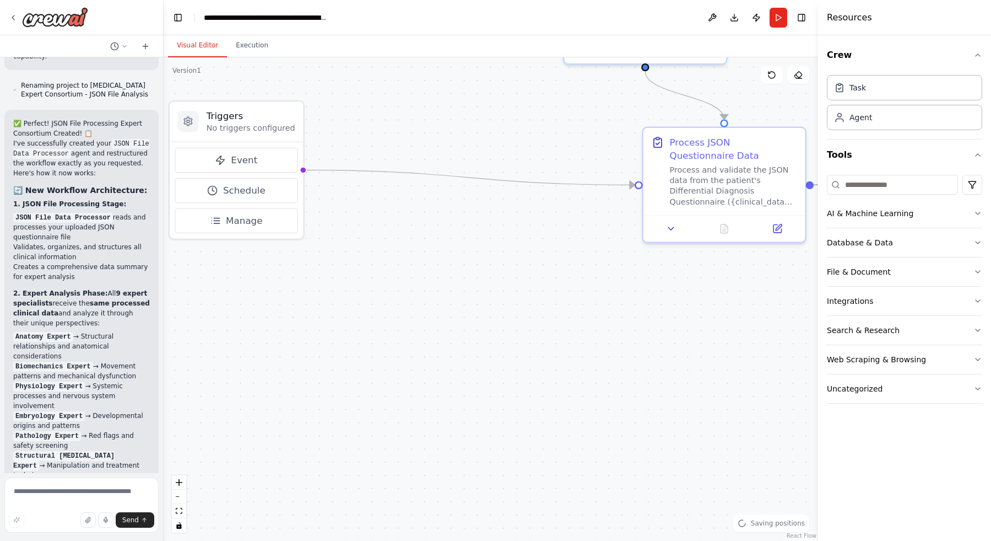
click at [503, 242] on div ".deletable-edge-delete-btn { width: 20px; height: 20px; border: 0px solid #ffff…" at bounding box center [491, 298] width 655 height 483
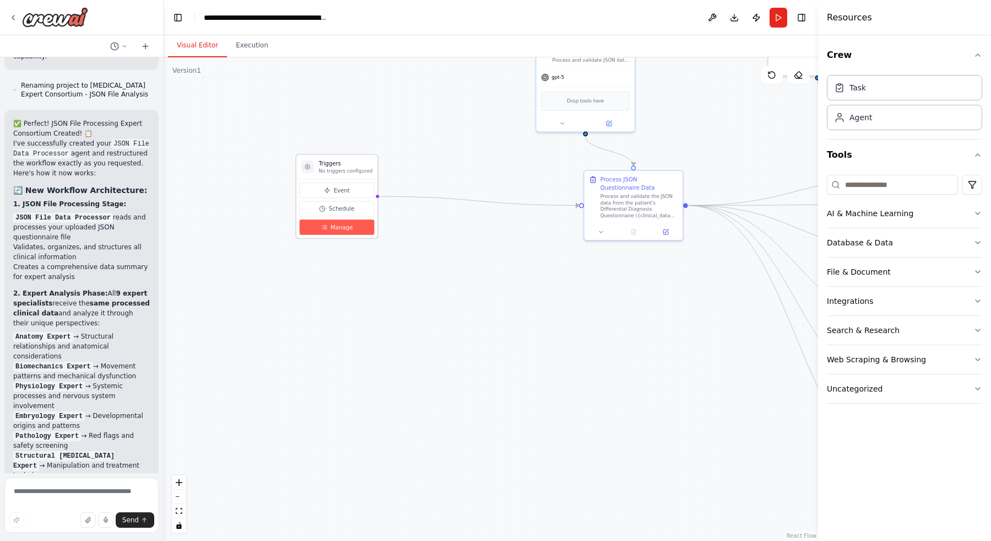
click at [336, 225] on span "Manage" at bounding box center [342, 227] width 22 height 8
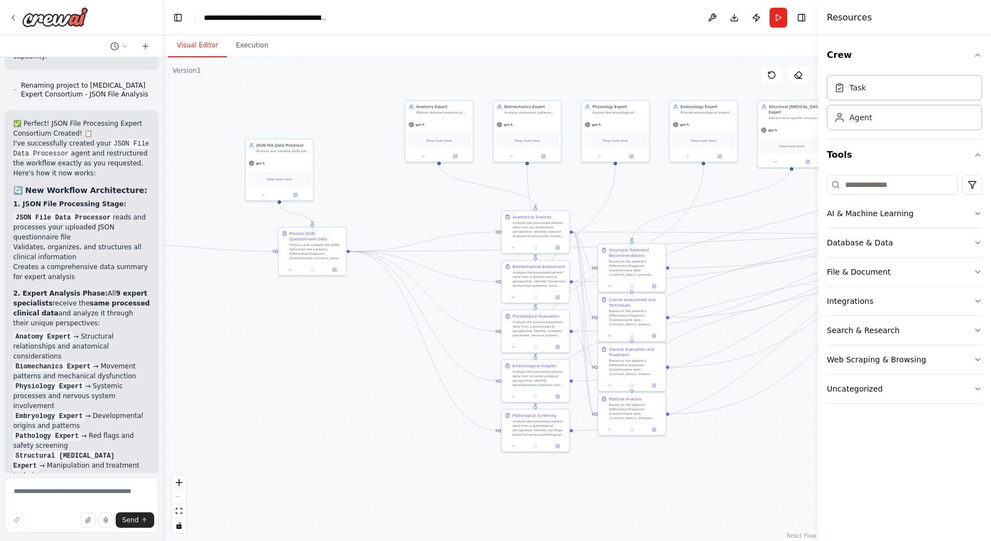
drag, startPoint x: 488, startPoint y: 192, endPoint x: 349, endPoint y: 226, distance: 143.1
click at [349, 226] on div ".deletable-edge-delete-btn { width: 20px; height: 20px; border: 0px solid #ffff…" at bounding box center [491, 298] width 655 height 483
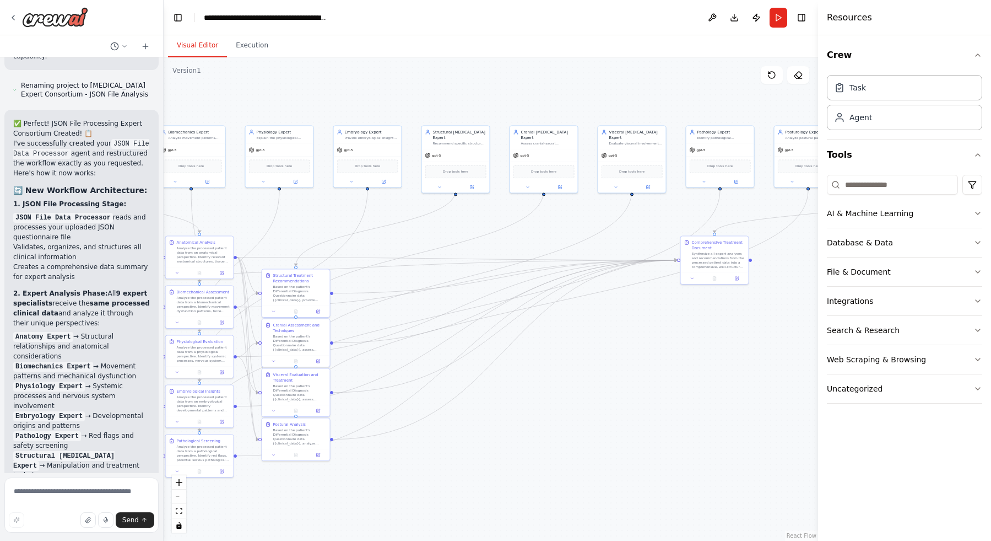
drag, startPoint x: 646, startPoint y: 175, endPoint x: 316, endPoint y: 199, distance: 330.4
click at [316, 199] on div ".deletable-edge-delete-btn { width: 20px; height: 20px; border: 0px solid #ffff…" at bounding box center [491, 298] width 655 height 483
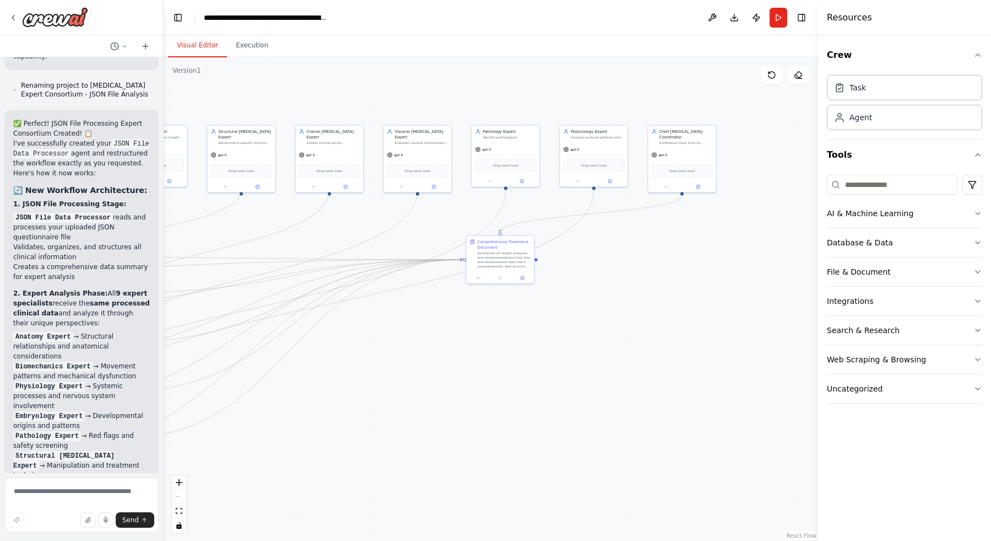
drag, startPoint x: 677, startPoint y: 209, endPoint x: 463, endPoint y: 208, distance: 213.8
click at [461, 209] on div ".deletable-edge-delete-btn { width: 20px; height: 20px; border: 0px solid #ffff…" at bounding box center [491, 298] width 655 height 483
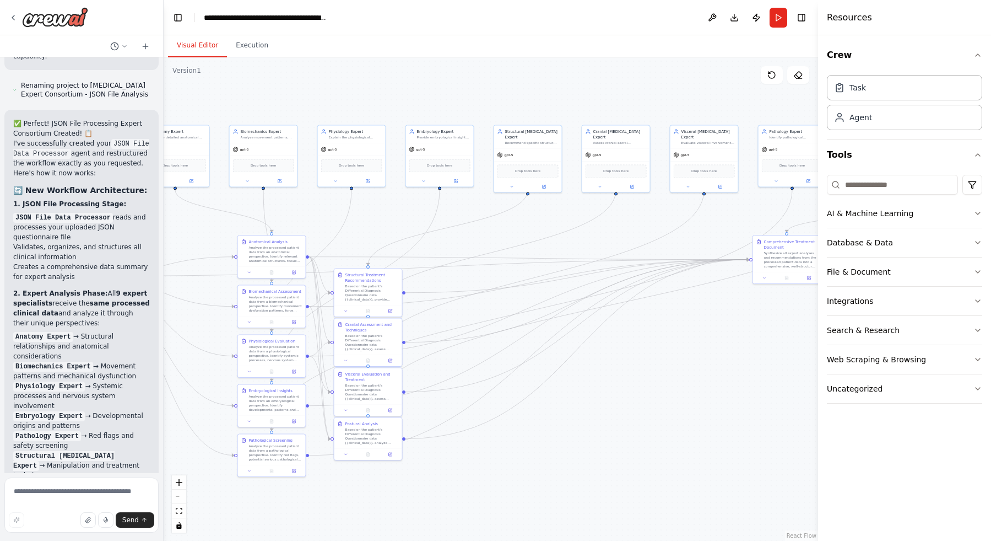
drag, startPoint x: 469, startPoint y: 210, endPoint x: 720, endPoint y: 209, distance: 250.7
click at [721, 209] on div ".deletable-edge-delete-btn { width: 20px; height: 20px; border: 0px solid #ffff…" at bounding box center [491, 298] width 655 height 483
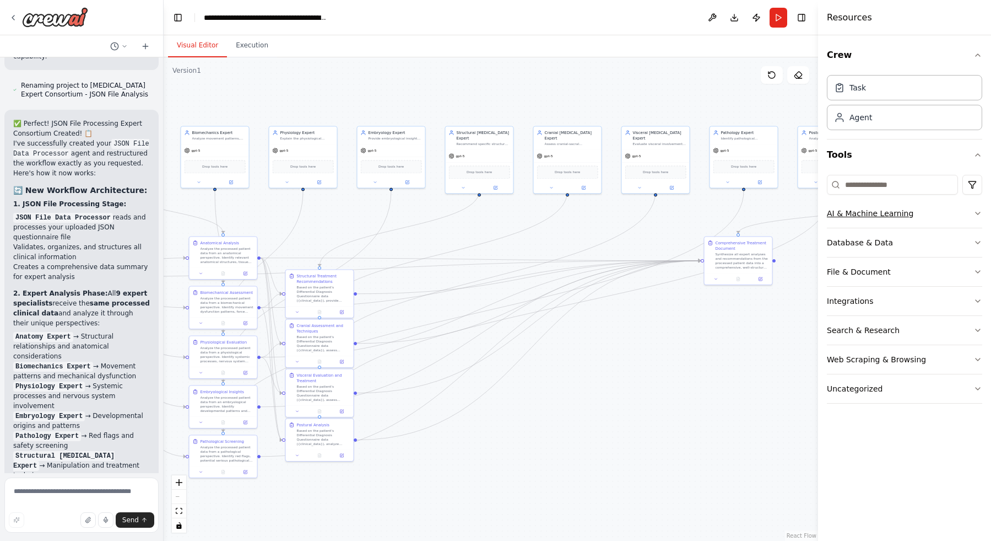
click at [860, 212] on div "AI & Machine Learning" at bounding box center [870, 213] width 87 height 11
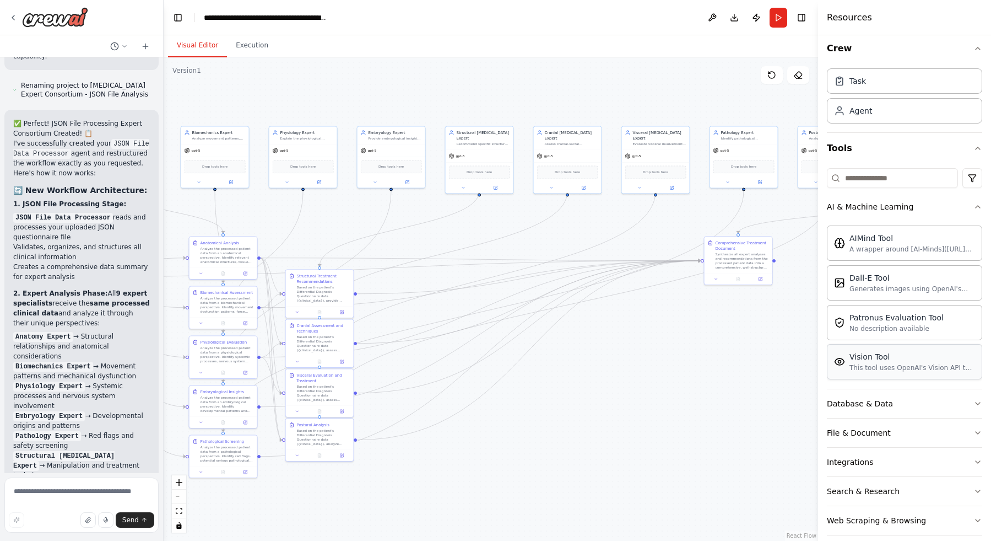
scroll to position [12, 0]
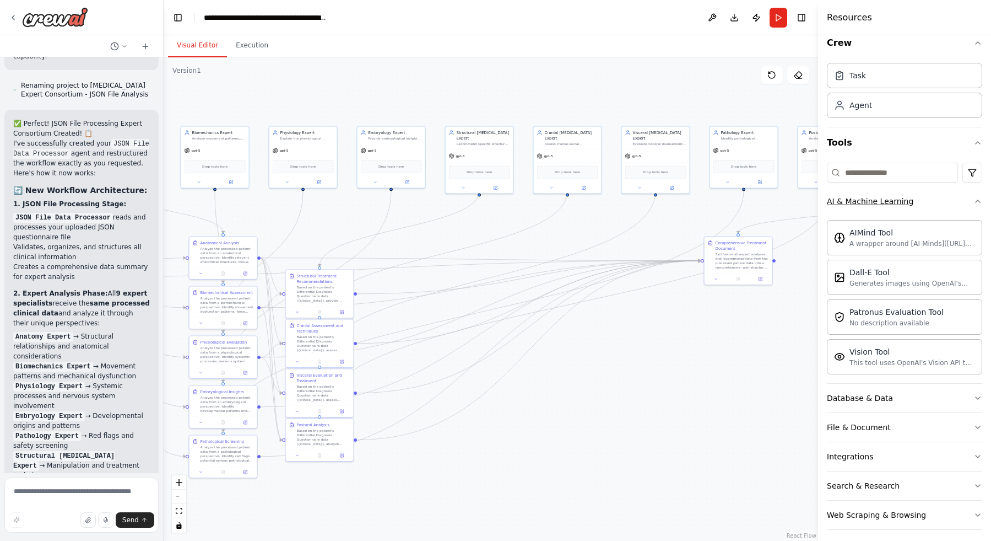
click at [902, 201] on div "AI & Machine Learning" at bounding box center [870, 201] width 87 height 11
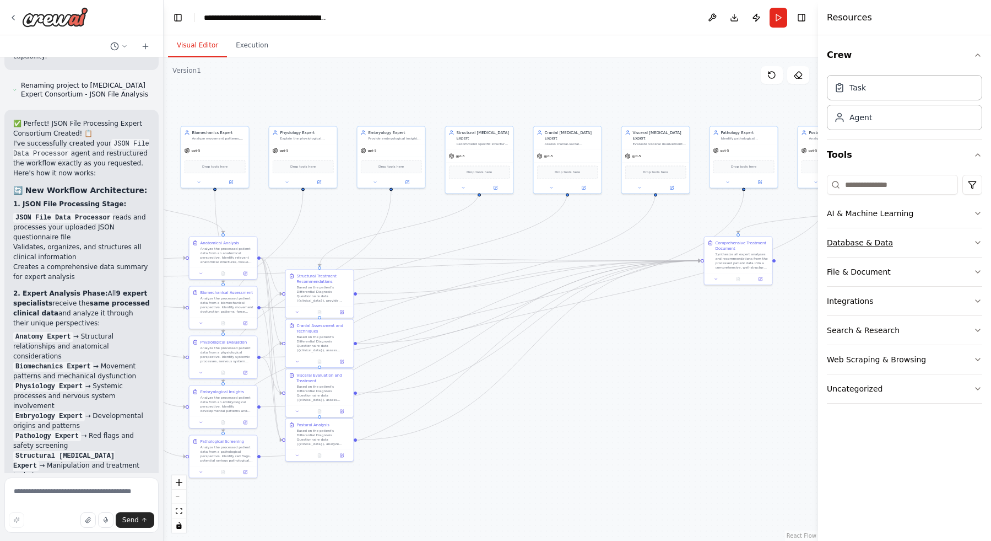
click at [899, 242] on button "Database & Data" at bounding box center [904, 242] width 155 height 29
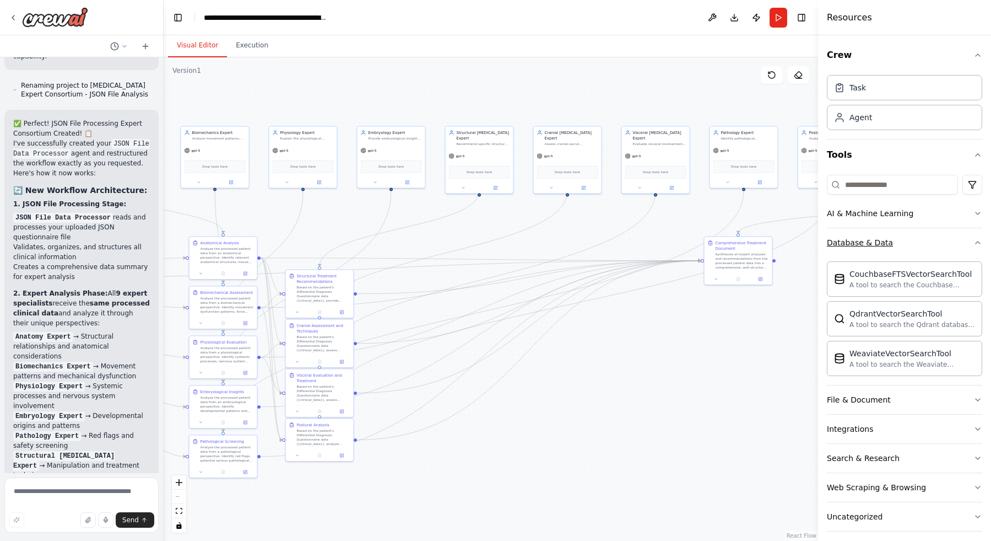
click at [900, 240] on button "Database & Data" at bounding box center [904, 242] width 155 height 29
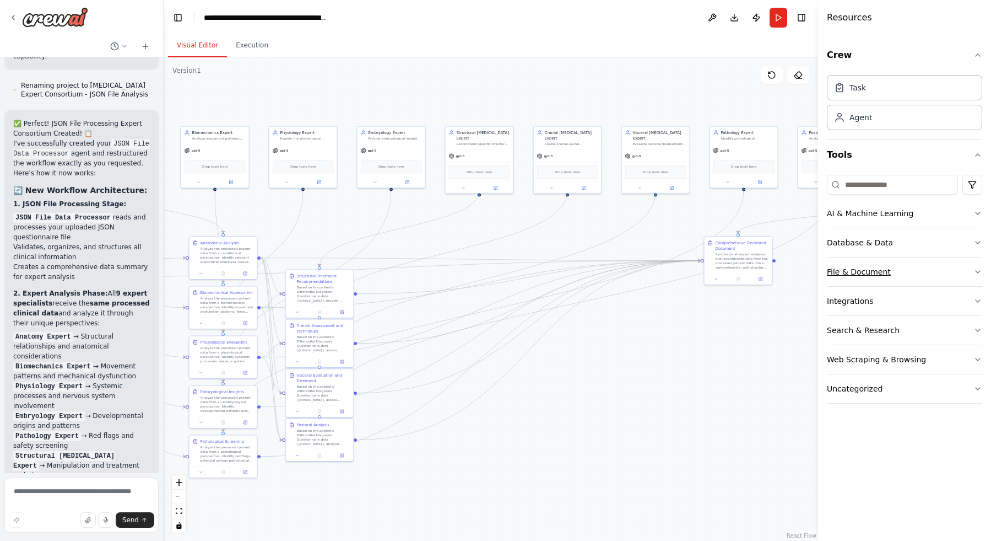
click at [889, 266] on button "File & Document" at bounding box center [904, 271] width 155 height 29
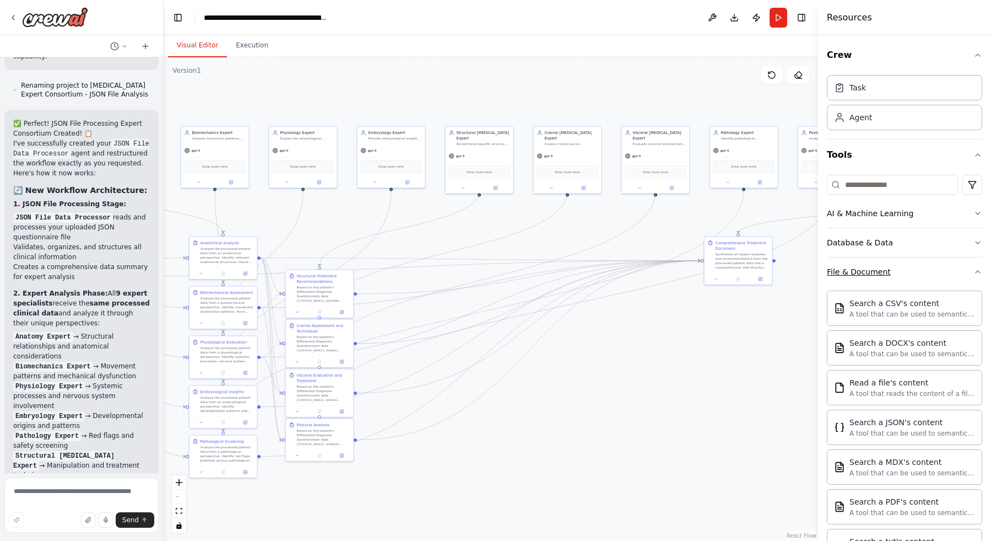
click at [887, 266] on button "File & Document" at bounding box center [904, 271] width 155 height 29
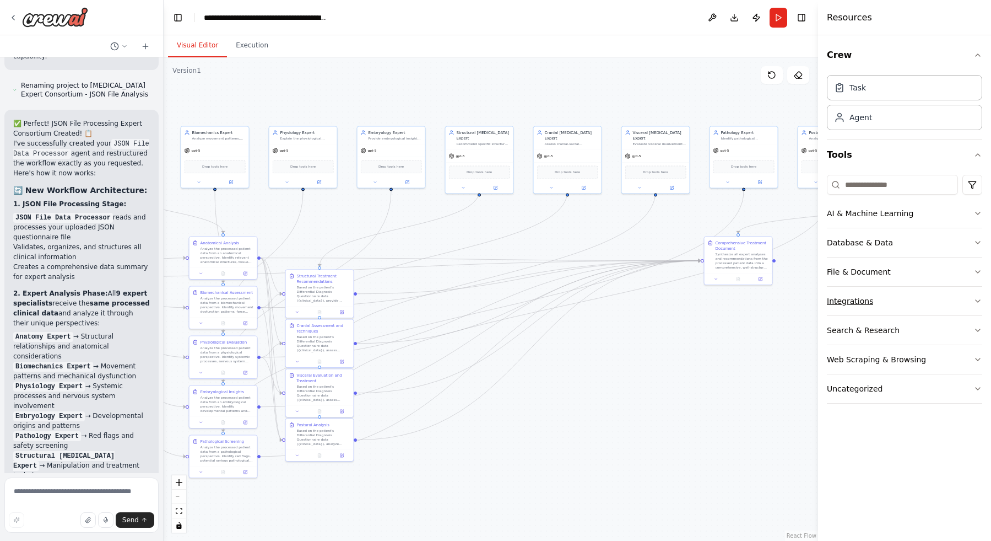
click at [885, 296] on button "Integrations" at bounding box center [904, 301] width 155 height 29
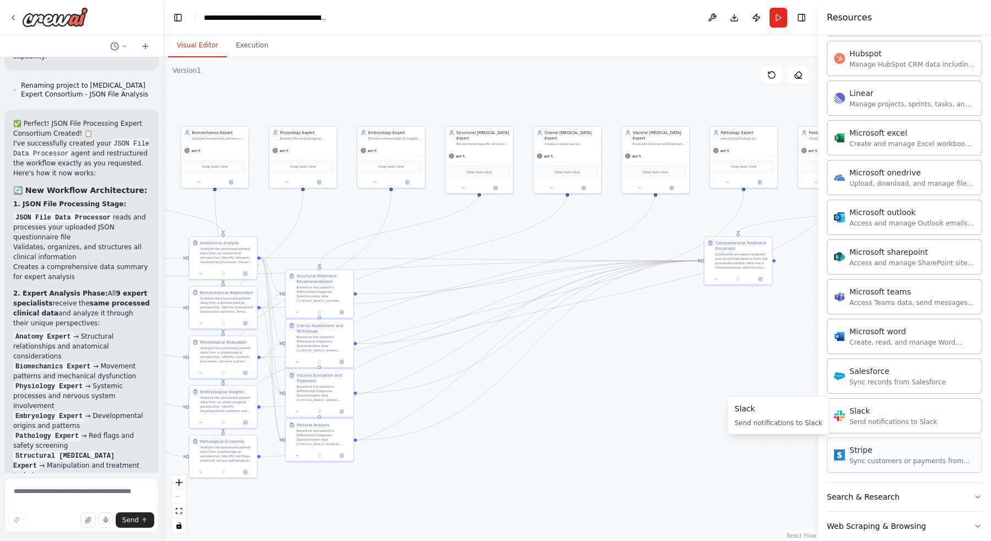
scroll to position [564, 0]
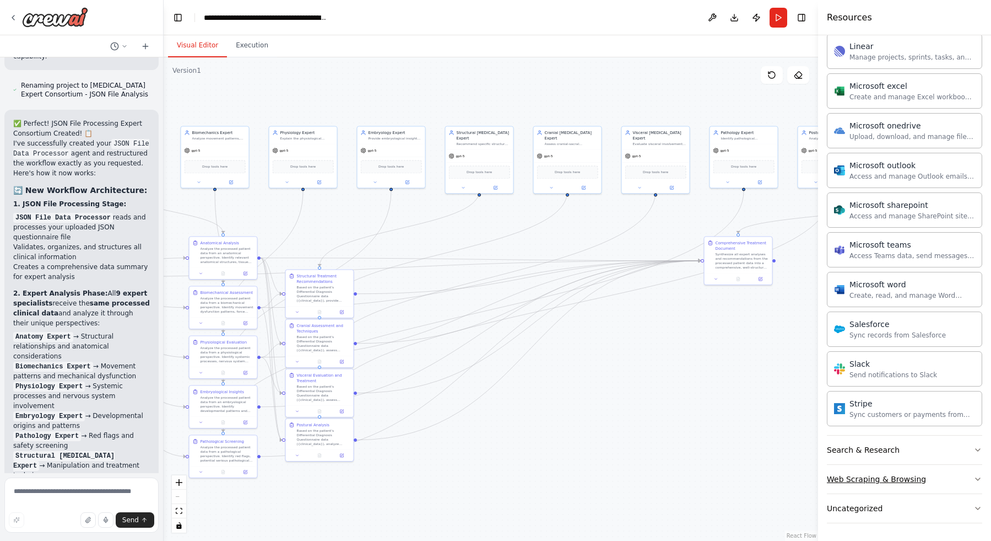
click at [890, 482] on div "Web Scraping & Browsing" at bounding box center [876, 478] width 99 height 11
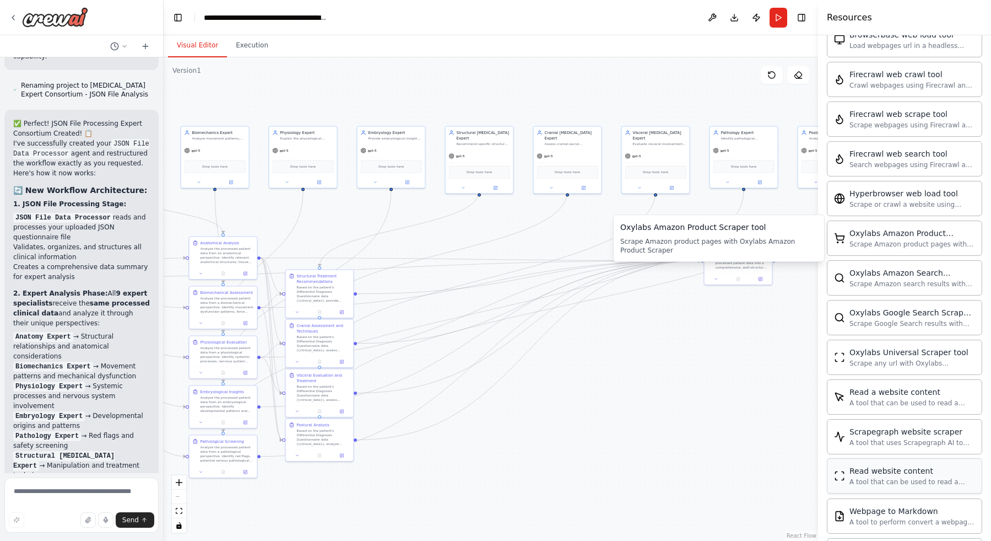
scroll to position [1168, 0]
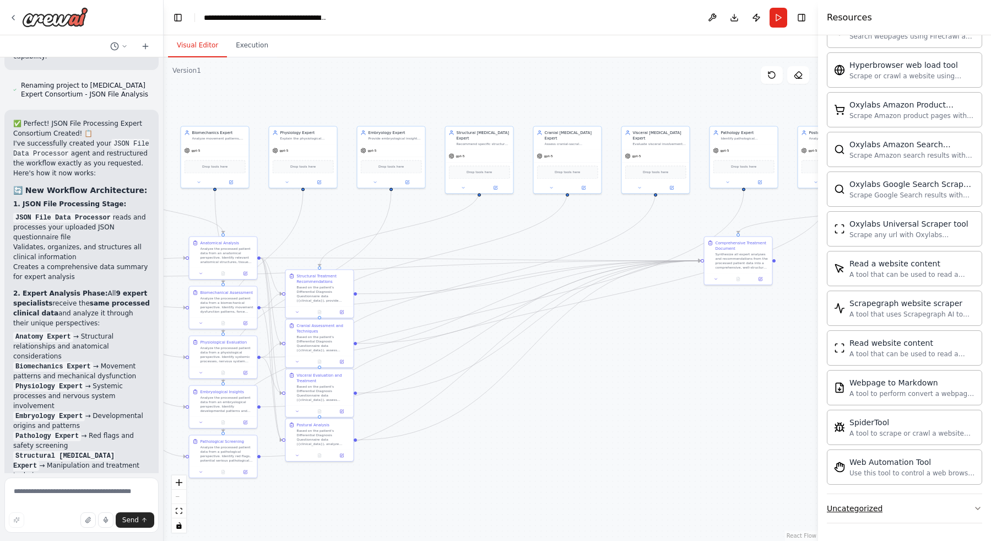
click at [889, 507] on button "Uncategorized" at bounding box center [904, 508] width 155 height 29
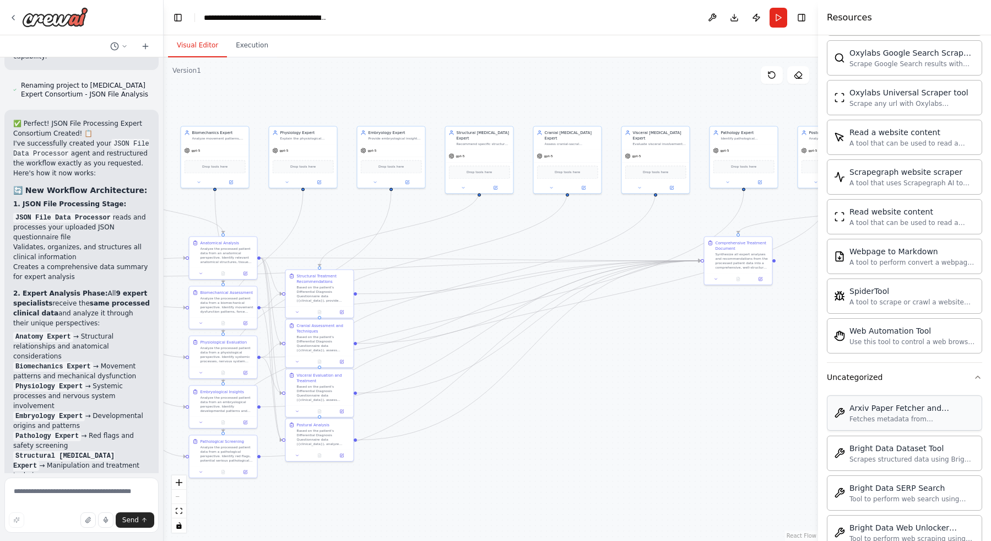
scroll to position [1418, 0]
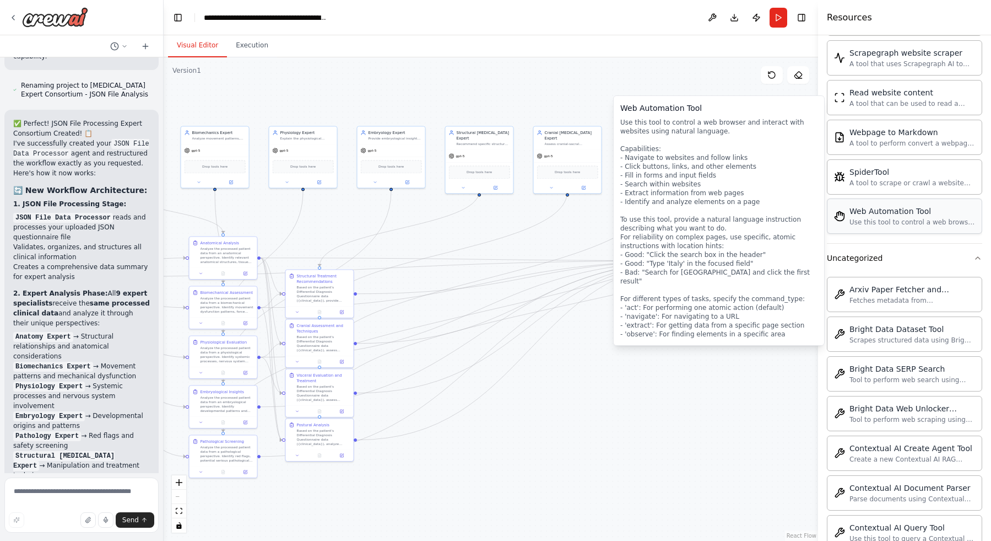
click at [883, 219] on div "Use this tool to control a web browser and interact with websites using natural…" at bounding box center [913, 222] width 126 height 9
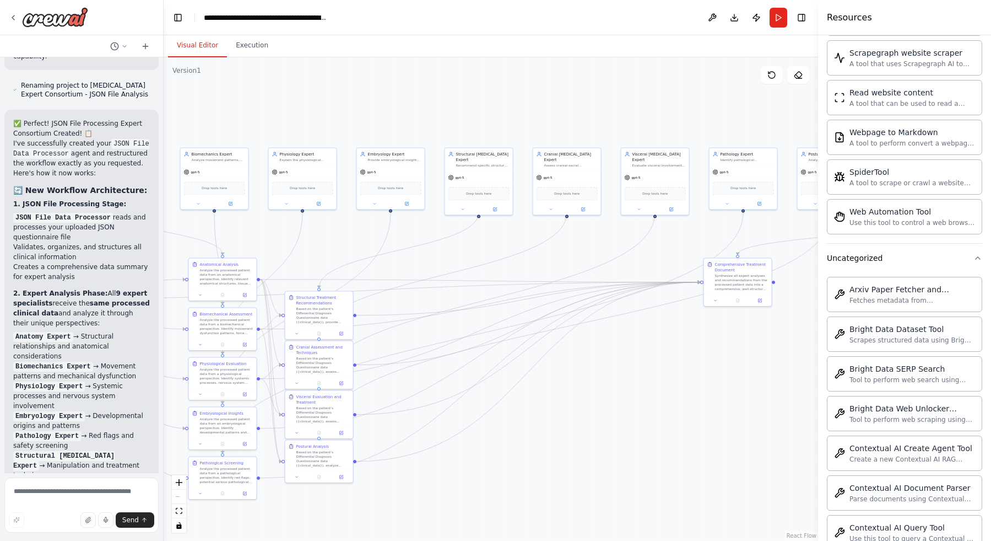
drag, startPoint x: 788, startPoint y: 273, endPoint x: 782, endPoint y: 345, distance: 73.0
click at [782, 342] on div ".deletable-edge-delete-btn { width: 20px; height: 20px; border: 0px solid #ffff…" at bounding box center [491, 298] width 655 height 483
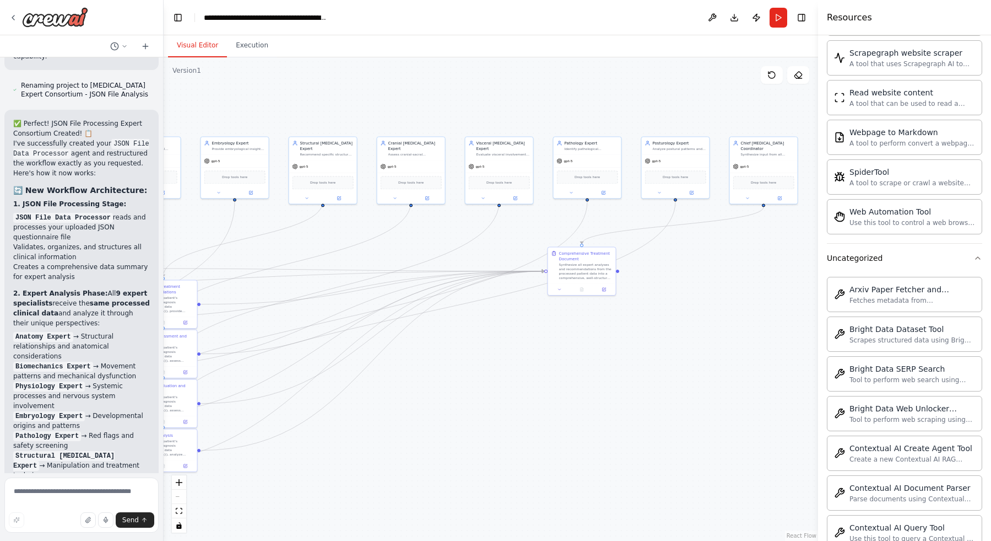
drag, startPoint x: 760, startPoint y: 336, endPoint x: 631, endPoint y: 287, distance: 138.1
click at [631, 287] on div ".deletable-edge-delete-btn { width: 20px; height: 20px; border: 0px solid #ffff…" at bounding box center [491, 298] width 655 height 483
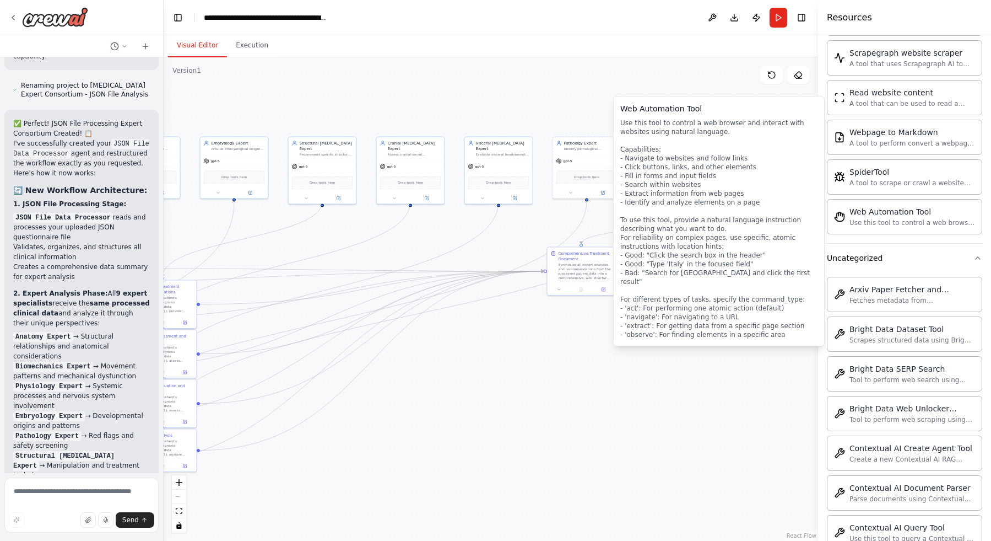
click at [715, 360] on div ".deletable-edge-delete-btn { width: 20px; height: 20px; border: 0px solid #ffff…" at bounding box center [491, 298] width 655 height 483
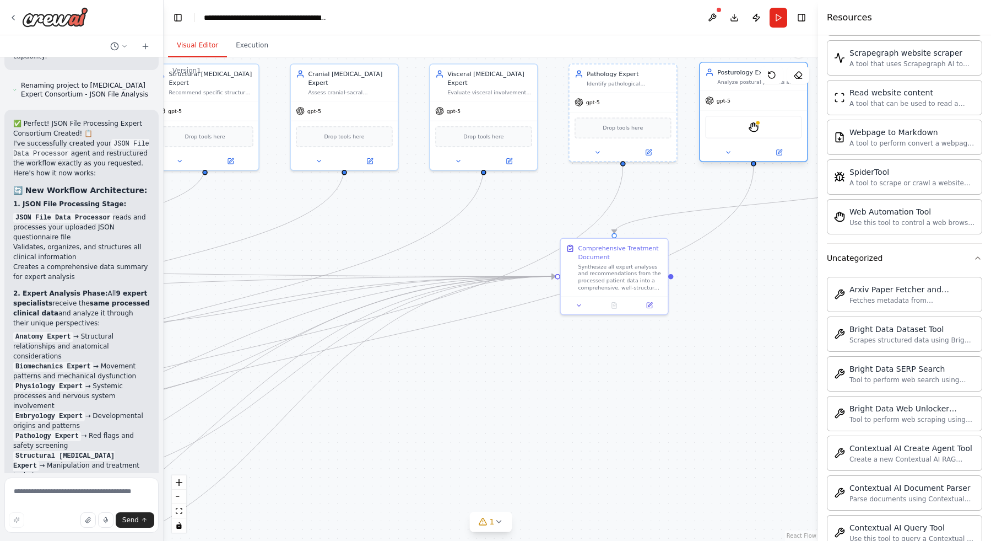
drag, startPoint x: 775, startPoint y: 106, endPoint x: 766, endPoint y: 108, distance: 8.4
click at [766, 108] on div "gpt-5" at bounding box center [753, 100] width 107 height 19
click at [778, 150] on icon at bounding box center [778, 152] width 5 height 5
click at [776, 152] on icon at bounding box center [779, 152] width 7 height 7
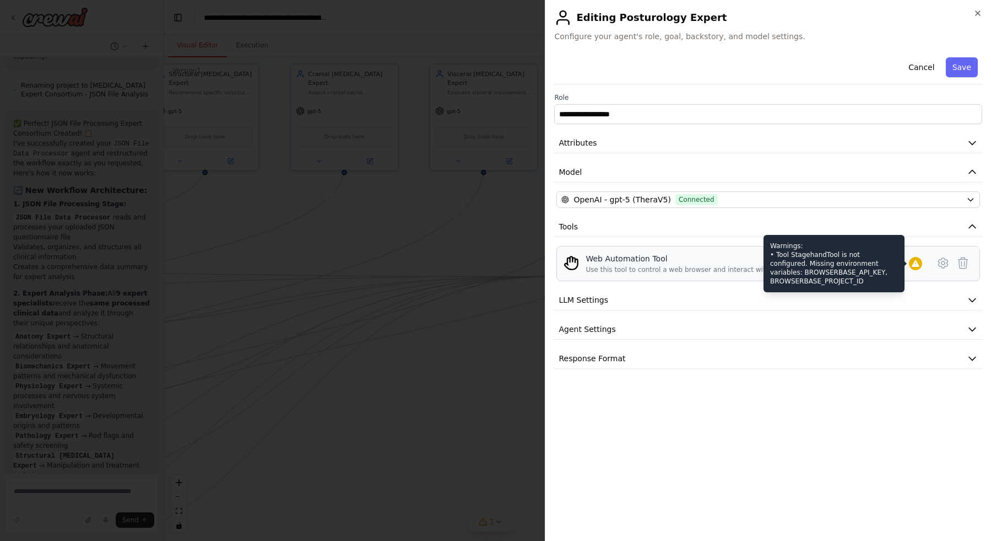
click at [919, 264] on icon at bounding box center [915, 263] width 9 height 9
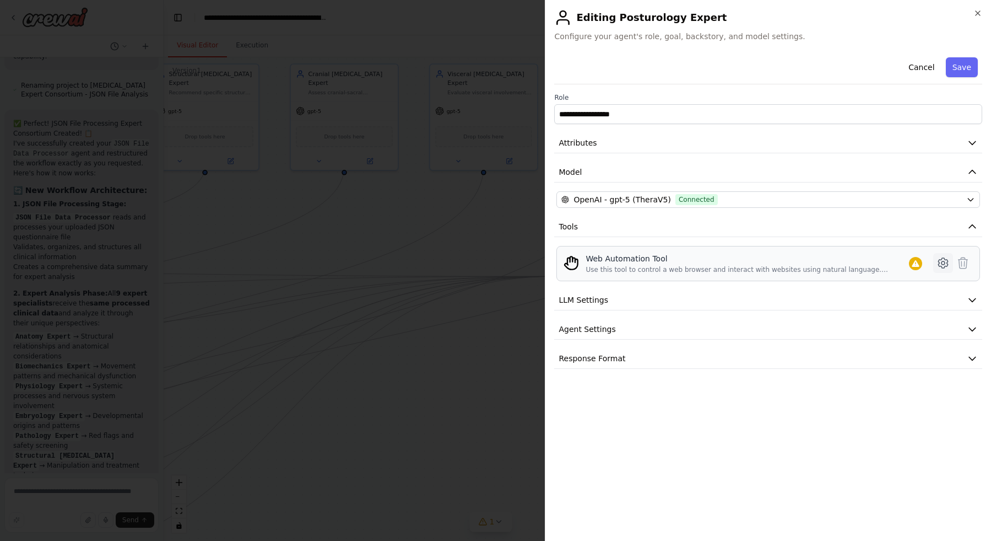
click at [938, 266] on icon at bounding box center [943, 262] width 13 height 13
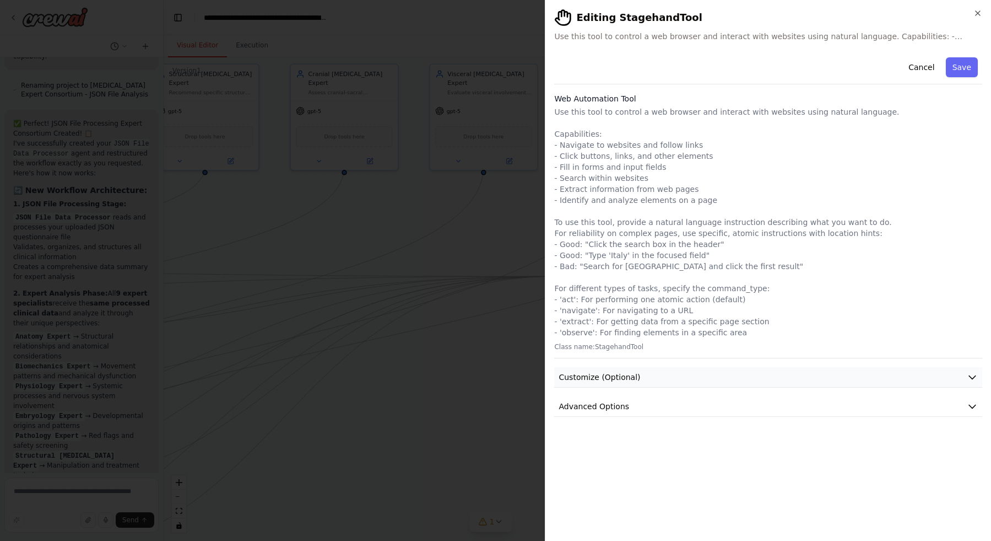
click at [733, 379] on button "Customize (Optional)" at bounding box center [768, 377] width 428 height 20
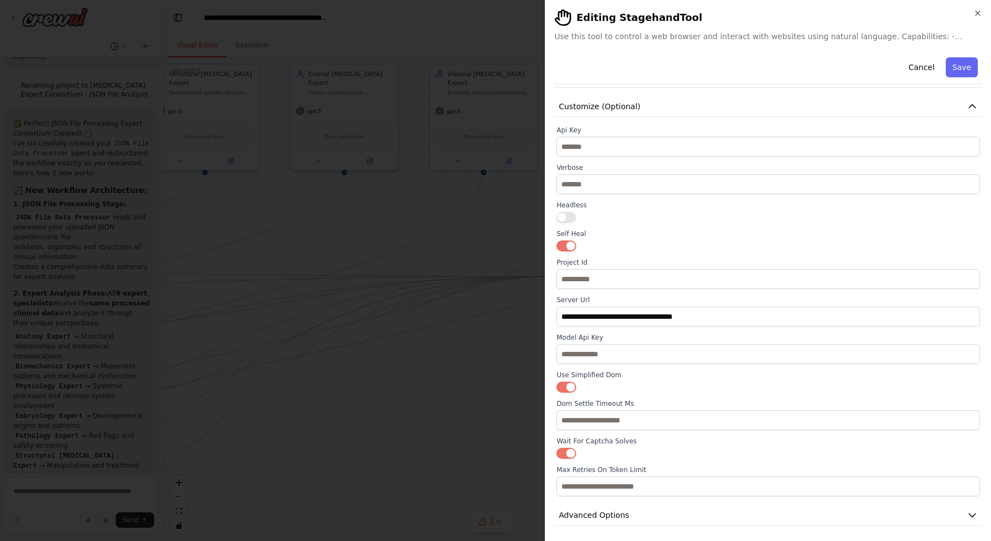
scroll to position [167, 0]
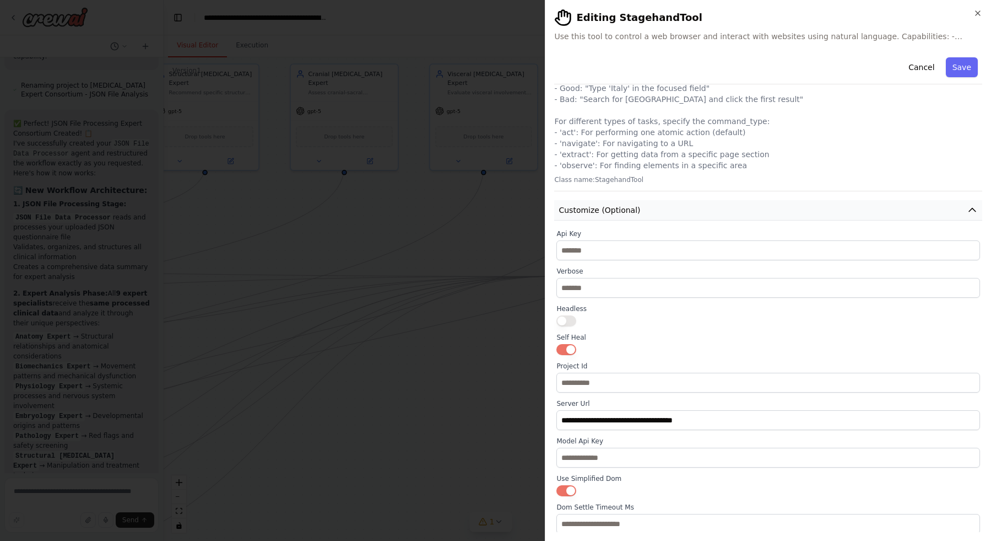
click at [936, 215] on button "Customize (Optional)" at bounding box center [768, 210] width 428 height 20
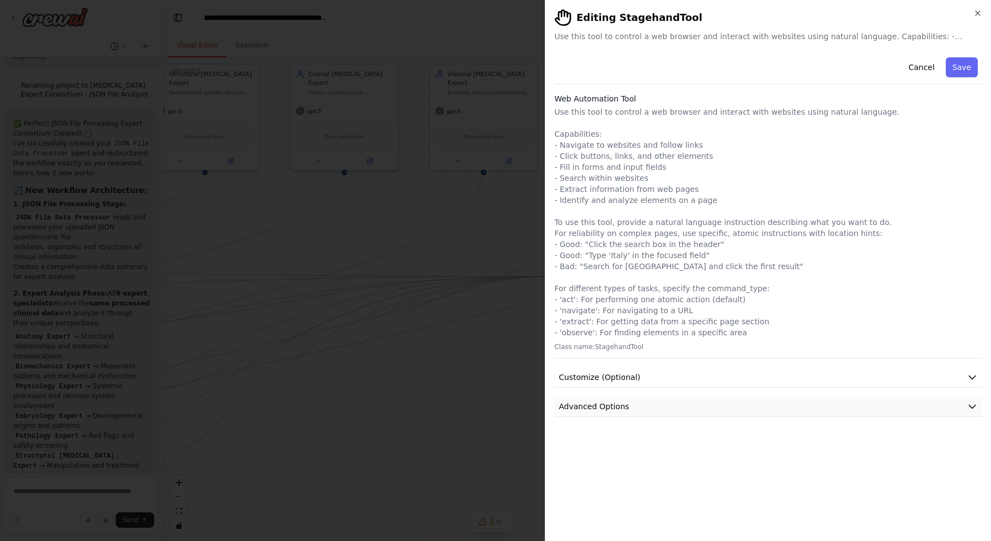
click at [846, 403] on button "Advanced Options" at bounding box center [768, 406] width 428 height 20
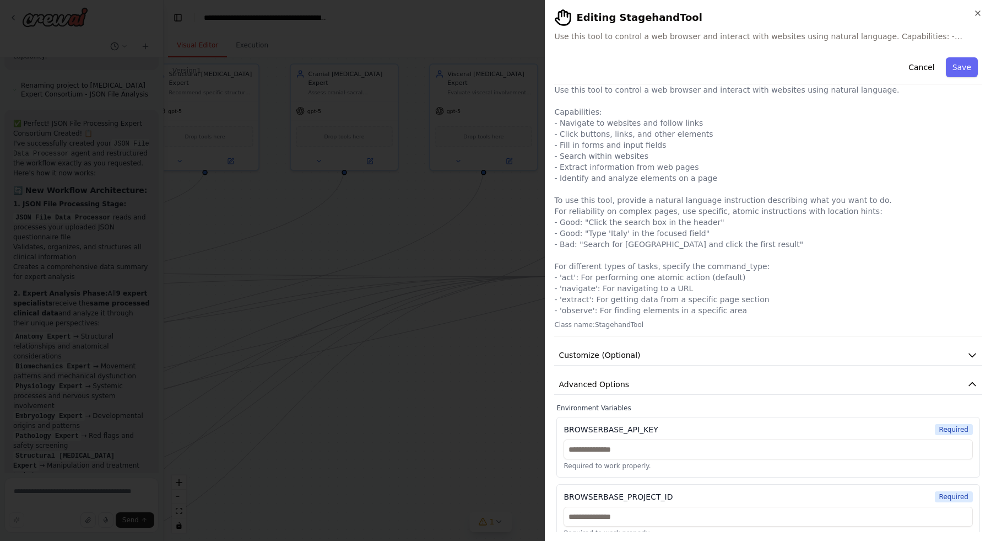
scroll to position [35, 0]
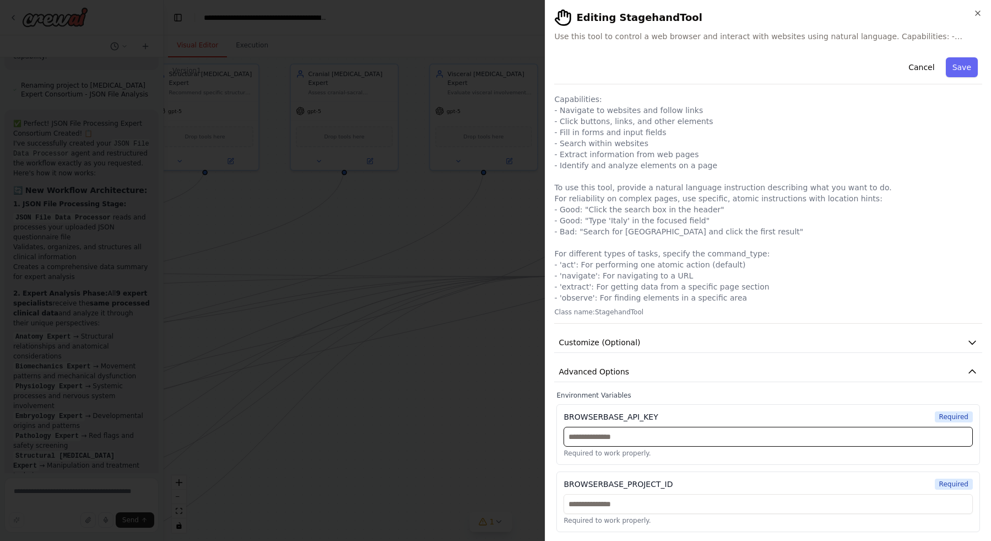
click at [709, 433] on input "text" at bounding box center [768, 436] width 409 height 20
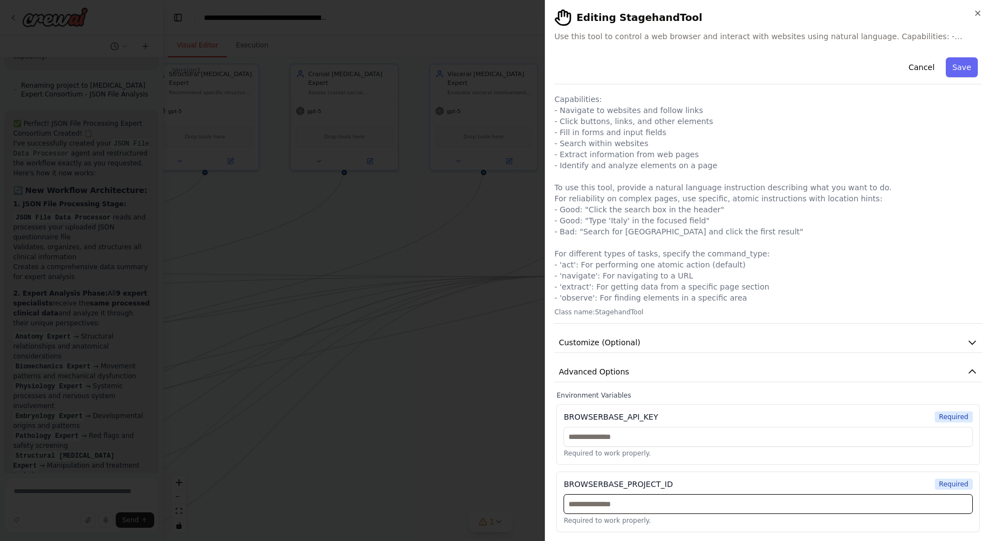
click at [716, 507] on input "text" at bounding box center [768, 504] width 409 height 20
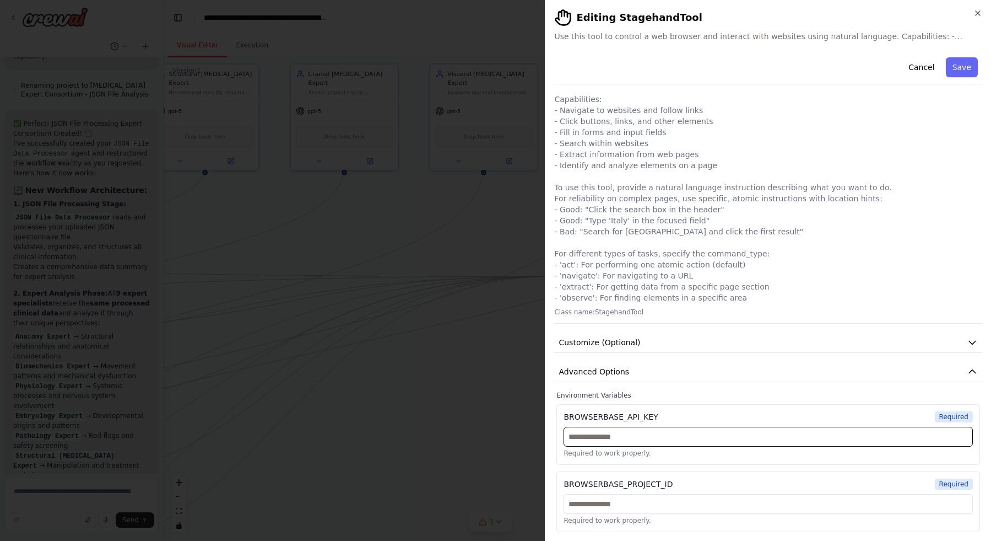
click at [726, 436] on input "text" at bounding box center [768, 436] width 409 height 20
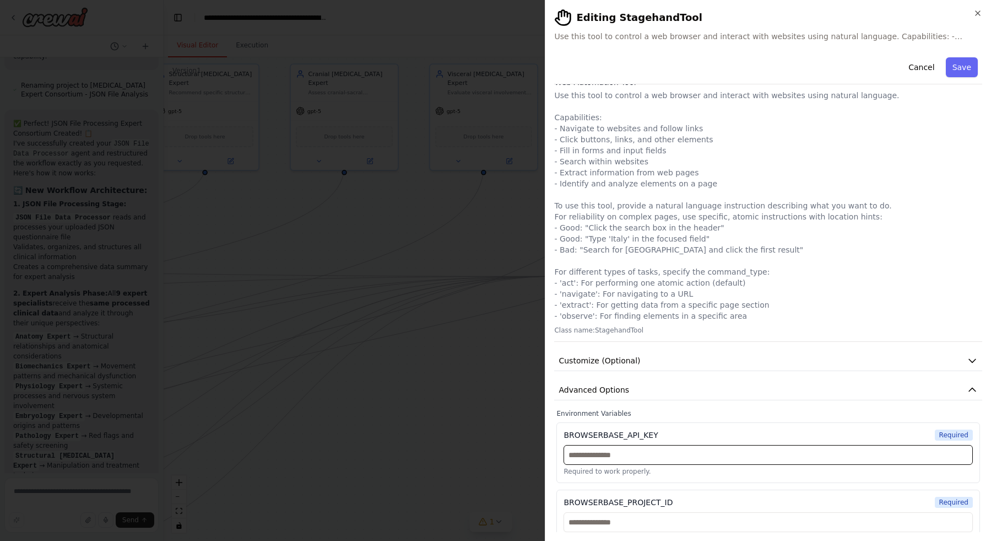
scroll to position [0, 0]
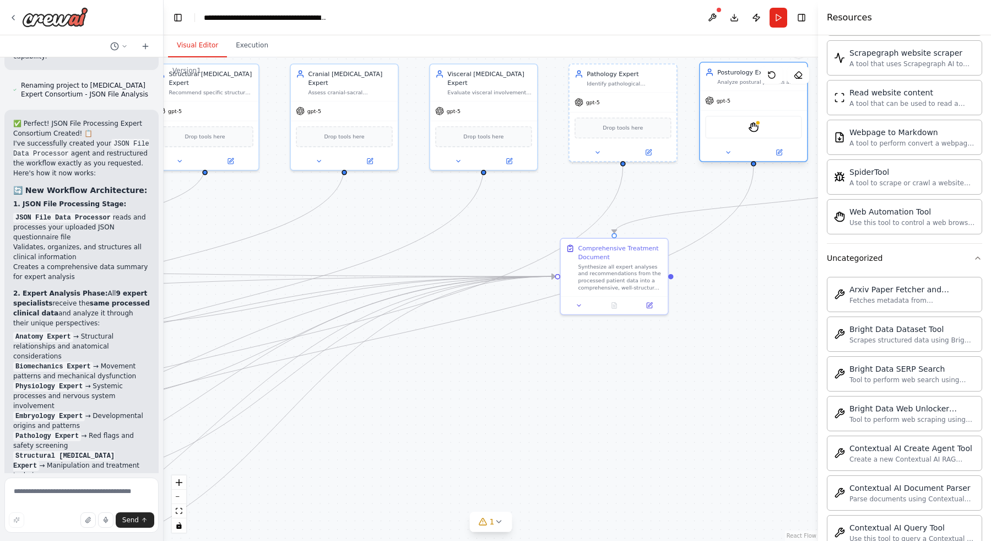
click at [768, 133] on div "StagehandTool" at bounding box center [753, 127] width 96 height 23
click at [761, 126] on div "StagehandTool" at bounding box center [753, 127] width 96 height 23
click at [769, 149] on button at bounding box center [778, 152] width 49 height 10
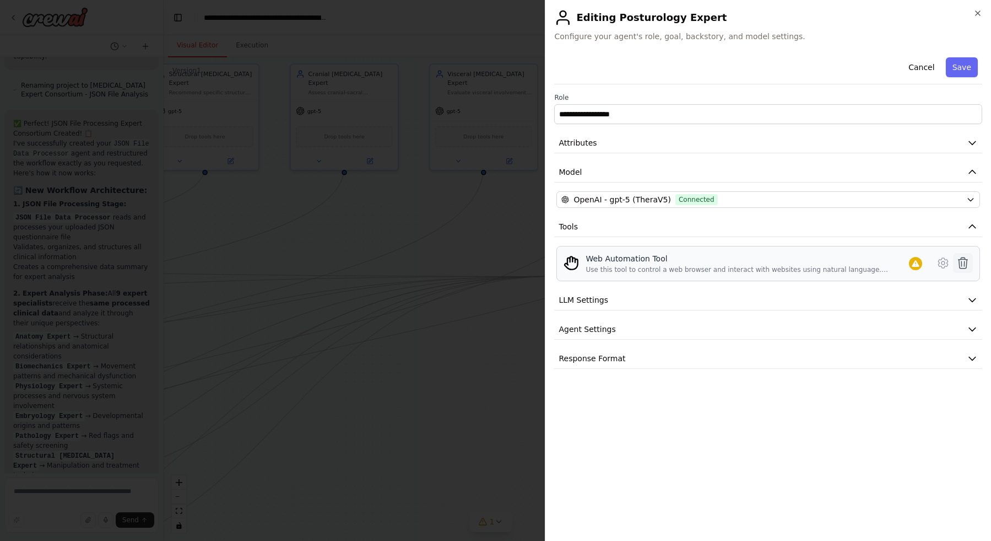
click at [959, 261] on icon at bounding box center [963, 262] width 13 height 13
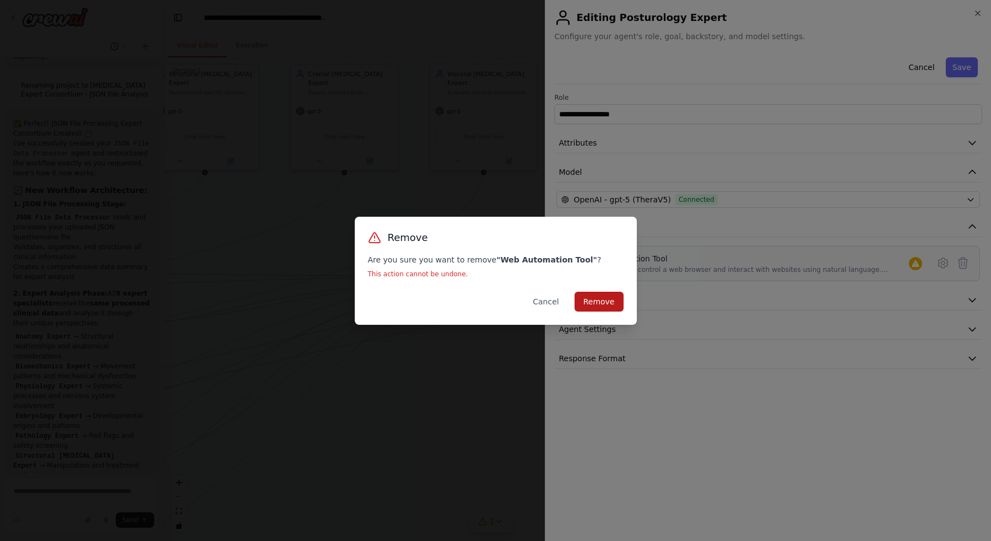
click at [612, 305] on button "Remove" at bounding box center [599, 301] width 49 height 20
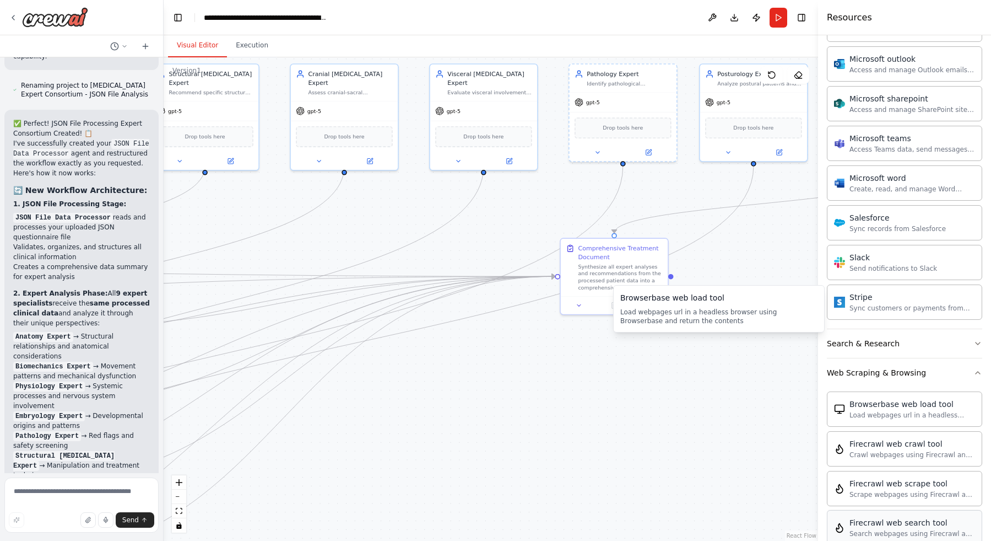
scroll to position [770, 0]
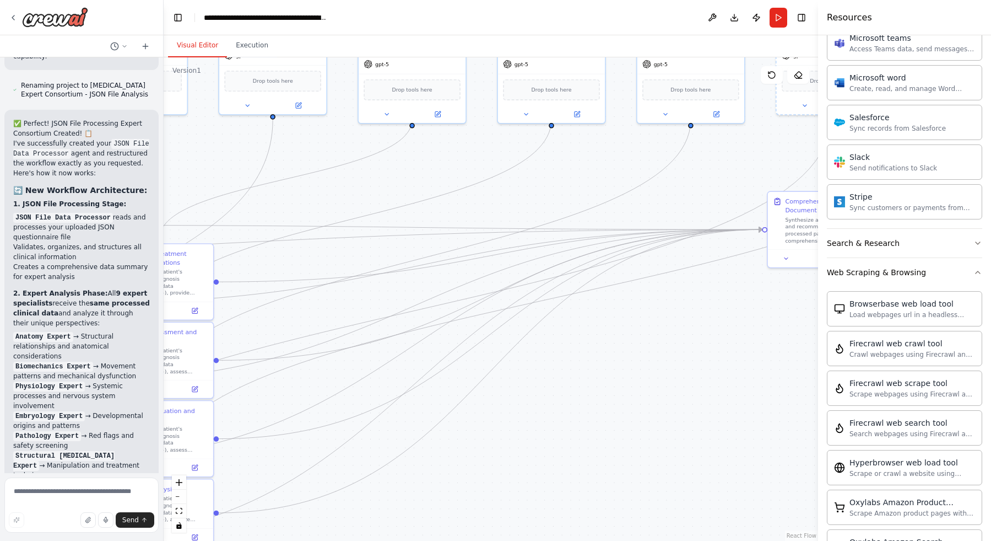
drag, startPoint x: 349, startPoint y: 238, endPoint x: 501, endPoint y: 236, distance: 152.1
click at [501, 236] on div ".deletable-edge-delete-btn { width: 20px; height: 20px; border: 0px solid #ffff…" at bounding box center [491, 298] width 655 height 483
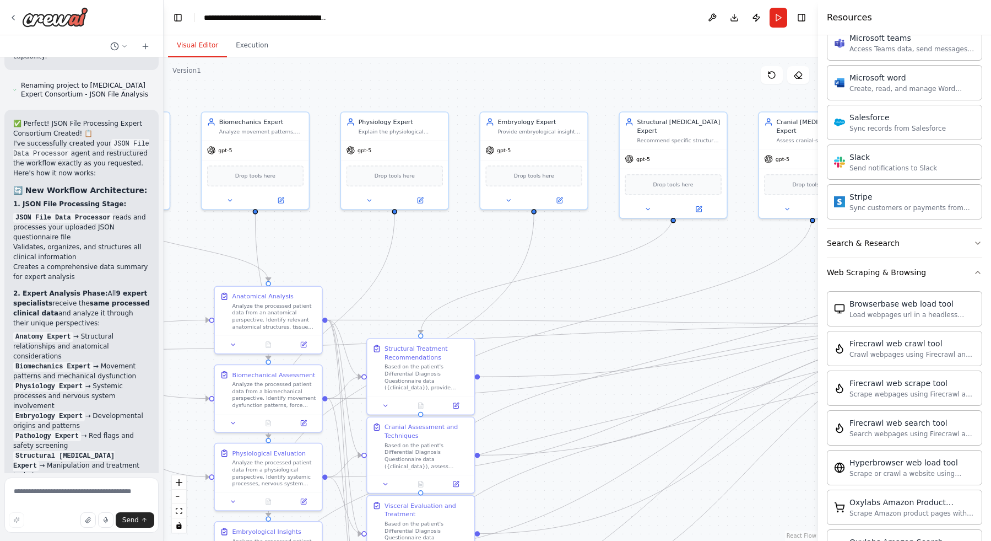
drag, startPoint x: 371, startPoint y: 210, endPoint x: 605, endPoint y: 293, distance: 248.3
click at [605, 293] on div ".deletable-edge-delete-btn { width: 20px; height: 20px; border: 0px solid #ffff…" at bounding box center [491, 298] width 655 height 483
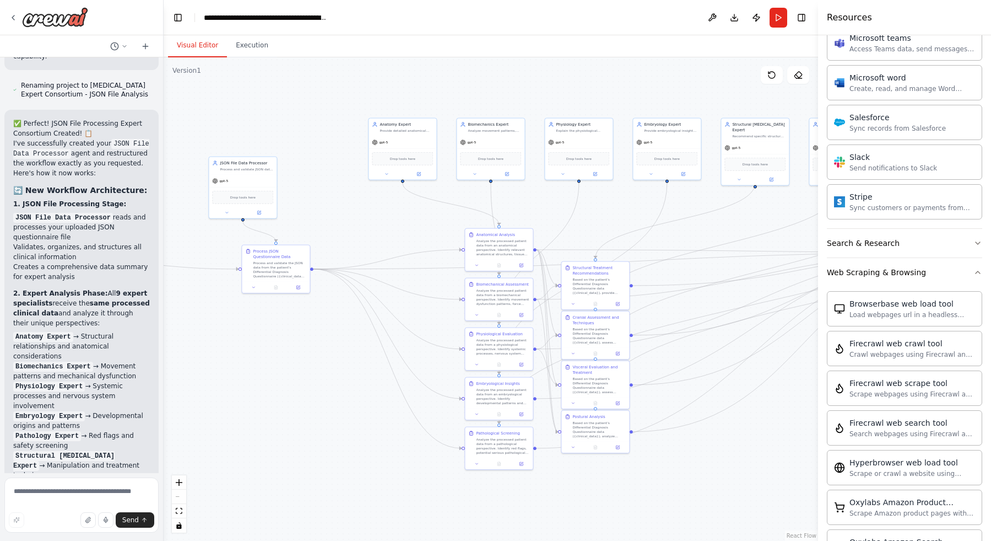
drag, startPoint x: 424, startPoint y: 264, endPoint x: 543, endPoint y: 201, distance: 134.3
click at [542, 201] on div ".deletable-edge-delete-btn { width: 20px; height: 20px; border: 0px solid #ffff…" at bounding box center [491, 298] width 655 height 483
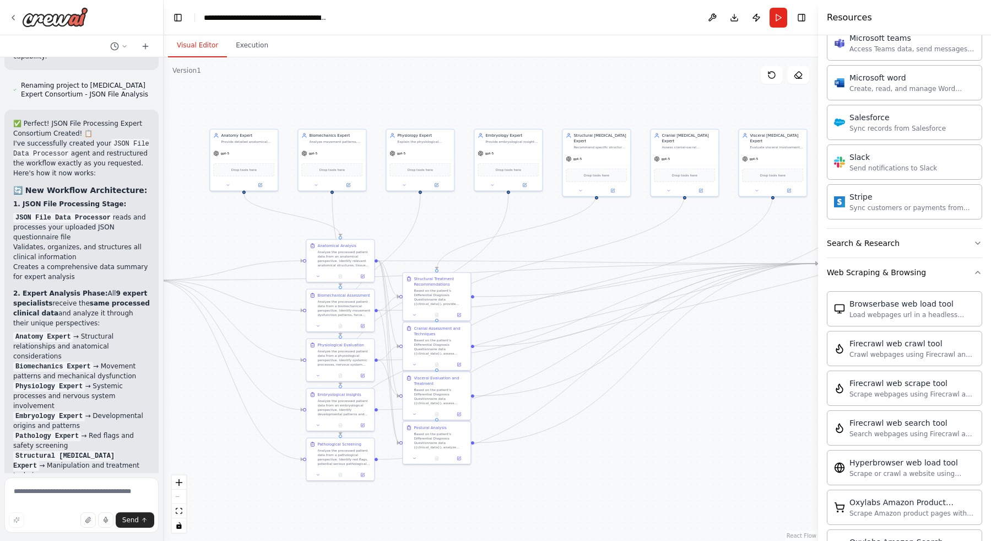
drag, startPoint x: 667, startPoint y: 203, endPoint x: 537, endPoint y: 216, distance: 130.1
click at [537, 215] on div ".deletable-edge-delete-btn { width: 20px; height: 20px; border: 0px solid #ffff…" at bounding box center [491, 298] width 655 height 483
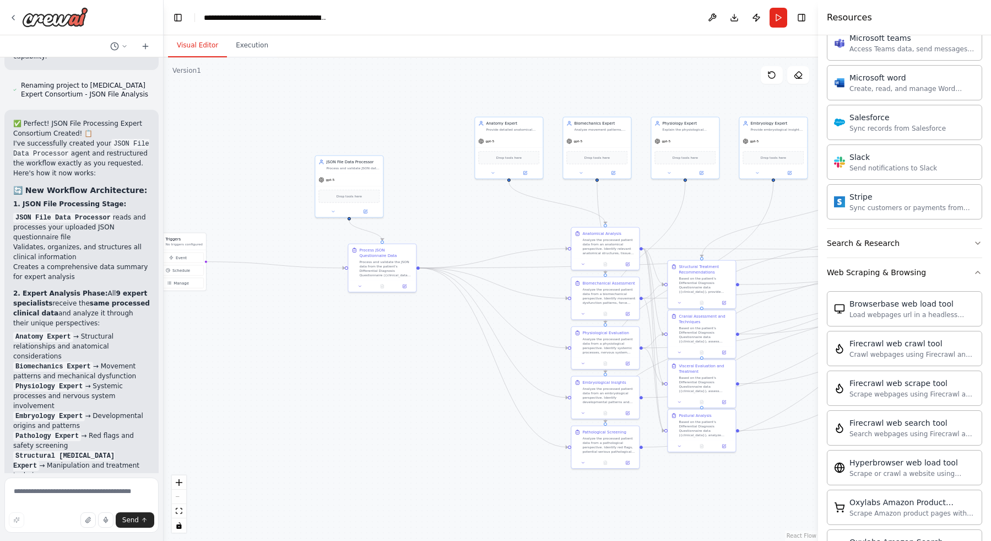
drag, startPoint x: 183, startPoint y: 235, endPoint x: 446, endPoint y: 223, distance: 263.1
click at [446, 223] on div ".deletable-edge-delete-btn { width: 20px; height: 20px; border: 0px solid #ffff…" at bounding box center [491, 298] width 655 height 483
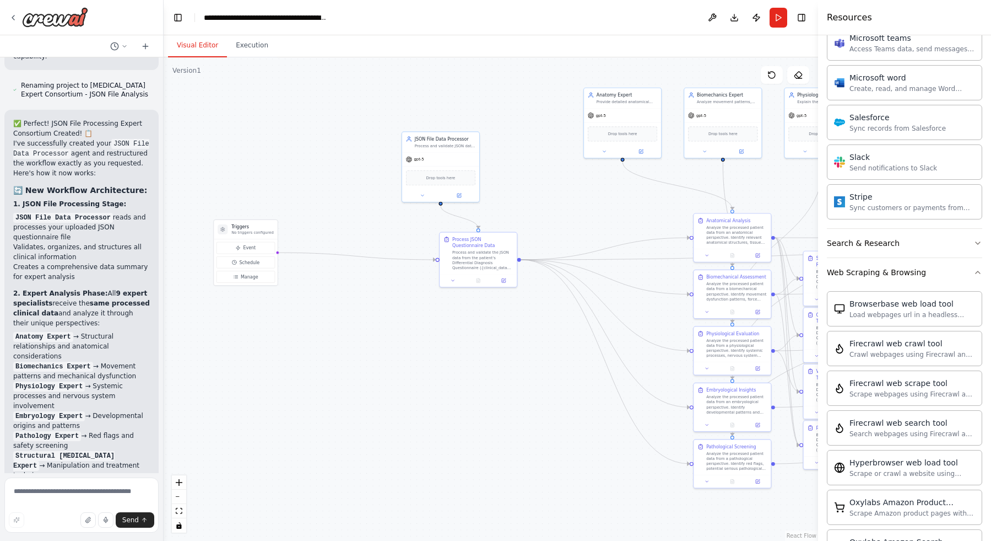
drag, startPoint x: 245, startPoint y: 185, endPoint x: 346, endPoint y: 176, distance: 101.2
click at [347, 176] on div ".deletable-edge-delete-btn { width: 20px; height: 20px; border: 0px solid #ffff…" at bounding box center [491, 298] width 655 height 483
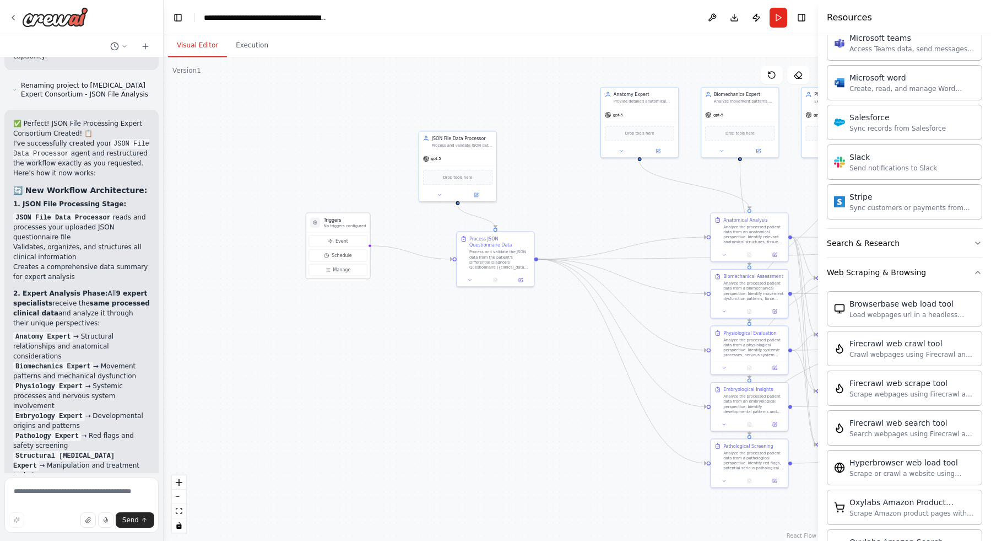
drag, startPoint x: 257, startPoint y: 227, endPoint x: 329, endPoint y: 219, distance: 72.0
click at [330, 219] on h3 "Triggers" at bounding box center [345, 220] width 42 height 6
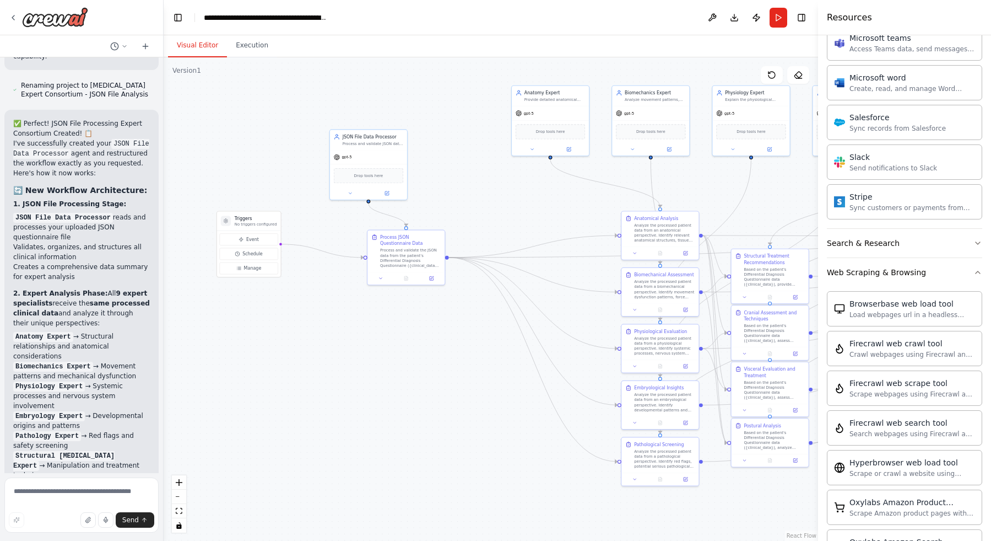
drag, startPoint x: 370, startPoint y: 235, endPoint x: 282, endPoint y: 233, distance: 87.6
click at [282, 233] on div ".deletable-edge-delete-btn { width: 20px; height: 20px; border: 0px solid #ffff…" at bounding box center [491, 298] width 655 height 483
click at [359, 143] on div "Process and validate JSON data from the patient's Differential Diagnosis Questi…" at bounding box center [373, 142] width 61 height 5
